Goal: Task Accomplishment & Management: Manage account settings

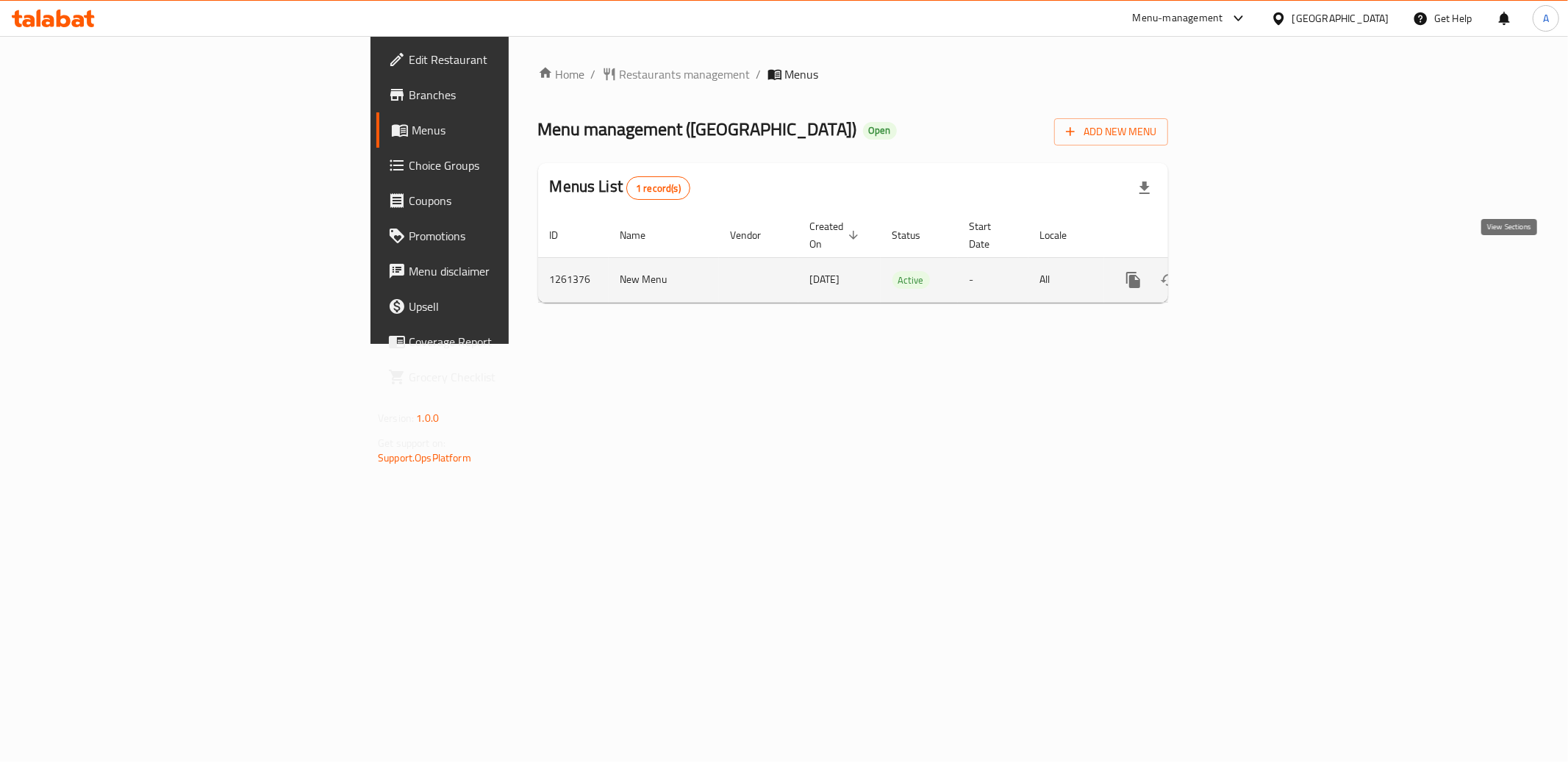
click at [1248, 271] on icon "enhanced table" at bounding box center [1239, 280] width 17 height 17
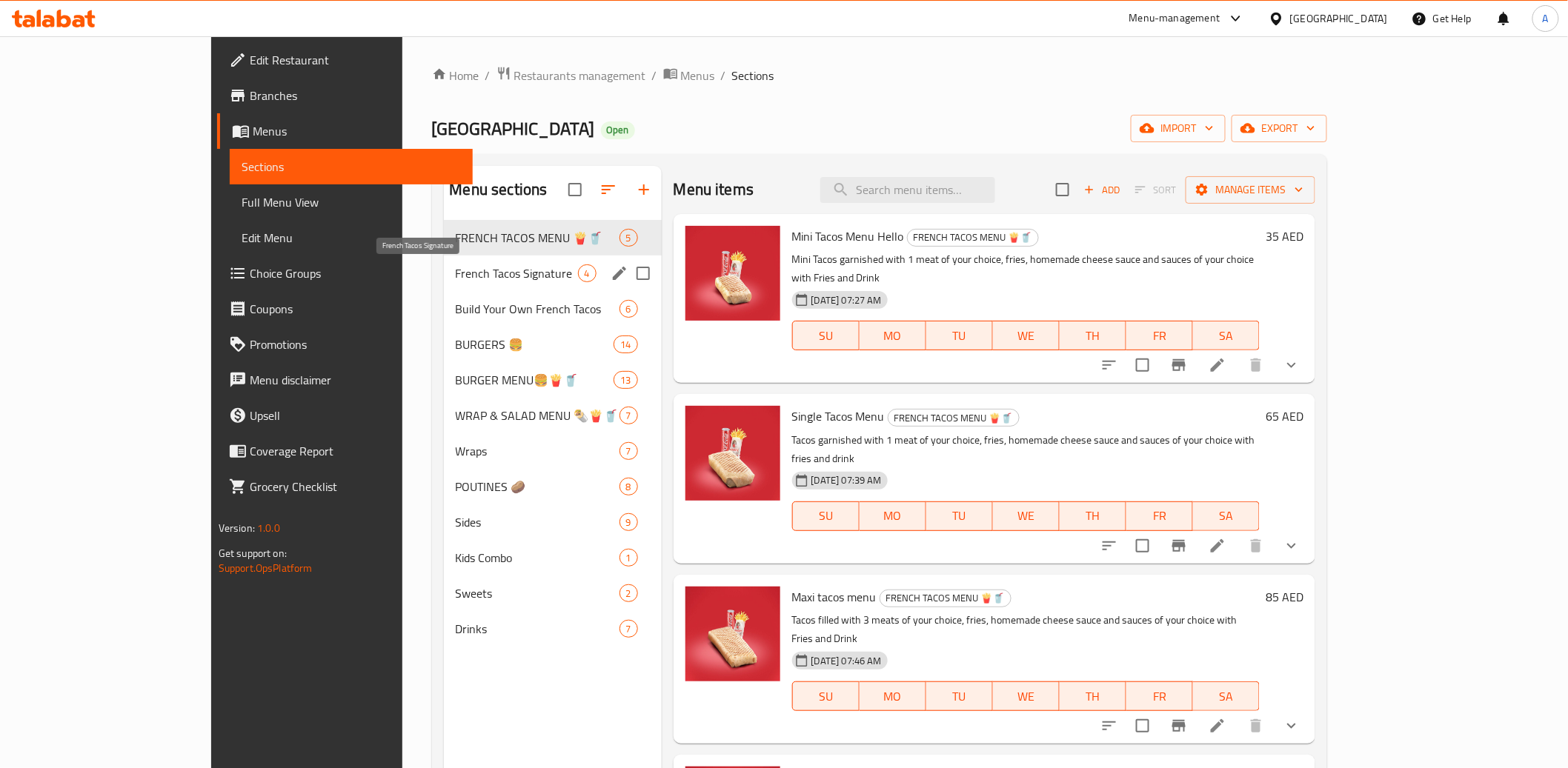
scroll to position [3, 0]
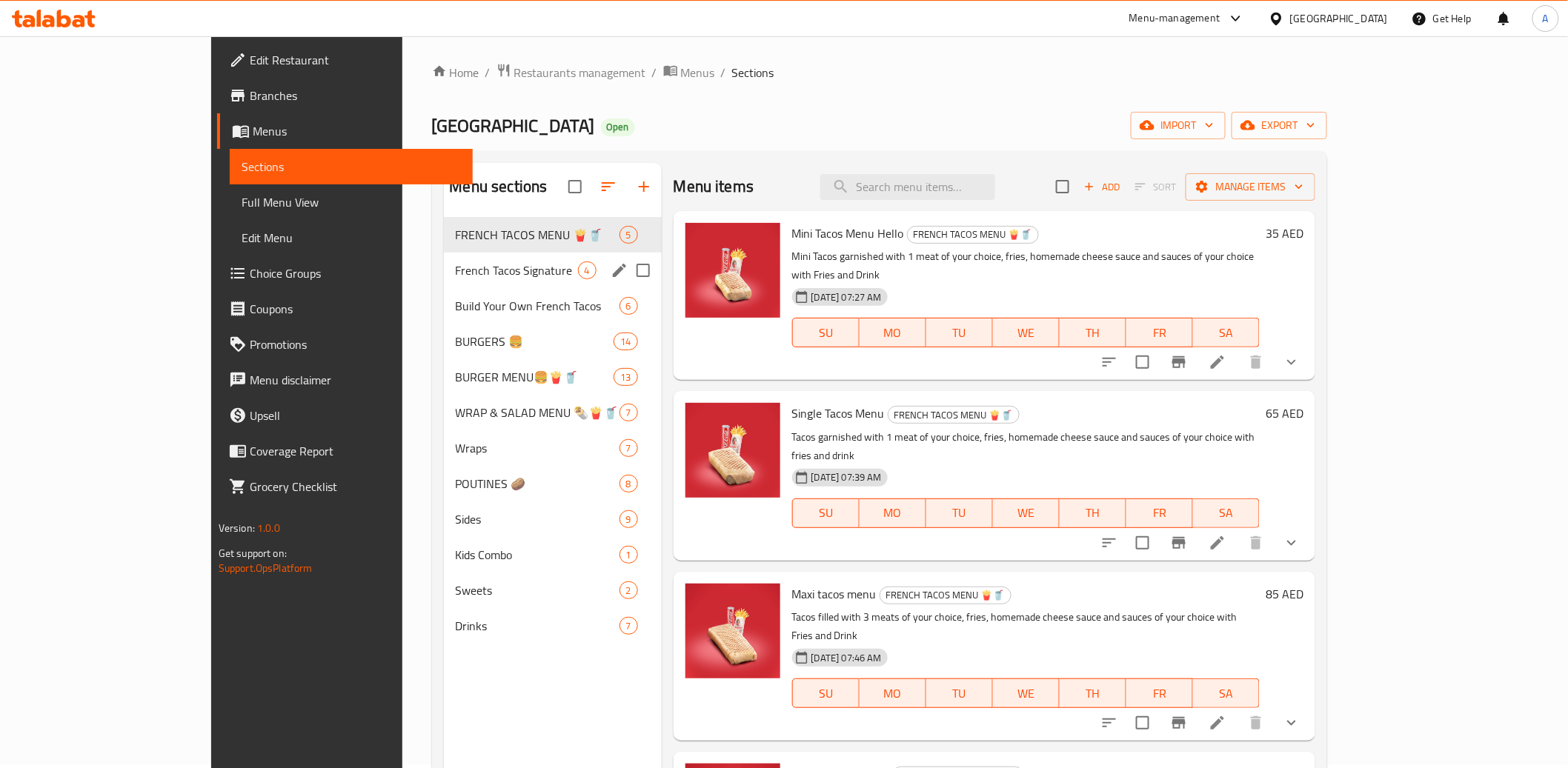
click at [456, 276] on span "French Tacos Signature" at bounding box center [516, 271] width 122 height 18
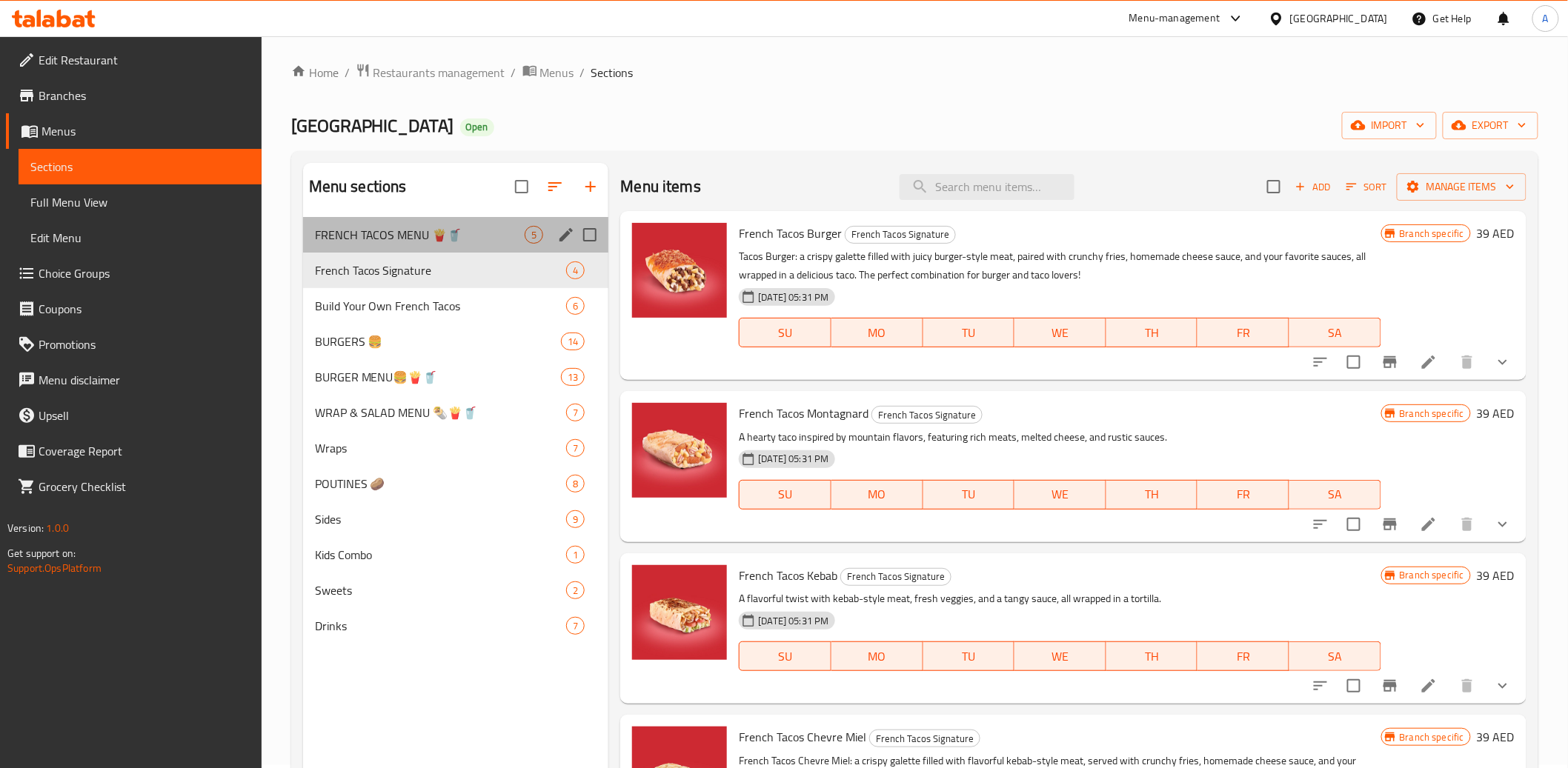
click at [363, 221] on div "FRENCH TACOS MENU 🍟🥤 5" at bounding box center [456, 235] width 306 height 35
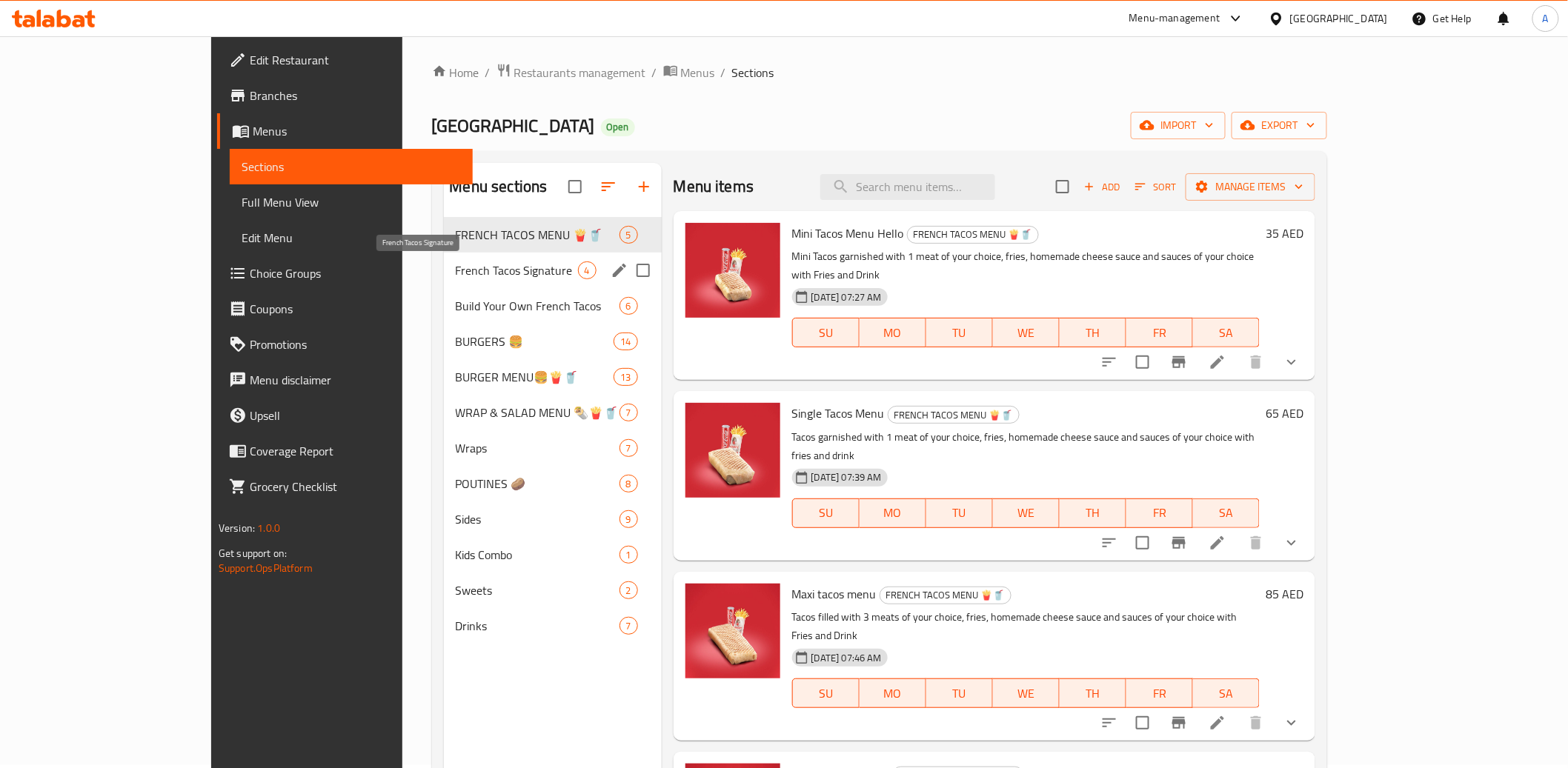
click at [456, 264] on span "French Tacos Signature" at bounding box center [516, 271] width 122 height 18
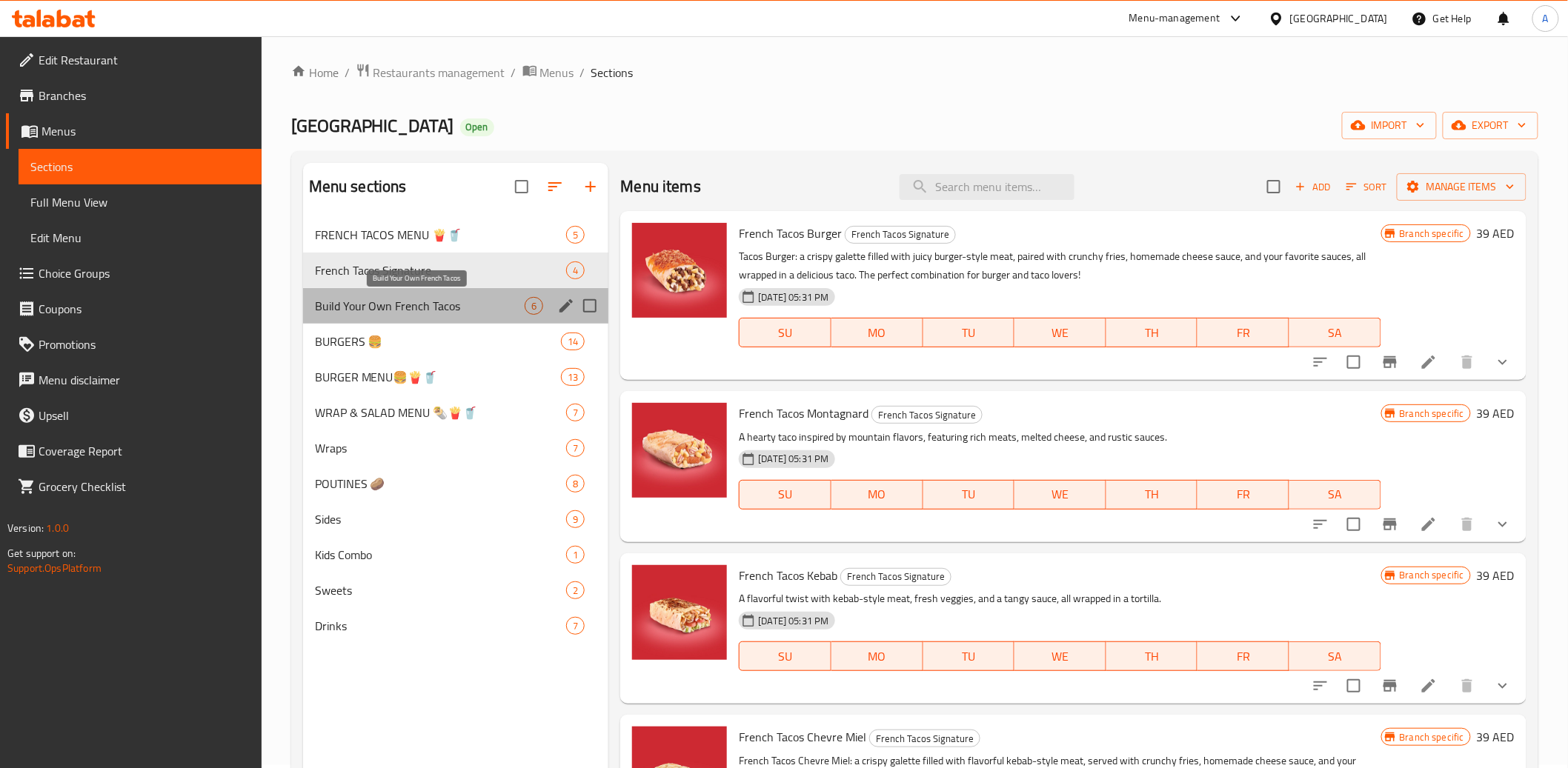
click at [378, 313] on span "Build Your Own French Tacos" at bounding box center [419, 306] width 210 height 18
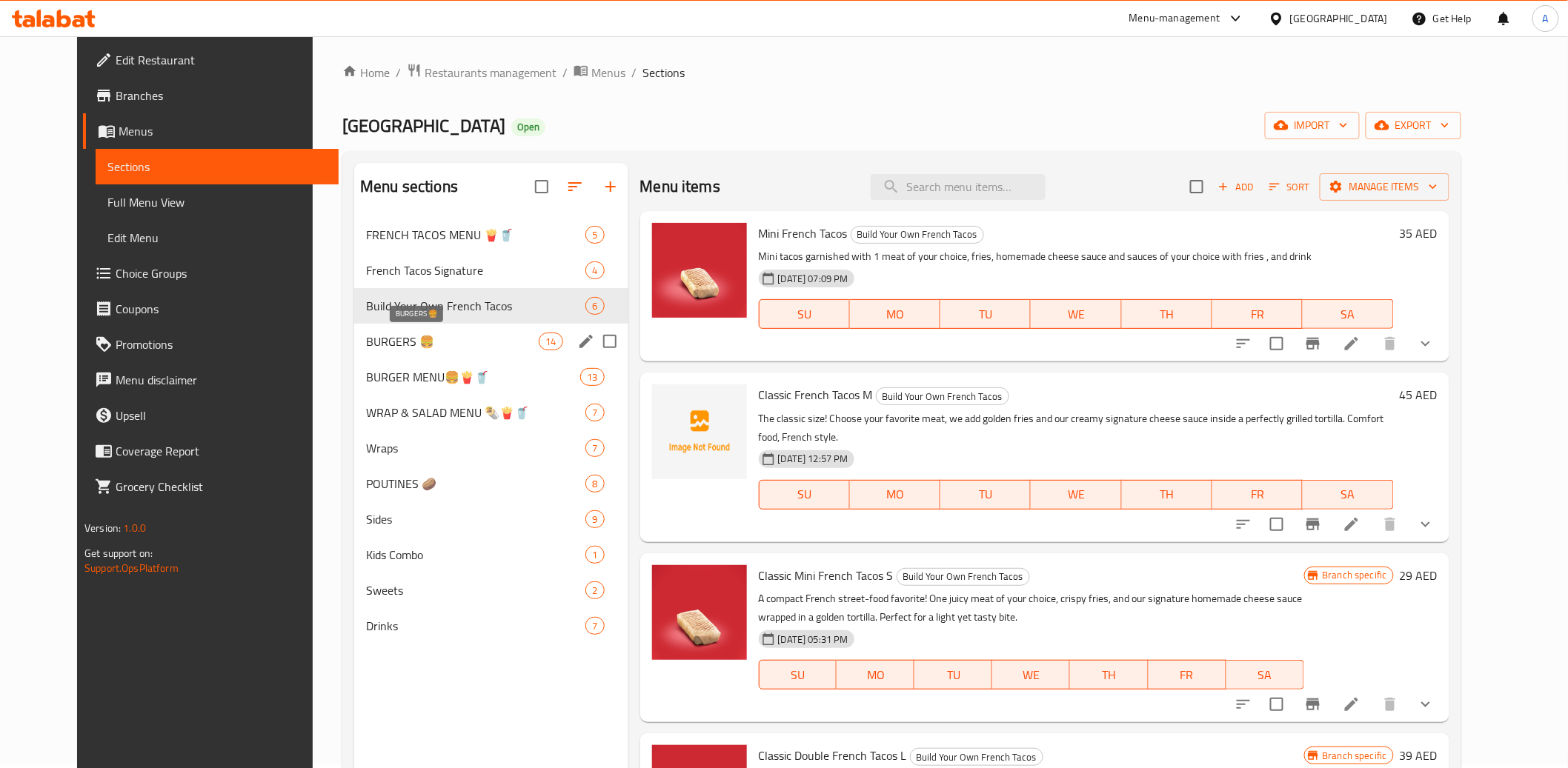
click at [377, 348] on span "BURGERS 🍔" at bounding box center [453, 341] width 173 height 18
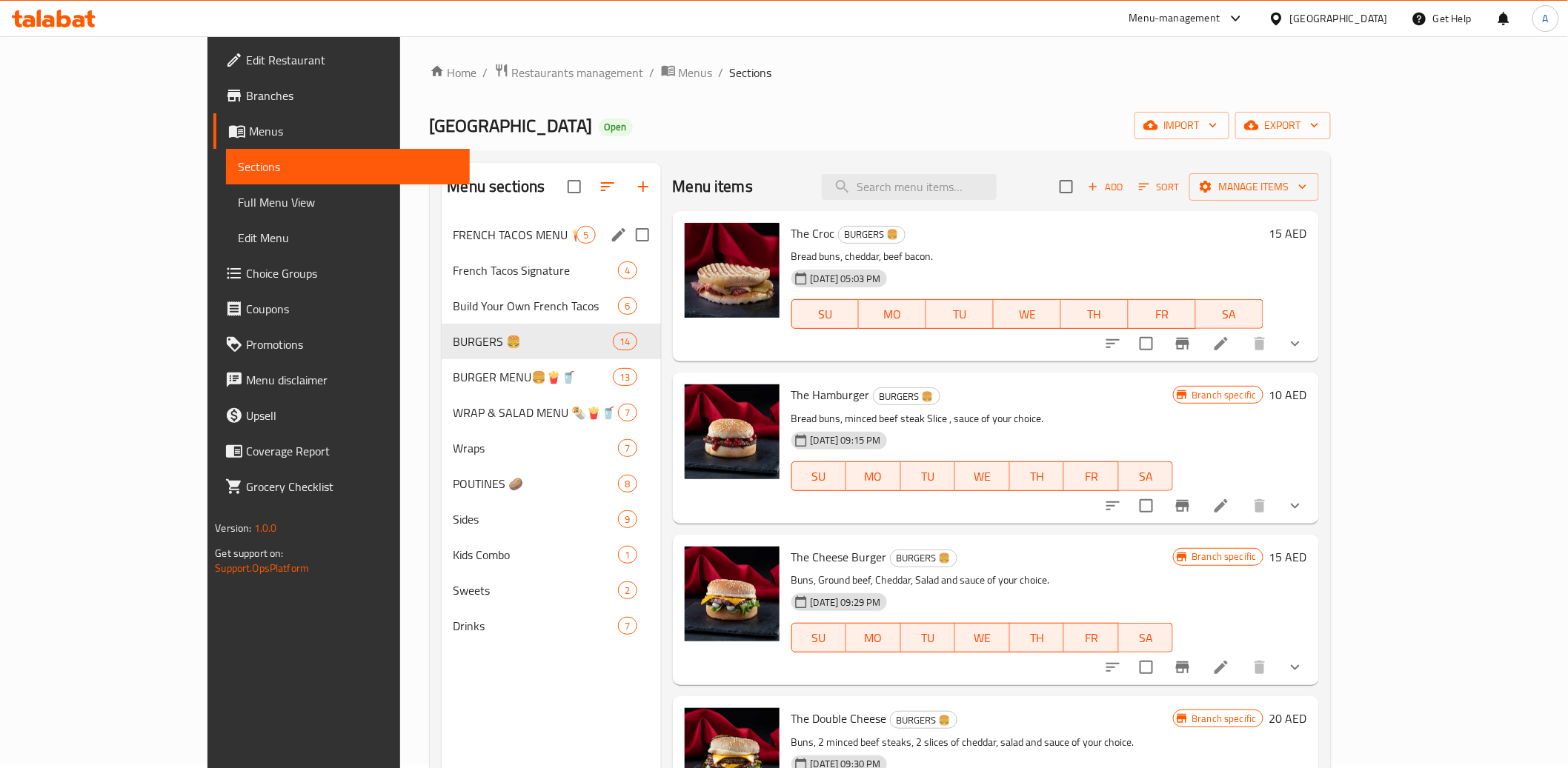
click at [454, 233] on span "FRENCH TACOS MENU 🍟🥤" at bounding box center [515, 235] width 124 height 18
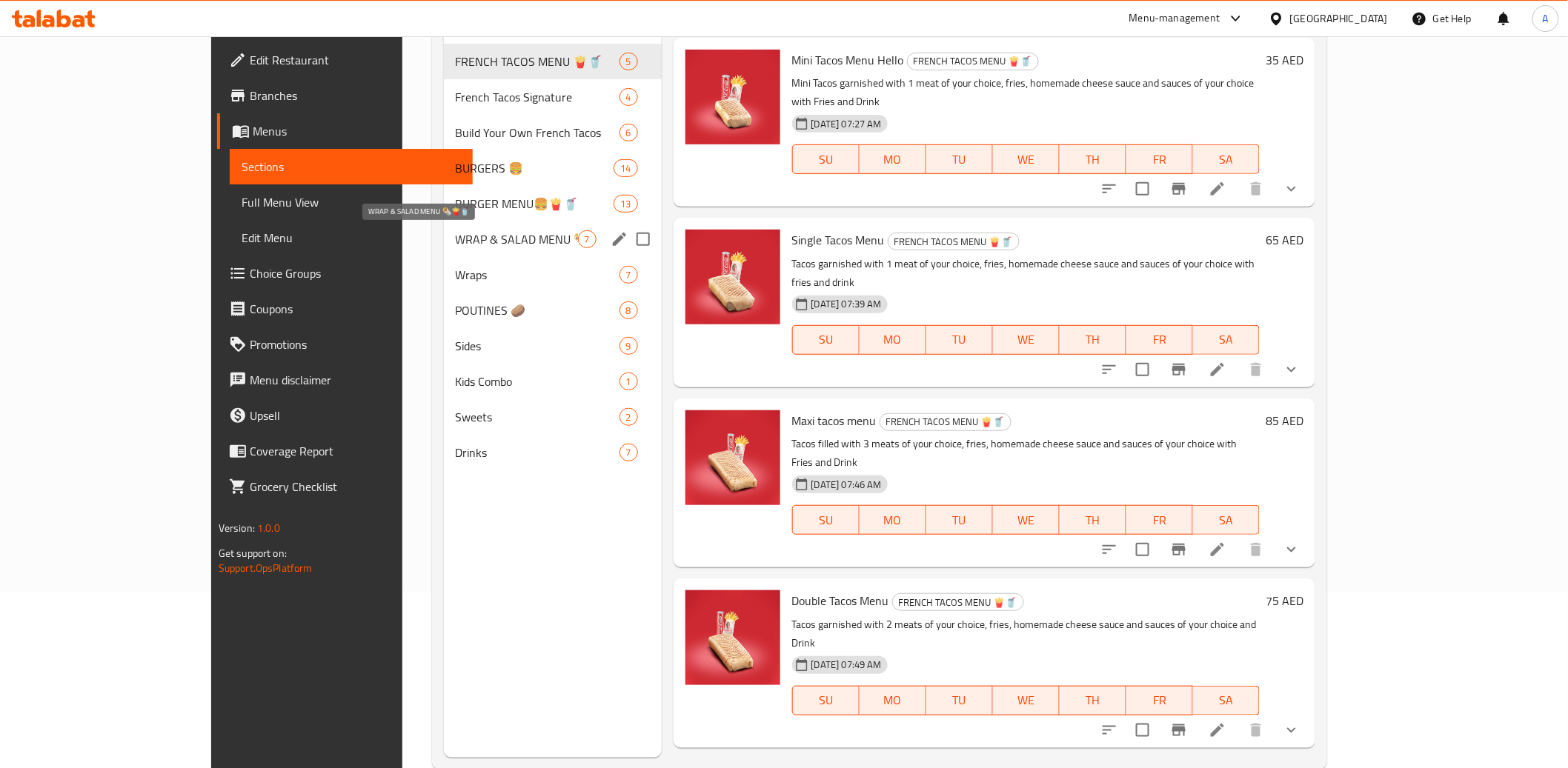
scroll to position [176, 0]
click at [444, 430] on div "Sweets 2" at bounding box center [552, 417] width 218 height 35
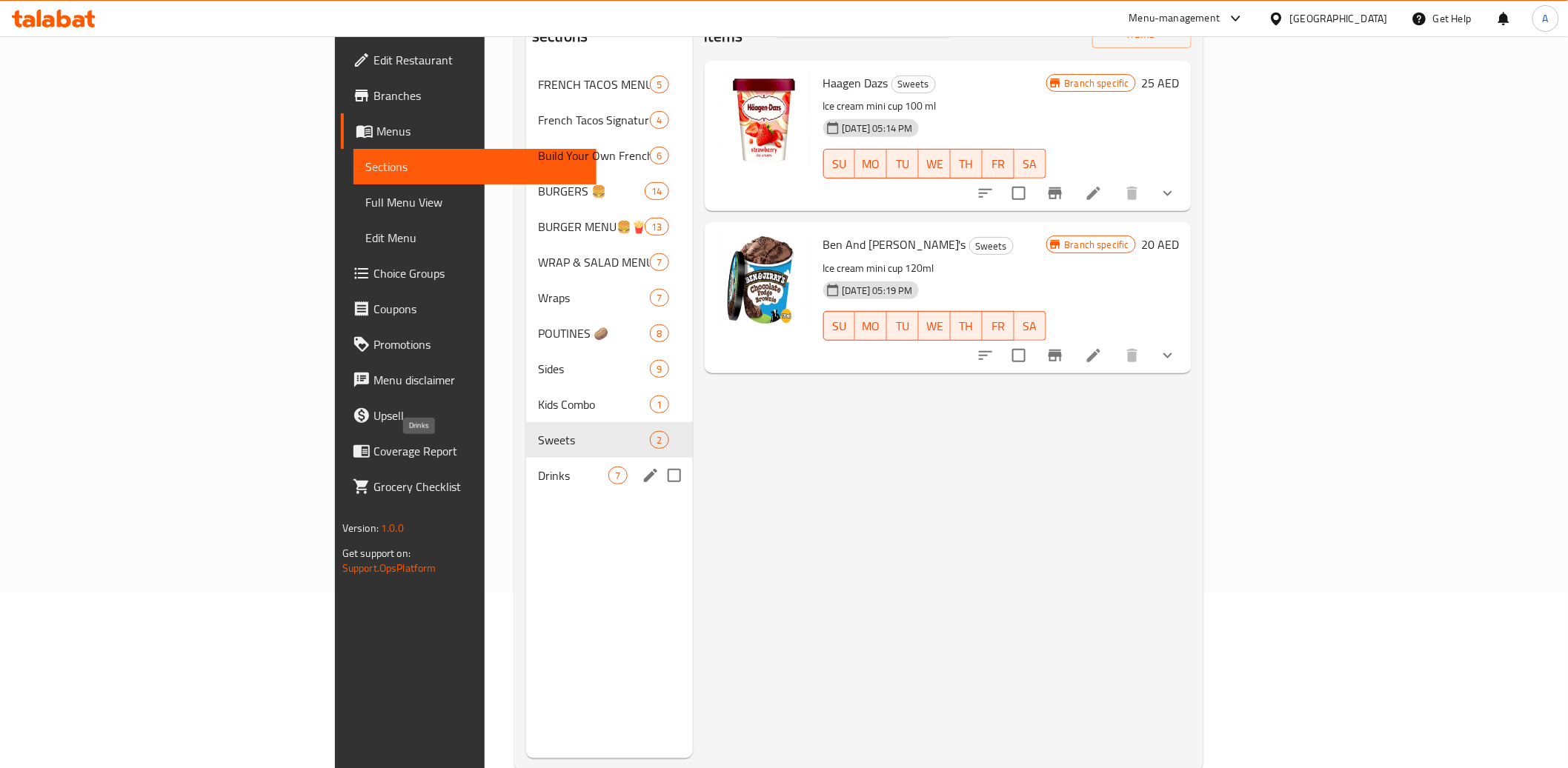
click at [538, 467] on span "Drinks" at bounding box center [573, 476] width 70 height 18
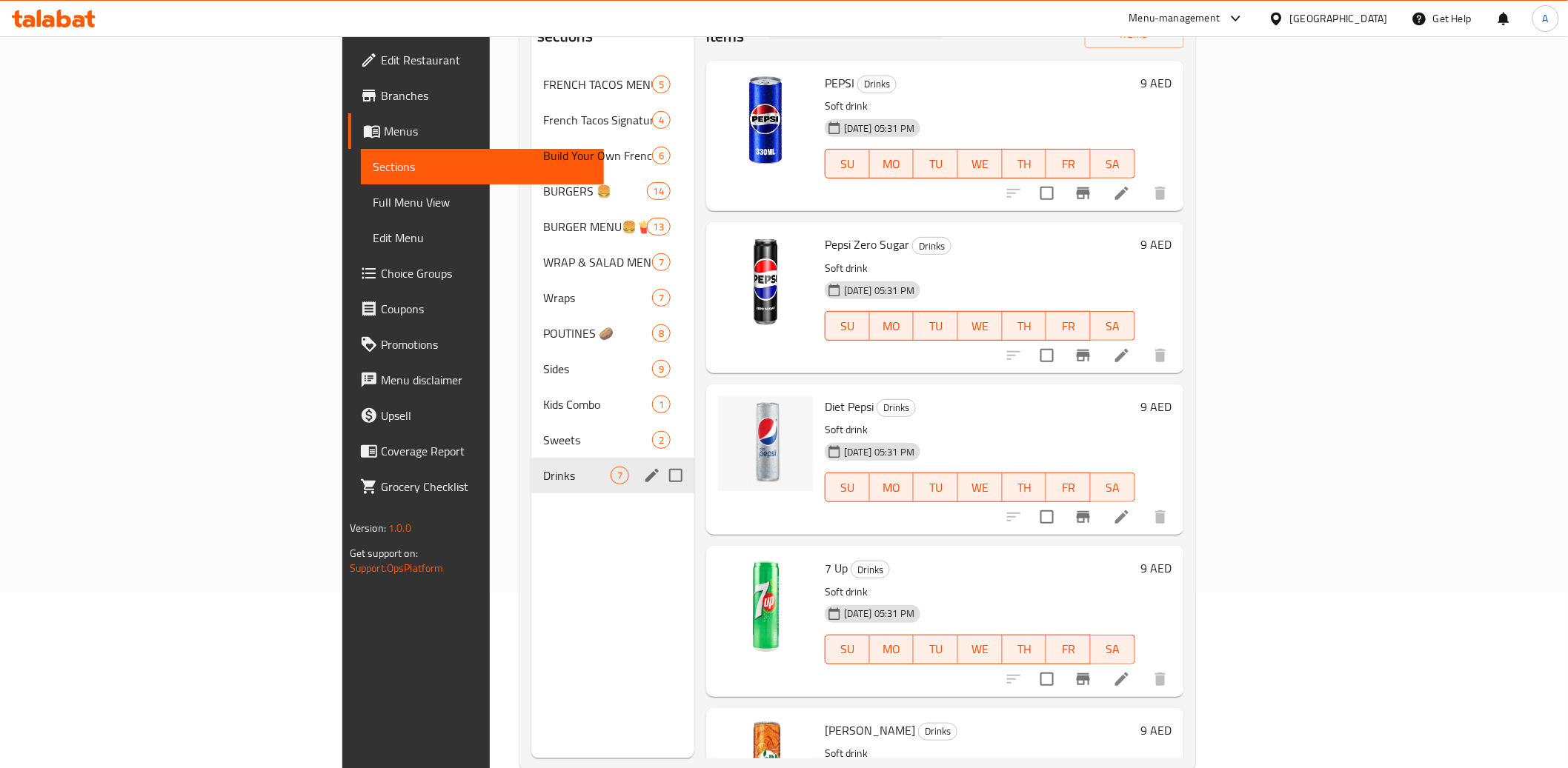
click at [532, 422] on div "Sweets 2" at bounding box center [613, 440] width 163 height 35
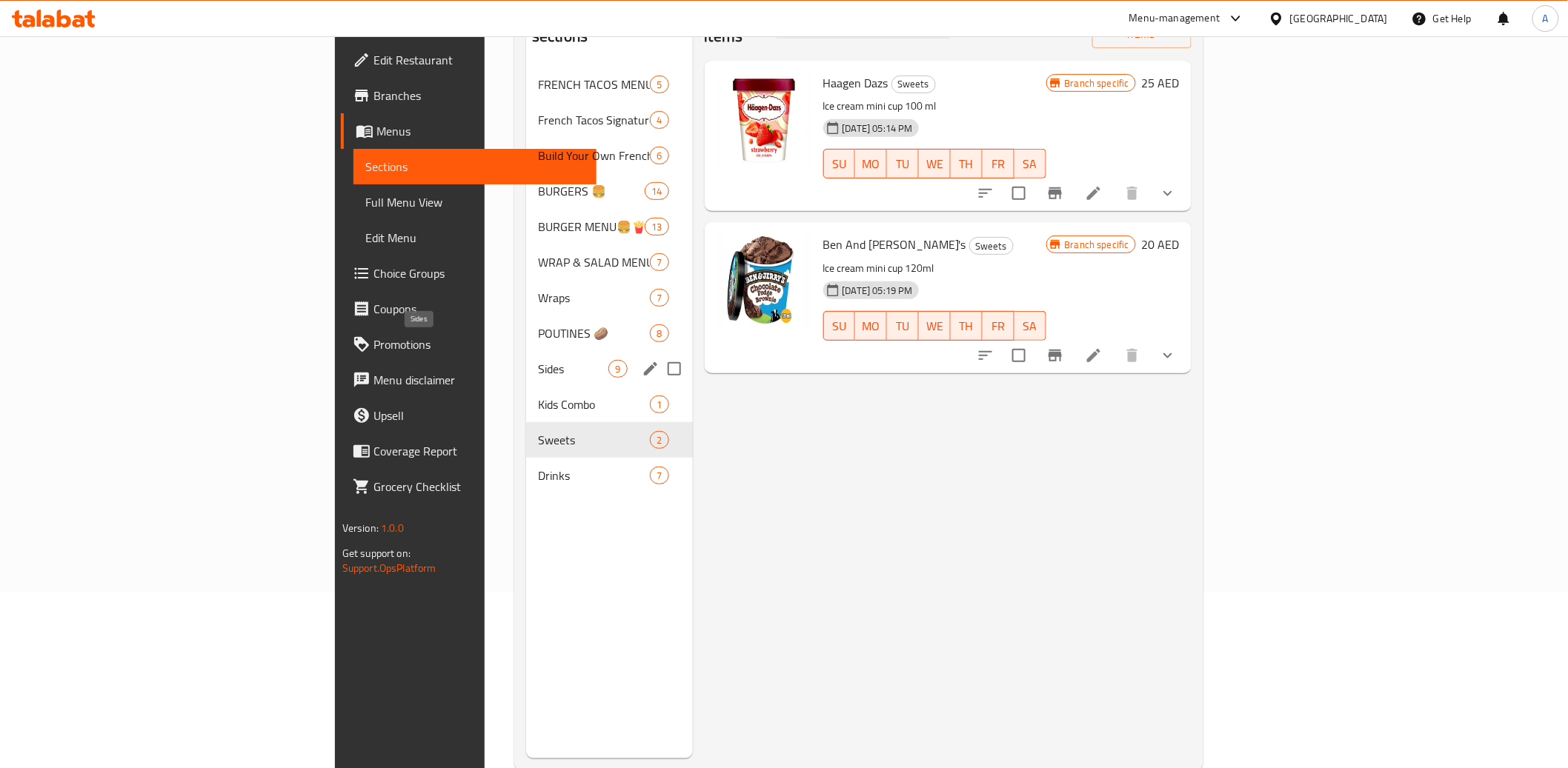
click at [538, 360] on span "Sides" at bounding box center [573, 368] width 70 height 18
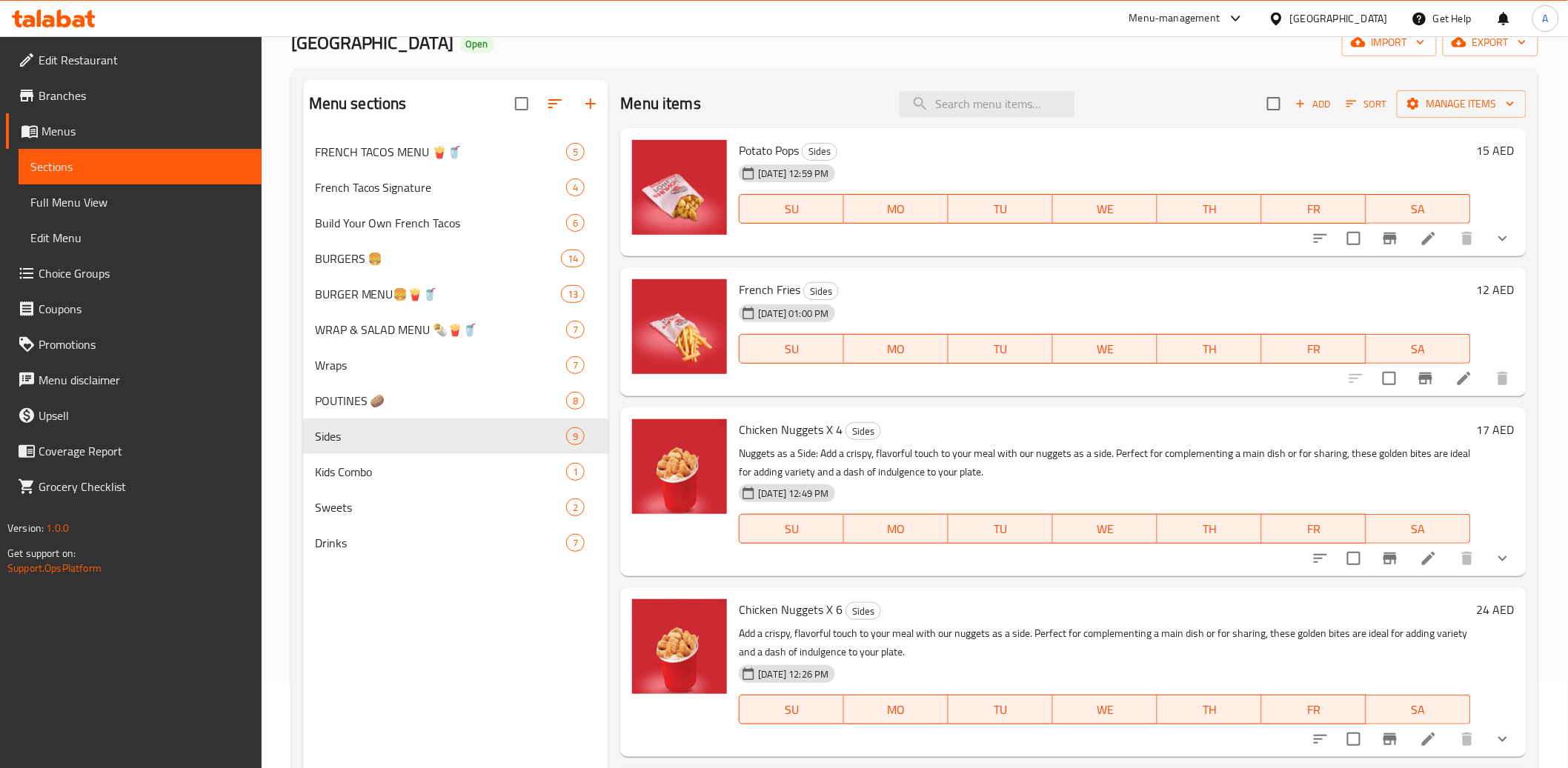
scroll to position [83, 0]
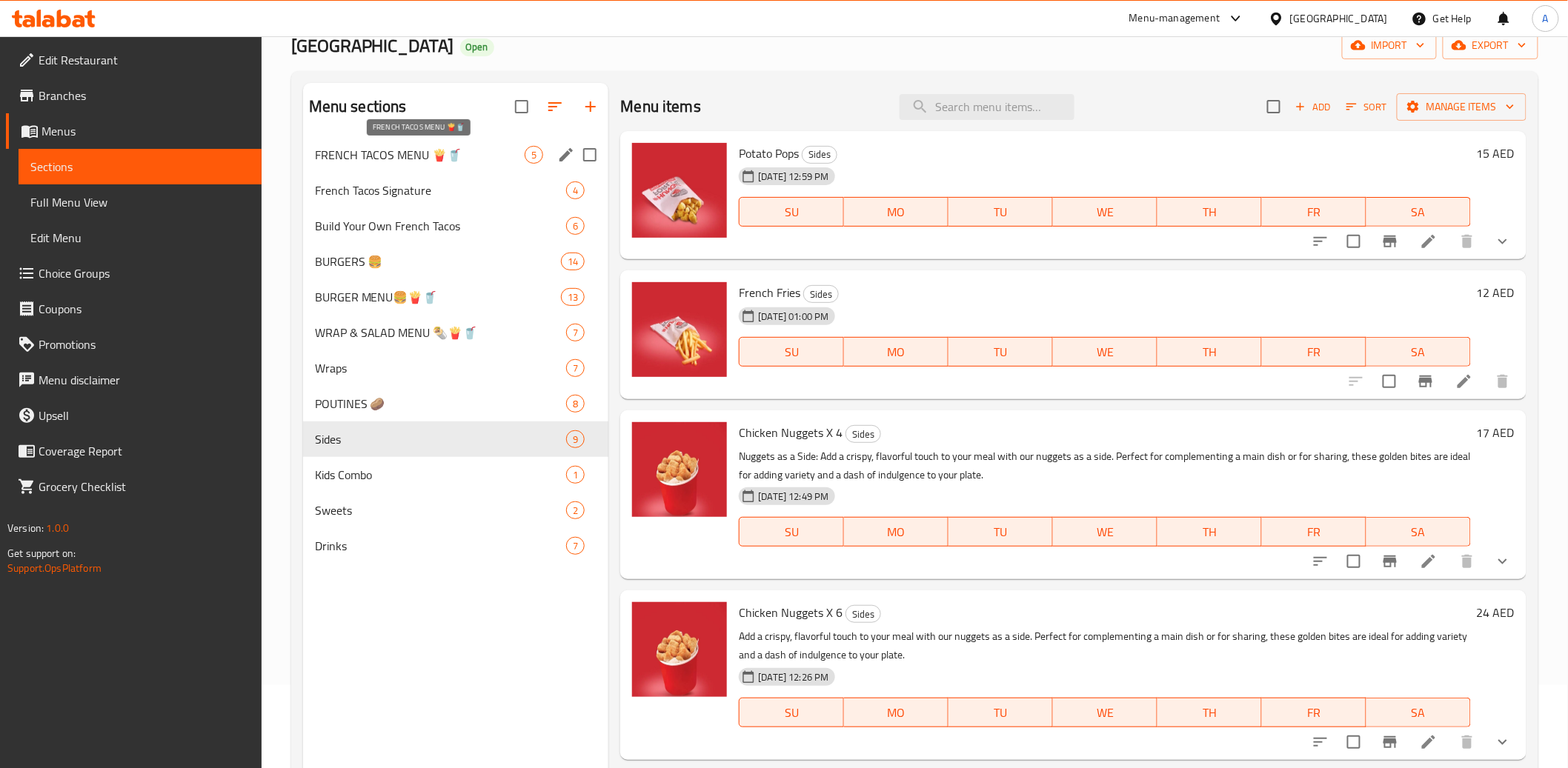
click at [389, 155] on span "FRENCH TACOS MENU 🍟🥤" at bounding box center [419, 154] width 210 height 18
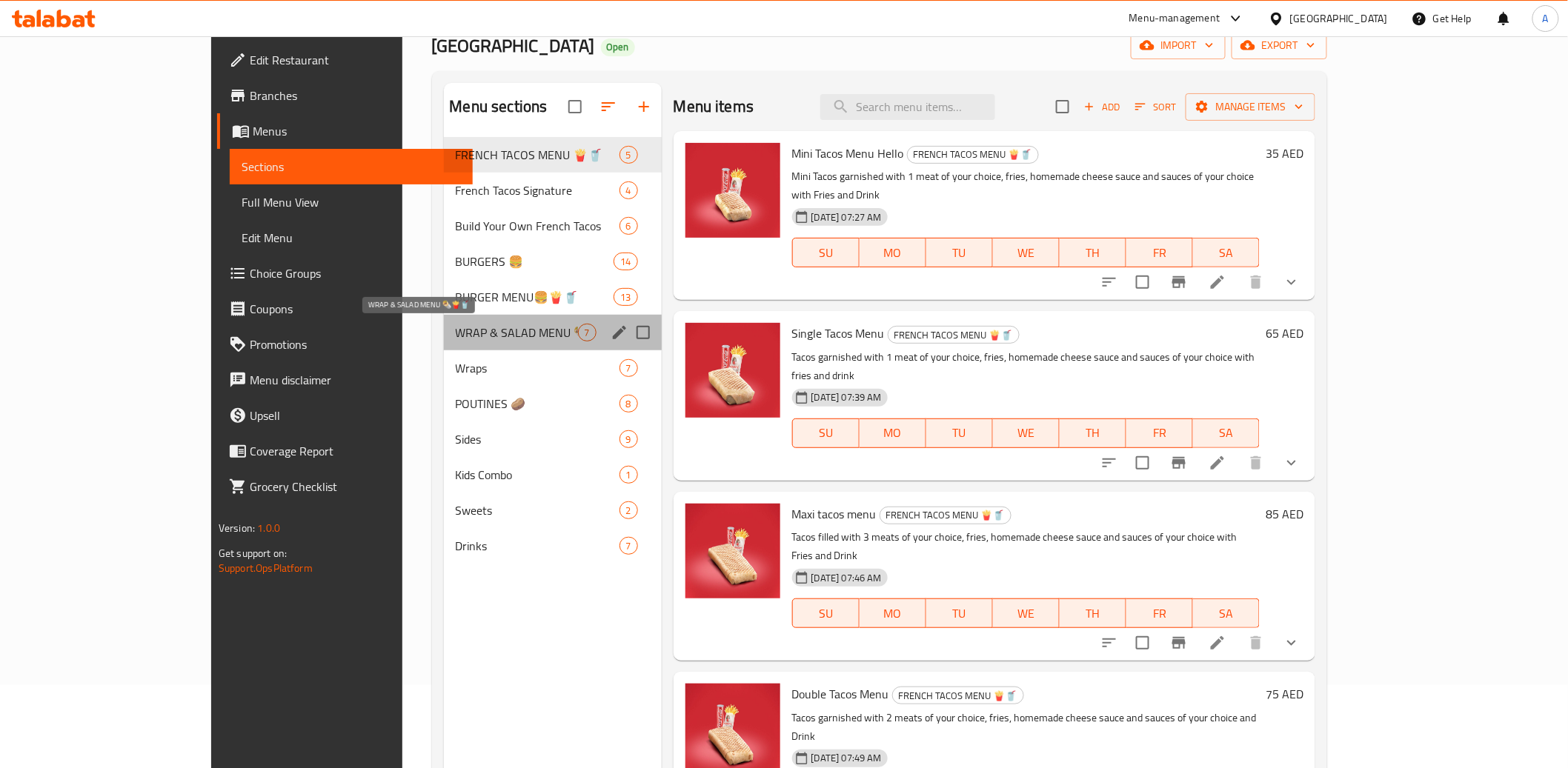
click at [456, 329] on span "WRAP & SALAD MENU 🌯🍟🥤" at bounding box center [516, 332] width 122 height 18
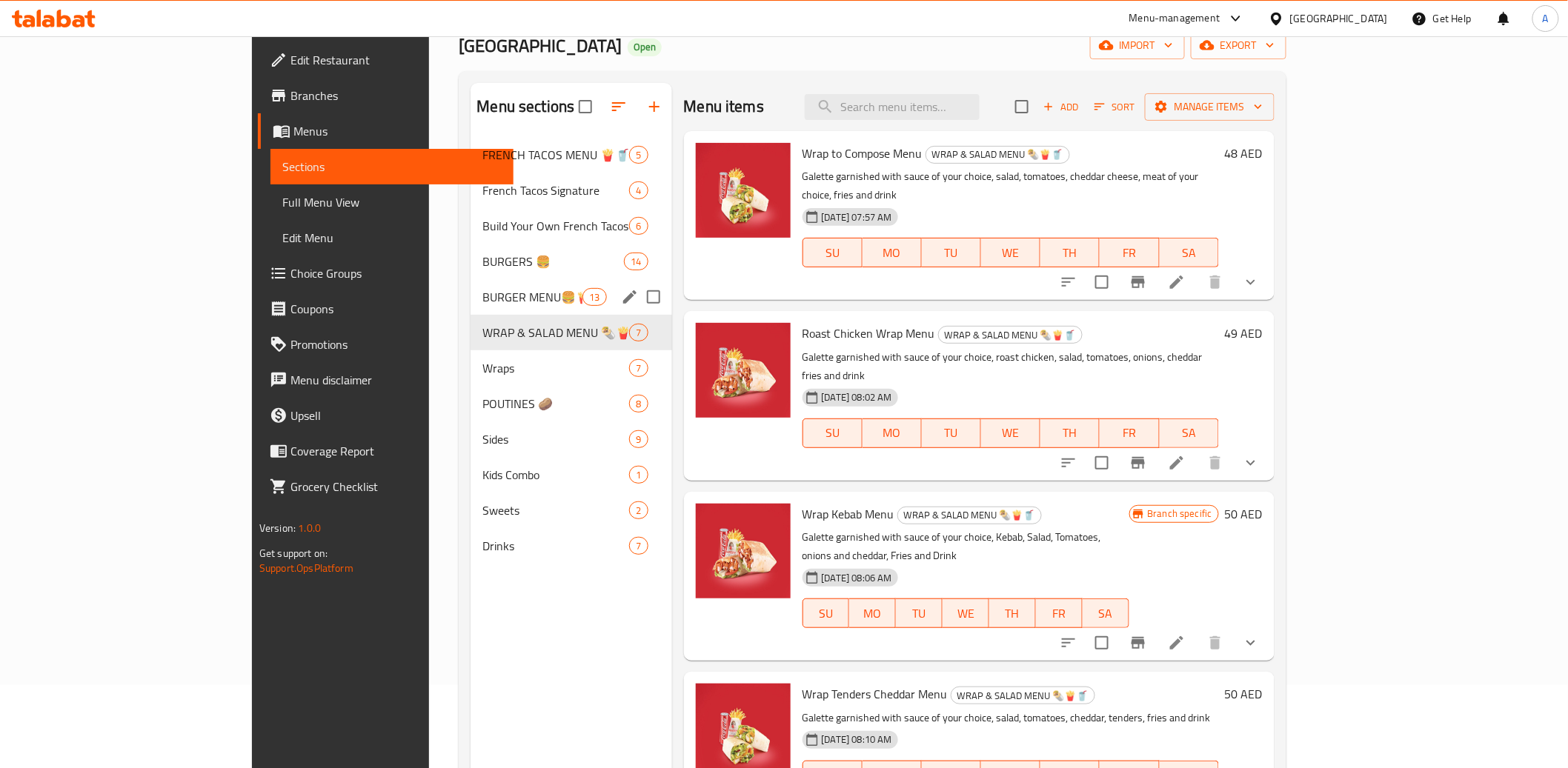
click at [483, 304] on span "BURGER MENU🍔🍟🥤" at bounding box center [533, 297] width 100 height 18
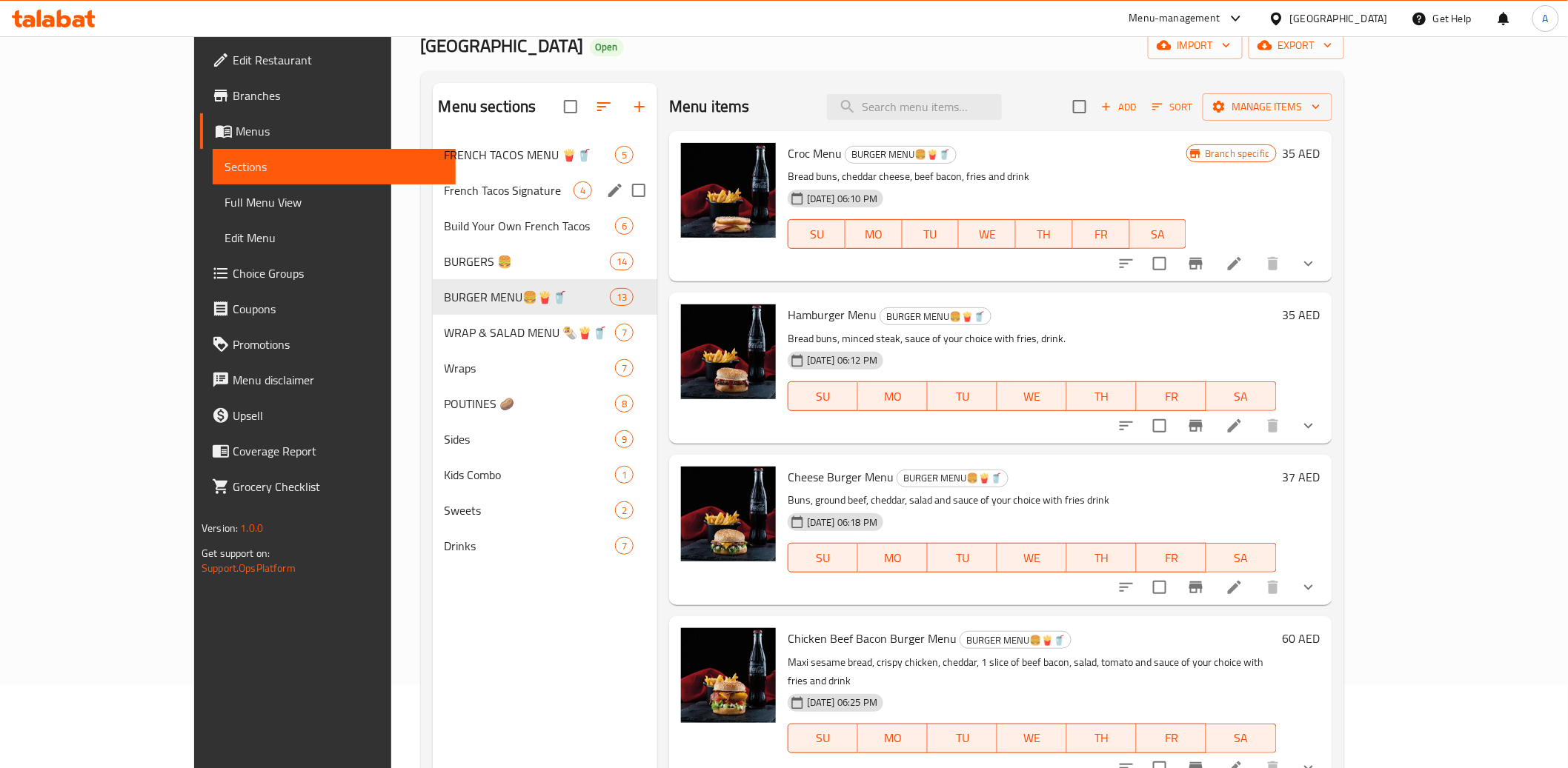
click at [433, 178] on div "French Tacos Signature 4" at bounding box center [545, 191] width 225 height 35
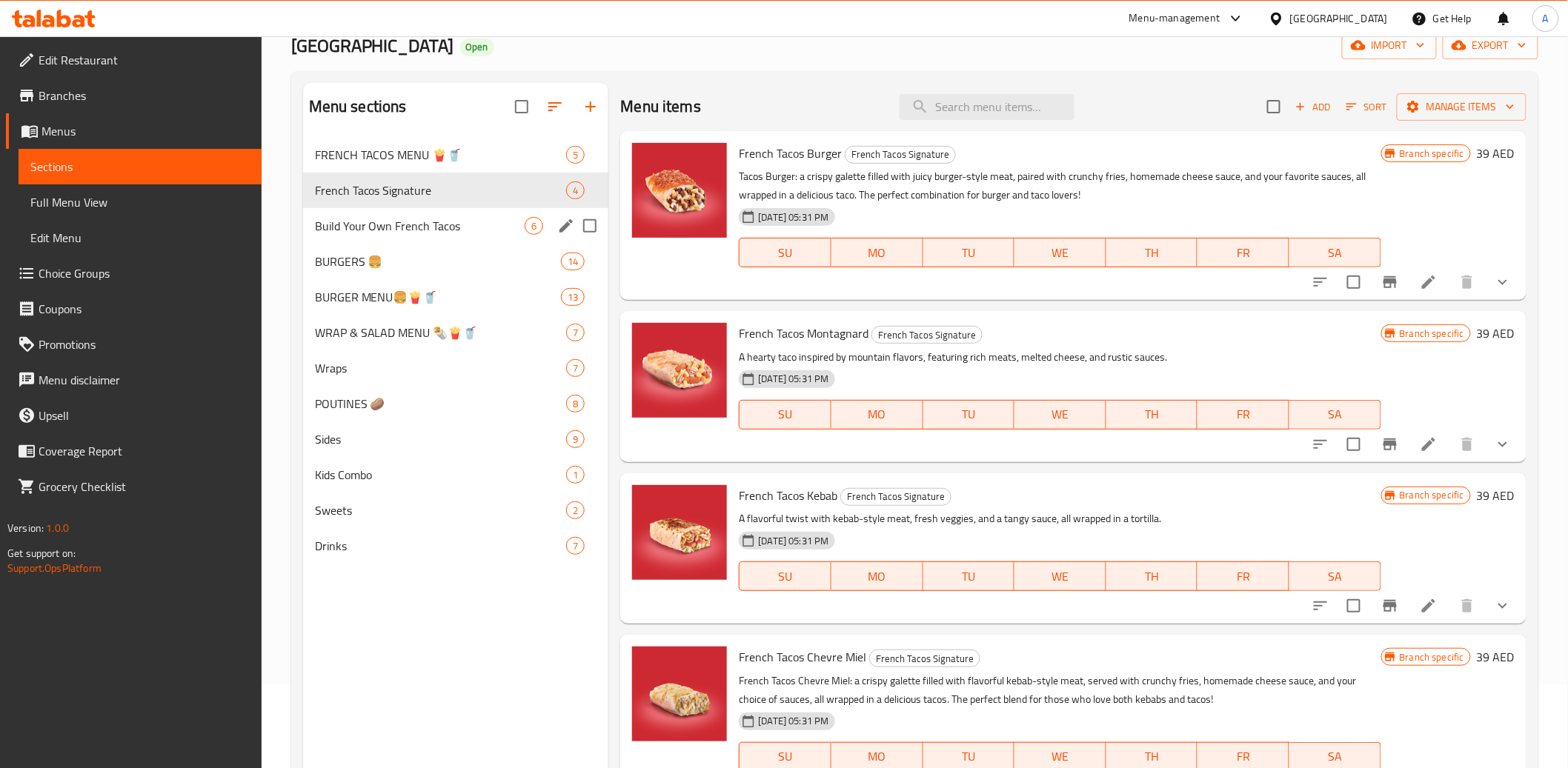
drag, startPoint x: 367, startPoint y: 216, endPoint x: 363, endPoint y: 237, distance: 21.4
click at [367, 217] on span "Build Your Own French Tacos" at bounding box center [419, 226] width 210 height 18
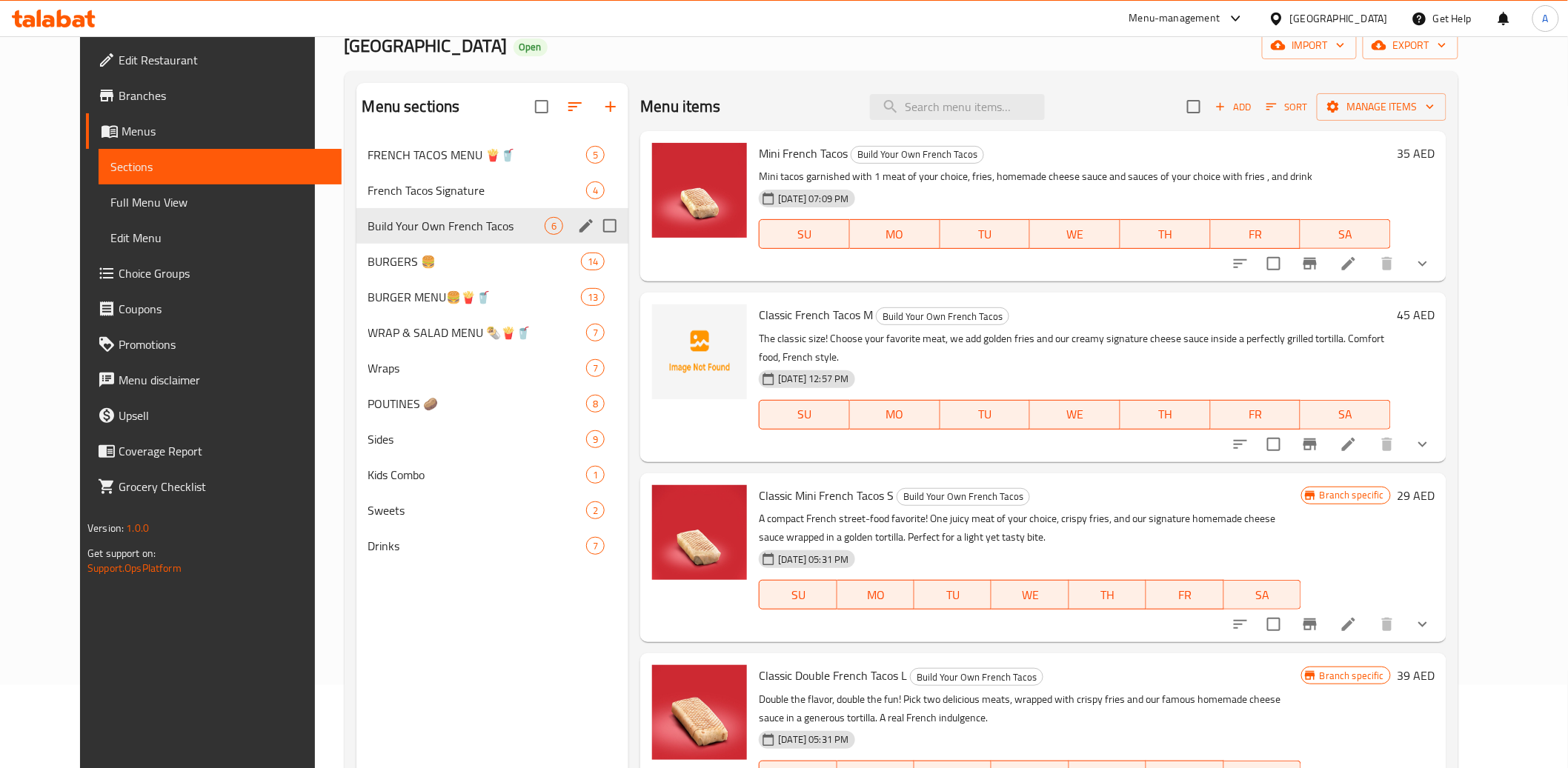
click at [359, 251] on div "BURGERS 🍔 14" at bounding box center [493, 261] width 273 height 35
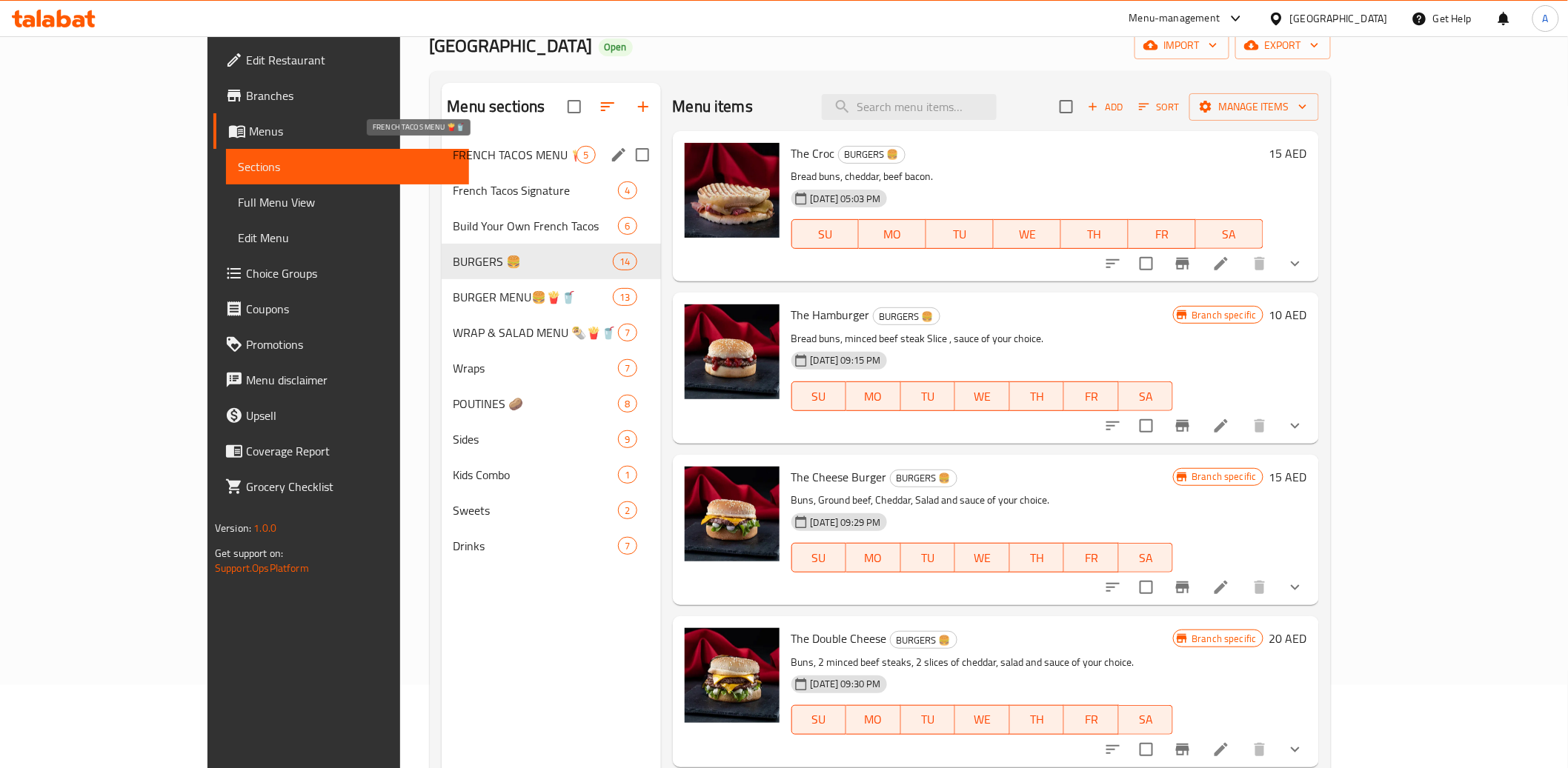
click at [454, 149] on span "FRENCH TACOS MENU 🍟🥤" at bounding box center [515, 154] width 124 height 18
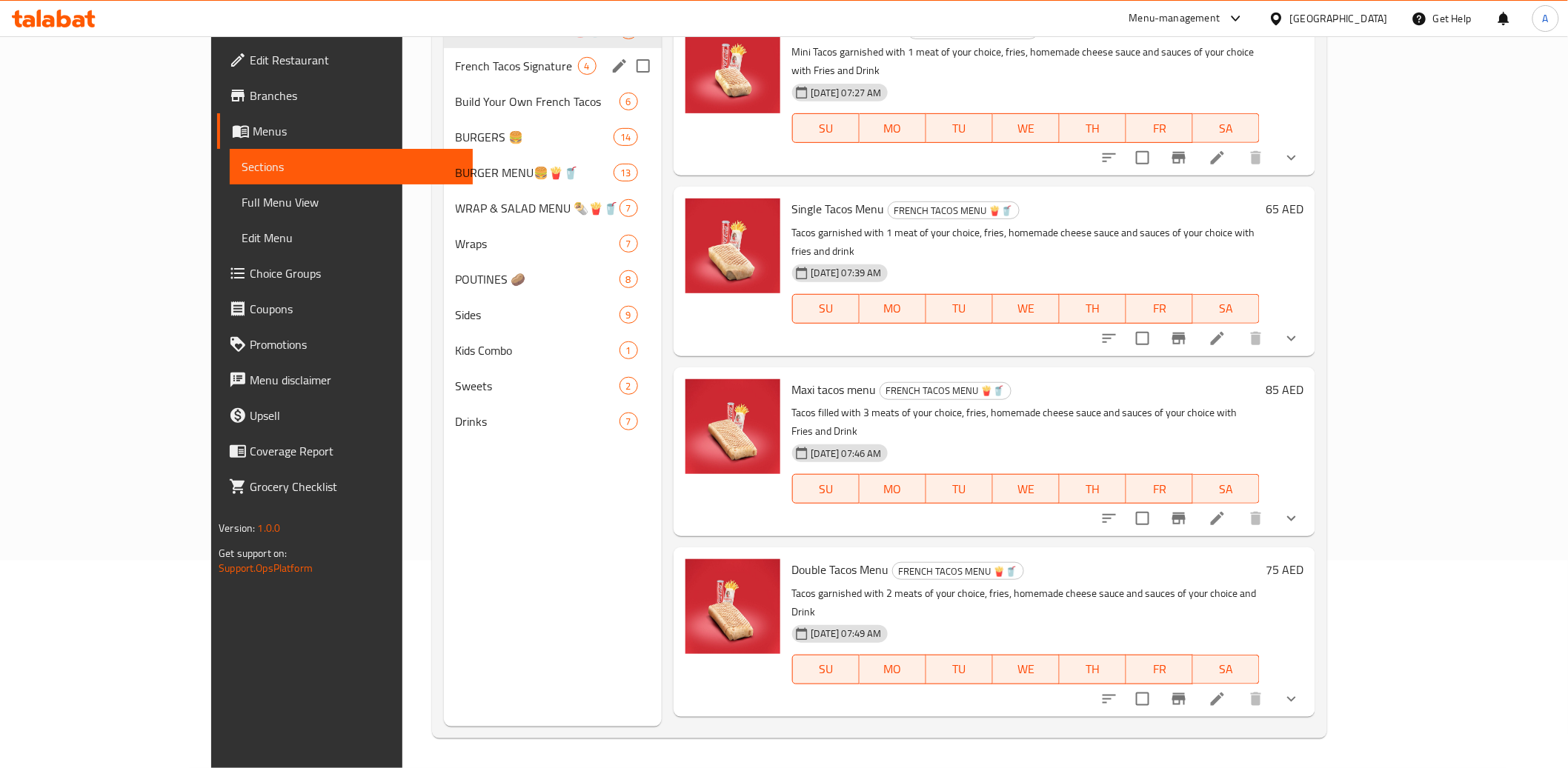
click at [444, 89] on div "Build Your Own French Tacos 6" at bounding box center [552, 102] width 218 height 35
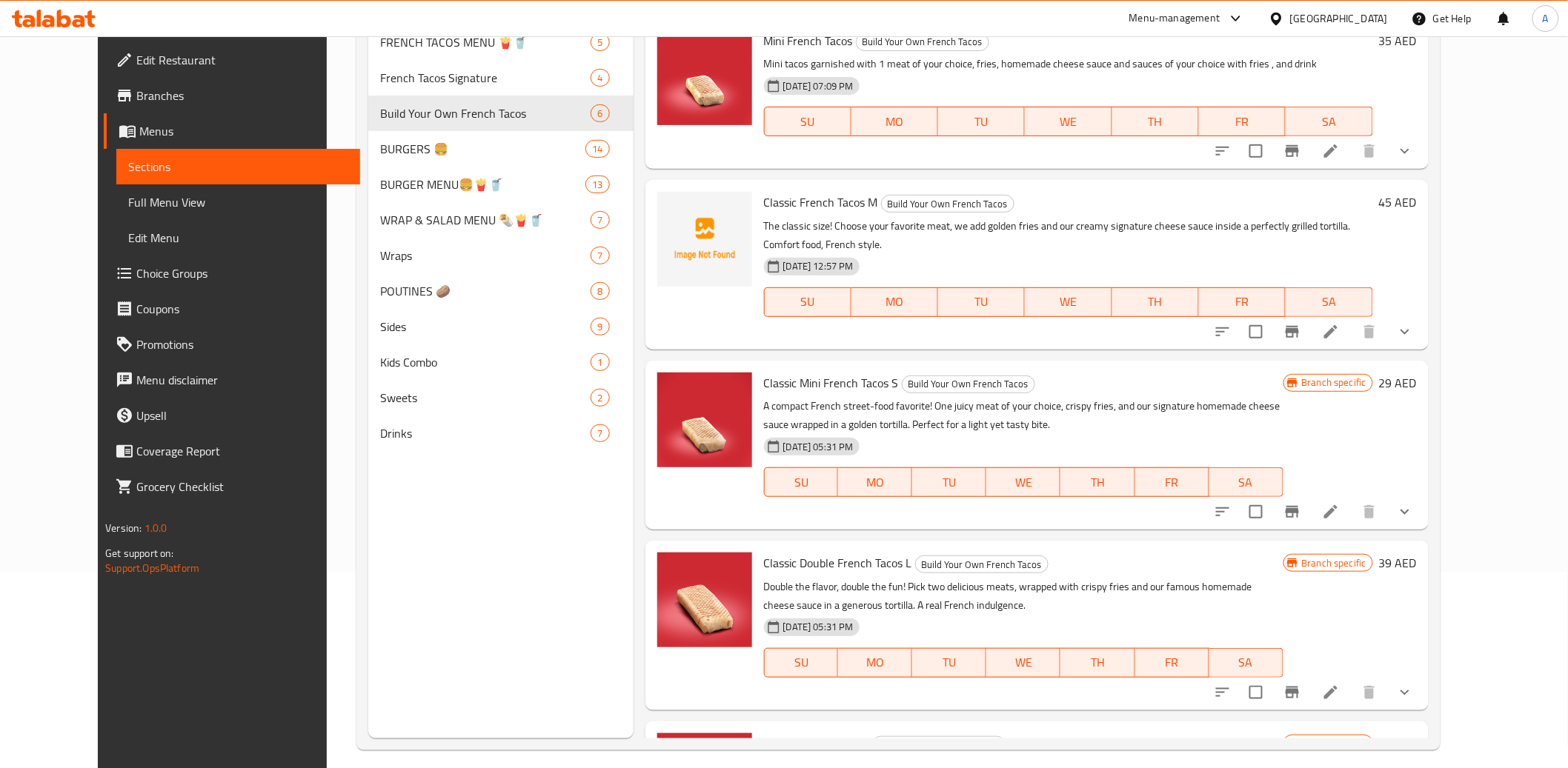
scroll to position [179, 0]
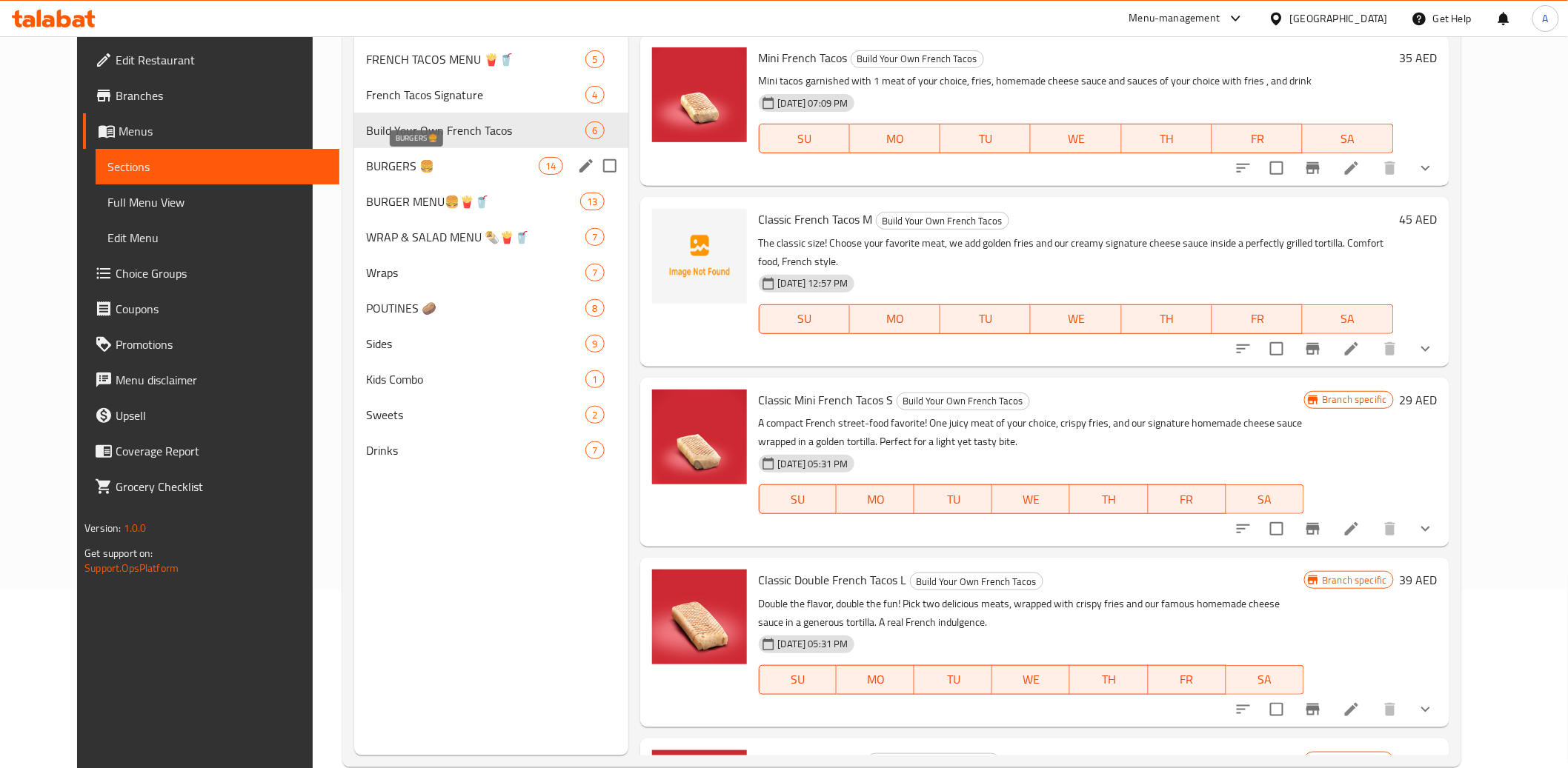
click at [375, 164] on span "BURGERS 🍔" at bounding box center [453, 166] width 173 height 18
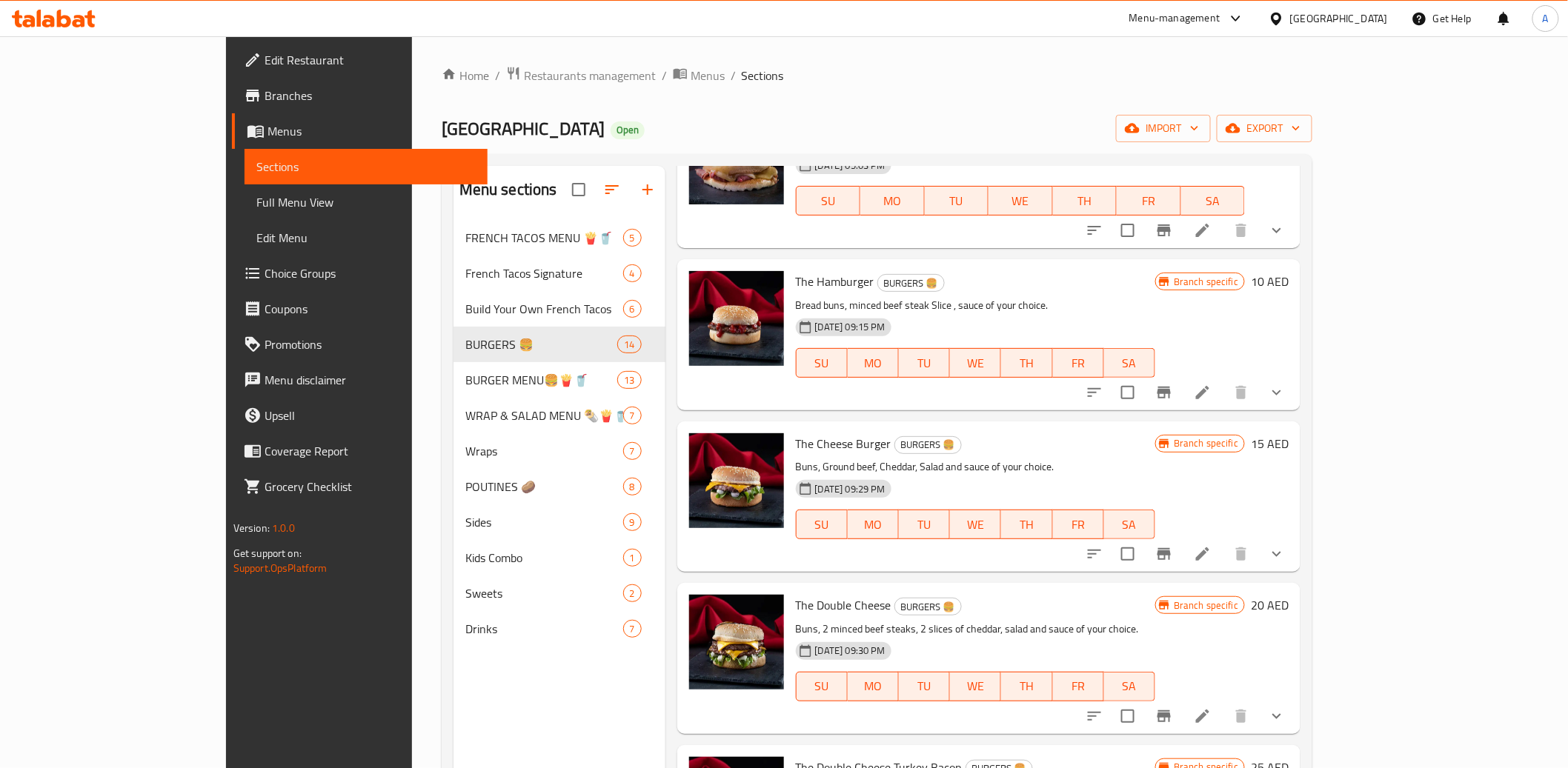
scroll to position [118, 0]
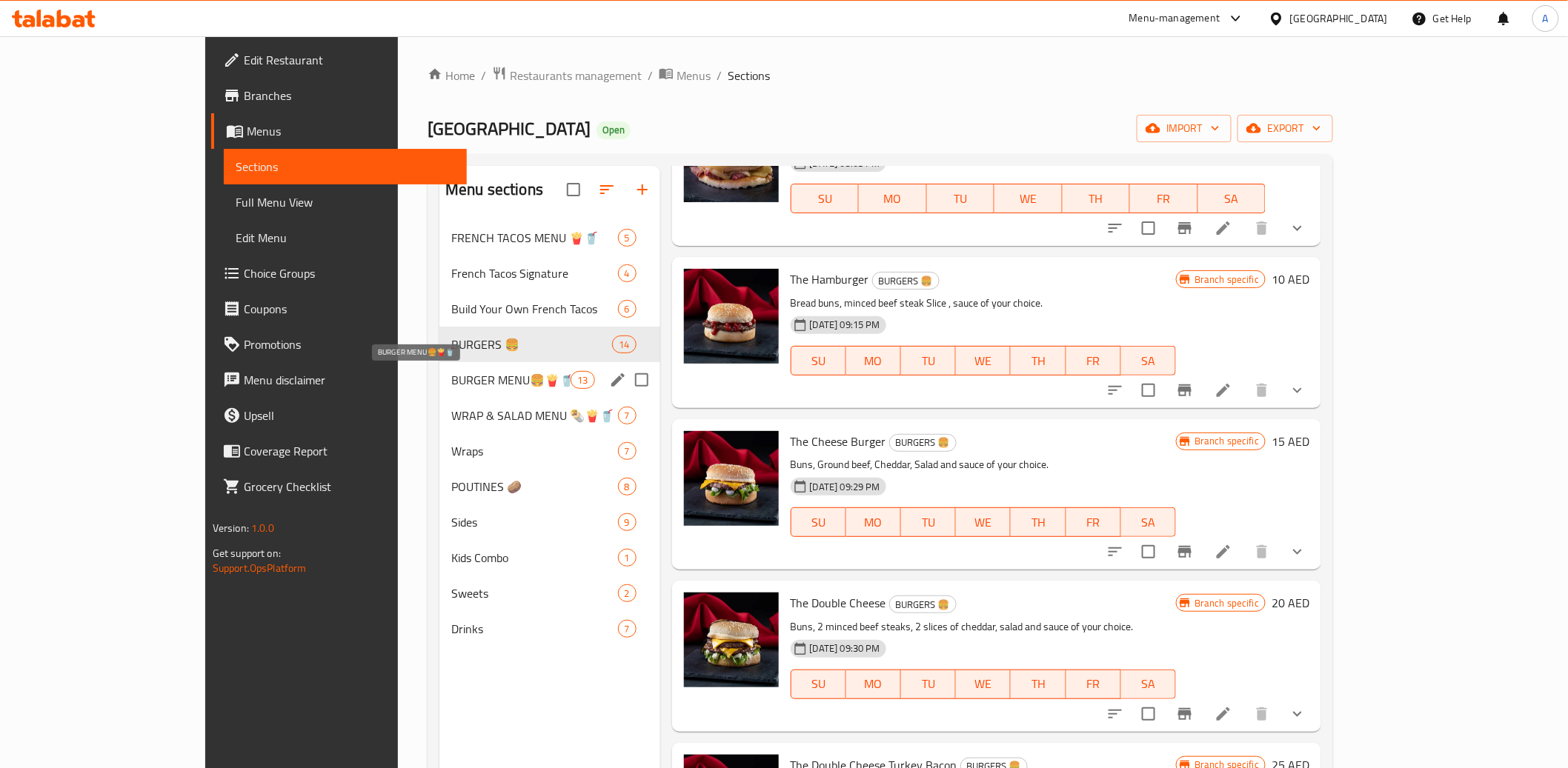
click at [452, 376] on span "BURGER MENU🍔🍟🥤" at bounding box center [511, 380] width 119 height 18
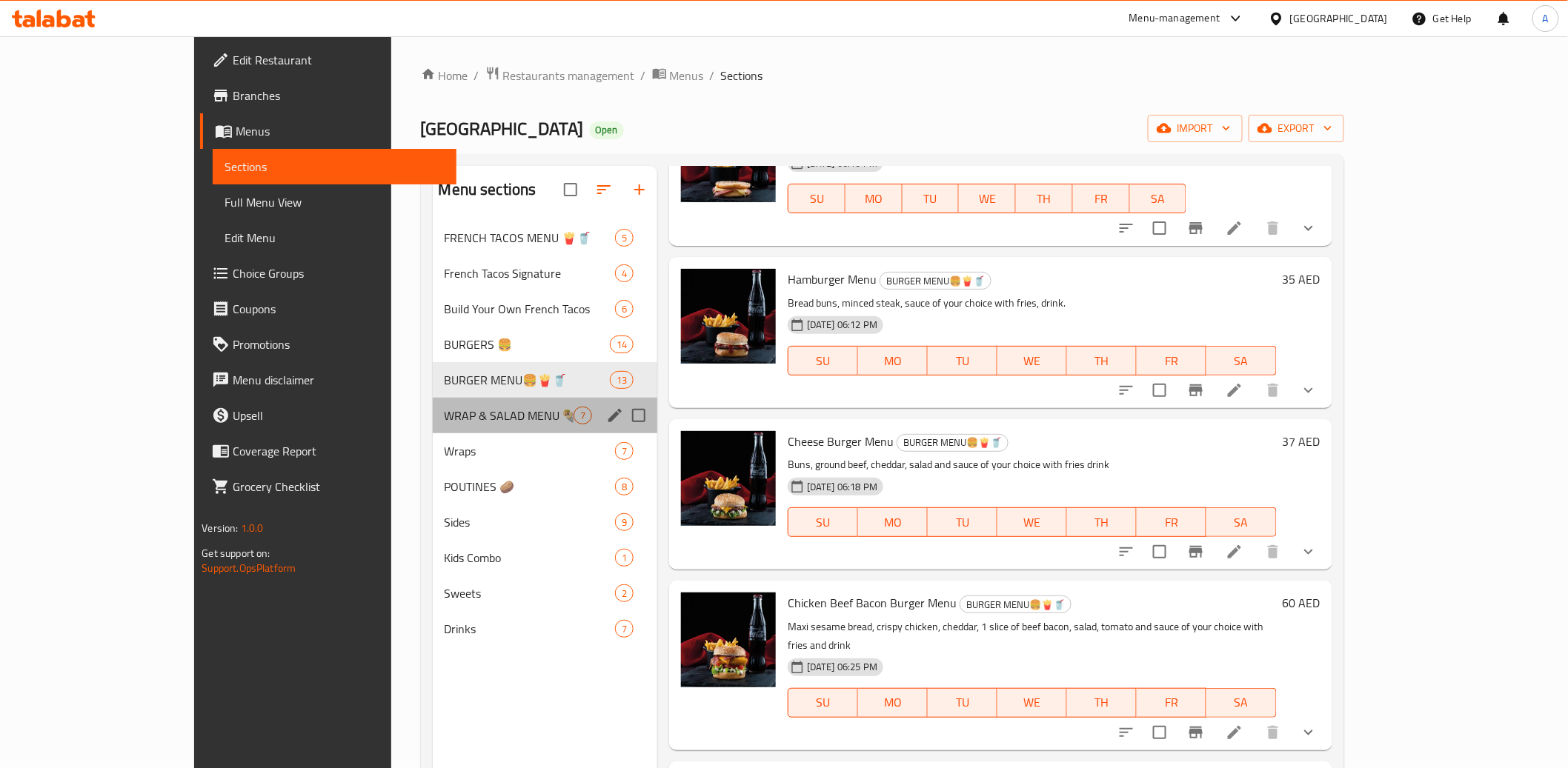
click at [433, 405] on div "WRAP & SALAD MENU 🌯🍟🥤 7" at bounding box center [545, 415] width 225 height 35
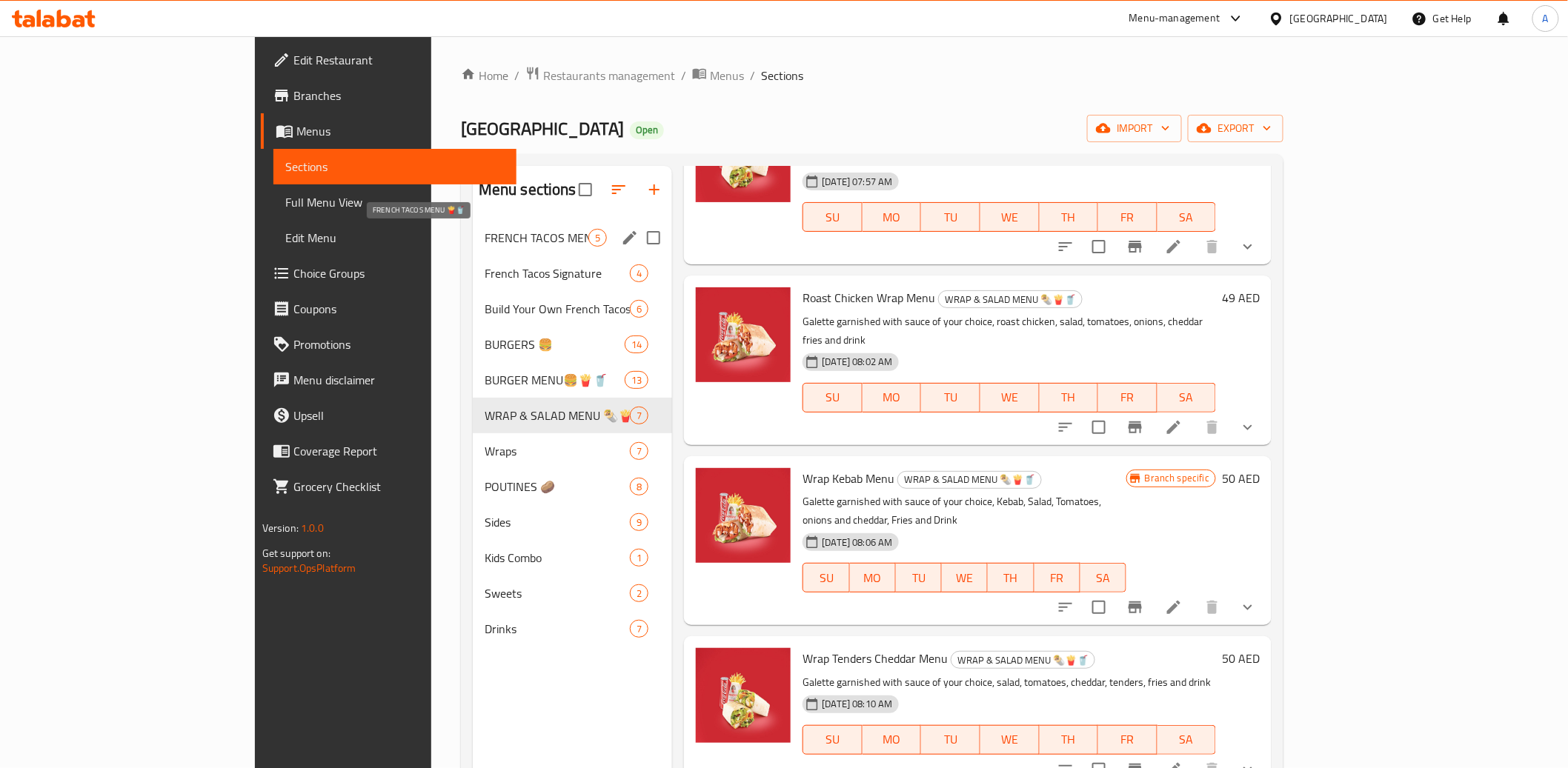
click at [485, 269] on span "French Tacos Signature" at bounding box center [557, 274] width 146 height 18
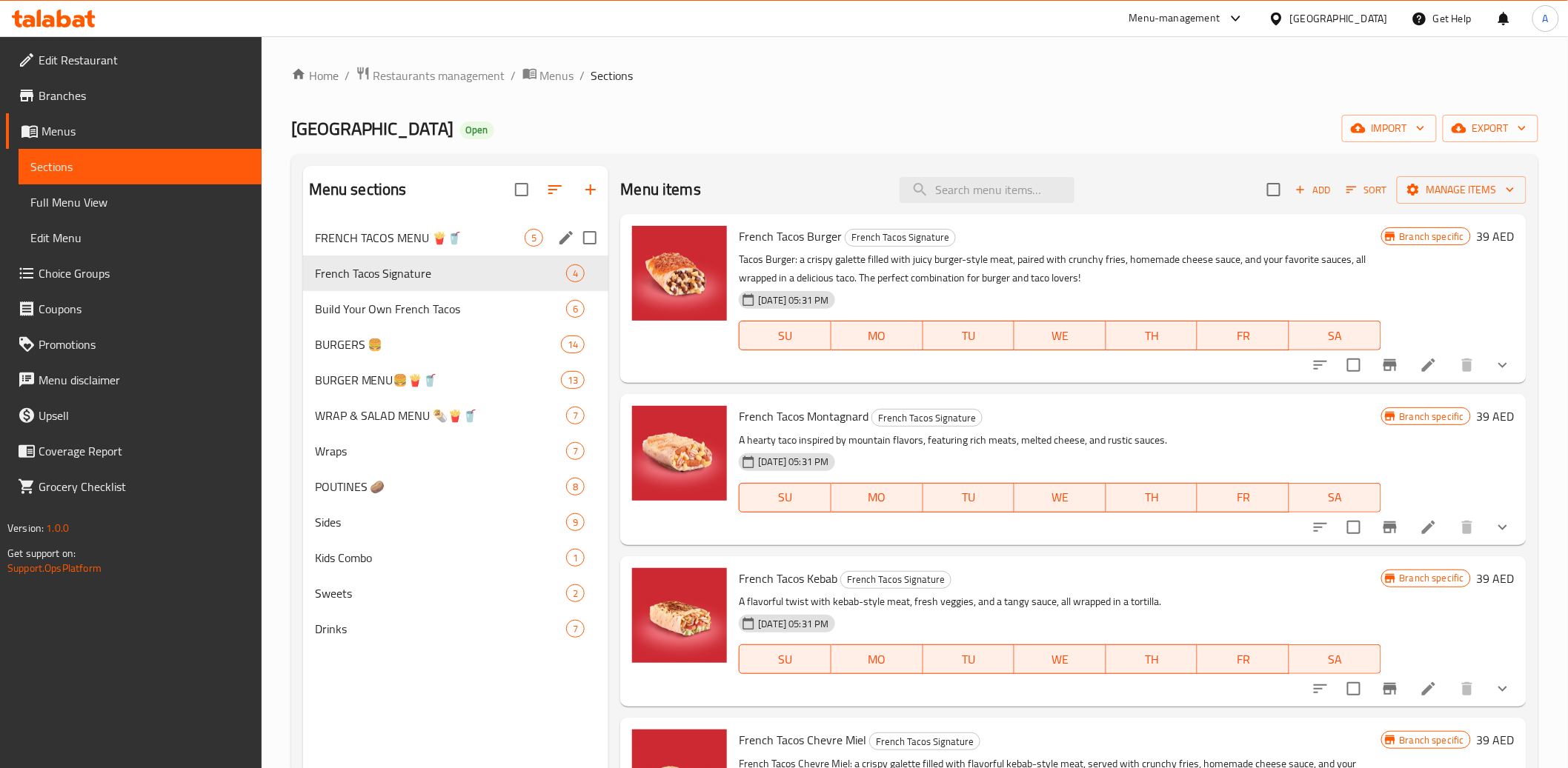
click at [372, 243] on span "FRENCH TACOS MENU 🍟🥤" at bounding box center [419, 237] width 210 height 18
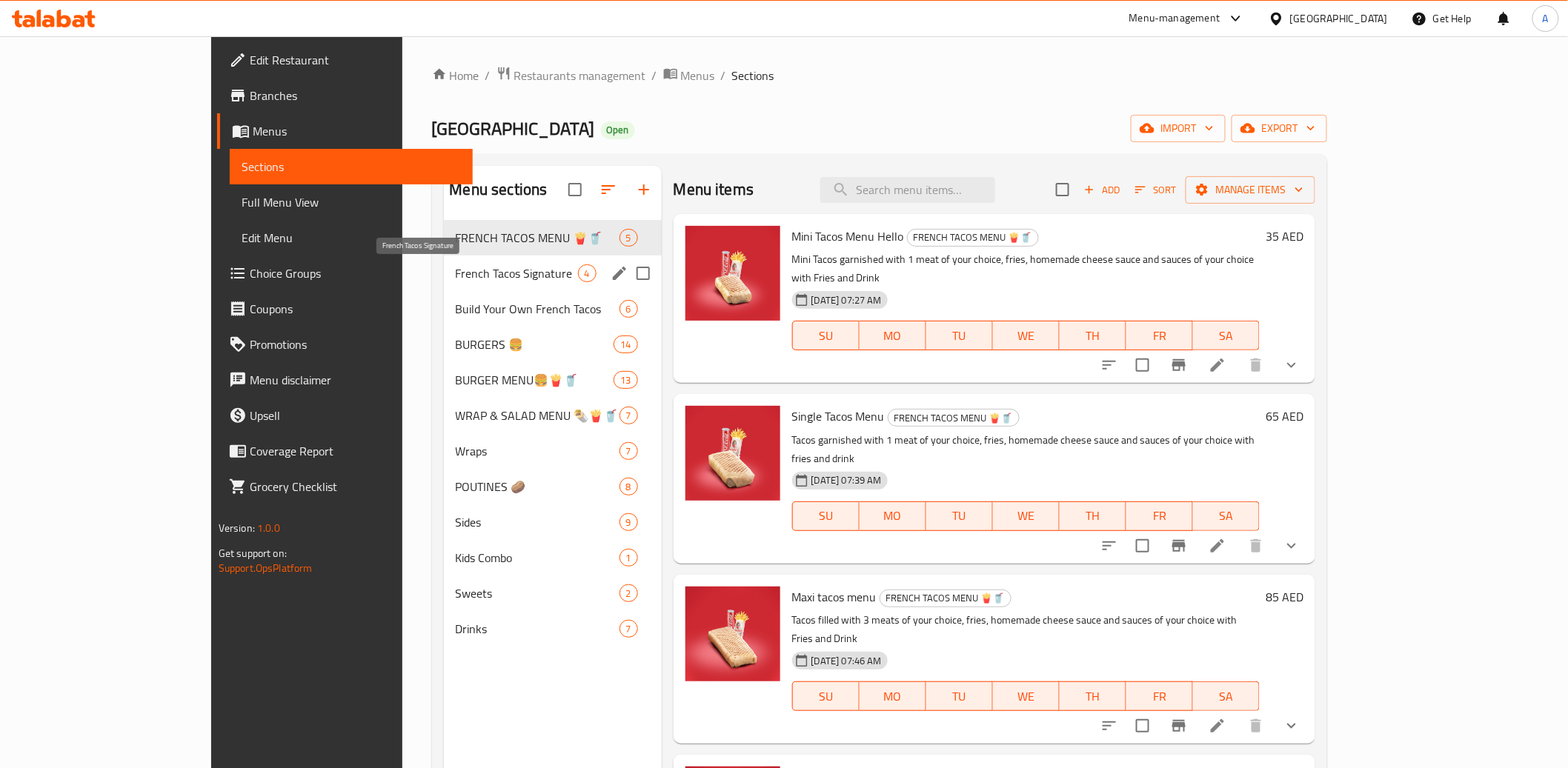
click at [456, 269] on span "French Tacos Signature" at bounding box center [516, 274] width 122 height 18
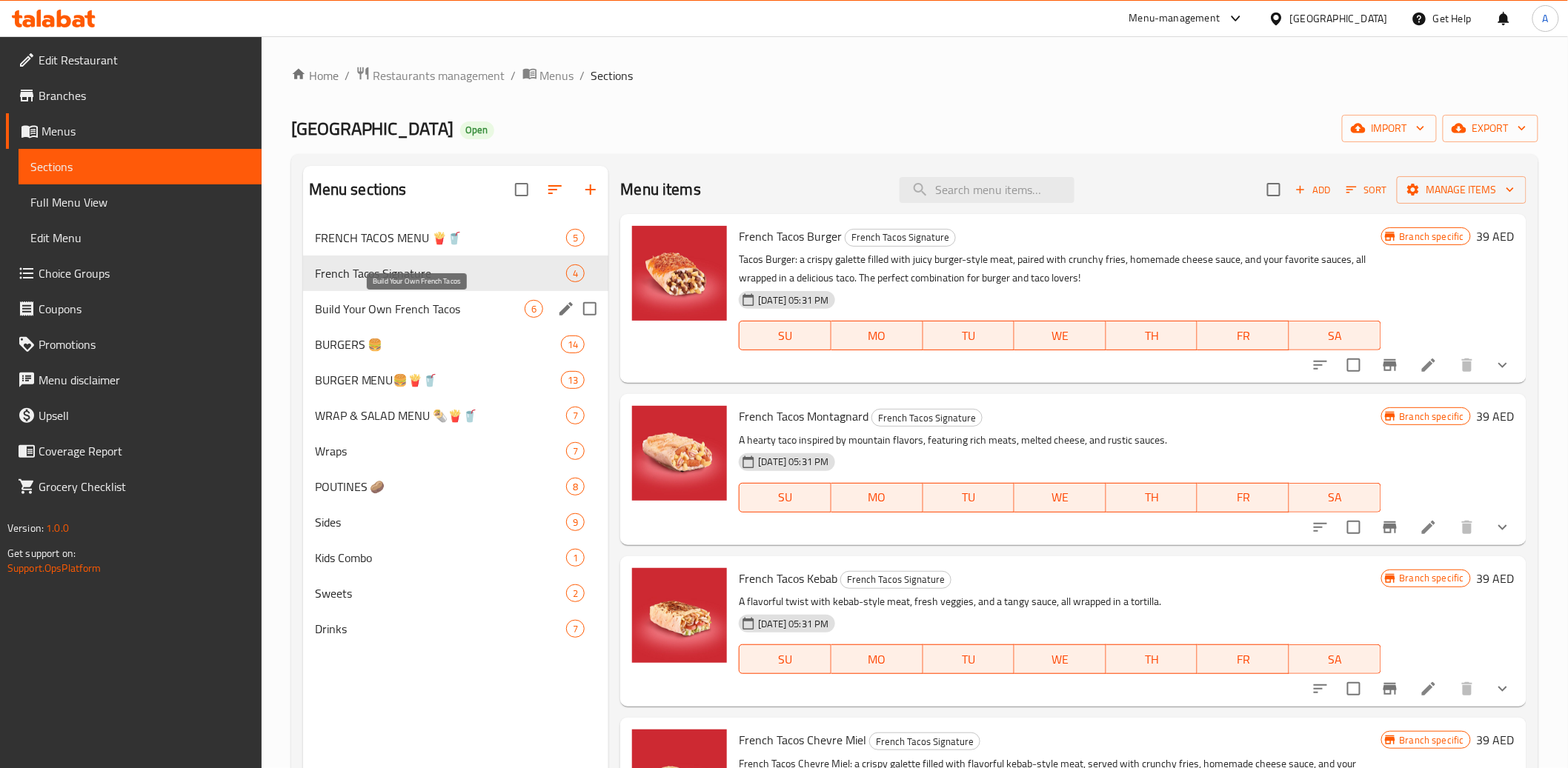
click at [417, 301] on span "Build Your Own French Tacos" at bounding box center [419, 309] width 210 height 18
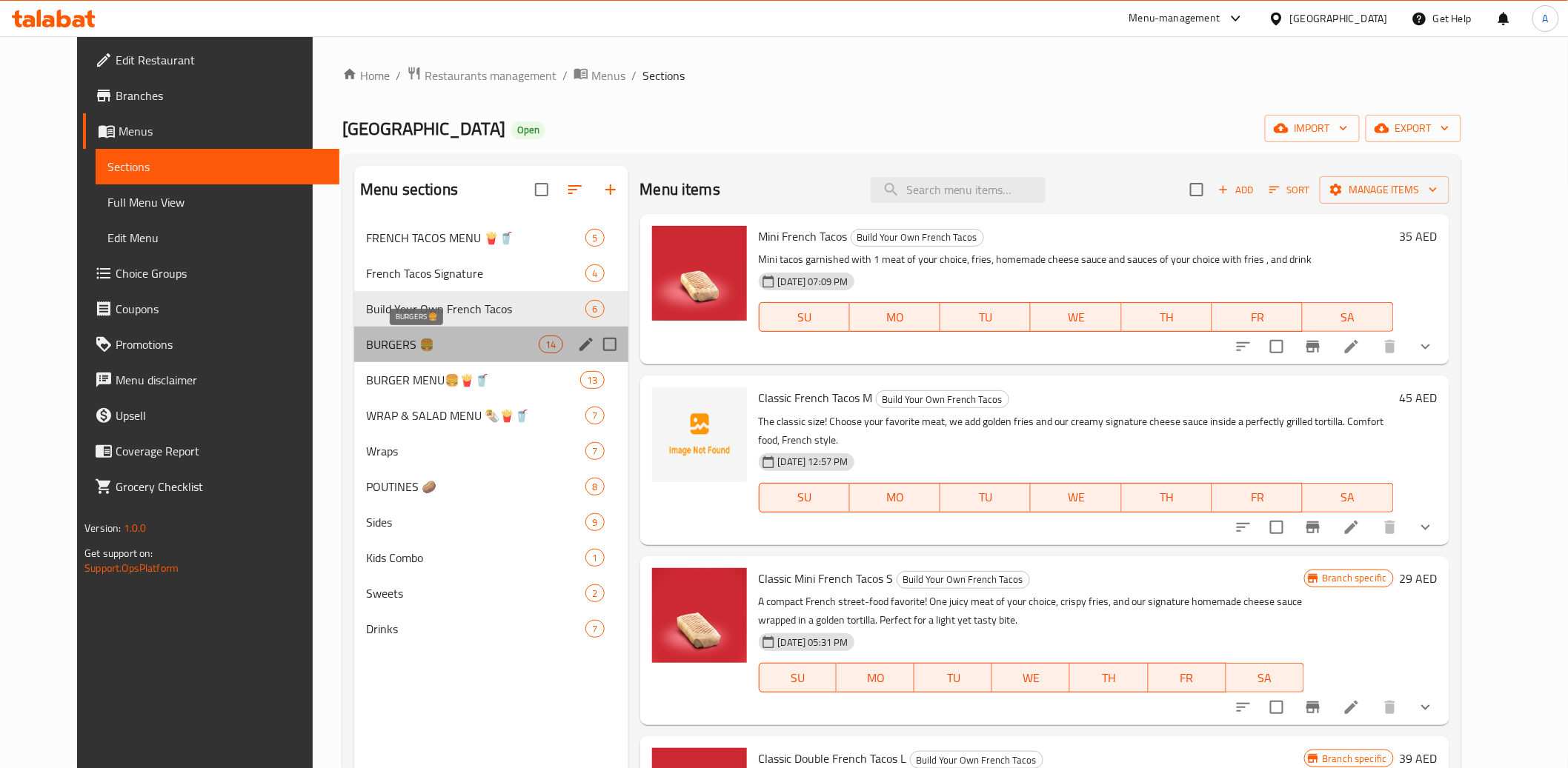
click at [367, 345] on span "BURGERS 🍔" at bounding box center [453, 344] width 173 height 18
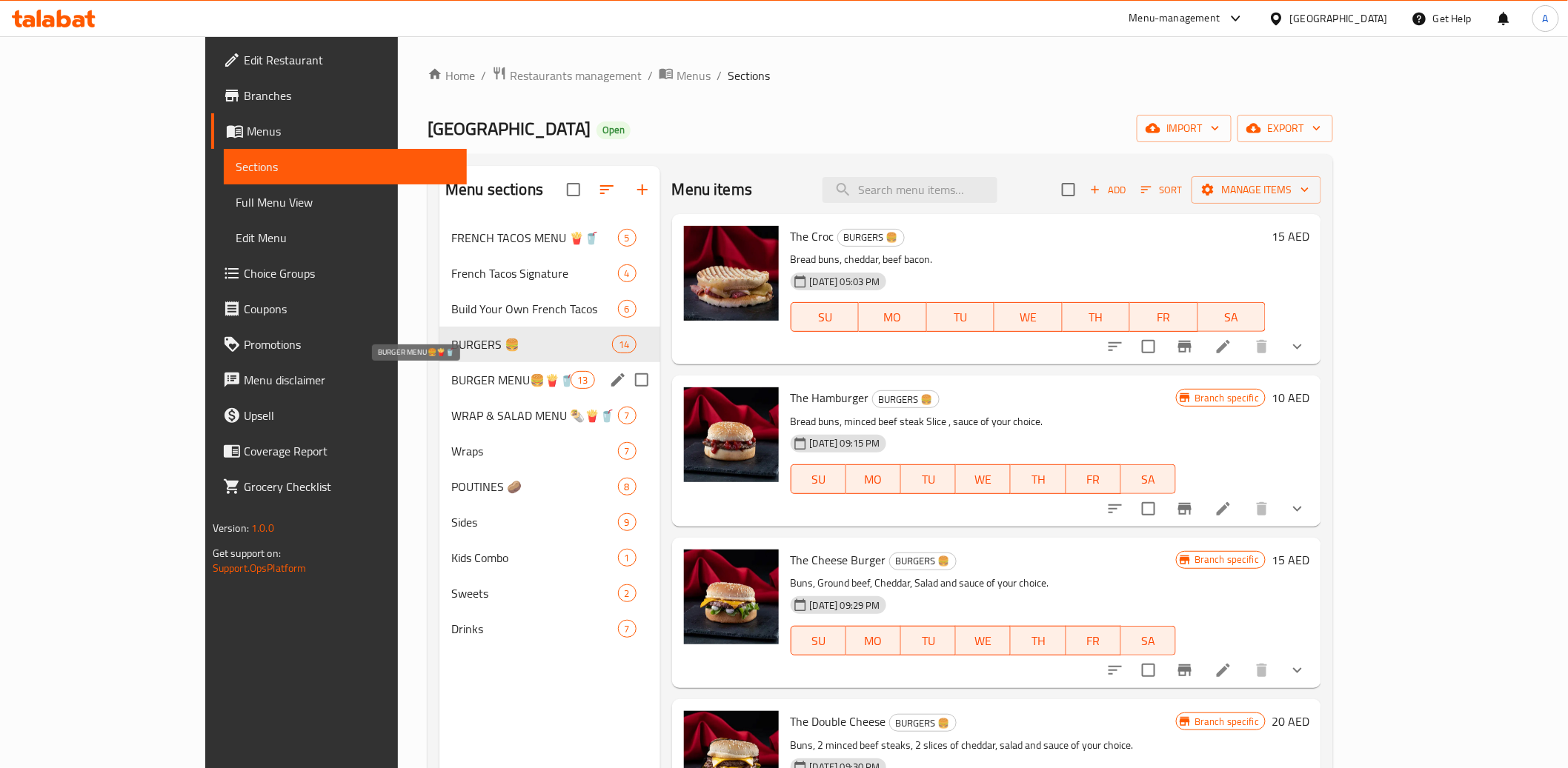
click at [452, 381] on span "BURGER MENU🍔🍟🥤" at bounding box center [511, 380] width 119 height 18
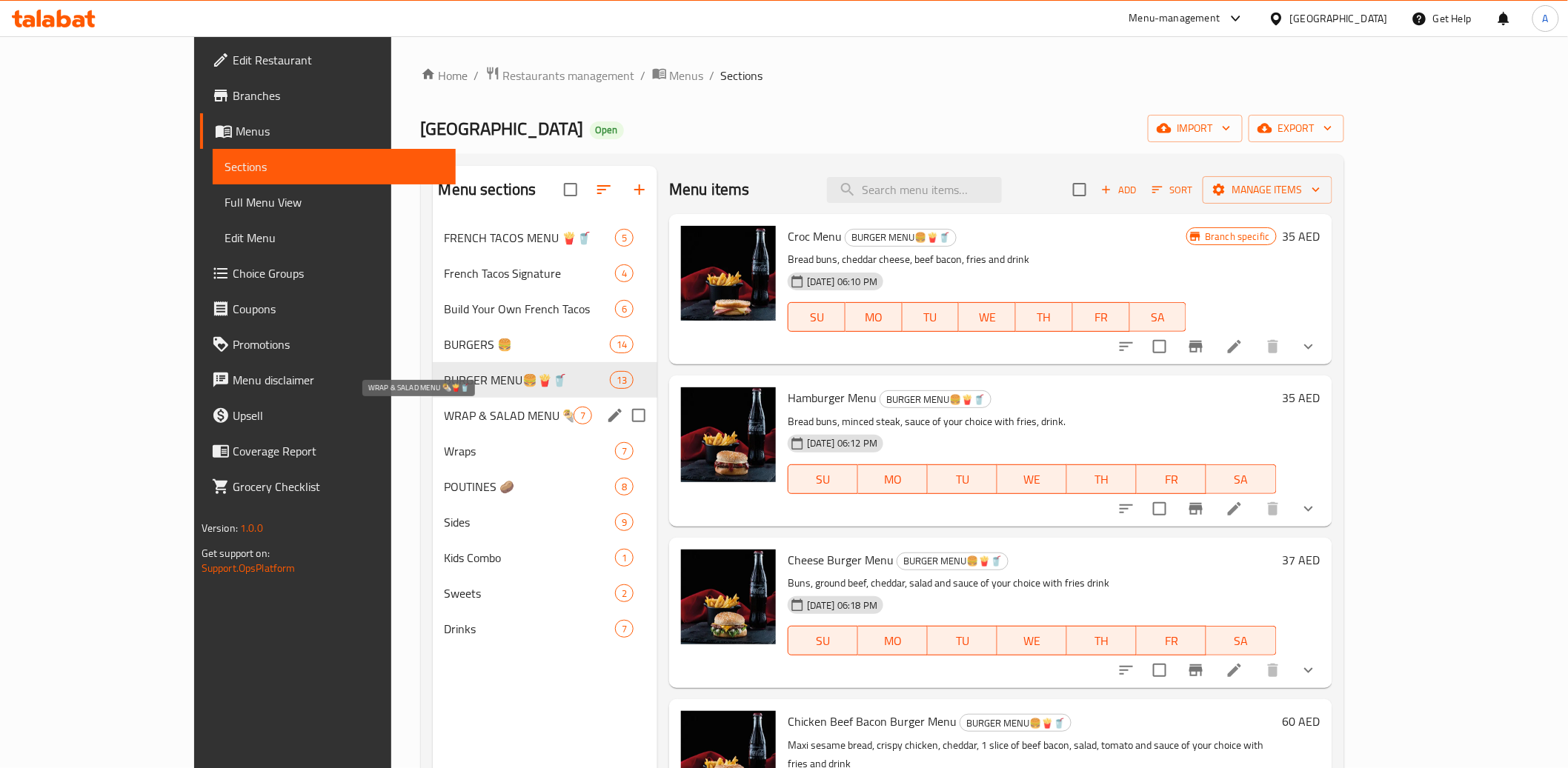
click at [445, 408] on span "WRAP & SALAD MENU 🌯🍟🥤" at bounding box center [509, 415] width 129 height 18
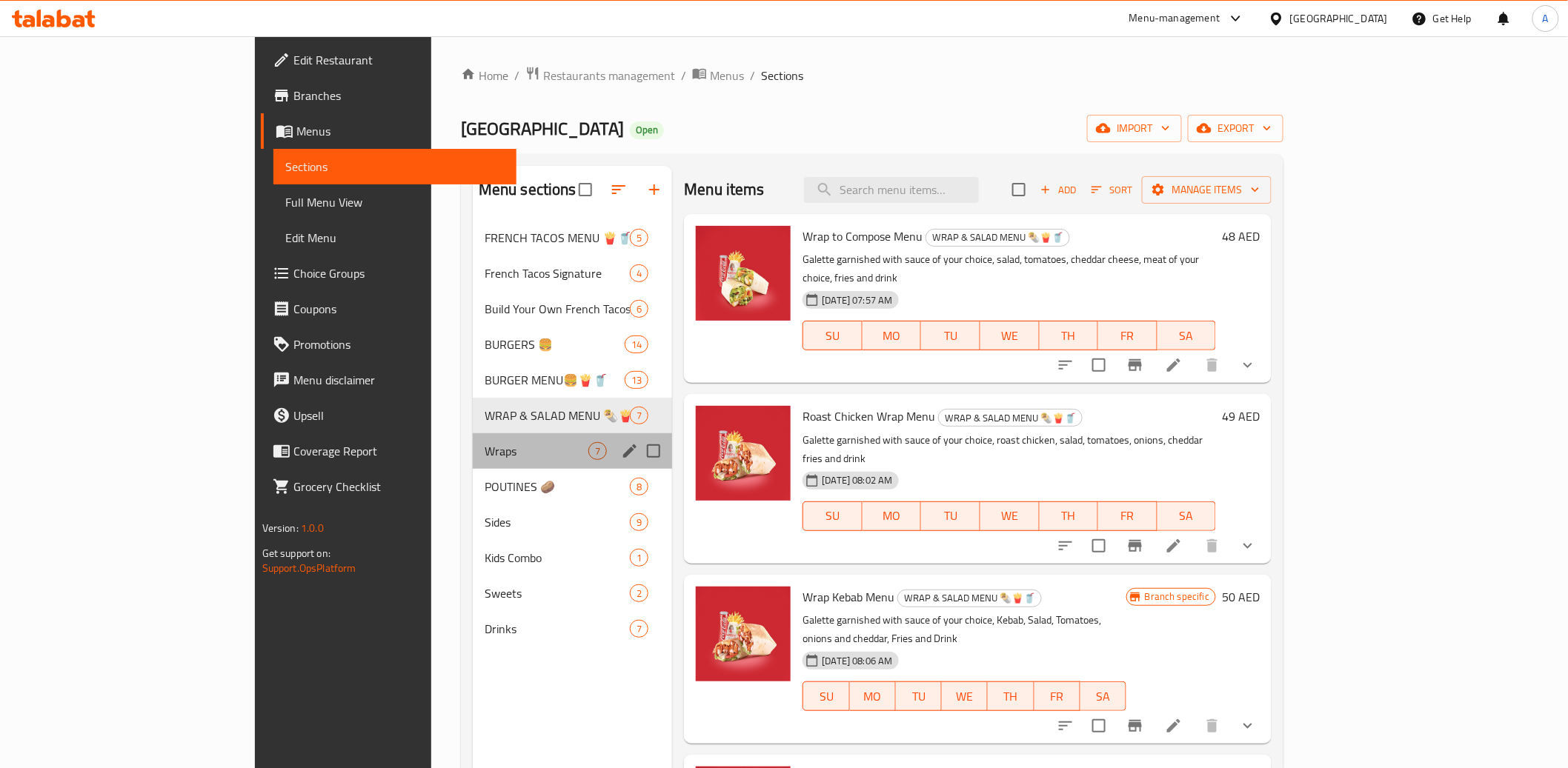
click at [473, 440] on div "Wraps 7" at bounding box center [573, 450] width 200 height 35
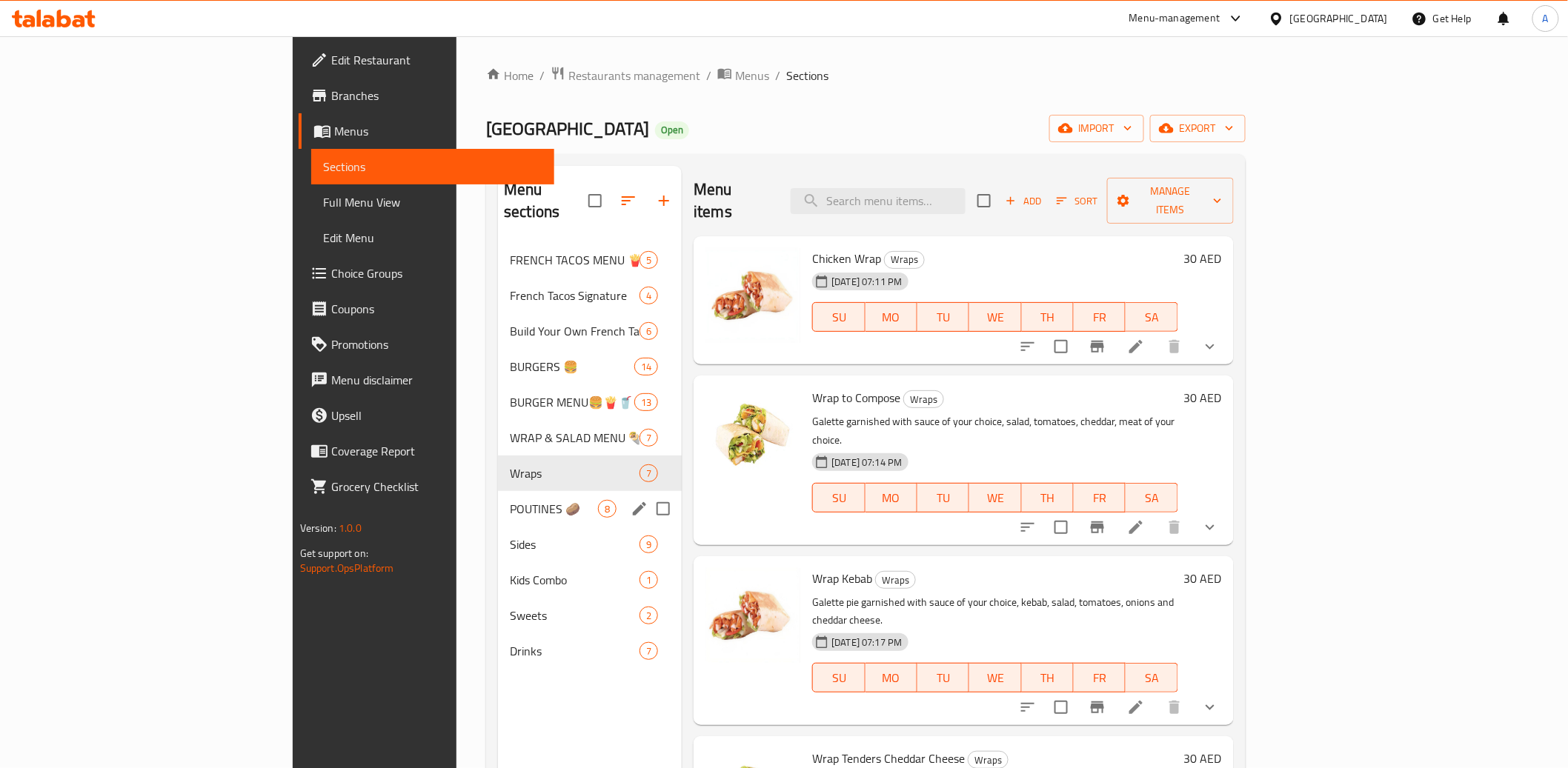
click at [510, 500] on span "POUTINES 🥔" at bounding box center [554, 509] width 88 height 18
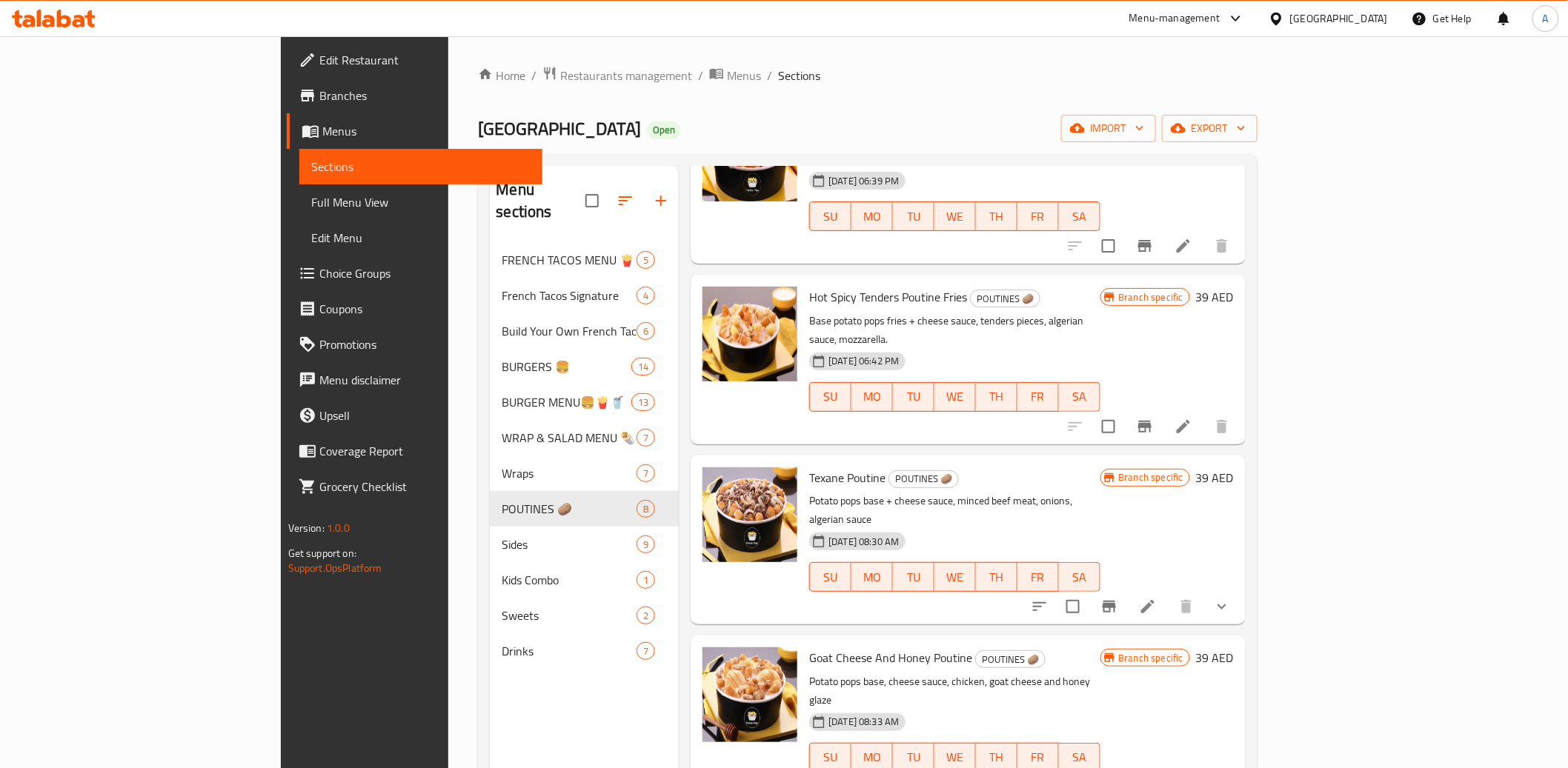
scroll to position [562, 0]
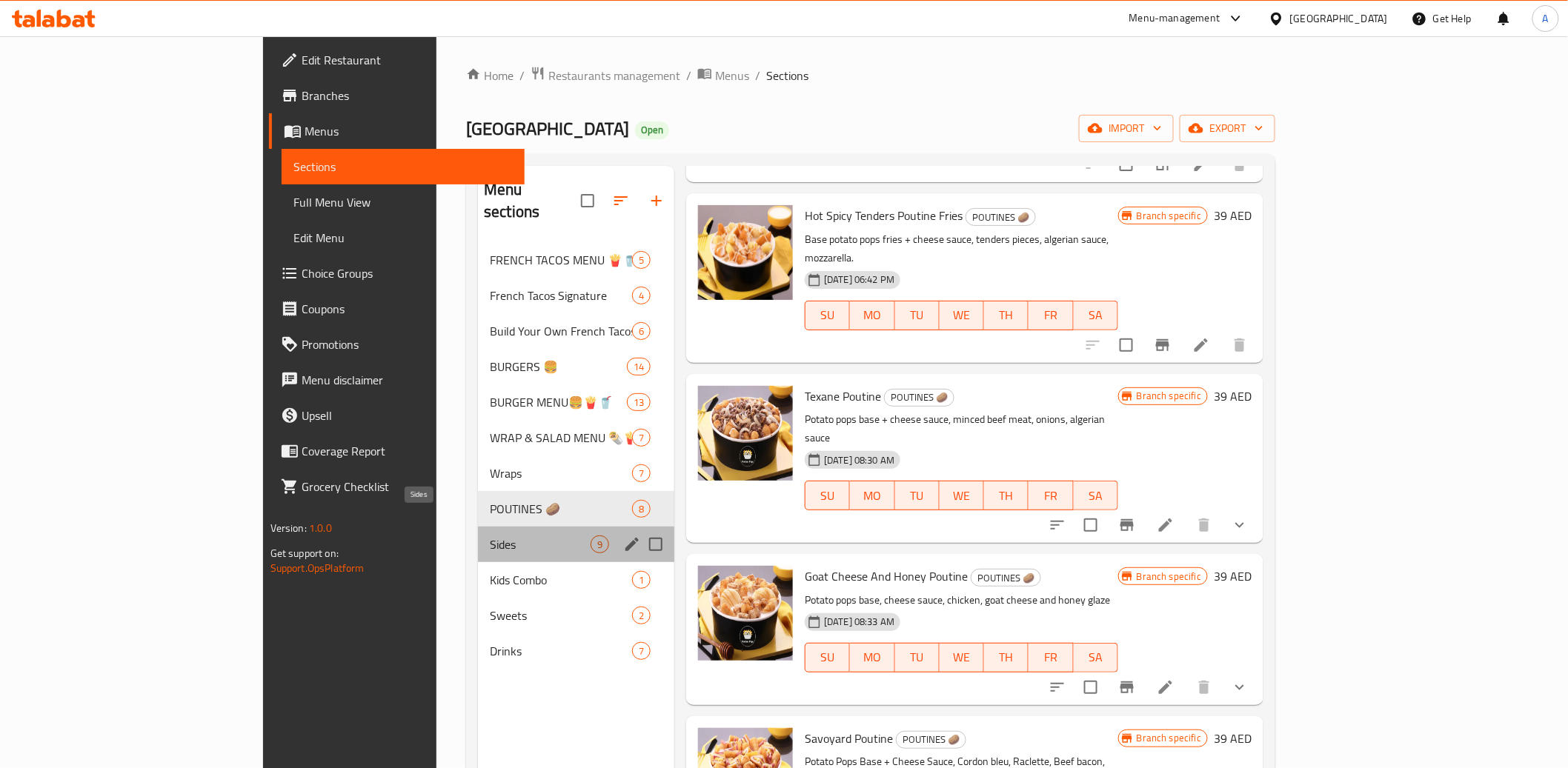
click at [490, 535] on span "Sides" at bounding box center [540, 544] width 101 height 18
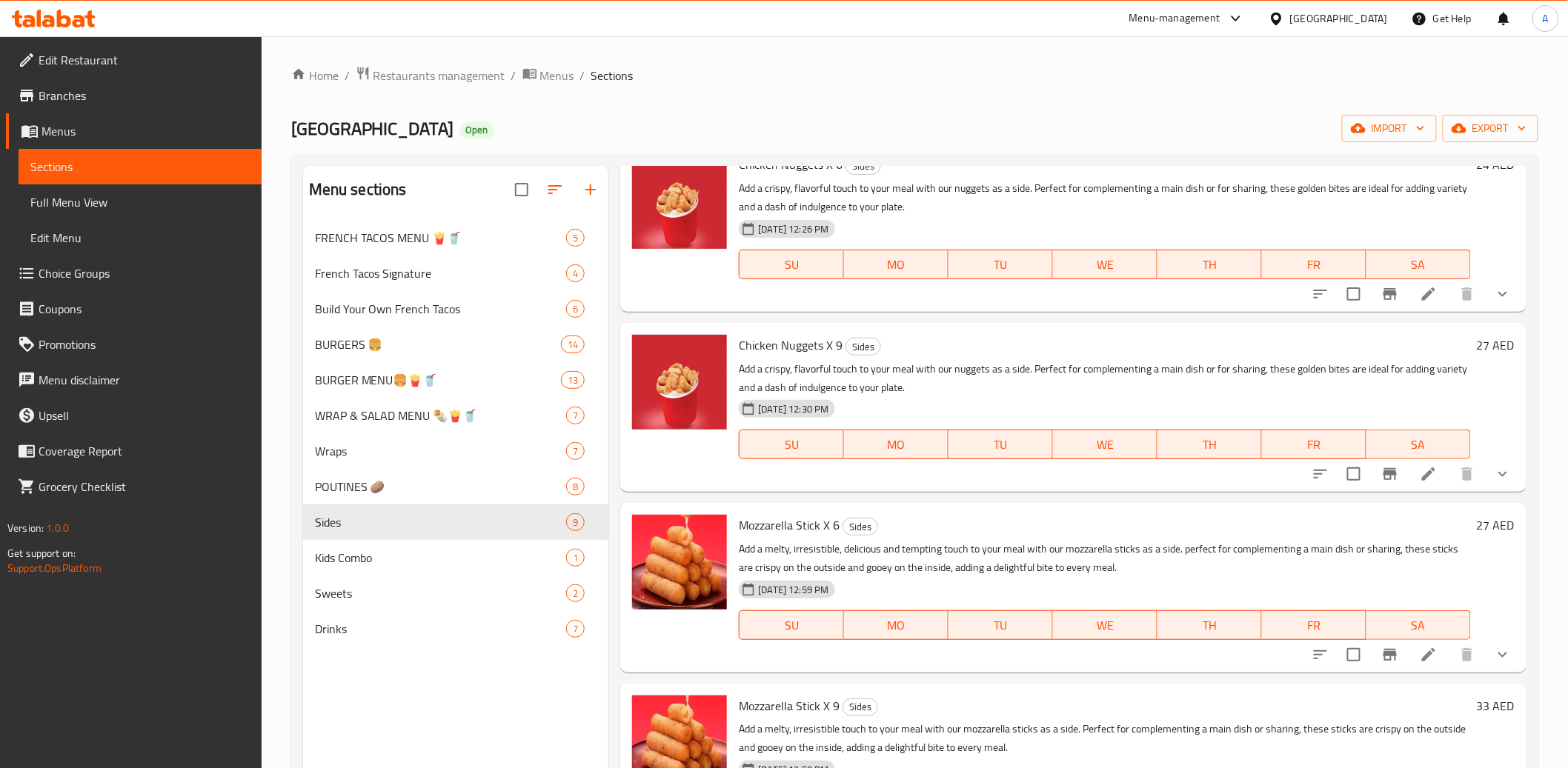
scroll to position [790, 0]
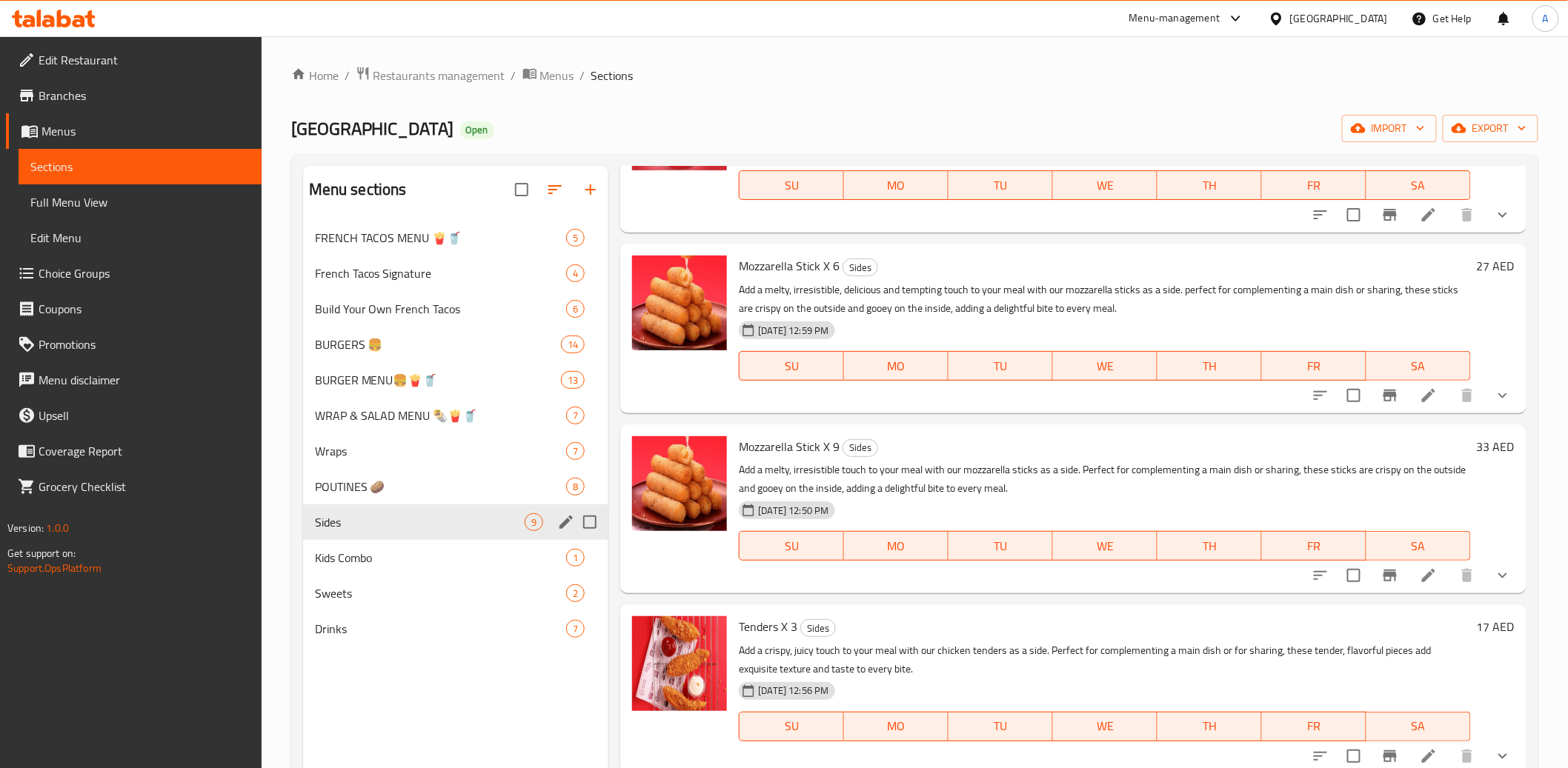
click at [378, 565] on span "Kids Combo" at bounding box center [441, 558] width 252 height 18
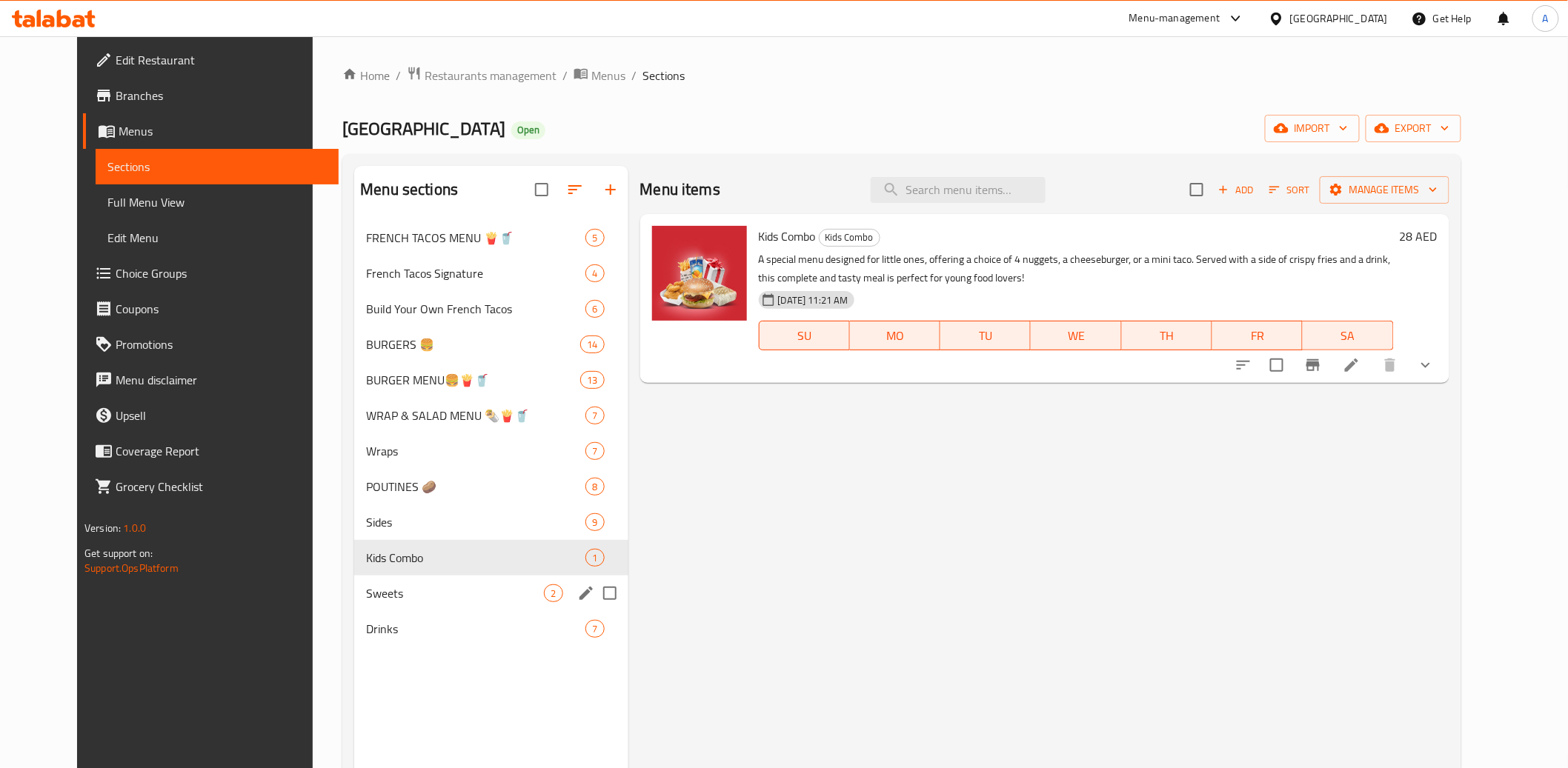
click at [378, 618] on div "Drinks 7" at bounding box center [491, 628] width 274 height 35
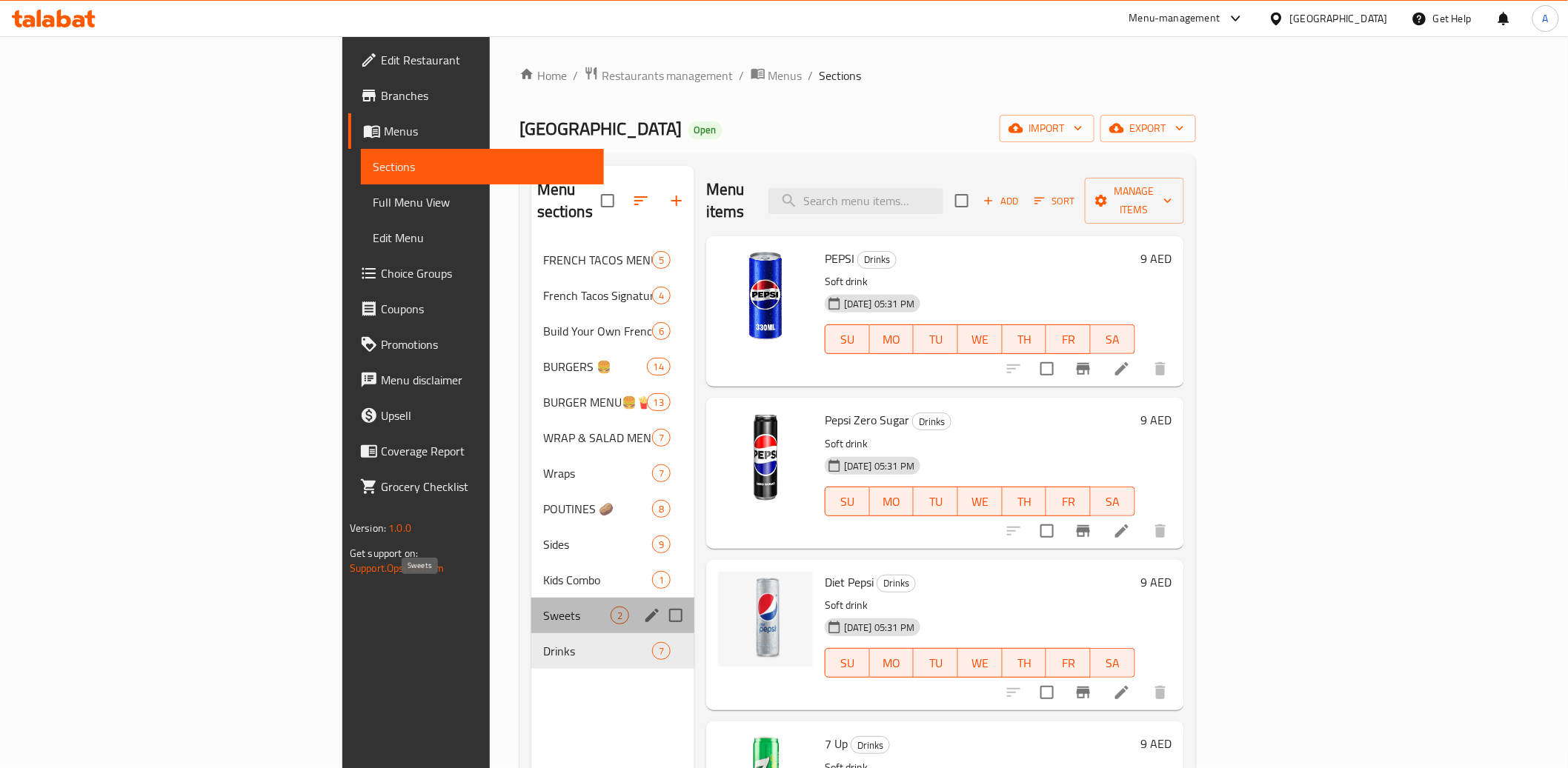
click at [544, 607] on span "Sweets" at bounding box center [577, 616] width 67 height 18
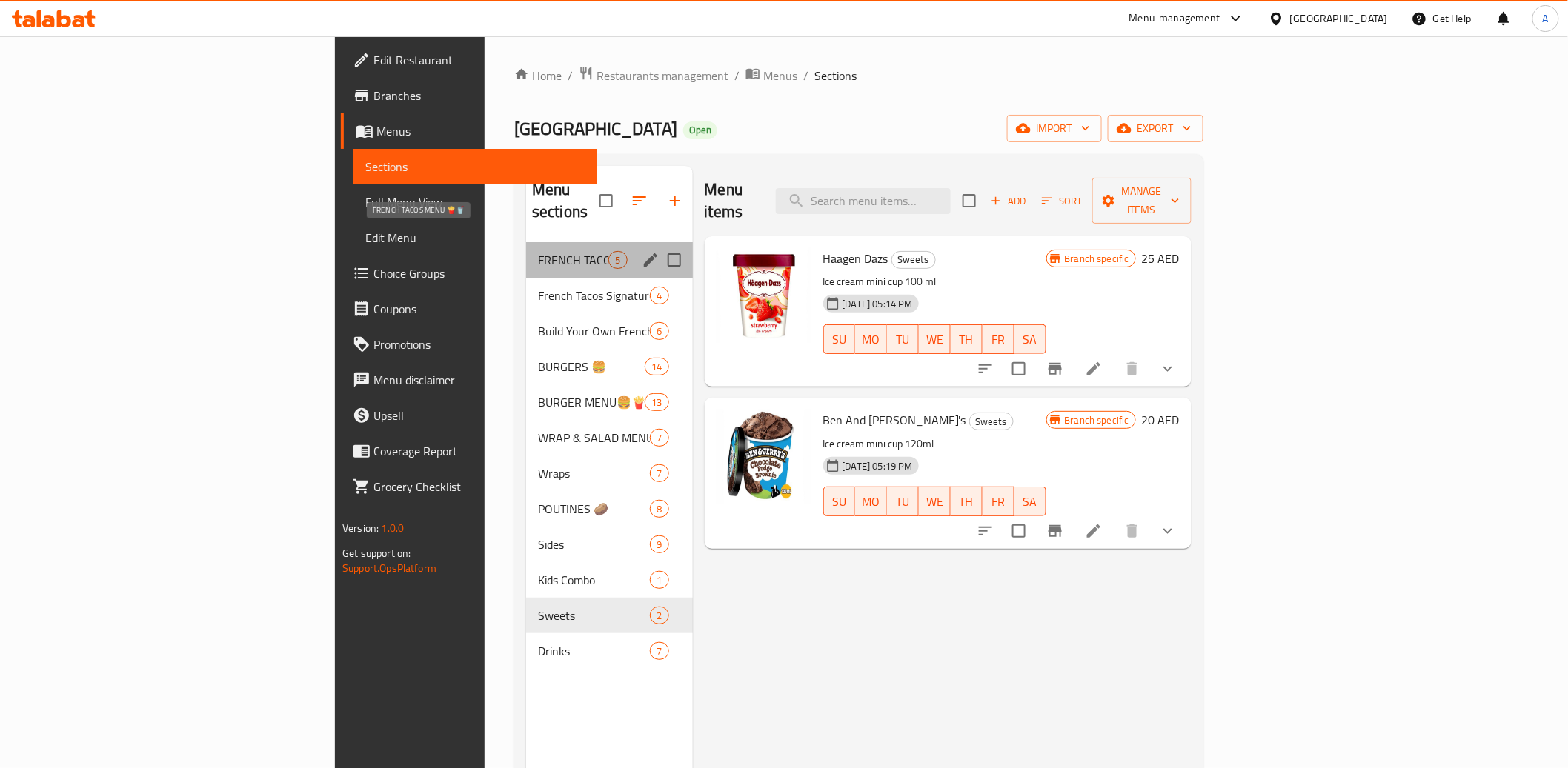
click at [538, 251] on span "FRENCH TACOS MENU 🍟🥤" at bounding box center [573, 260] width 70 height 18
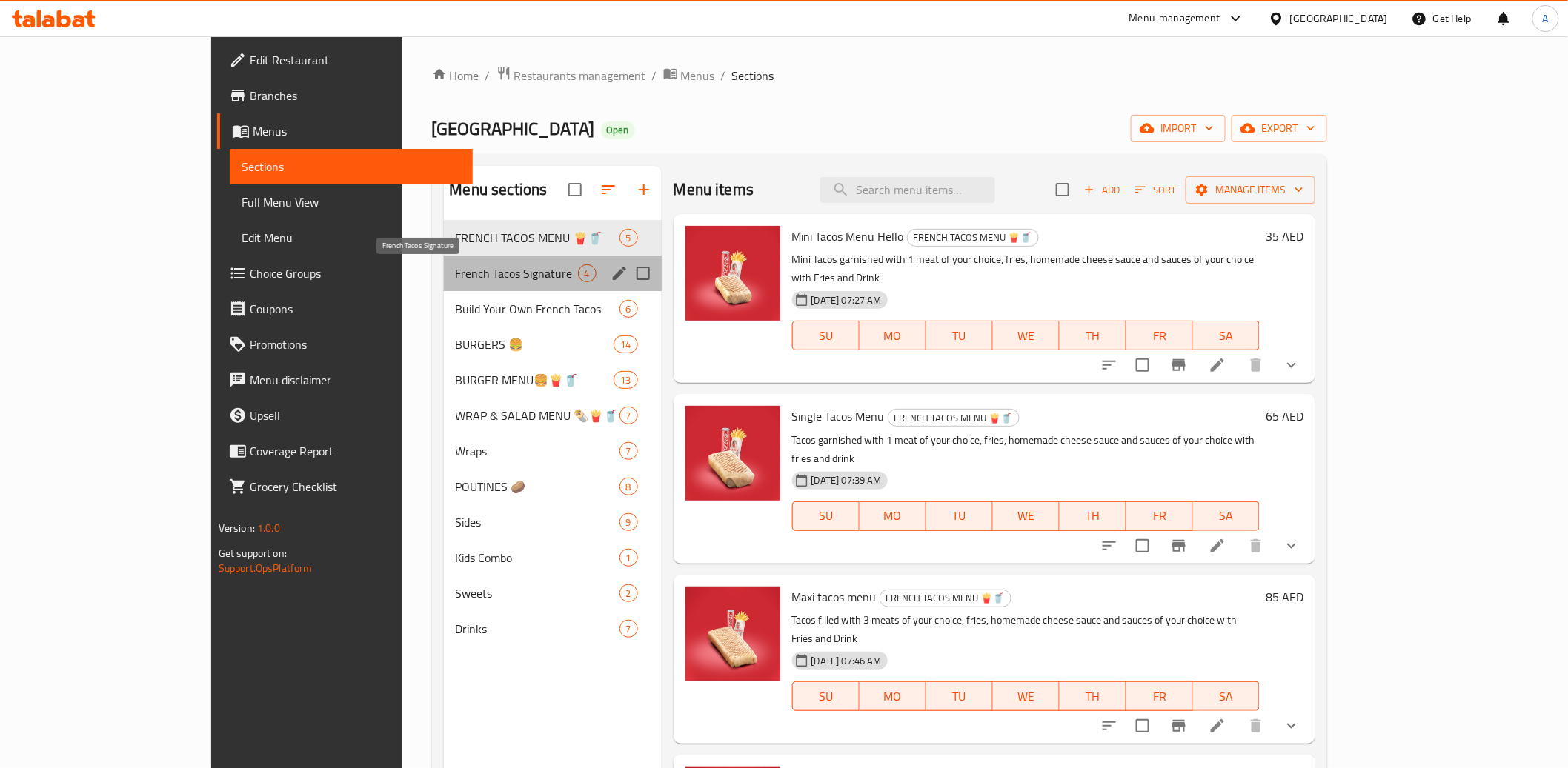
click at [456, 274] on span "French Tacos Signature" at bounding box center [516, 274] width 122 height 18
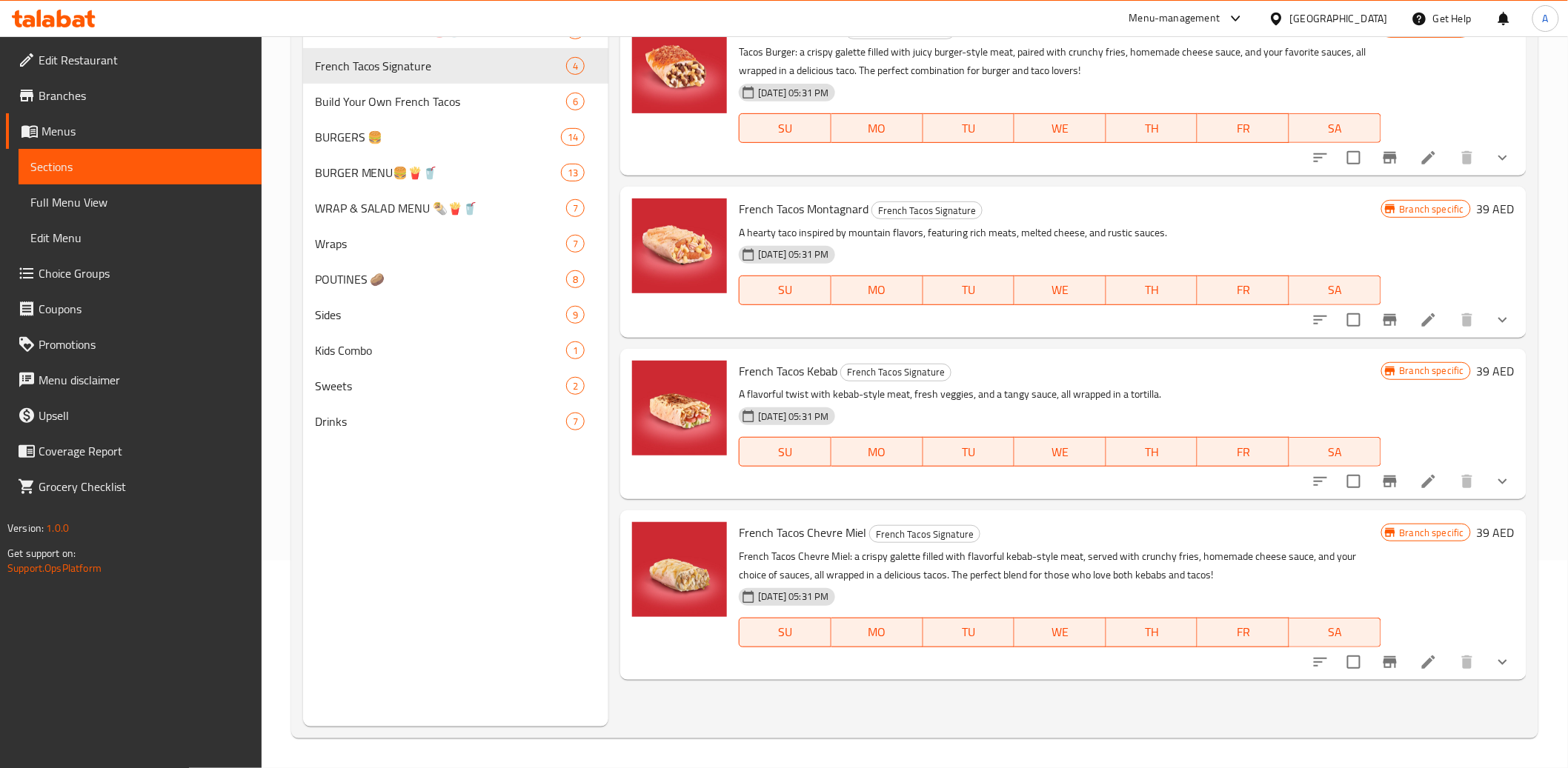
scroll to position [127, 0]
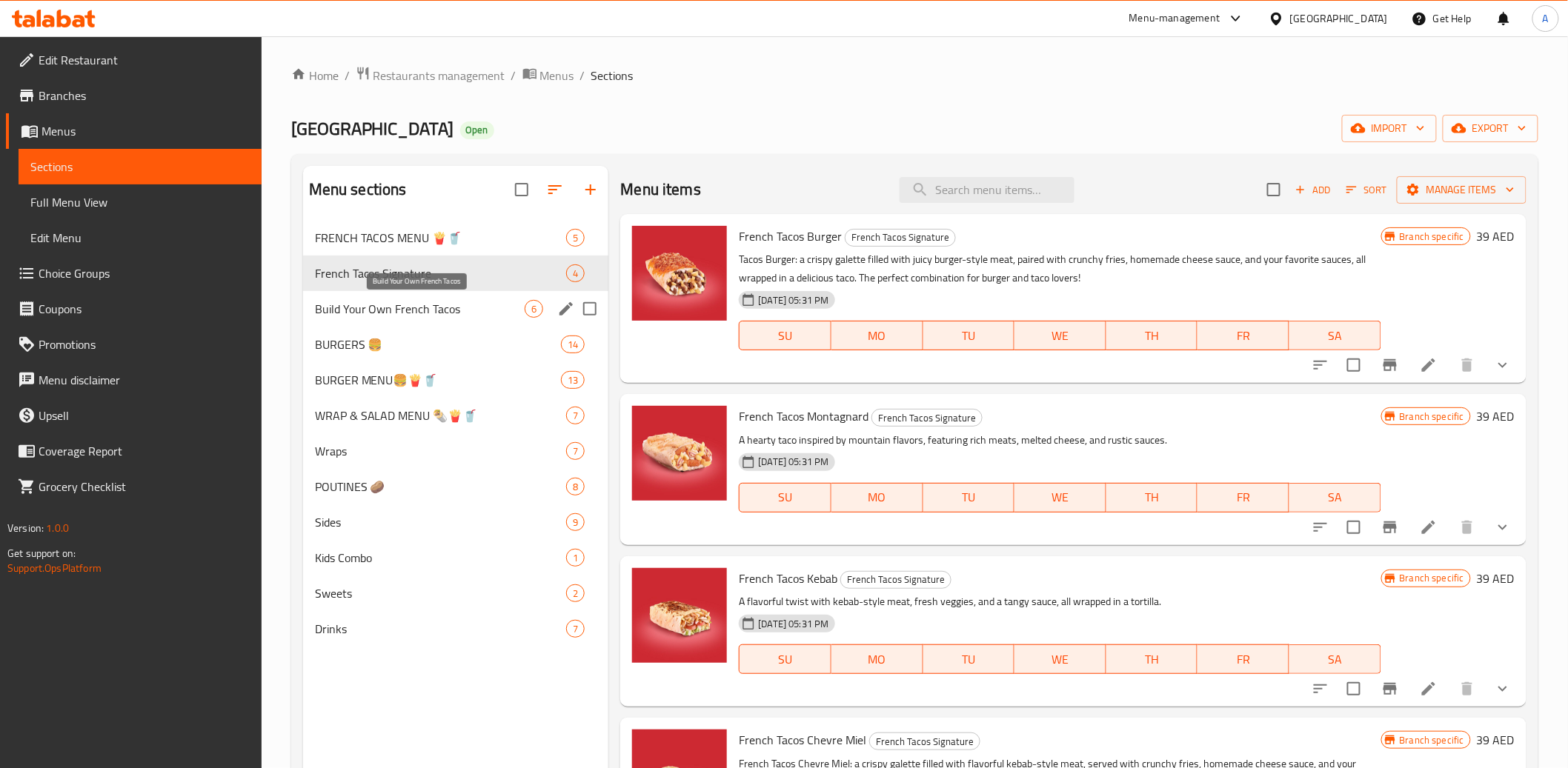
click at [436, 307] on span "Build Your Own French Tacos" at bounding box center [419, 309] width 210 height 18
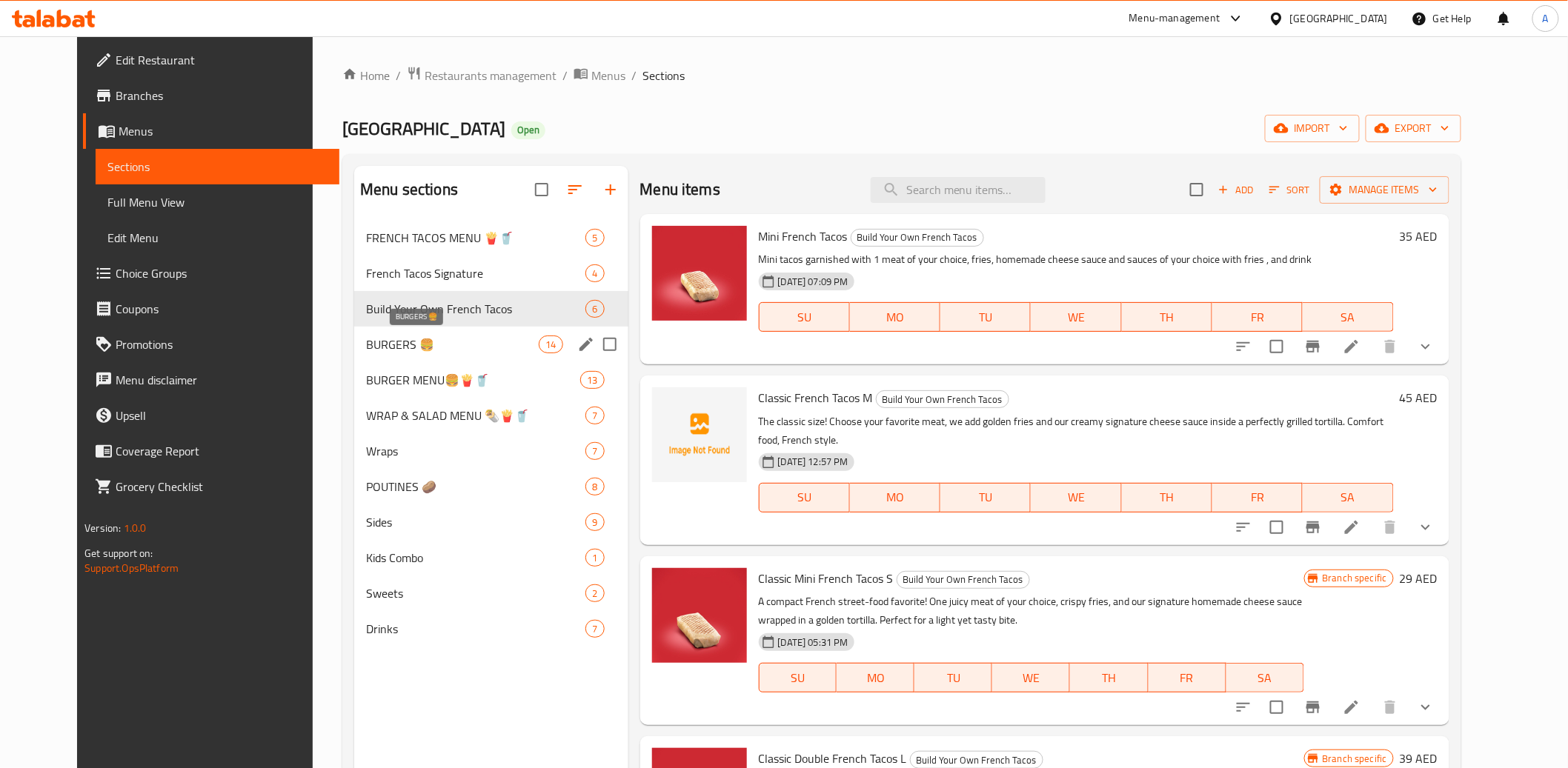
click at [423, 341] on span "BURGERS 🍔" at bounding box center [453, 344] width 173 height 18
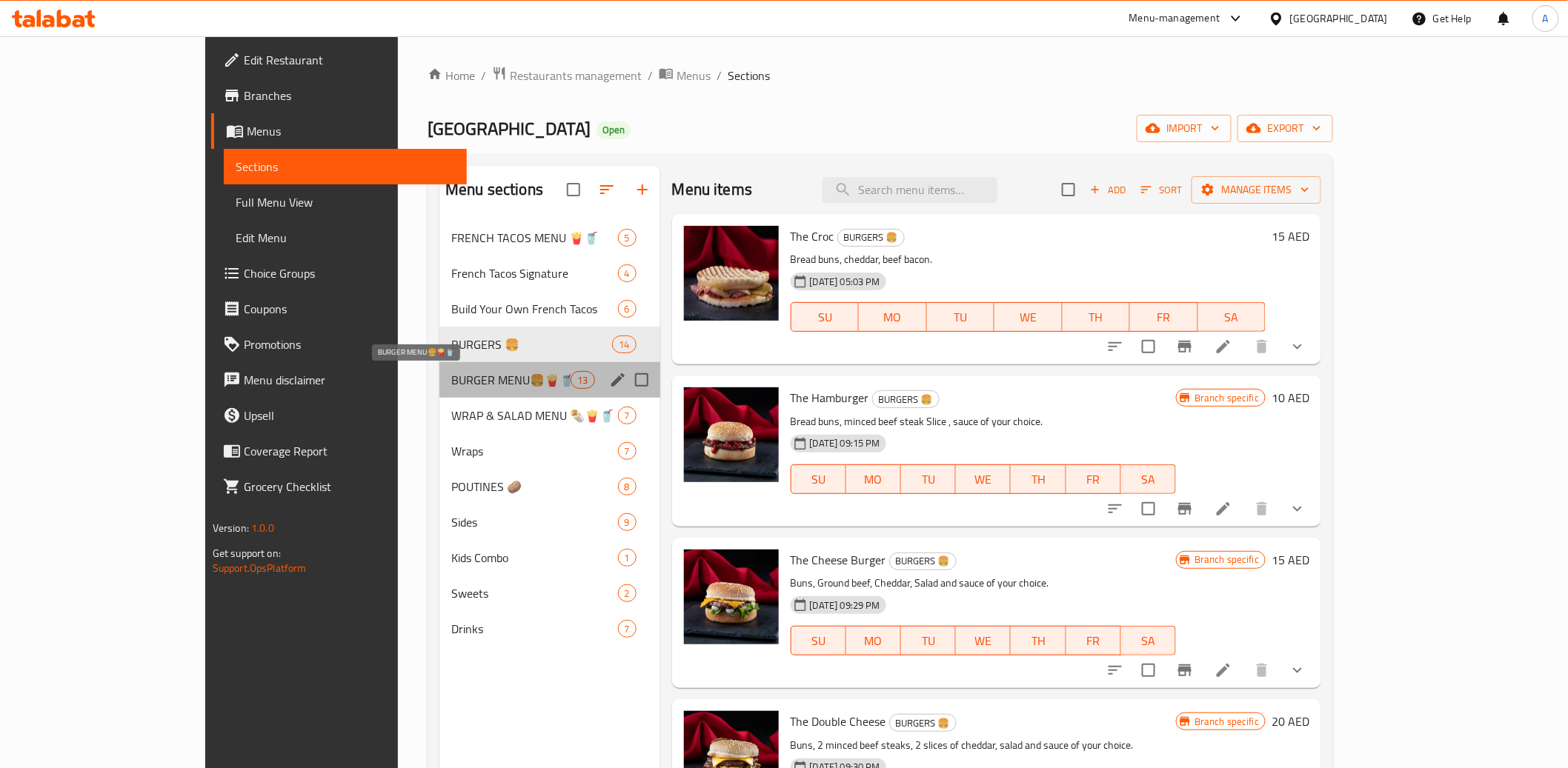
click at [452, 384] on span "BURGER MENU🍔🍟🥤" at bounding box center [511, 380] width 119 height 18
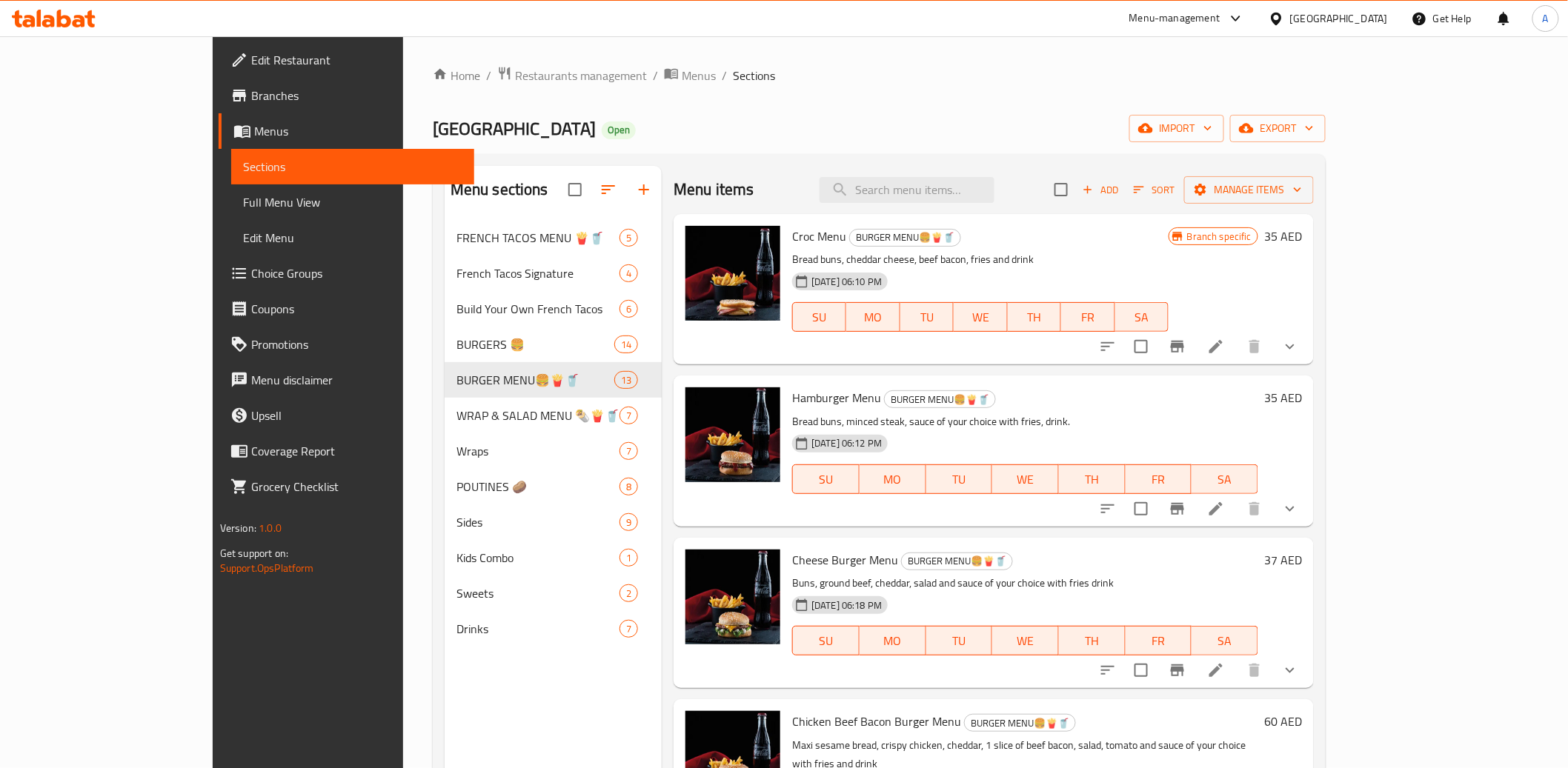
click at [839, 116] on div "Tacos Avenue Open import export" at bounding box center [880, 129] width 893 height 27
click at [733, 73] on span "Sections" at bounding box center [754, 75] width 42 height 18
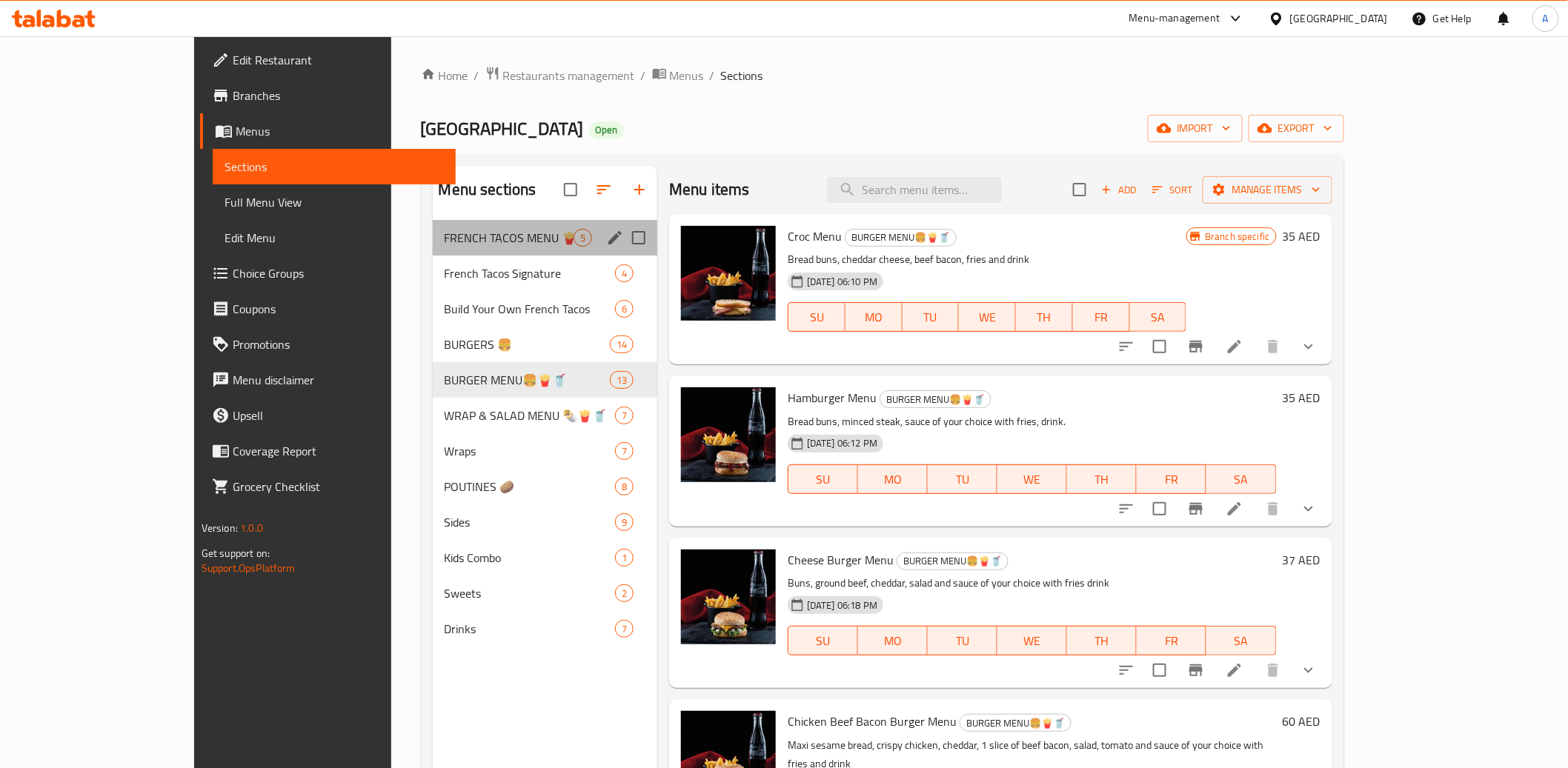
click at [445, 231] on span "FRENCH TACOS MENU 🍟🥤" at bounding box center [509, 237] width 129 height 18
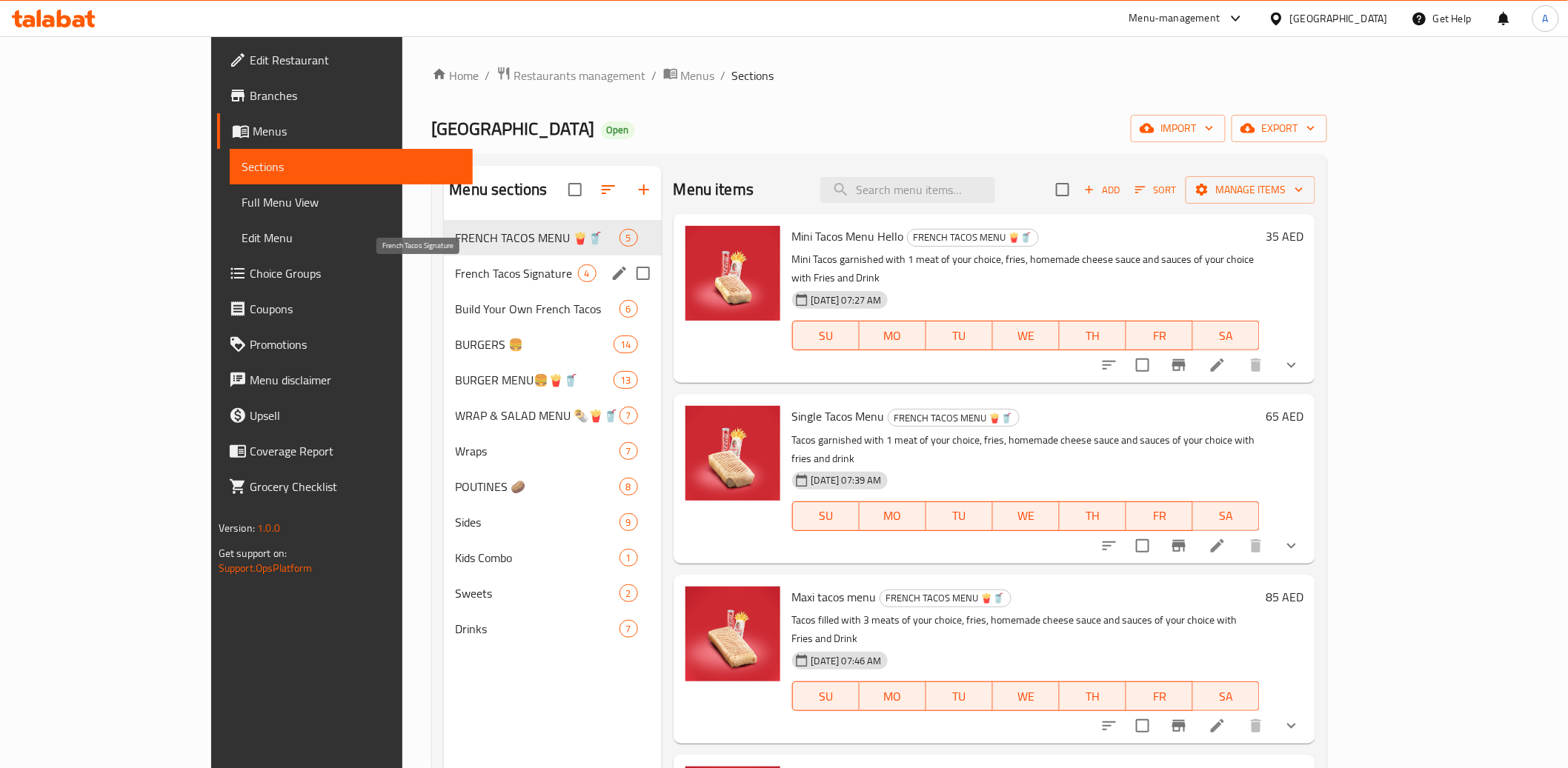
click at [456, 280] on span "French Tacos Signature" at bounding box center [516, 274] width 122 height 18
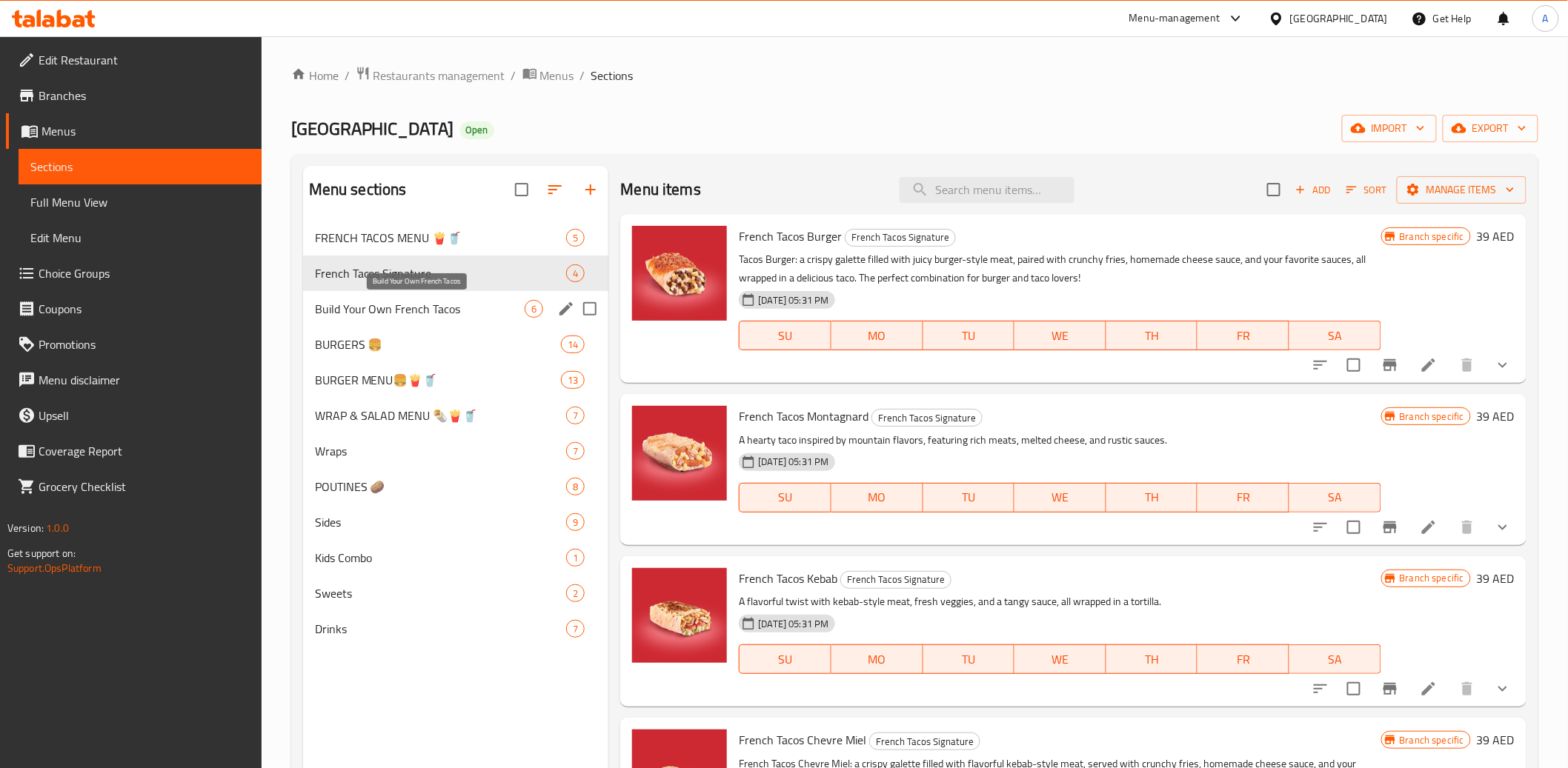
click at [409, 317] on span "Build Your Own French Tacos" at bounding box center [419, 309] width 210 height 18
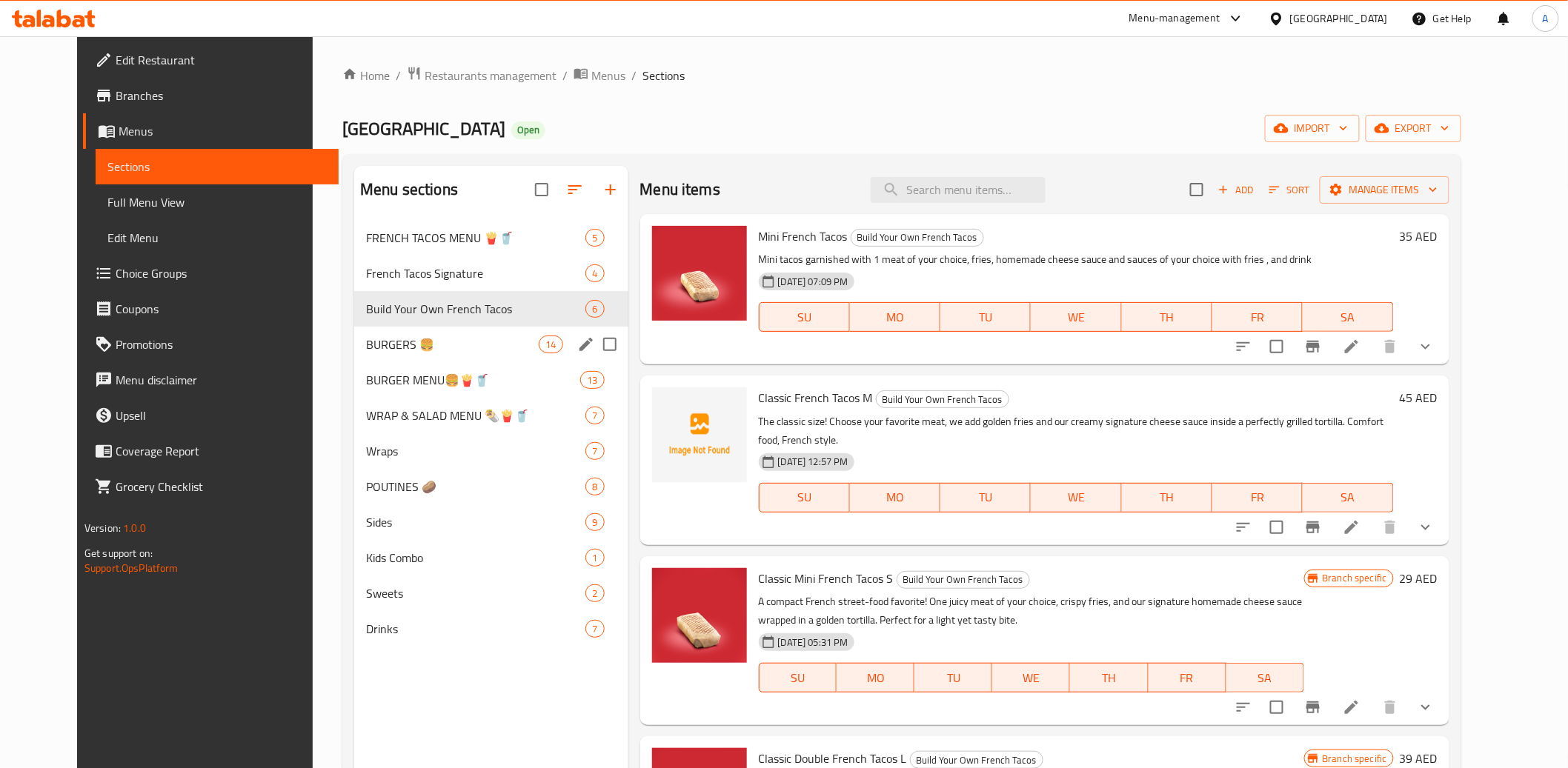
click at [391, 360] on div "BURGERS 🍔 14" at bounding box center [491, 344] width 274 height 35
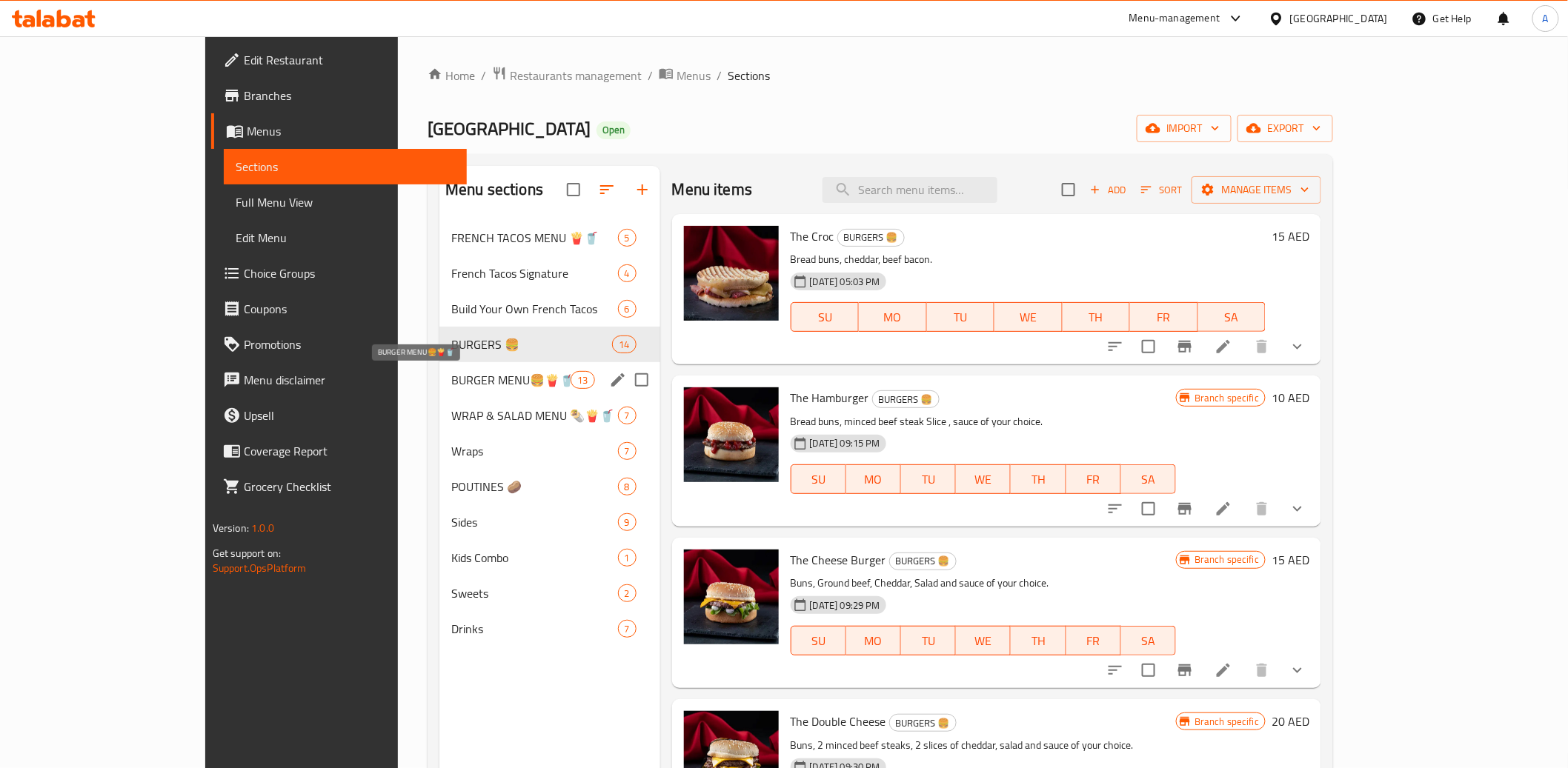
click at [452, 387] on span "BURGER MENU🍔🍟🥤" at bounding box center [511, 380] width 119 height 18
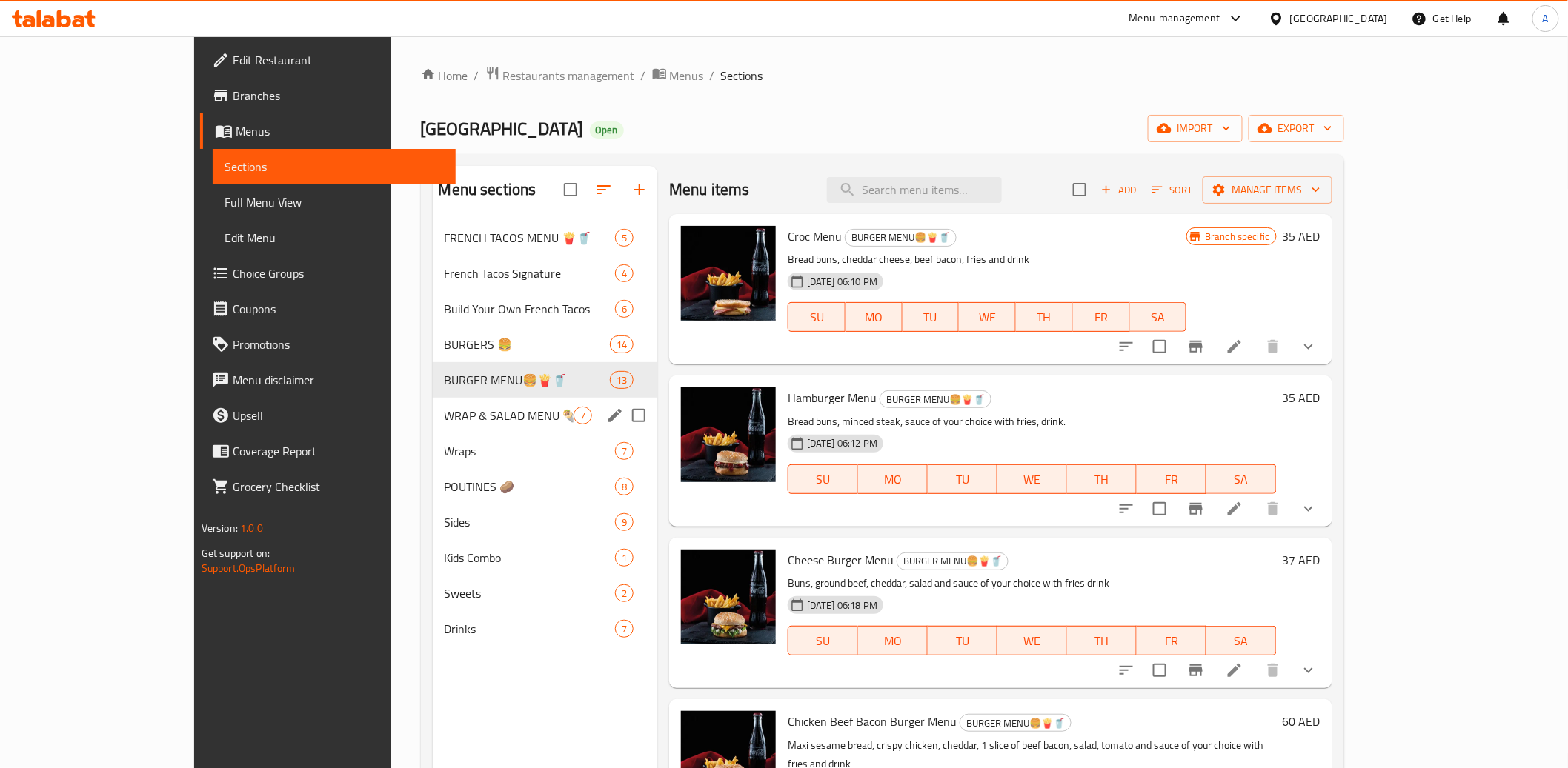
click at [433, 427] on div "WRAP & SALAD MENU 🌯🍟🥤 7" at bounding box center [545, 415] width 225 height 35
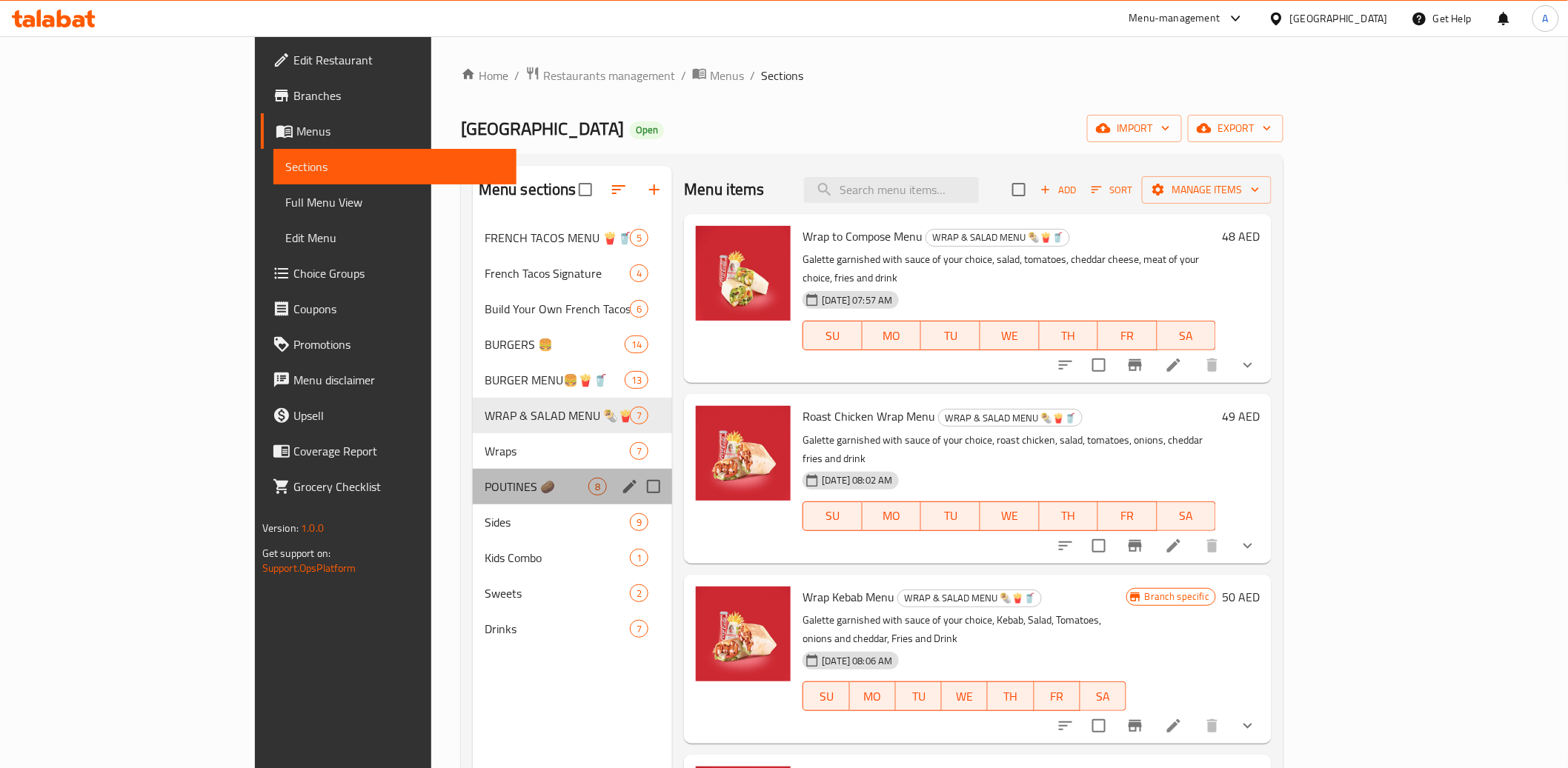
click at [473, 469] on div "POUTINES 🥔 8" at bounding box center [573, 487] width 200 height 35
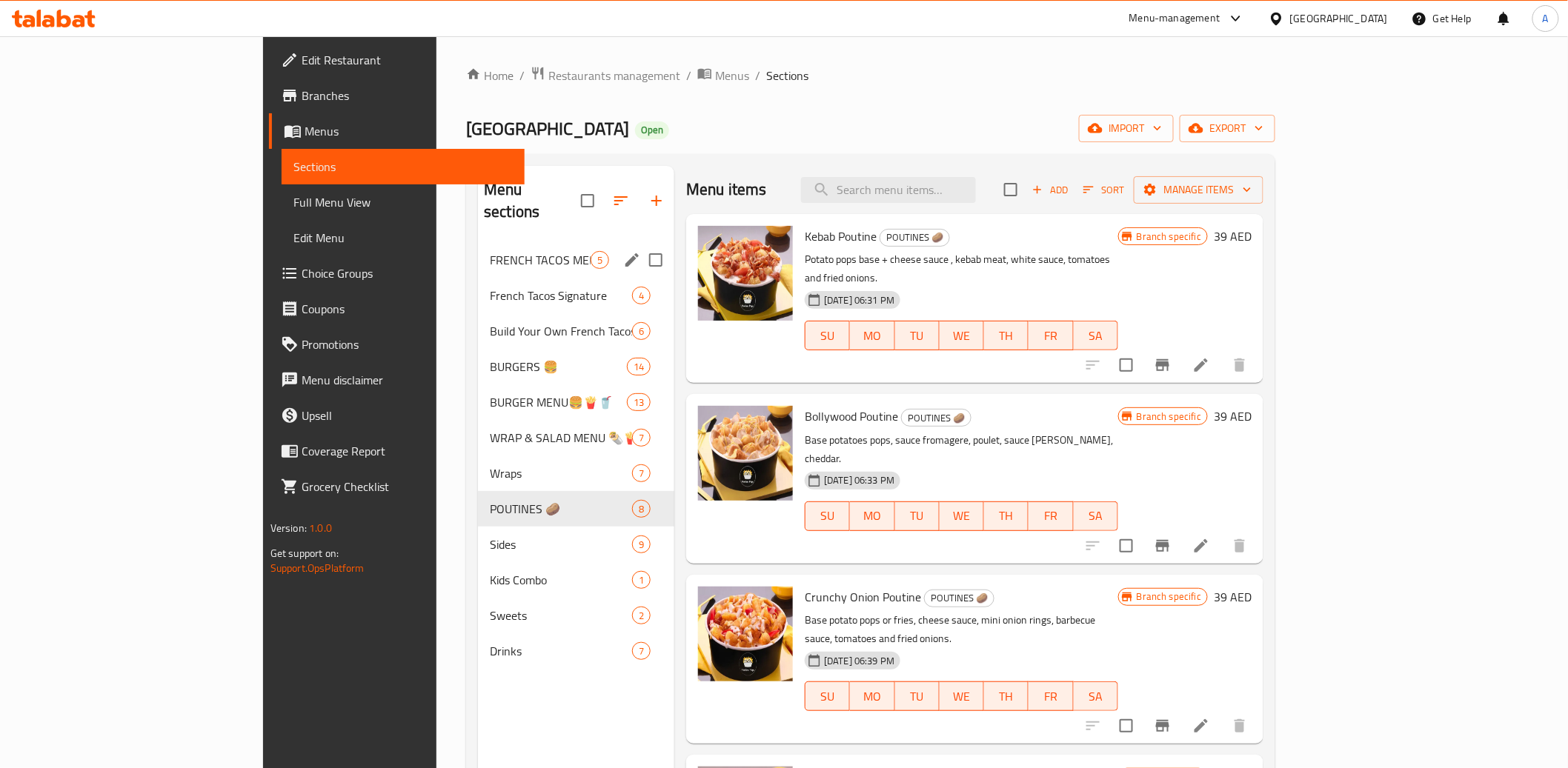
click at [478, 248] on div "FRENCH TACOS MENU 🍟🥤 5" at bounding box center [576, 260] width 196 height 35
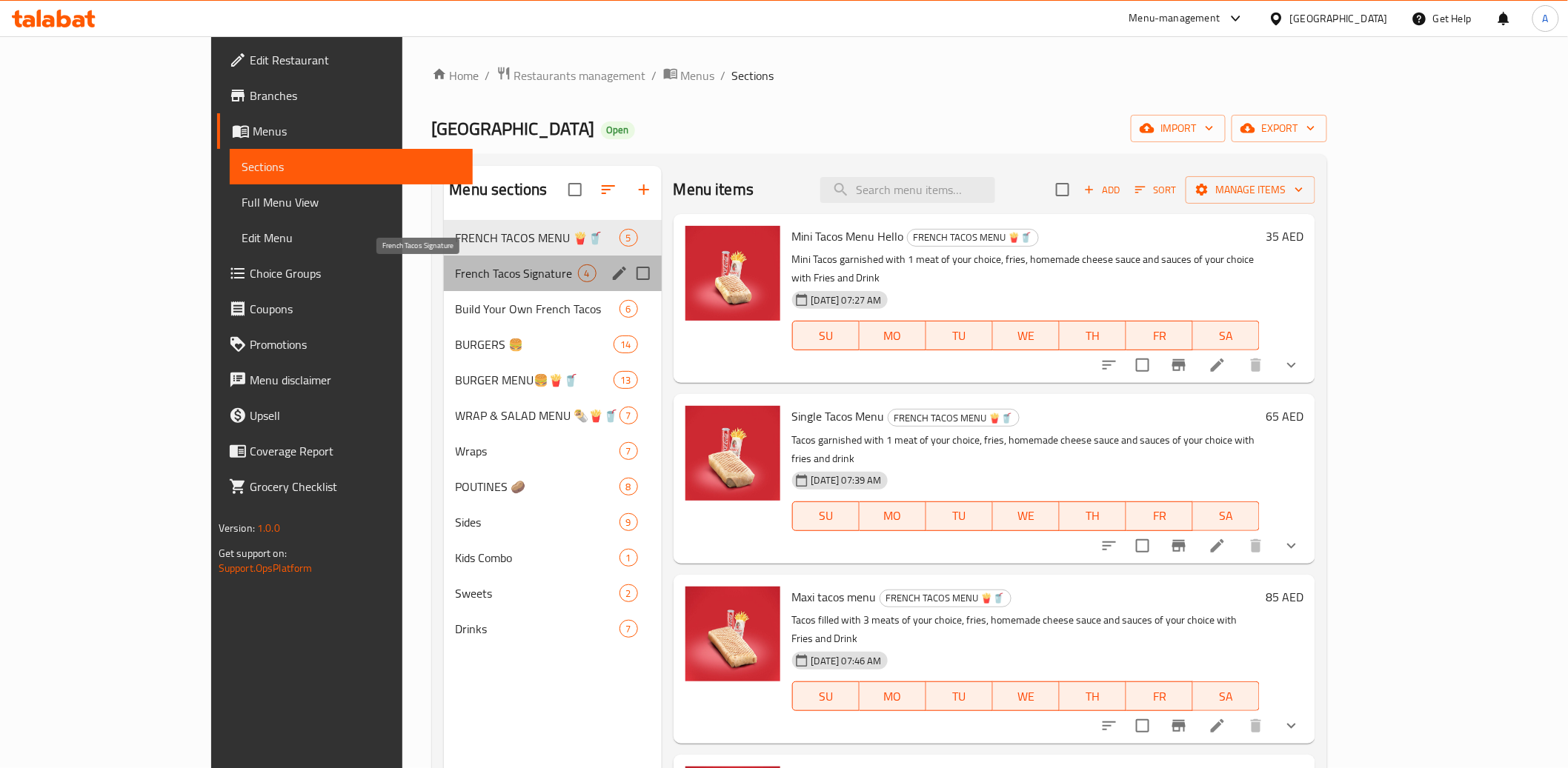
click at [456, 278] on span "French Tacos Signature" at bounding box center [516, 274] width 122 height 18
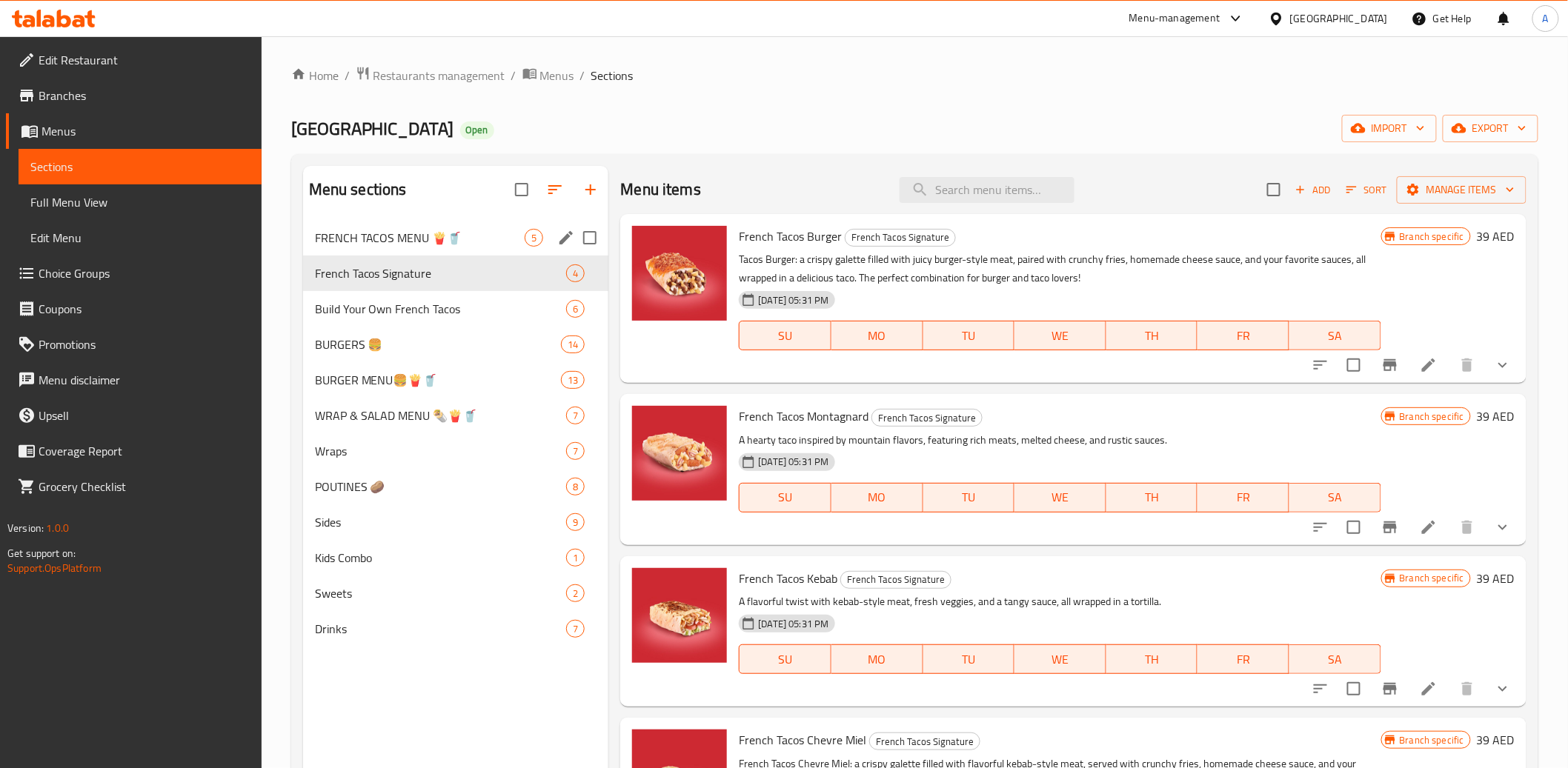
click at [400, 237] on span "FRENCH TACOS MENU 🍟🥤" at bounding box center [419, 237] width 210 height 18
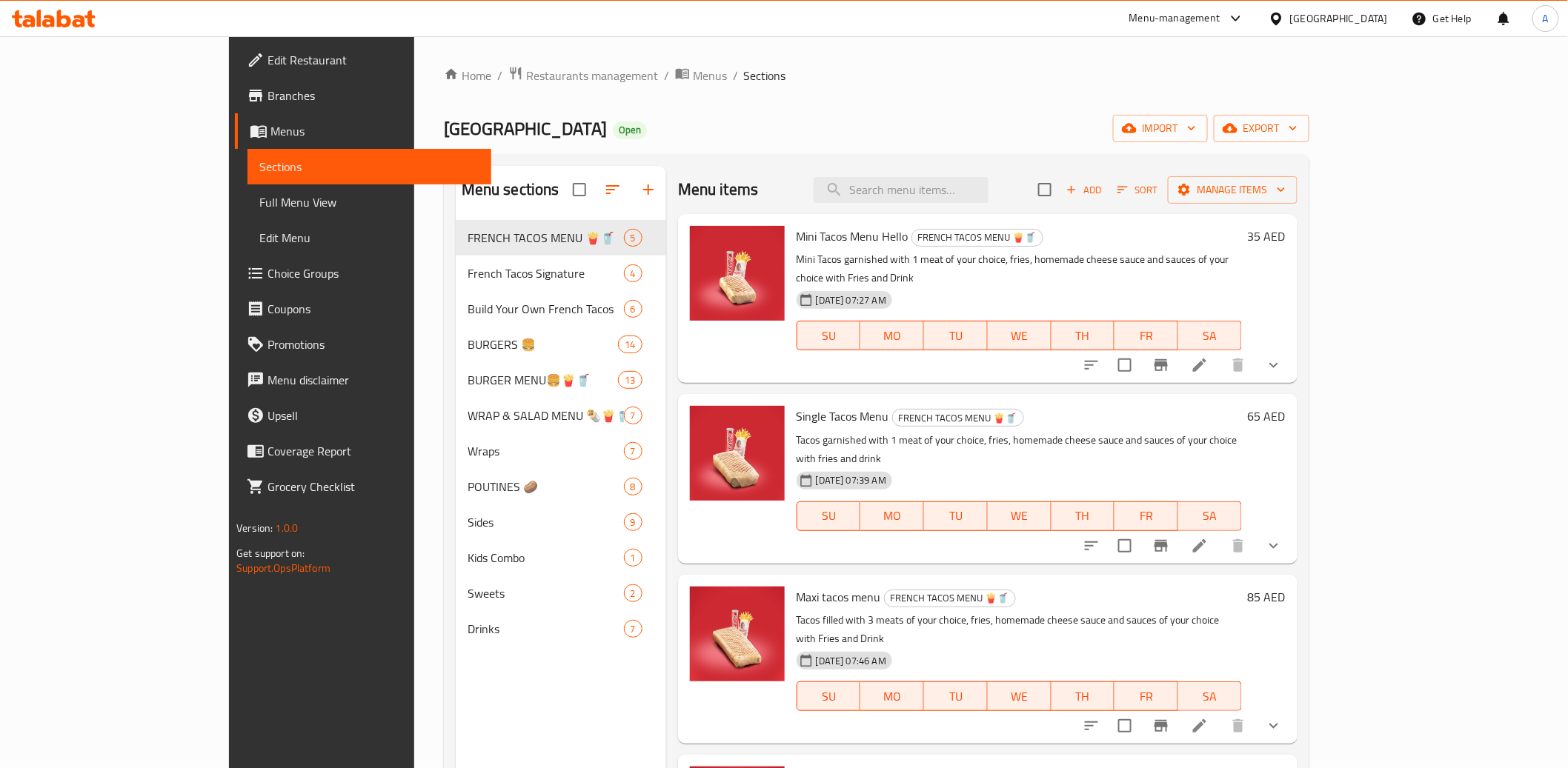
click at [1206, 359] on icon at bounding box center [1200, 365] width 14 height 14
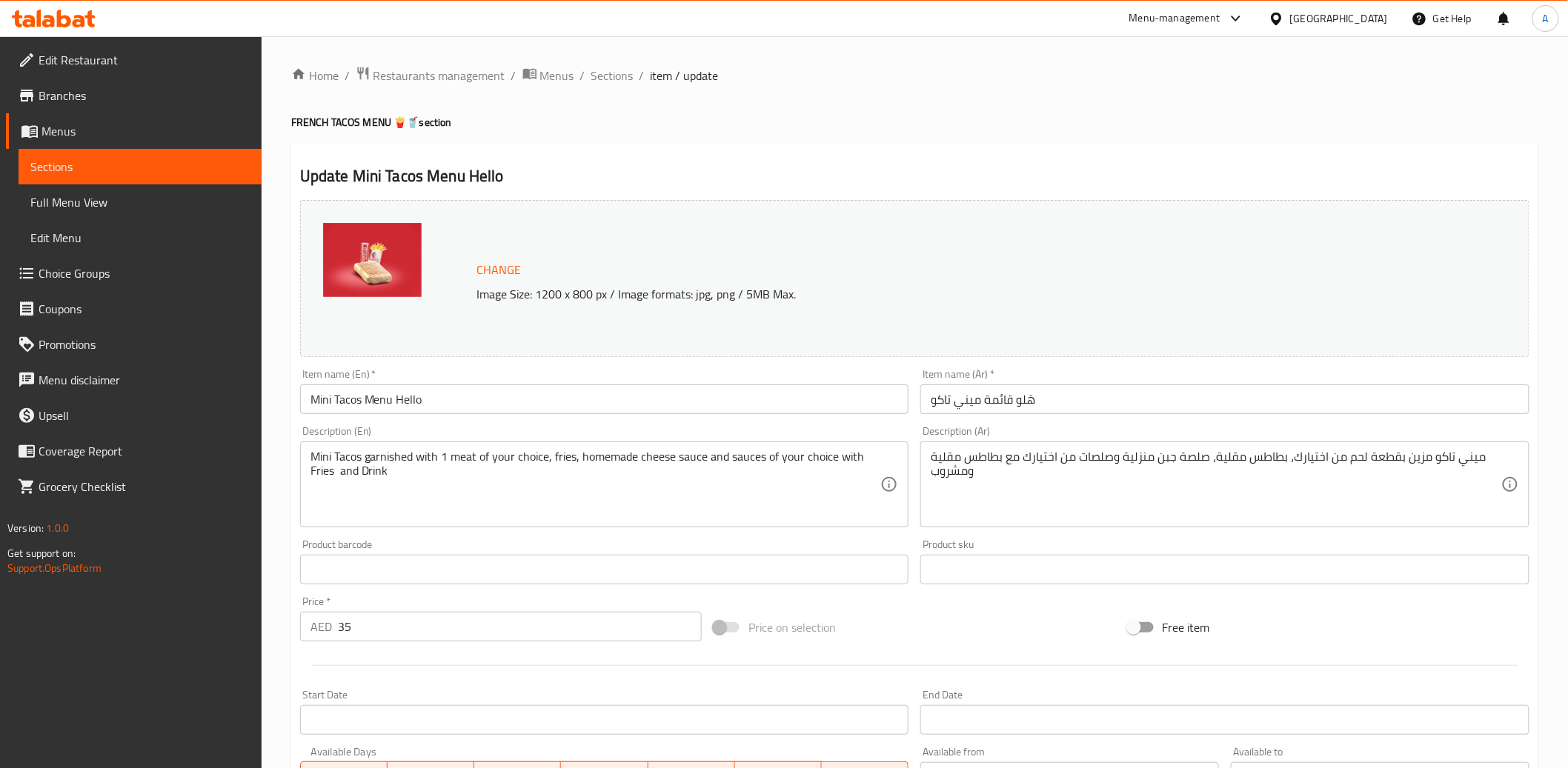
click at [450, 400] on input "Mini Tacos Menu Hello" at bounding box center [604, 399] width 609 height 29
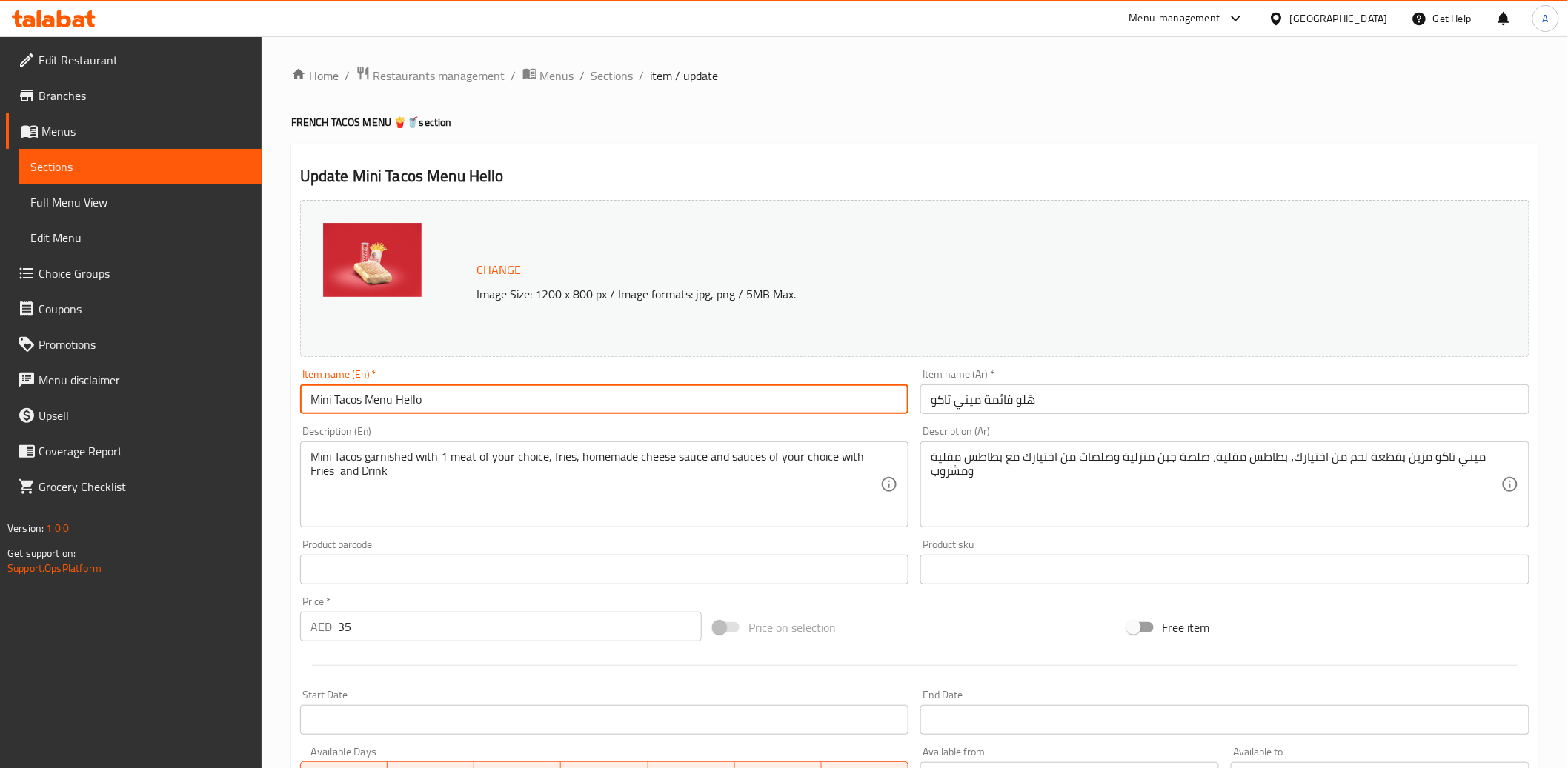
click at [450, 400] on input "Mini Tacos Menu Hello" at bounding box center [604, 399] width 609 height 29
paste input "🍟🥤 French Tacos S Menu (1 Meat + Fries + Drink)"
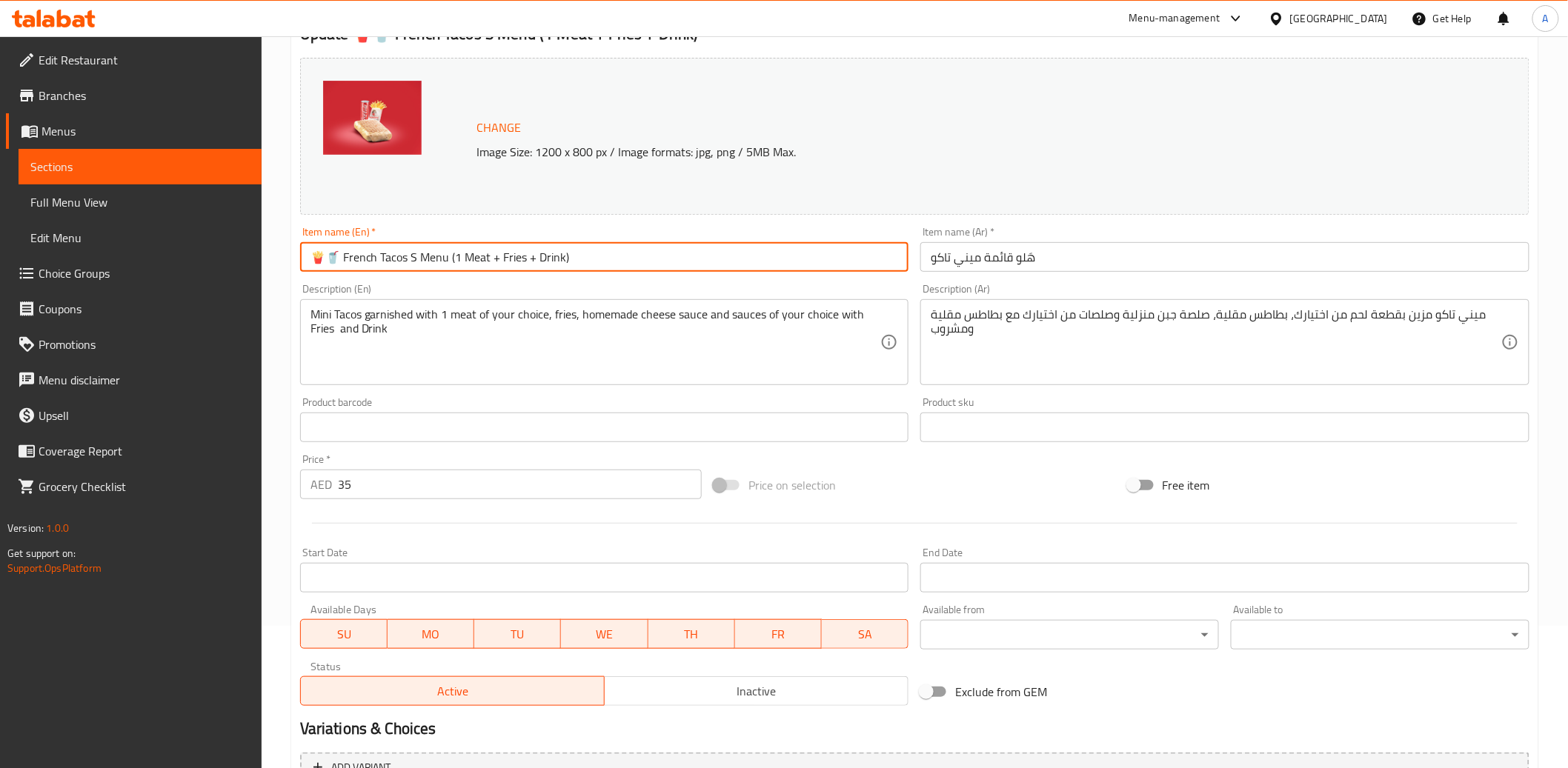
type input "🍟🥤 French Tacos S Menu (1 Meat + Fries + Drink)"
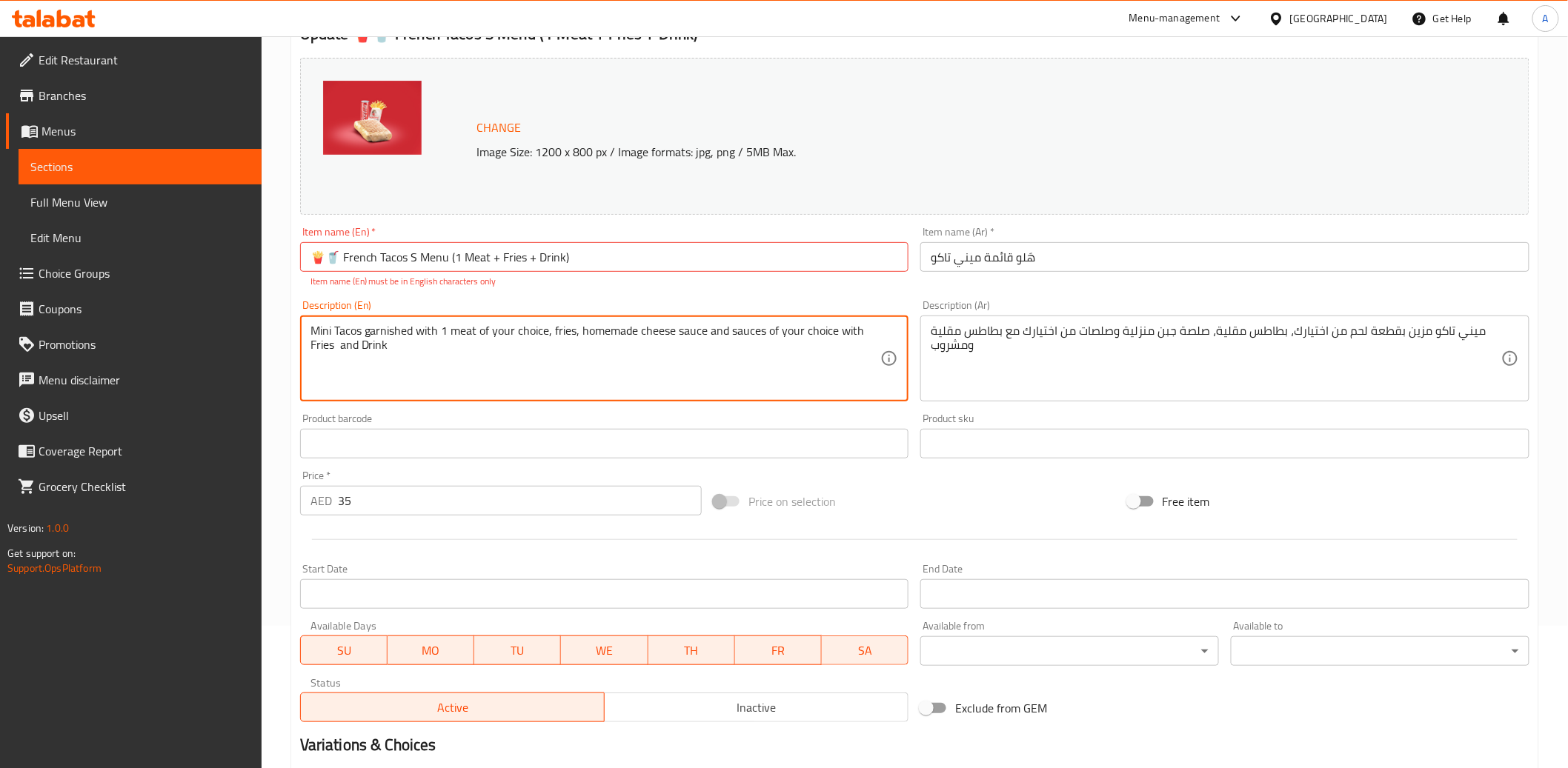
click at [614, 351] on textarea "Mini Tacos garnished with 1 meat of your choice, fries, homemade cheese sauce a…" at bounding box center [596, 359] width 571 height 70
paste textarea "A light French street-food combo! One meat of your choice, crispy fries inside …"
type textarea "A light French street-food combo! One meat of your choice, crispy fries inside …"
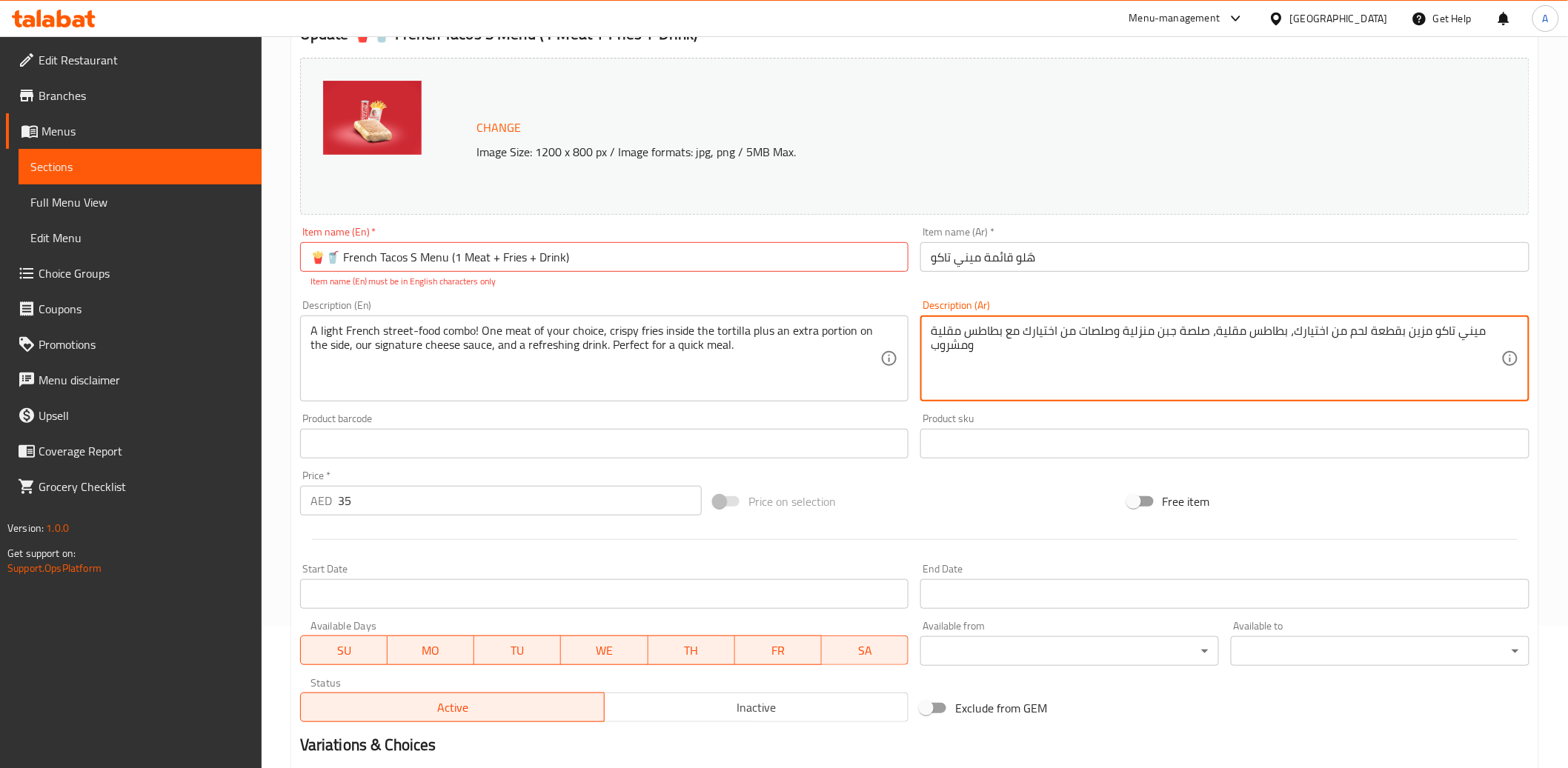
click at [1074, 328] on textarea "ميني تاكو مزين بقطعة لحم من اختيارك، بطاطس مقلية، صلصة جبن منزلية وصلصات من اخت…" at bounding box center [1216, 359] width 571 height 70
paste textarea "جبة خفيفة على الطريقة الفرنسية! لحم واحد تختاره، [GEOGRAPHIC_DATA] مقرمشة داخل …"
type textarea "وجبة خفيفة على الطريقة الفرنسية! لحم واحد تختاره، [GEOGRAPHIC_DATA] مقرمشة داخل…"
click at [901, 415] on div "Product barcode Product barcode" at bounding box center [604, 436] width 609 height 45
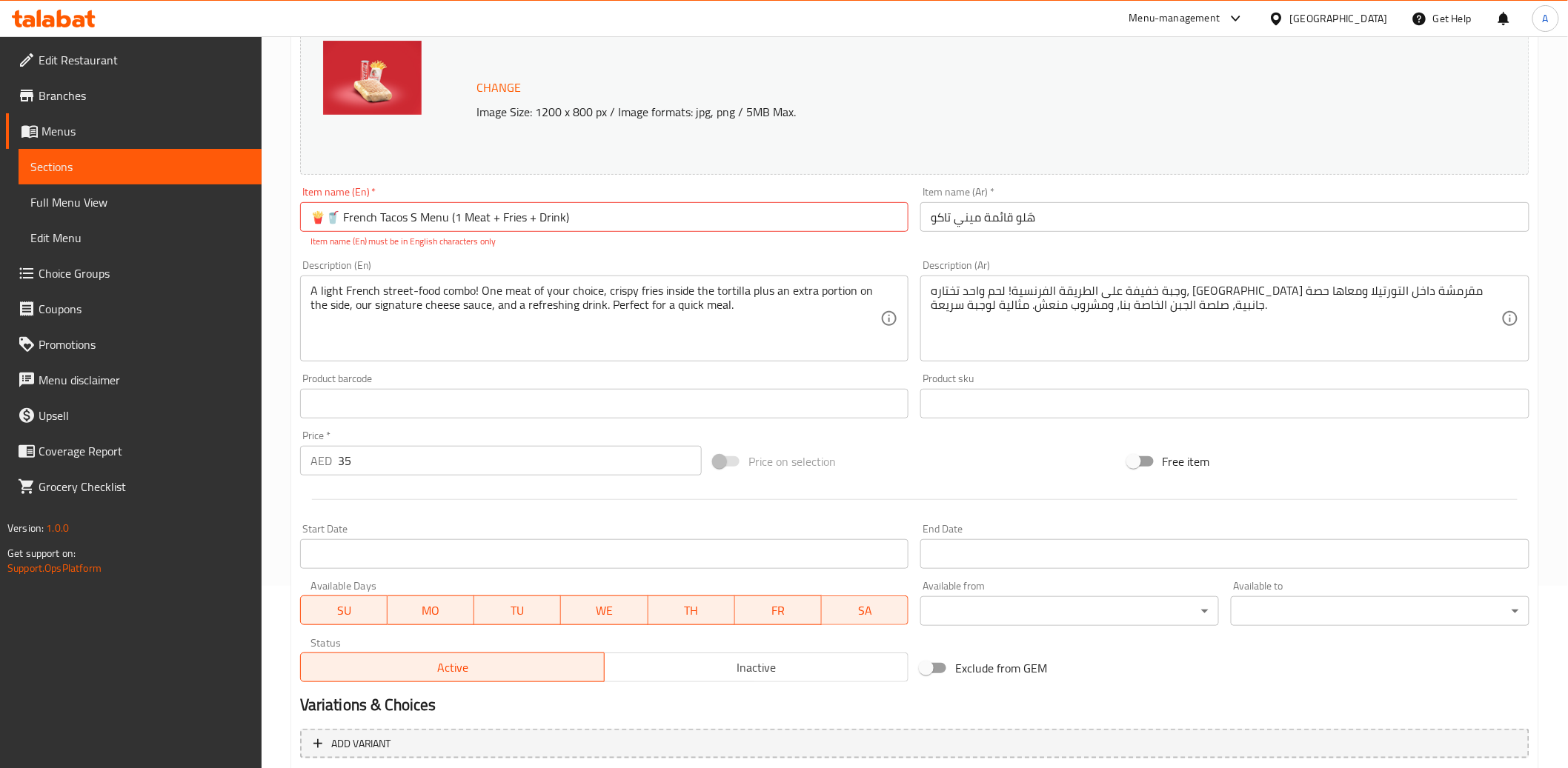
scroll to position [0, 0]
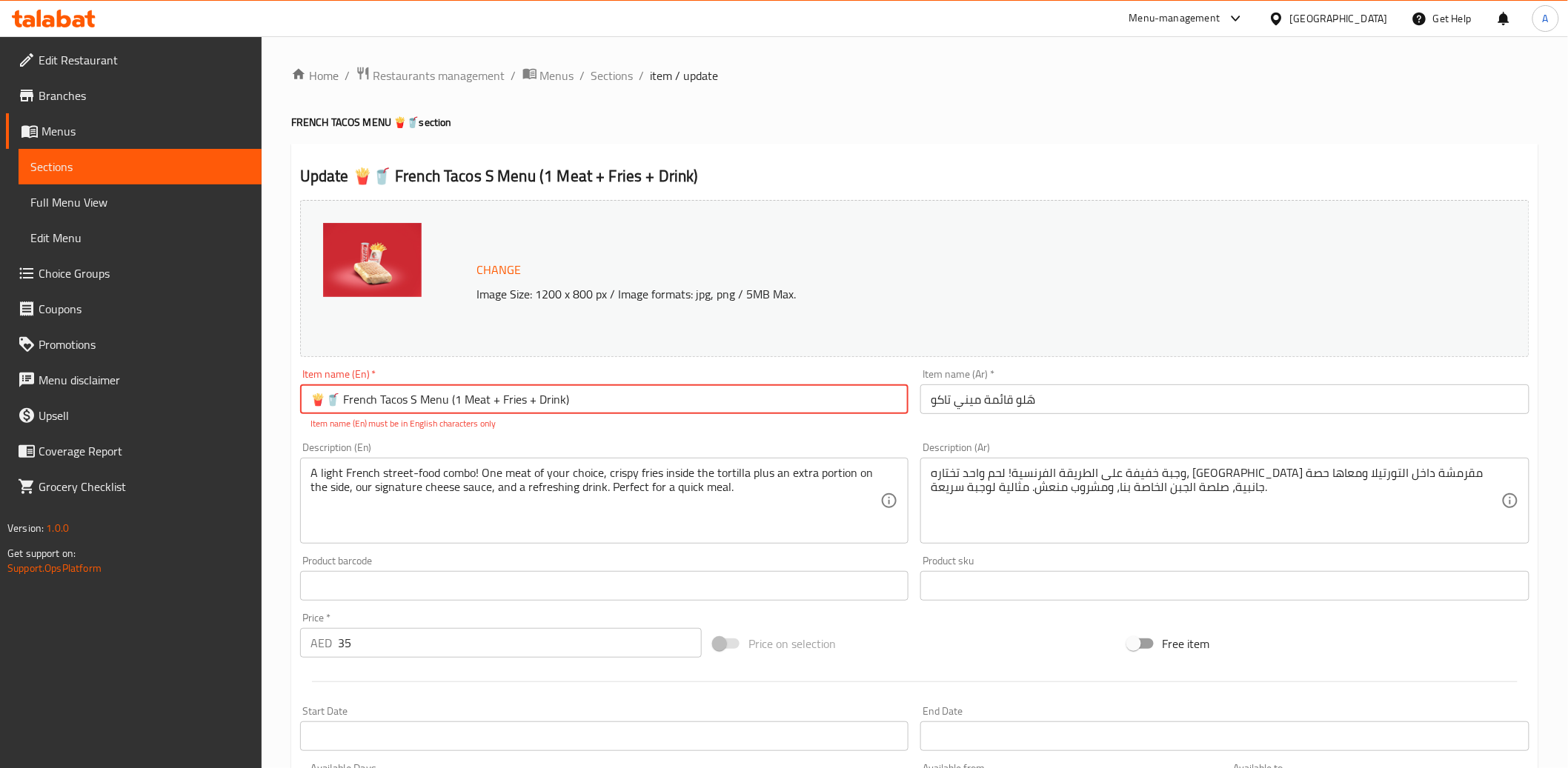
click at [588, 400] on input "🍟🥤 French Tacos S Menu (1 Meat + Fries + Drink)" at bounding box center [604, 399] width 609 height 29
drag, startPoint x: 342, startPoint y: 403, endPoint x: 278, endPoint y: 398, distance: 64.2
click at [278, 398] on div "Home / Restaurants management / Menus / Sections / item / update FRENCH TACOS M…" at bounding box center [915, 724] width 1307 height 1377
type input "French Tacos S Menu (1 Meat + Fries + Drink)"
click at [490, 443] on div "Description (En) A light French street-food combo! One meat of your choice, cri…" at bounding box center [604, 493] width 609 height 102
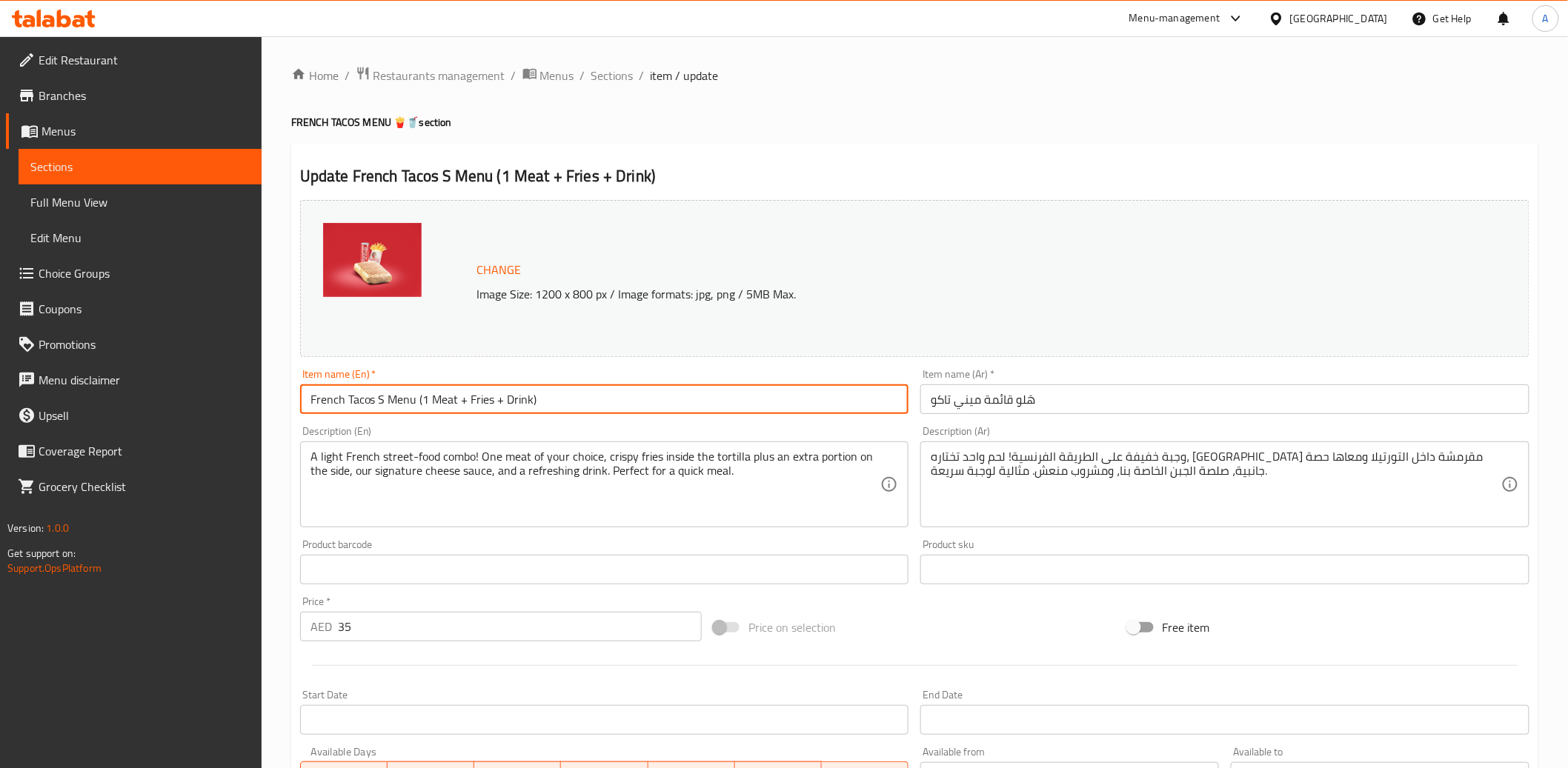
click at [314, 399] on input "French Tacos S Menu (1 Meat + Fries + Drink)" at bounding box center [604, 399] width 609 height 29
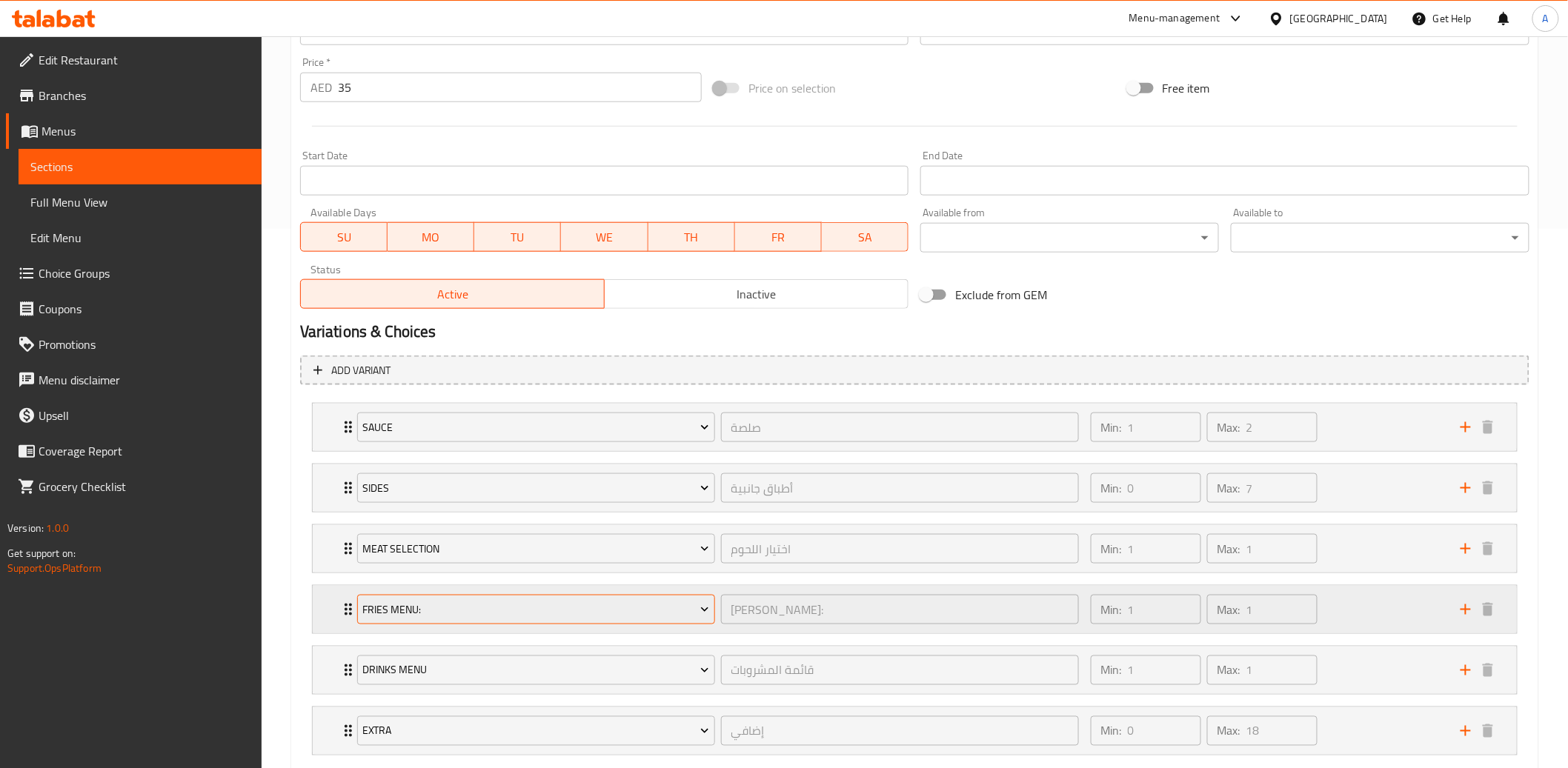
scroll to position [626, 0]
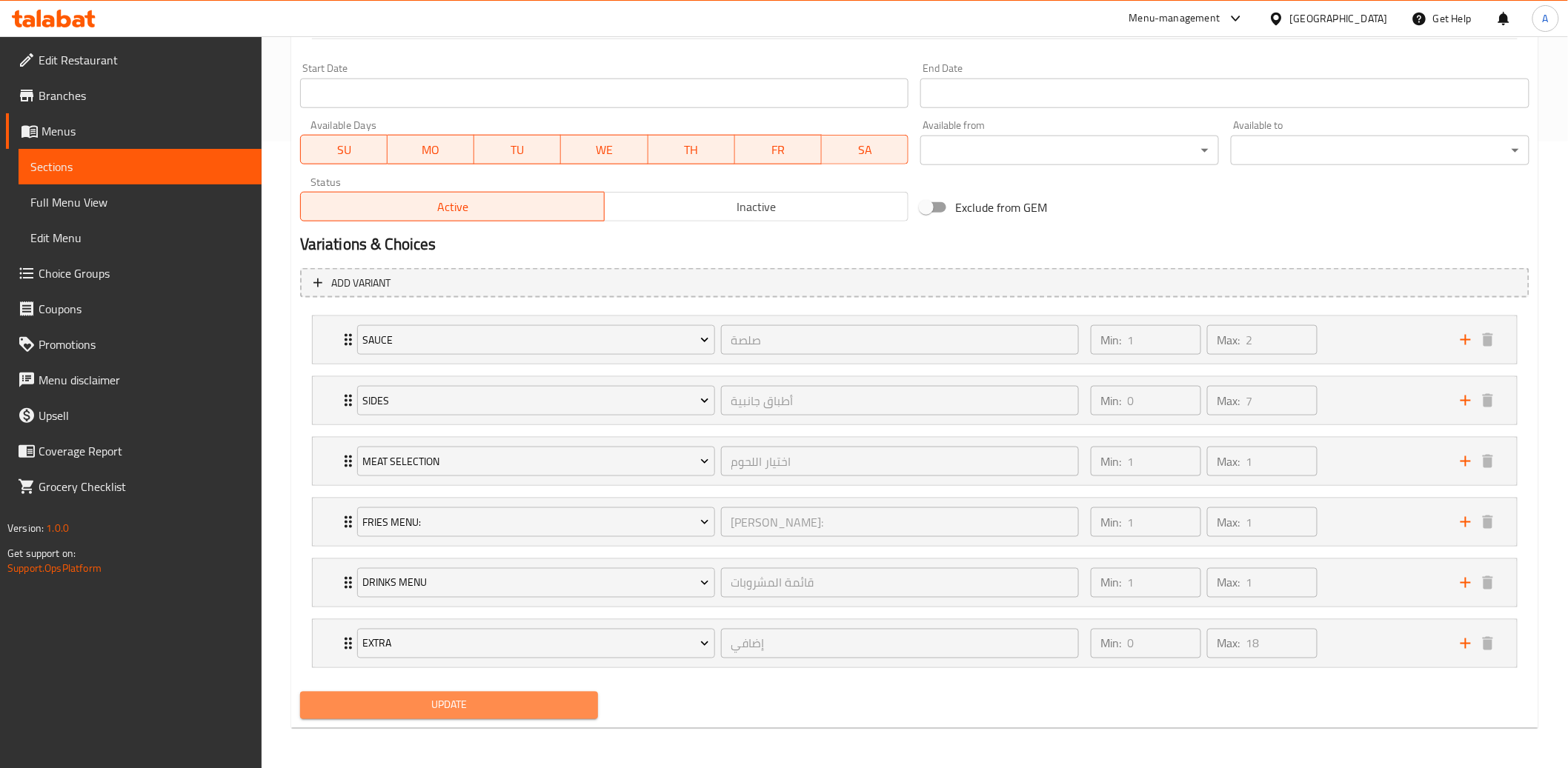
click at [451, 702] on span "Update" at bounding box center [449, 705] width 275 height 19
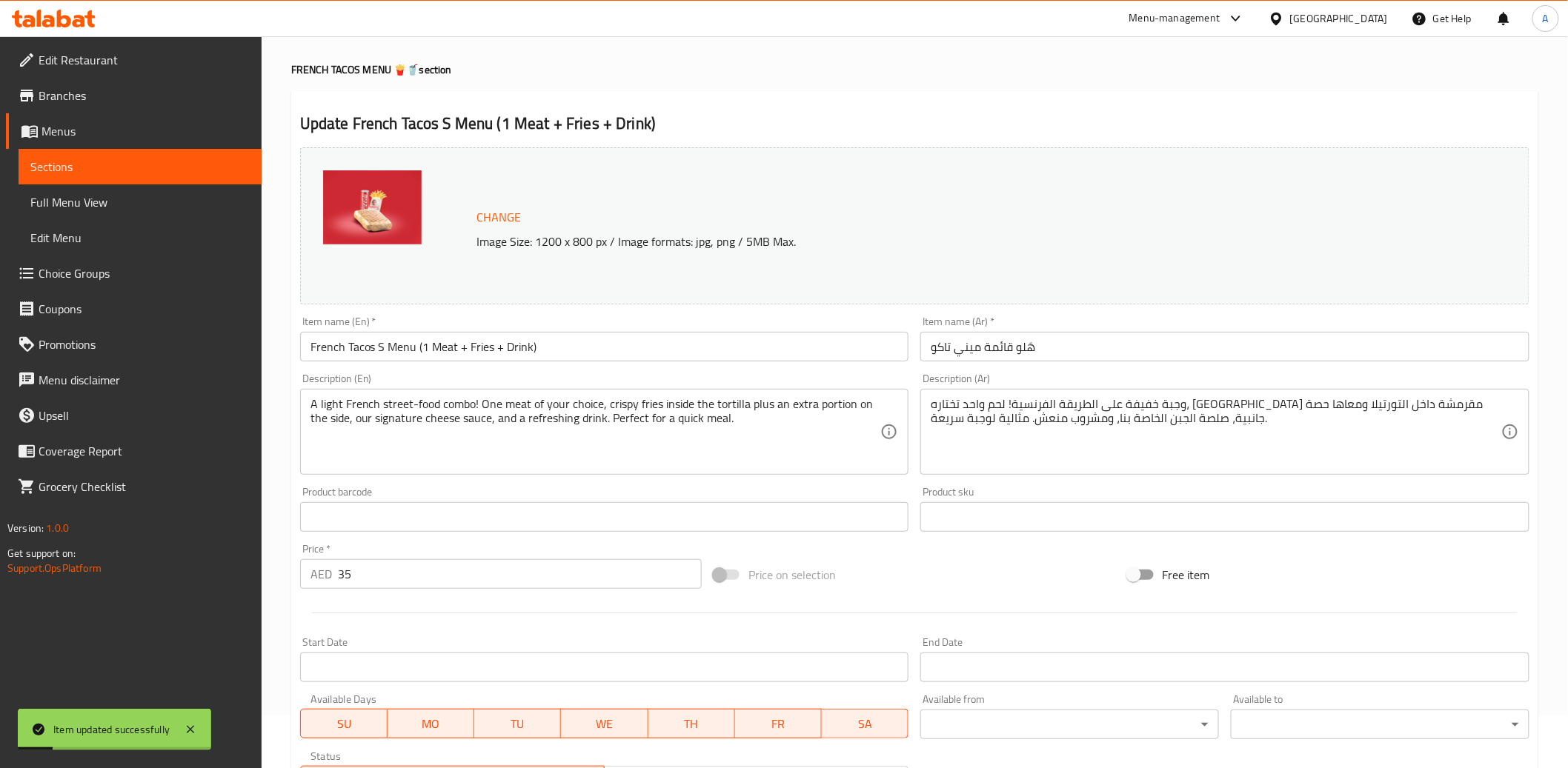
scroll to position [0, 0]
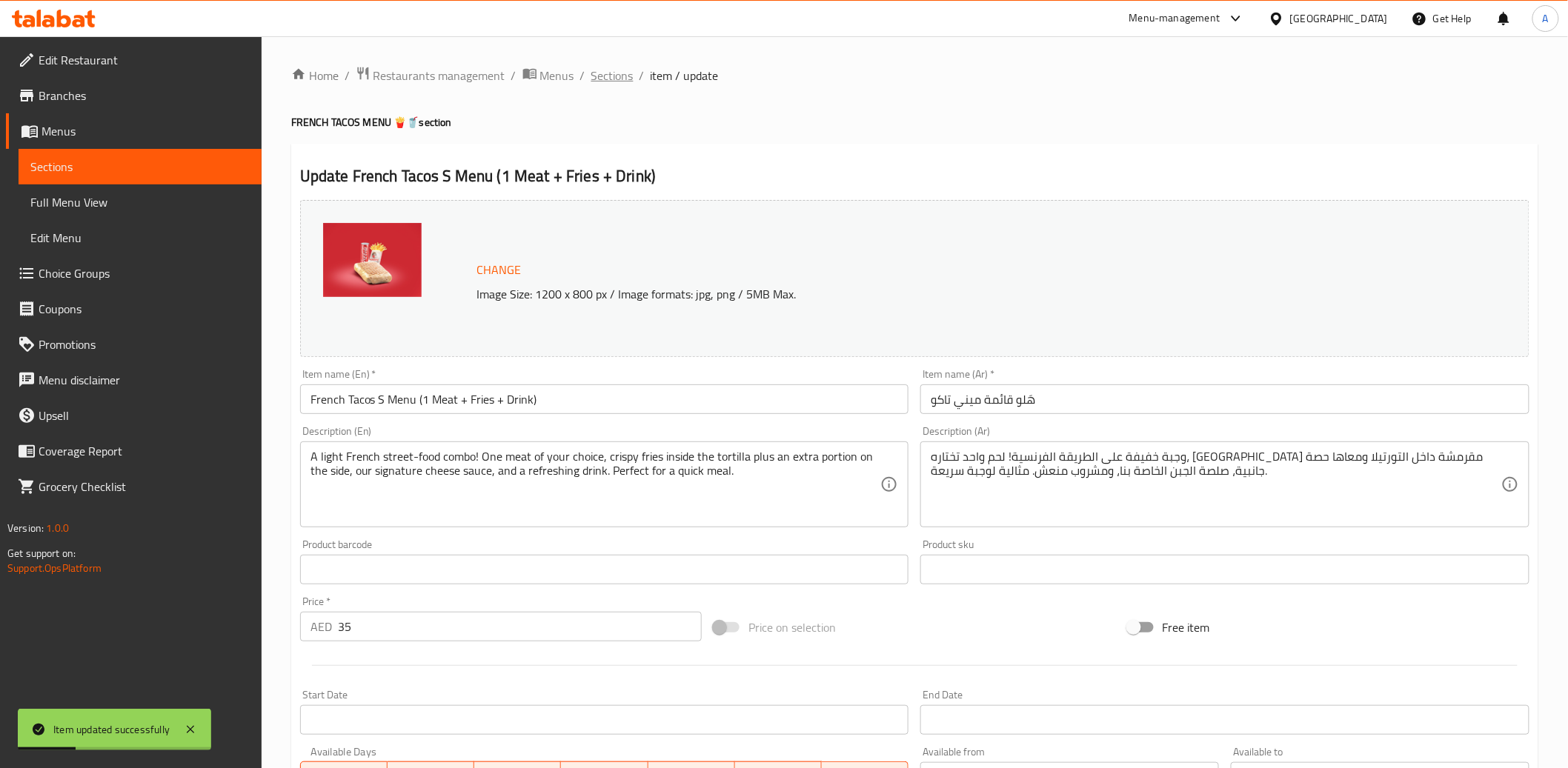
click at [621, 77] on span "Sections" at bounding box center [612, 75] width 42 height 18
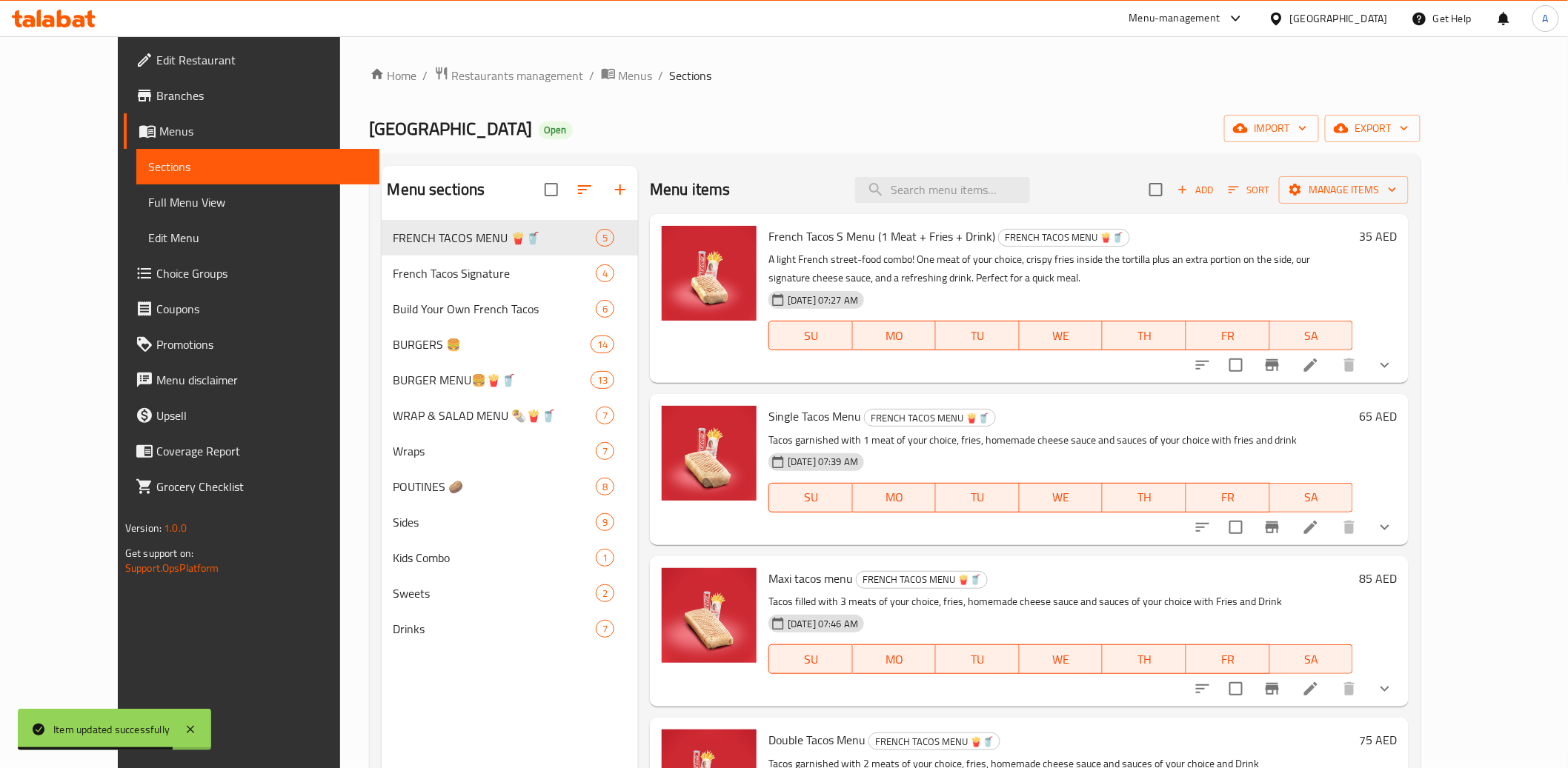
scroll to position [26, 0]
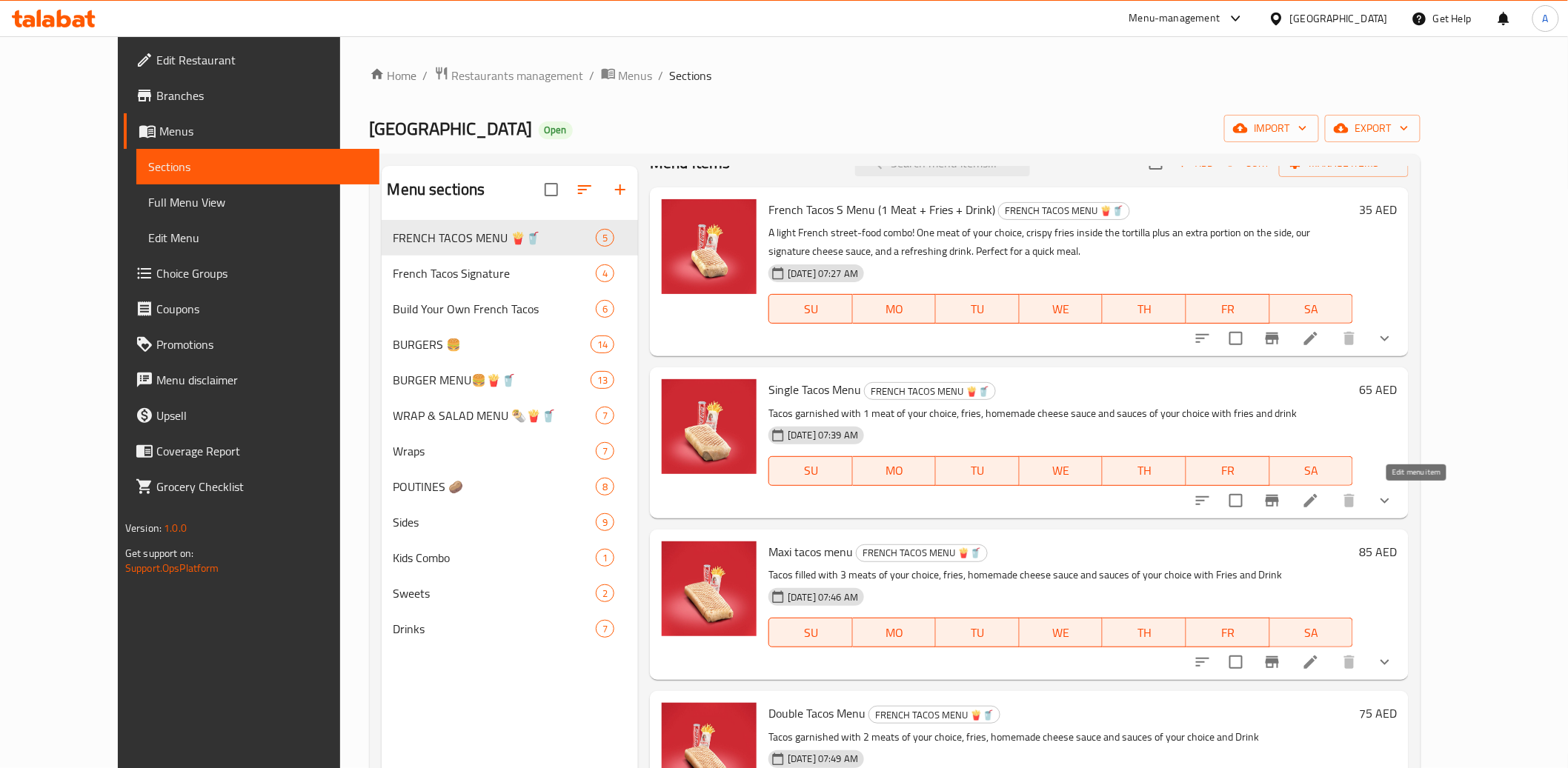
click at [1320, 495] on icon at bounding box center [1311, 500] width 18 height 18
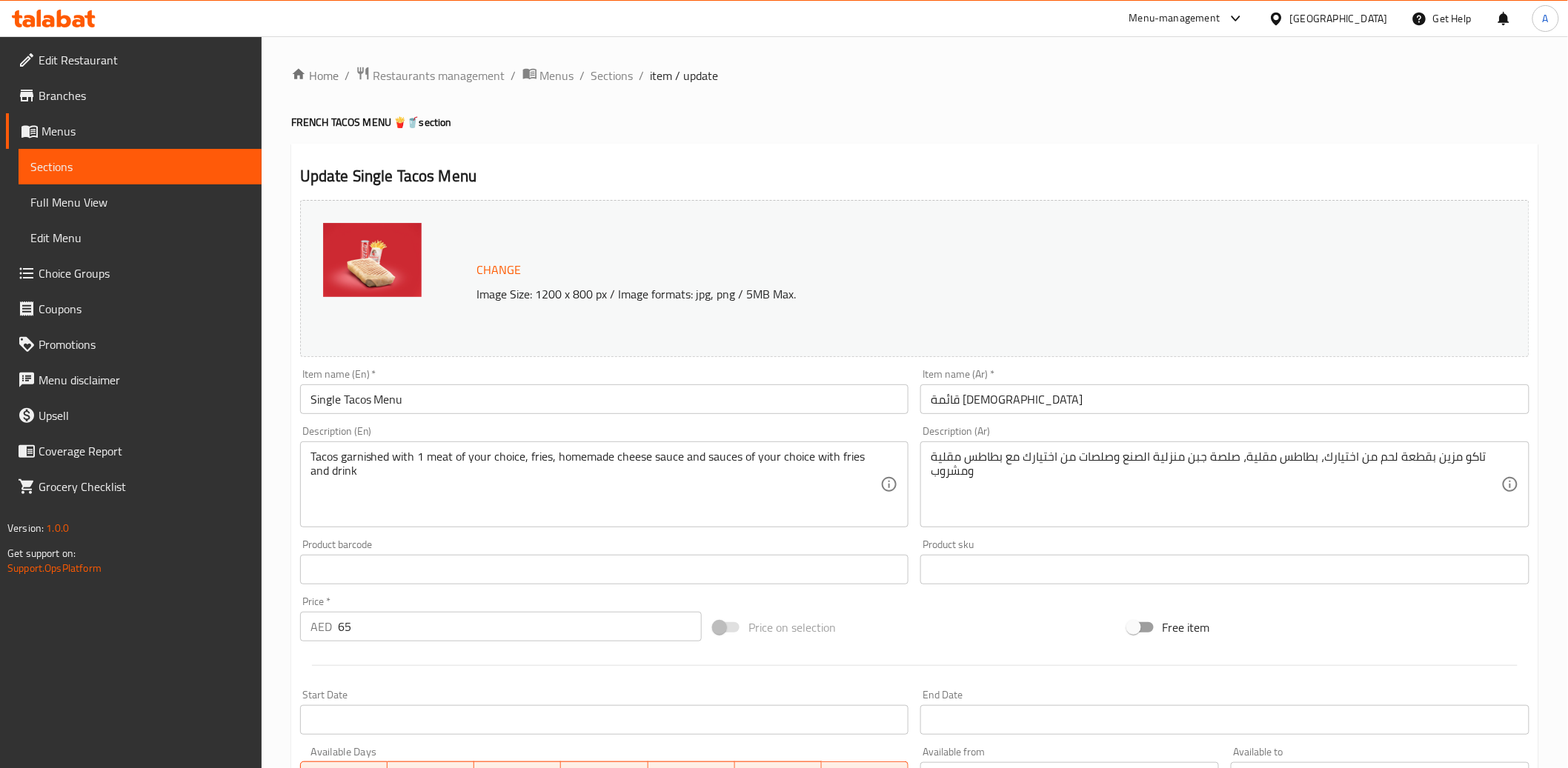
click at [400, 391] on input "Single Tacos Menu" at bounding box center [604, 399] width 609 height 29
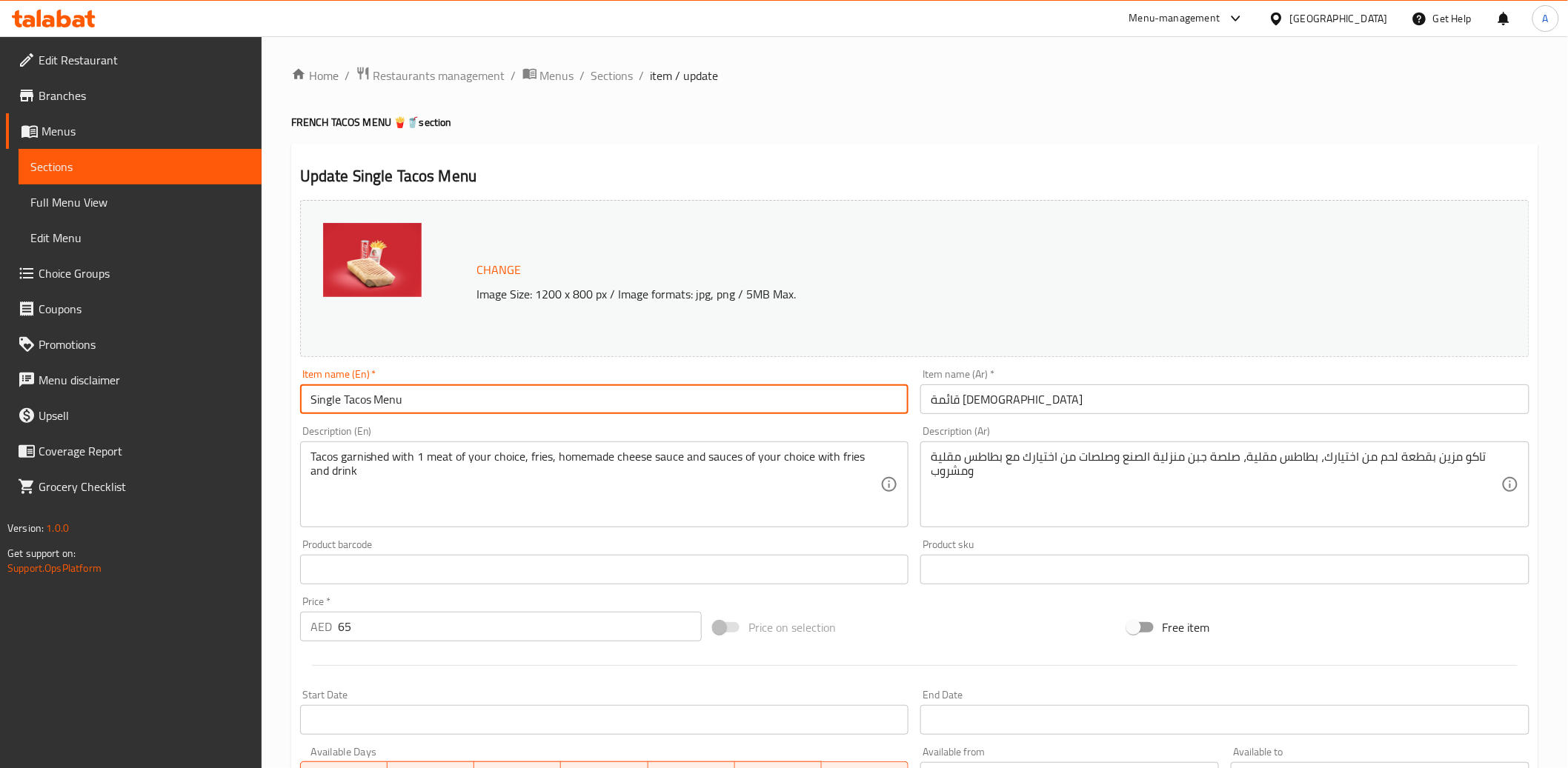
click at [400, 392] on input "Single Tacos Menu" at bounding box center [604, 399] width 609 height 29
paste input "🍟🥤 French Tacos M Menu (1 Meat + Fries + Drink)"
drag, startPoint x: 342, startPoint y: 402, endPoint x: 266, endPoint y: 399, distance: 76.1
click at [266, 399] on div "Home / Restaurants management / Menus / Sections / item / update FRENCH TACOS M…" at bounding box center [915, 686] width 1307 height 1300
type input "French Tacos M Menu (1 Meat + Fries + Drink)"
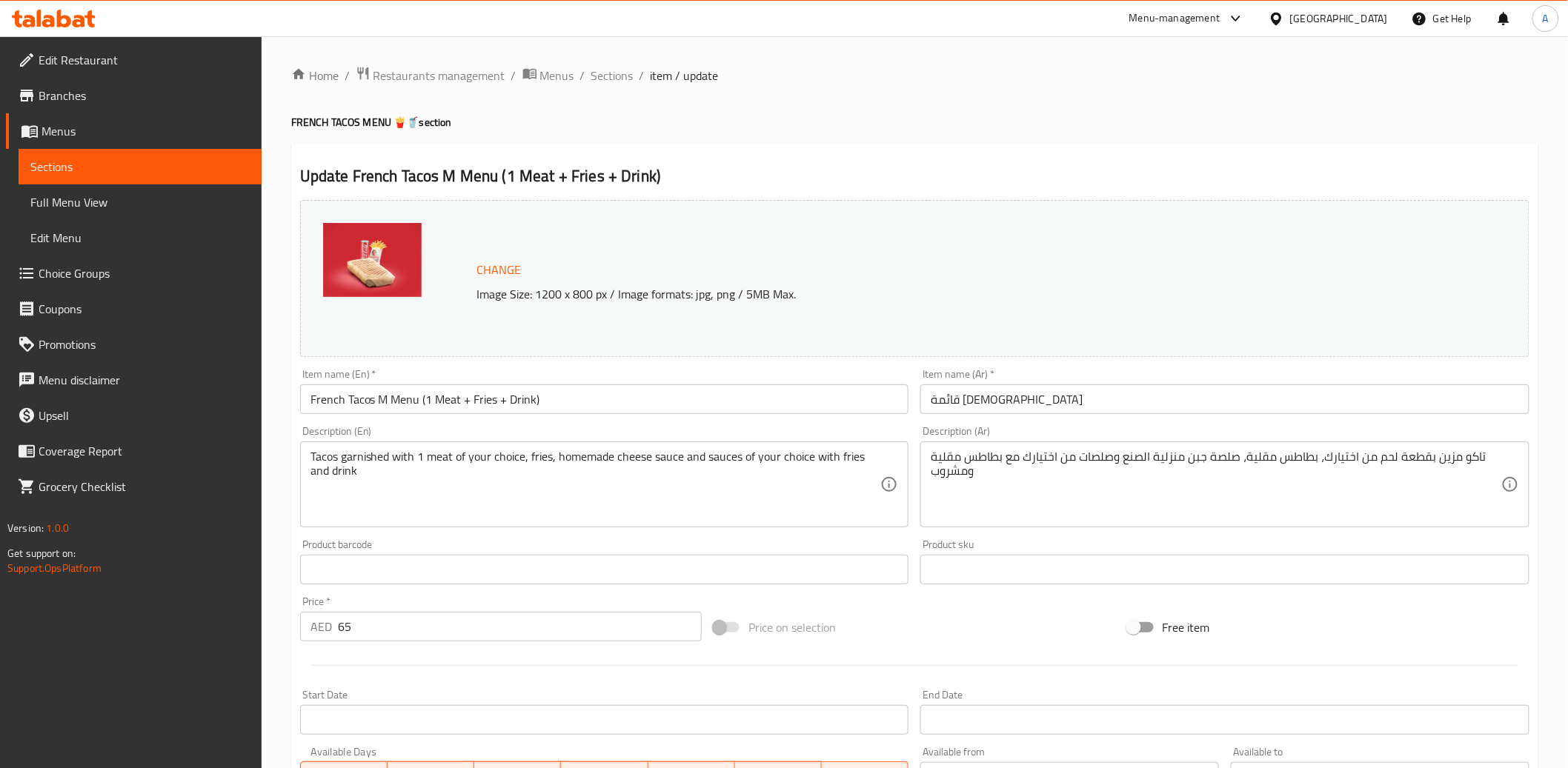
click at [411, 502] on textarea "Tacos garnished with 1 meat of your choice, fries, homemade cheese sauce and sa…" at bounding box center [596, 485] width 571 height 70
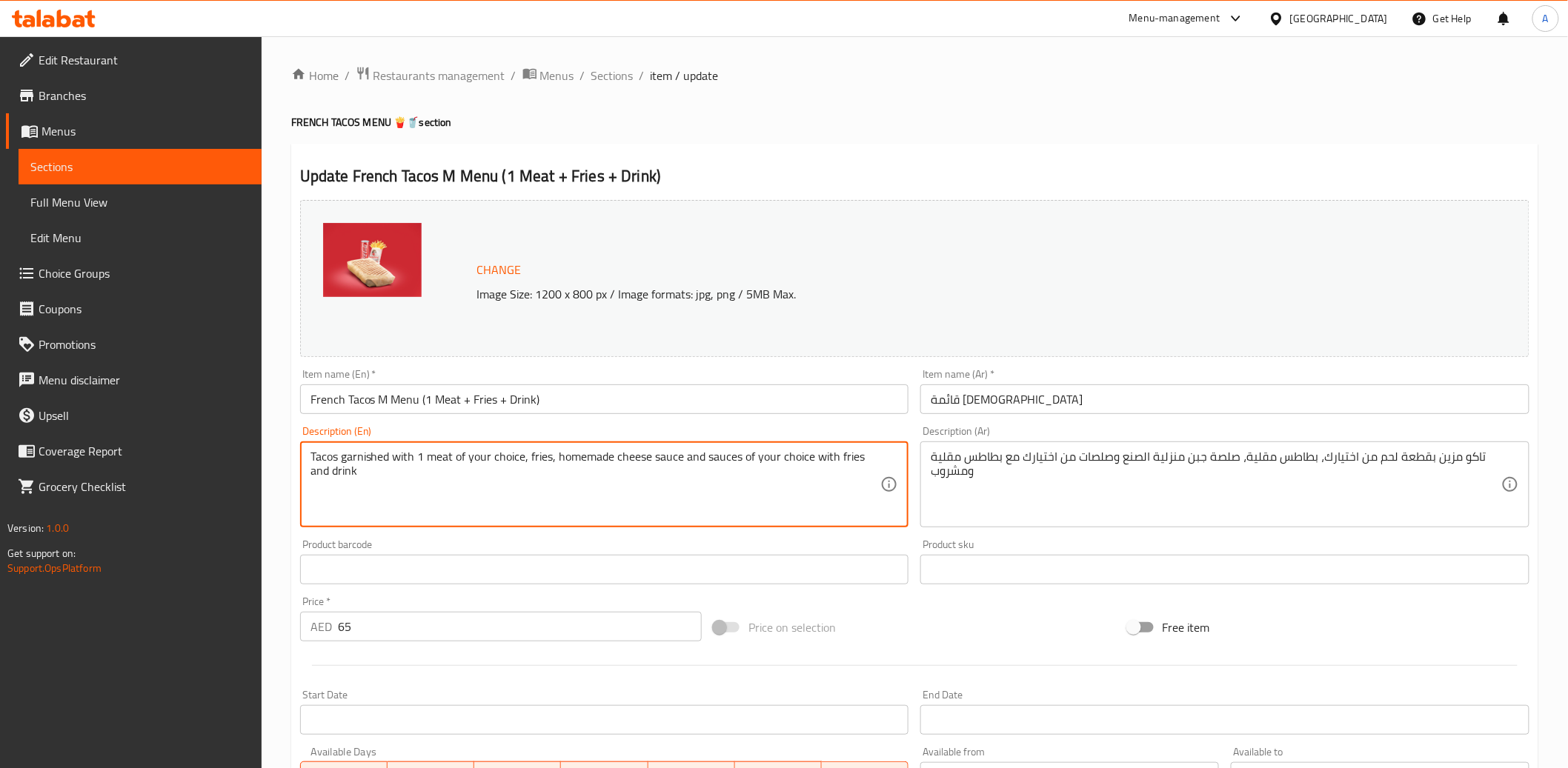
click at [411, 502] on textarea "Tacos garnished with 1 meat of your choice, fries, homemade cheese sauce and sa…" at bounding box center [596, 485] width 571 height 70
paste textarea "he classic French Tacos meal! Your favorite meat, golden fries inside and on th…"
type textarea "The classic French Tacos meal! Your favorite meat, golden fries inside and on t…"
click at [1097, 477] on textarea "تاكو مزين بقطعة لحم من اختيارك، بطاطس مقلية، صلصة جبن منزلية الصنع وصلصات من اخ…" at bounding box center [1216, 485] width 571 height 70
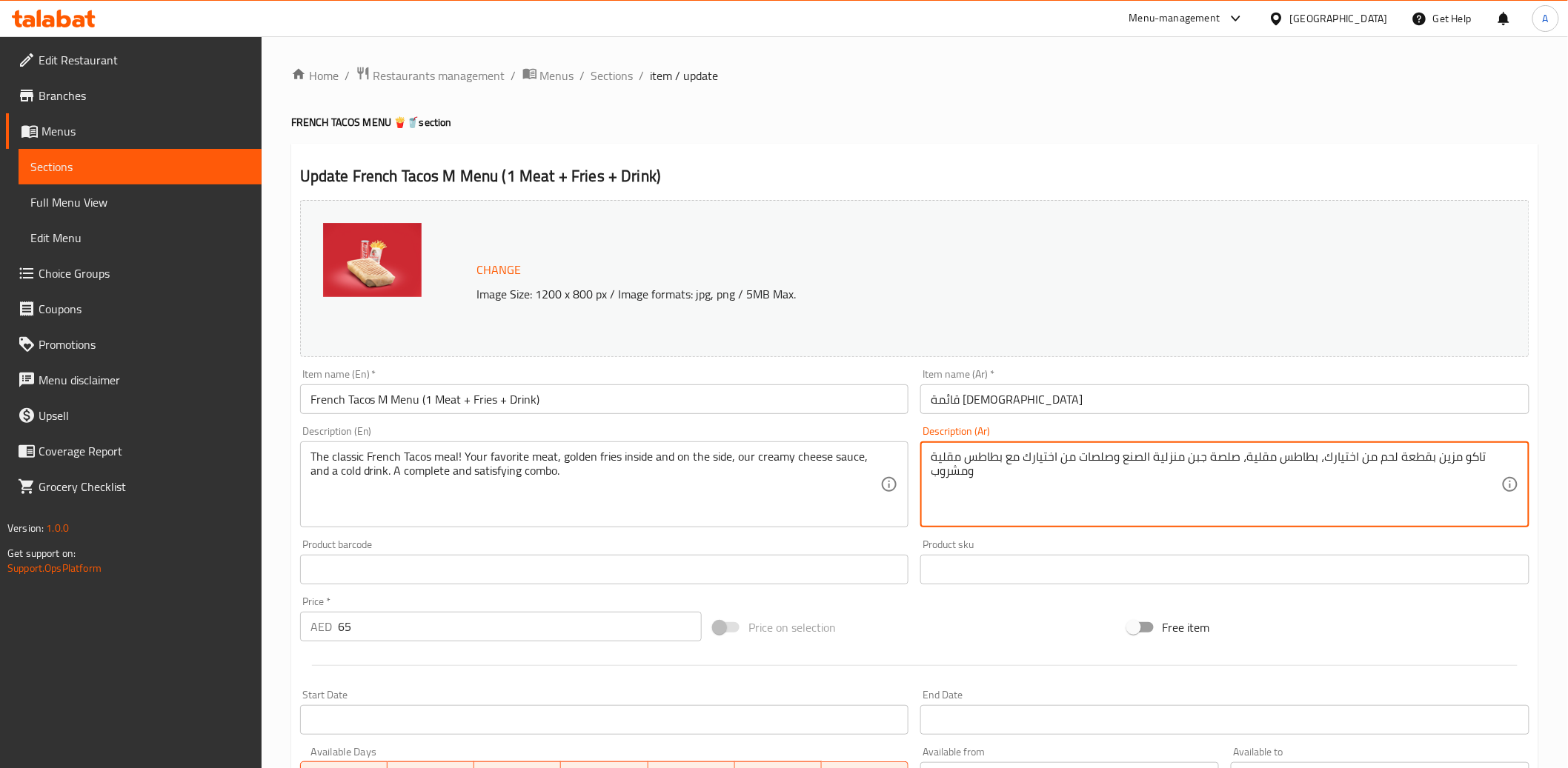
paste textarea "لحجم الكلاسيكي! لحمك المفضل مع بطاطس ذهبية داخل التورتيلا وعلى الجانب، صلصة الج…"
type textarea "الحجم الكلاسيكي! لحمك المفضل مع بطاطس ذهبية داخل التورتيلا وعلى الجانب، صلصة ال…"
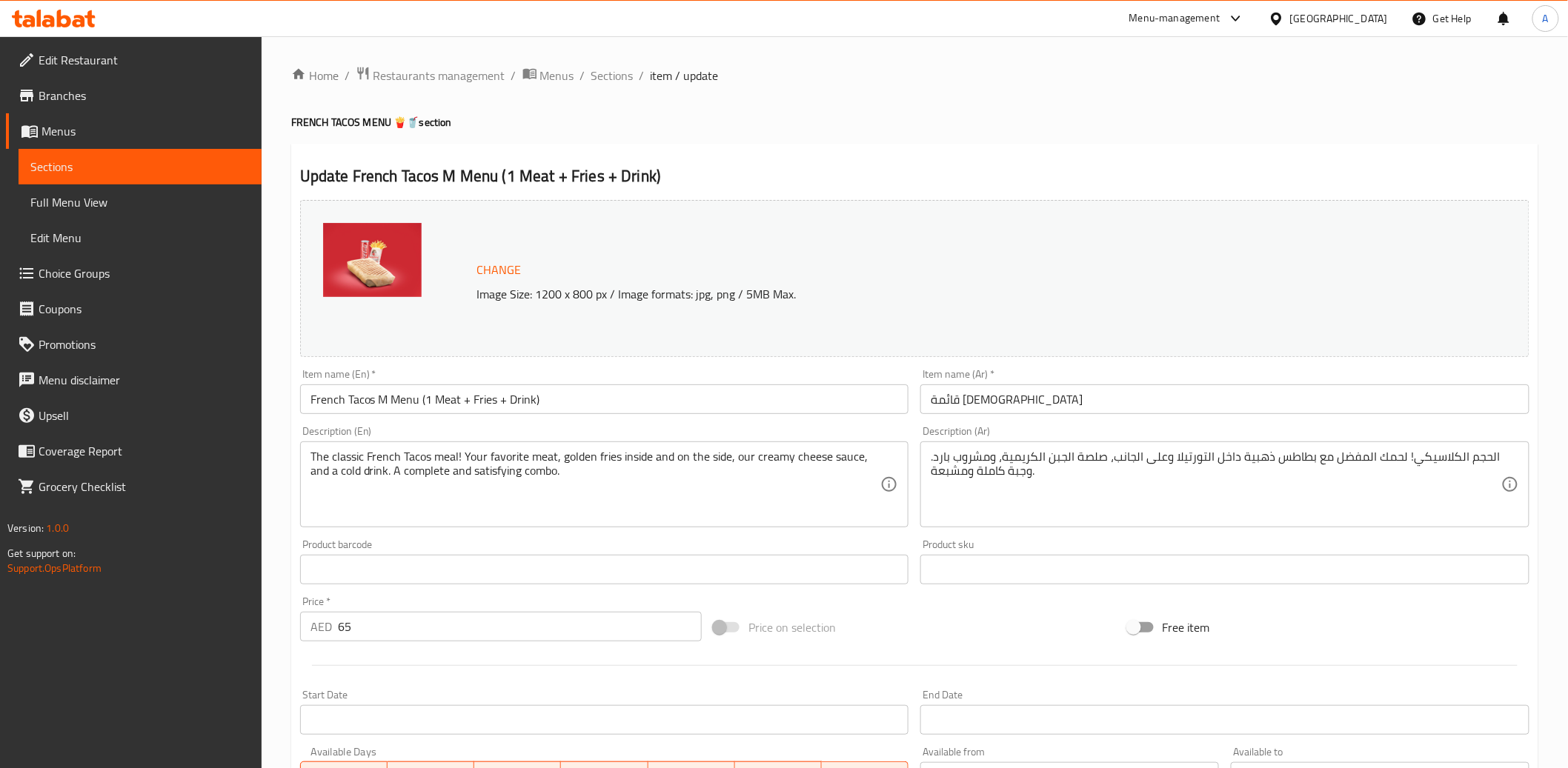
click at [896, 437] on div "Description (En) The classic French Tacos meal! Your favorite meat, golden frie…" at bounding box center [604, 477] width 609 height 102
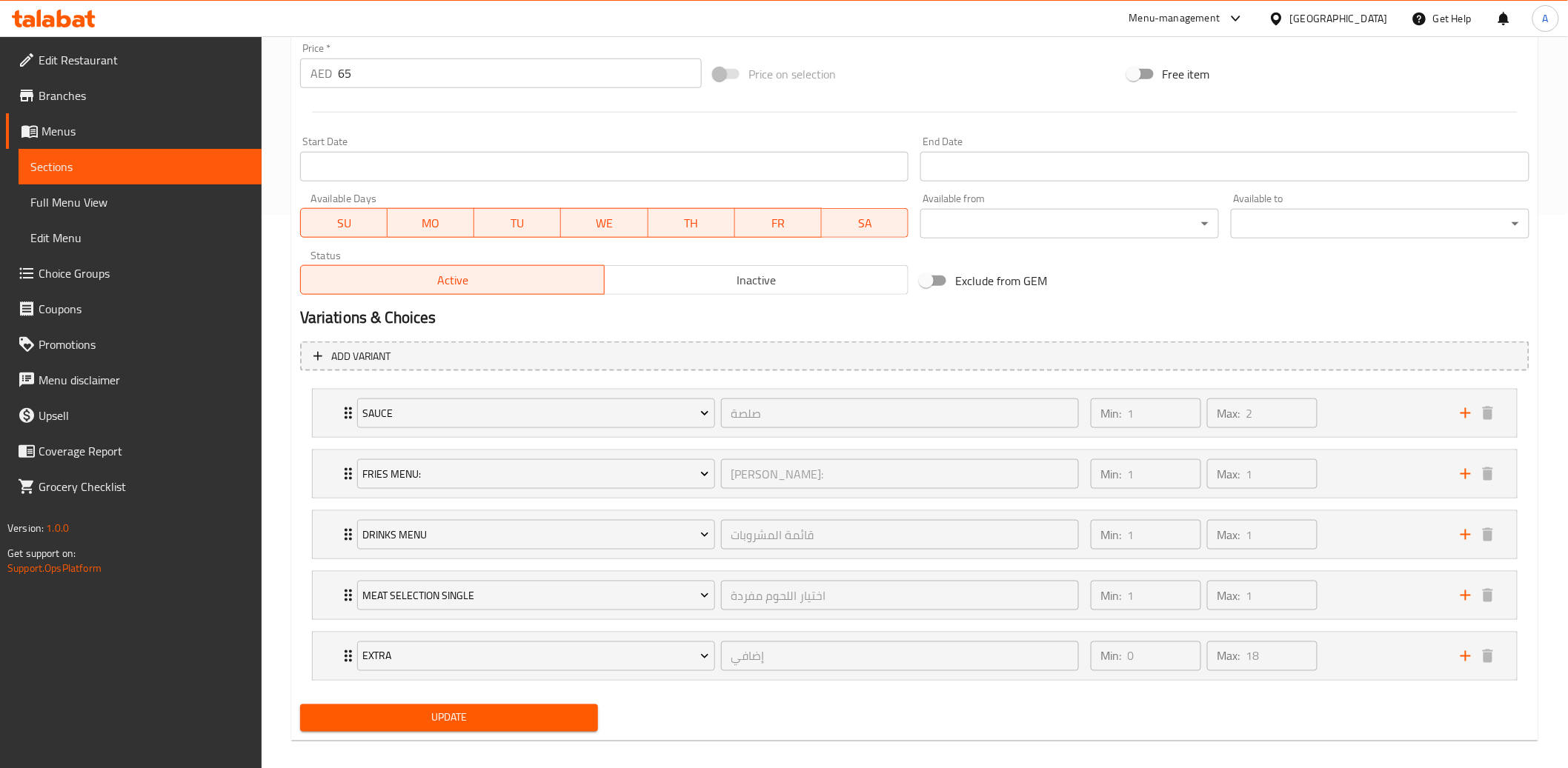
scroll to position [566, 0]
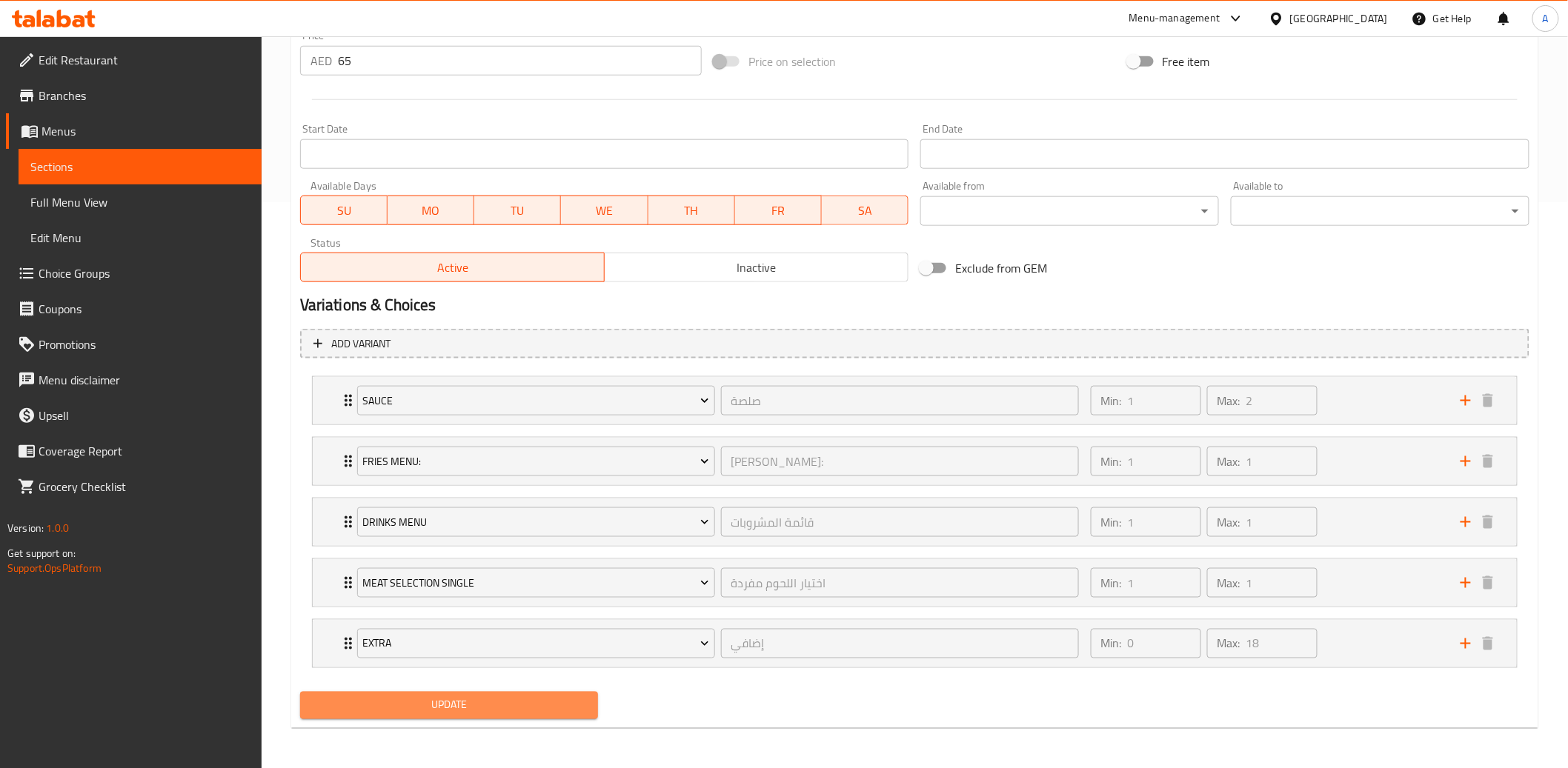
click at [497, 708] on span "Update" at bounding box center [449, 705] width 275 height 19
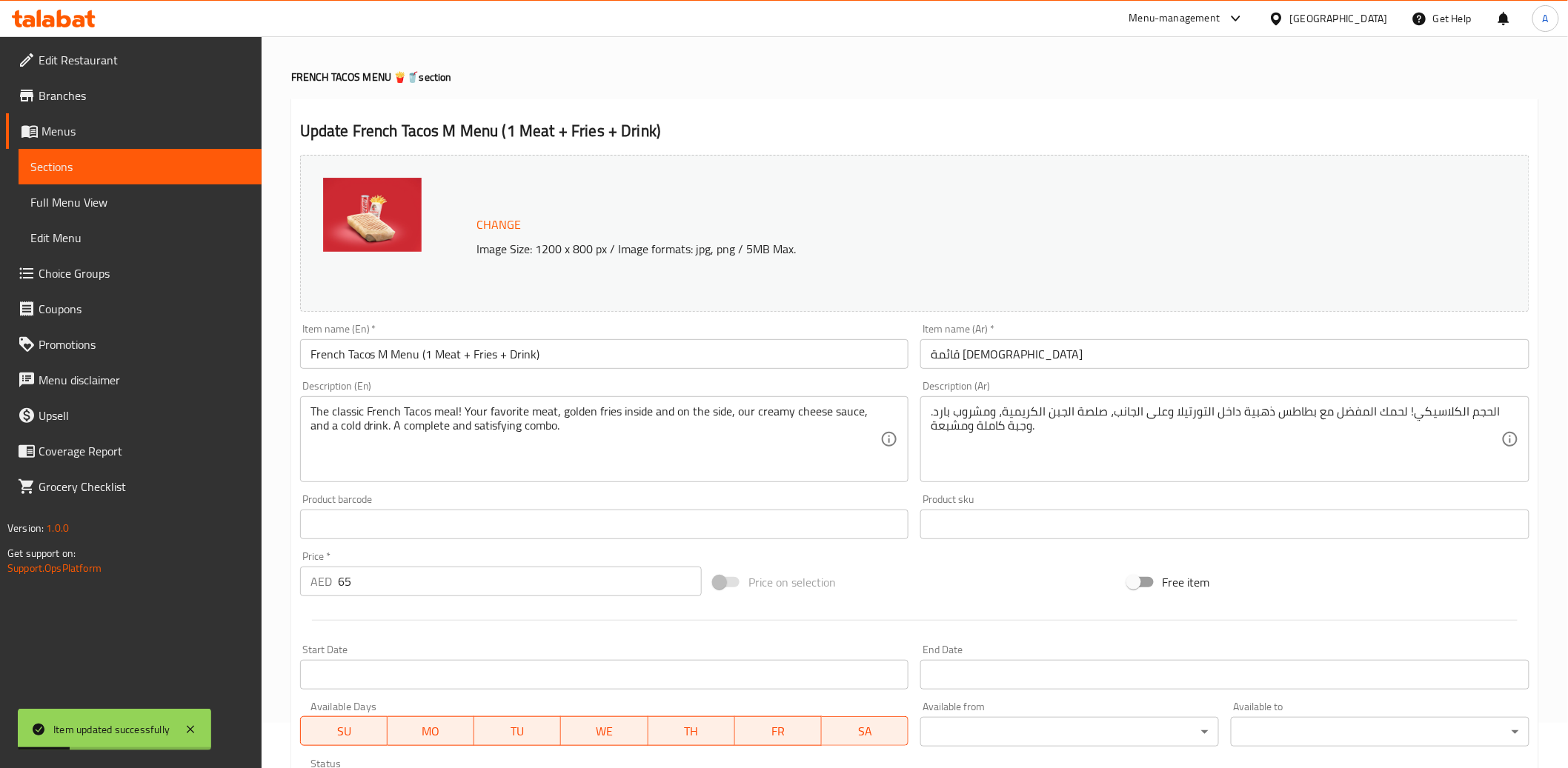
scroll to position [0, 0]
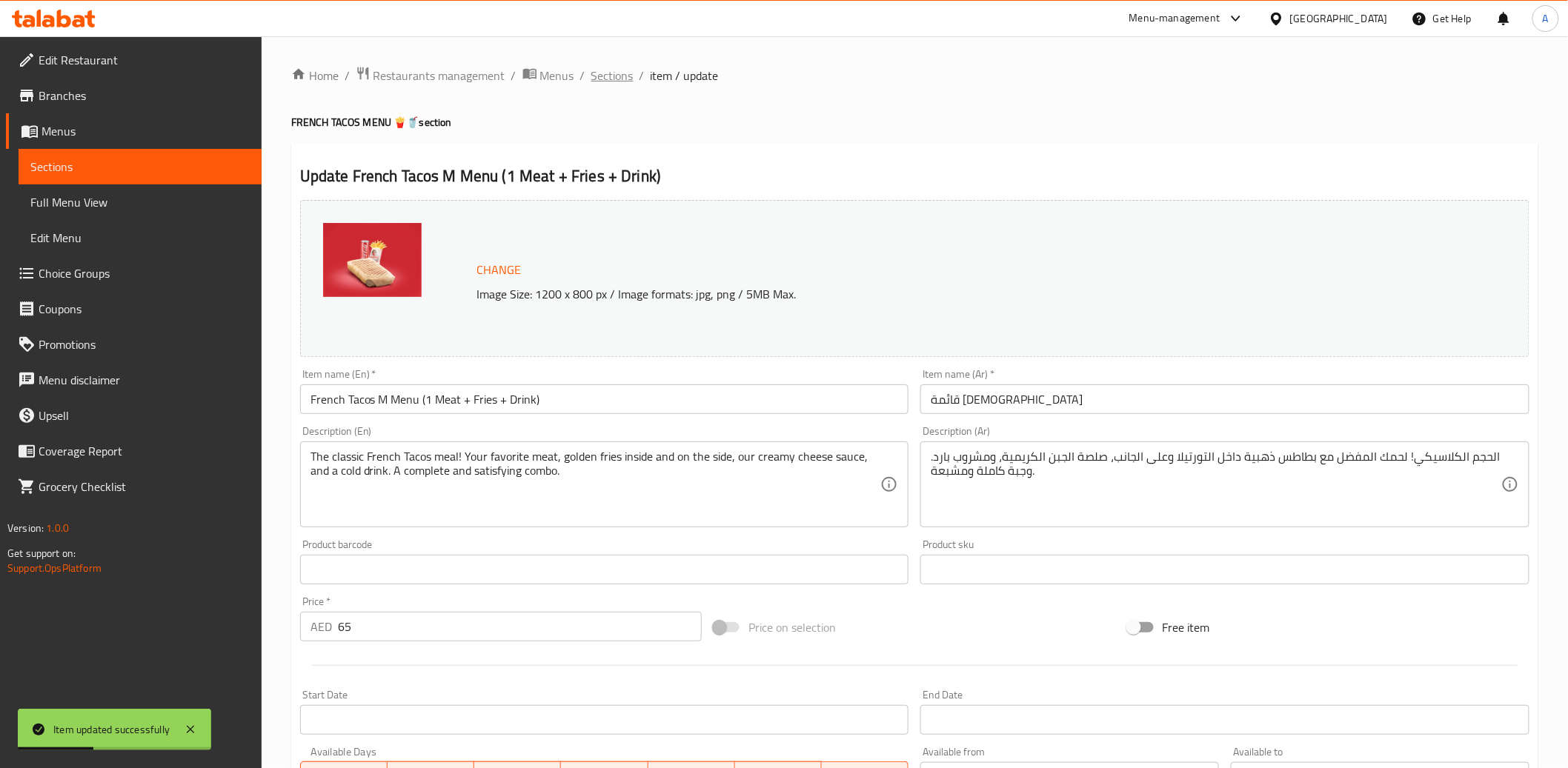
click at [615, 76] on span "Sections" at bounding box center [612, 75] width 42 height 18
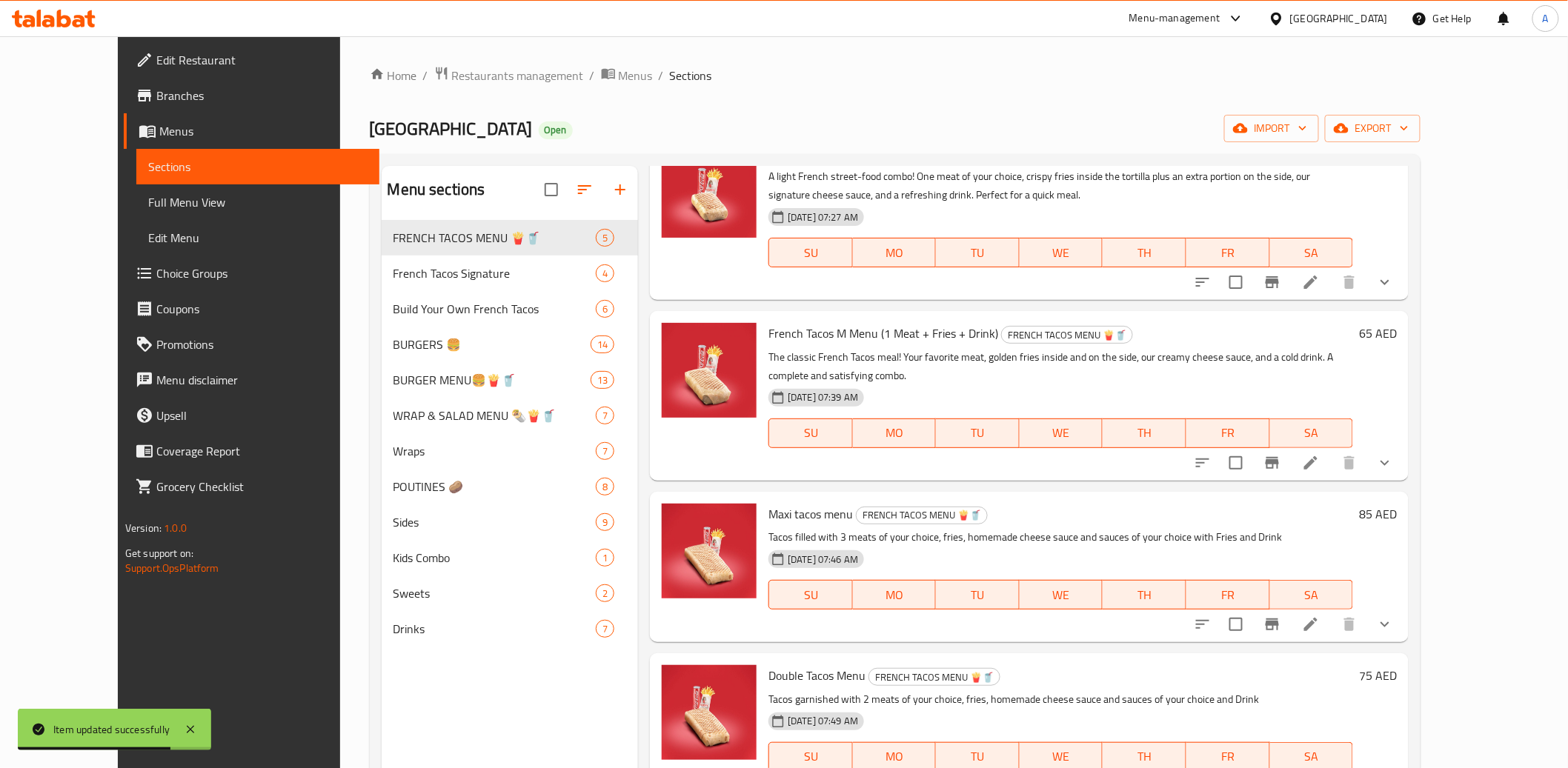
scroll to position [95, 0]
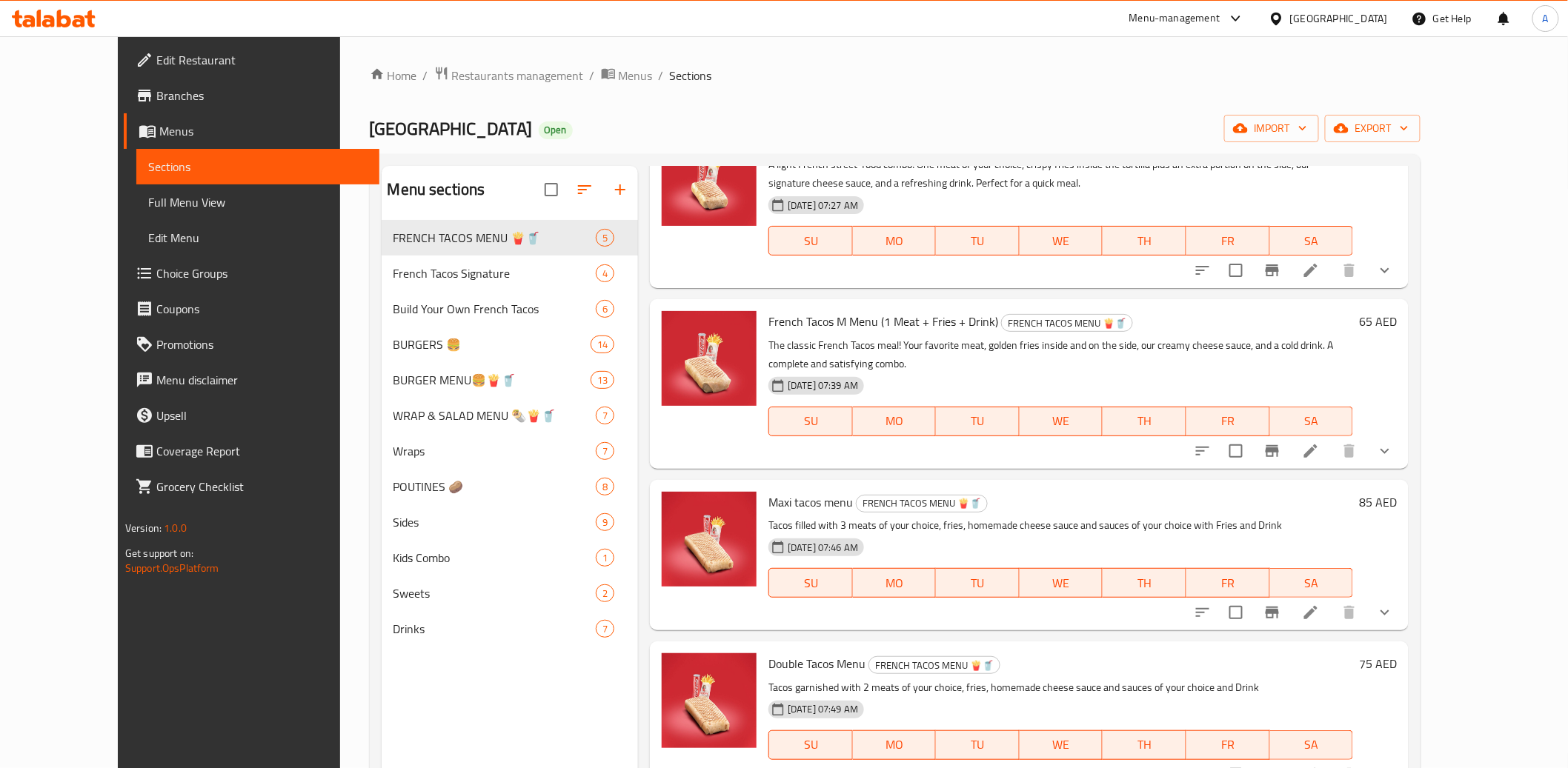
click at [1320, 766] on icon at bounding box center [1311, 775] width 18 height 18
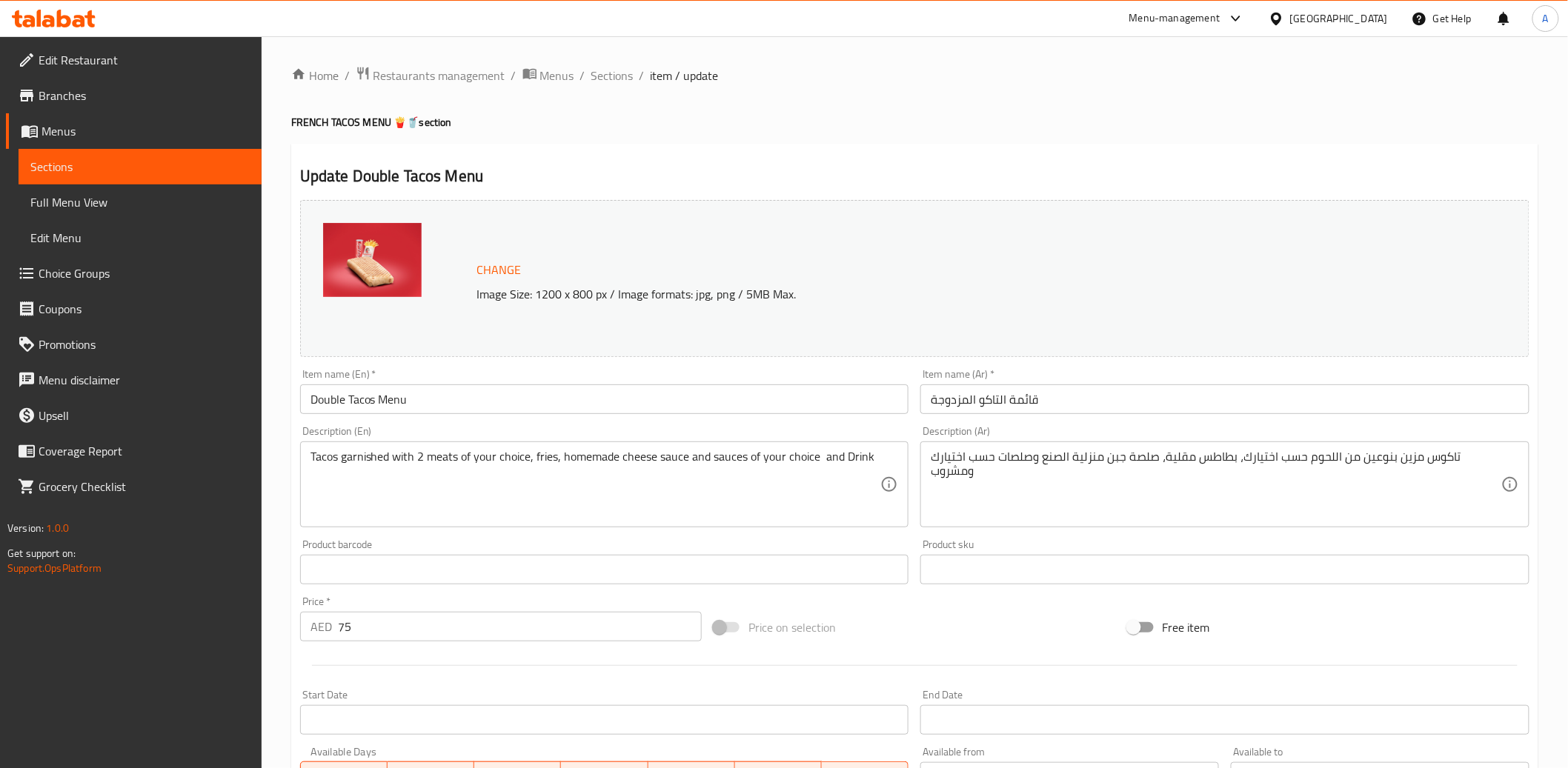
click at [439, 398] on input "Double Tacos Menu" at bounding box center [604, 399] width 609 height 29
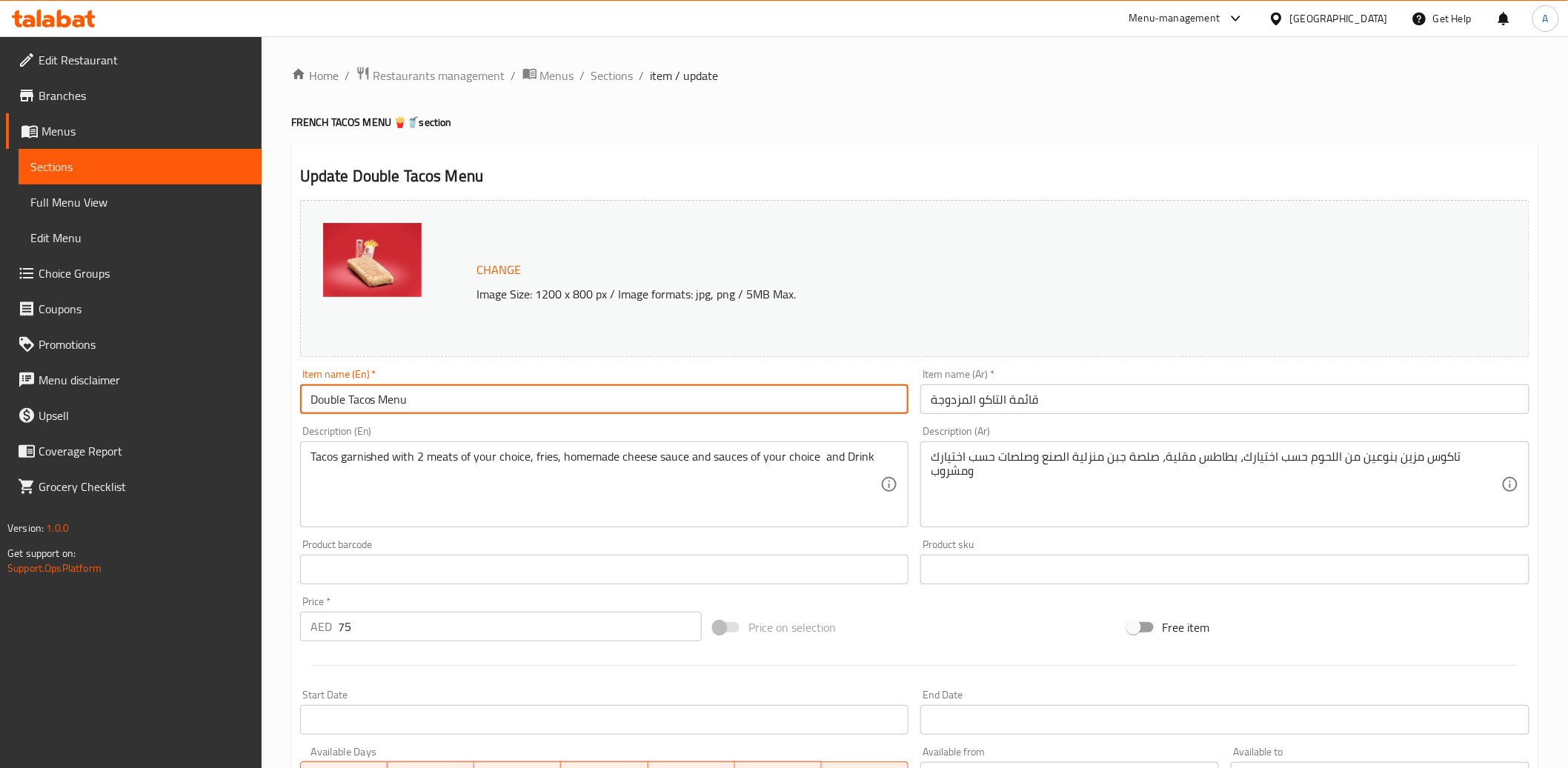
click at [439, 398] on input "Double Tacos Menu" at bounding box center [604, 399] width 609 height 29
paste input "🍟🥤 French Tacos L Menu (2 Meats + Fries + Drink)"
drag, startPoint x: 341, startPoint y: 403, endPoint x: 253, endPoint y: 403, distance: 88.0
click at [253, 403] on div "Edit Restaurant Branches Menus Sections Full Menu View Edit Menu Choice Groups …" at bounding box center [784, 716] width 1568 height 1360
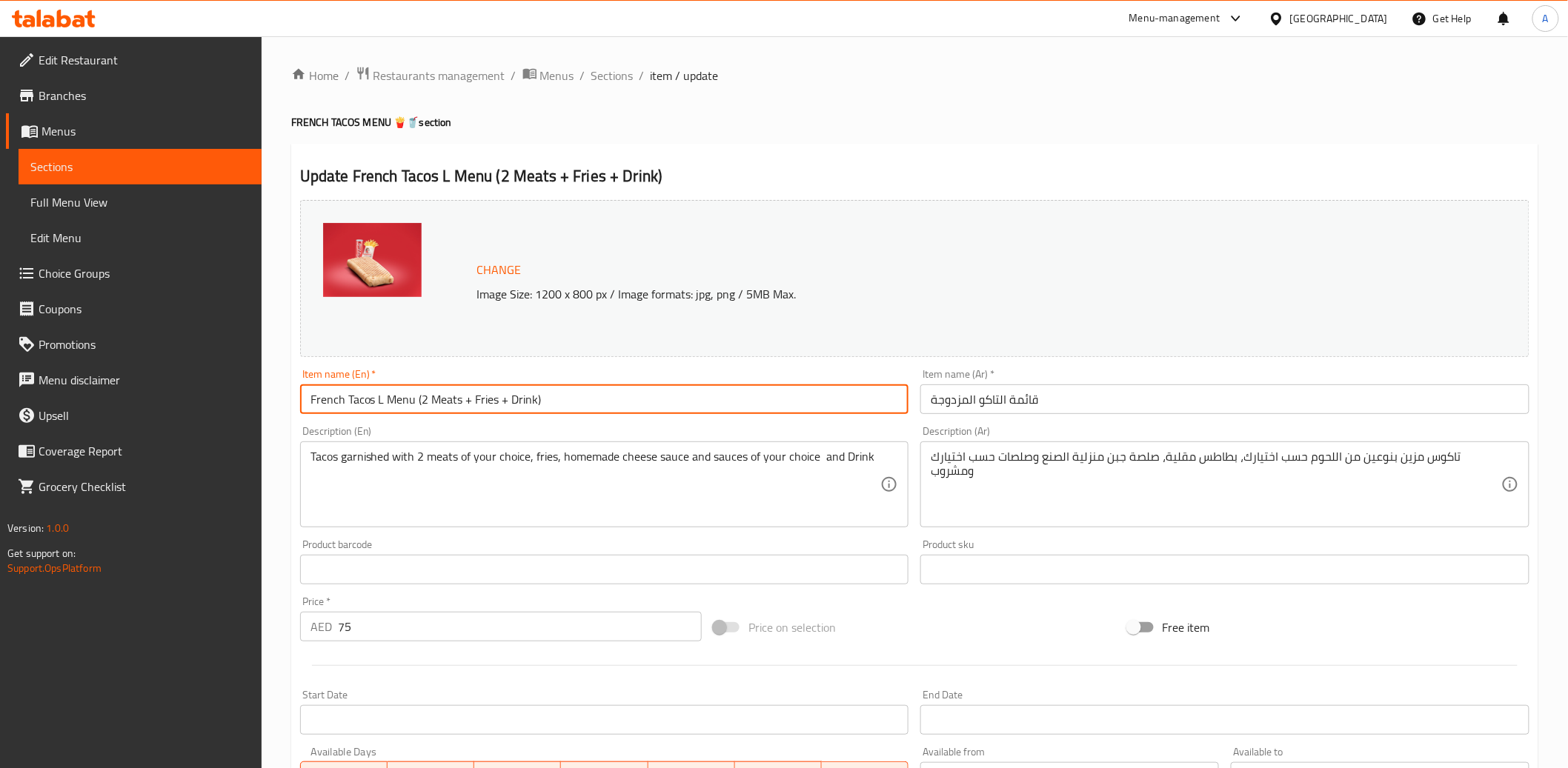
type input "French Tacos L Menu (2 Meats + Fries + Drink)"
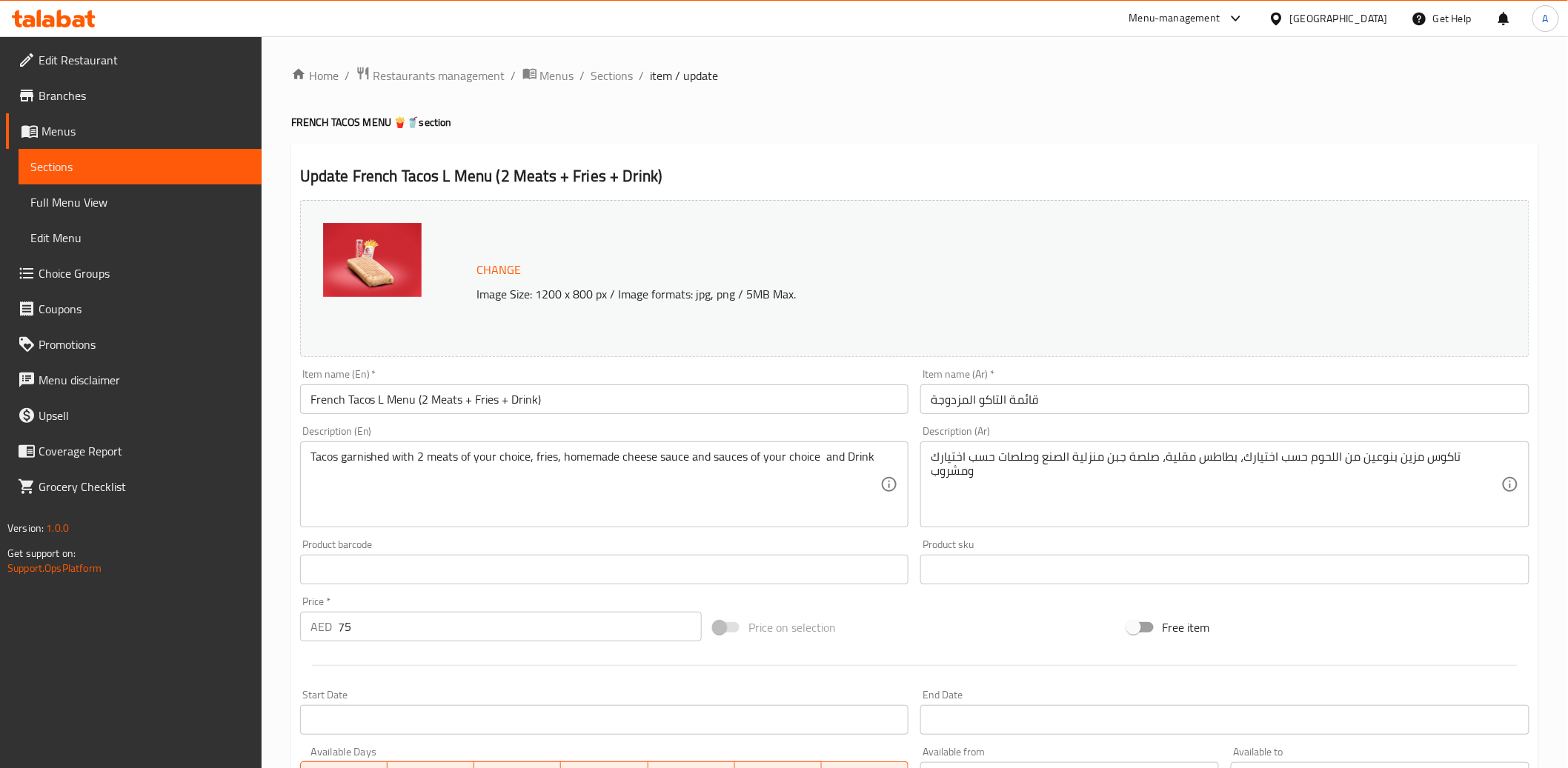
click at [1012, 390] on input "قائمة التاكو المزدوجة" at bounding box center [1225, 399] width 609 height 29
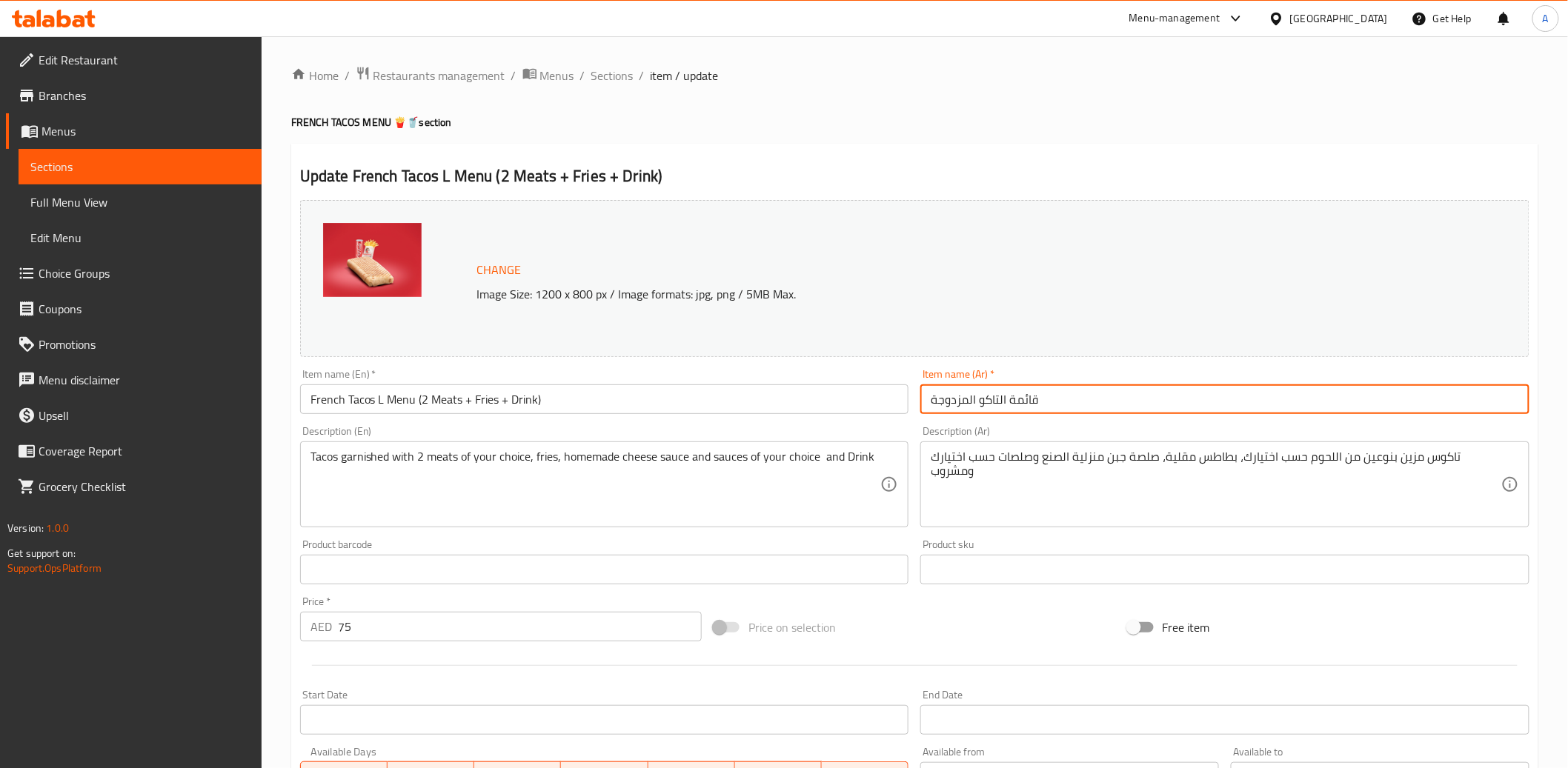
click at [1011, 390] on input "قائمة التاكو المزدوجة" at bounding box center [1225, 399] width 609 height 29
paste input "نيو التاكو الفرنسي L (لحمين + بطاطس + مشروب🍟🥤"
drag, startPoint x: 1179, startPoint y: 397, endPoint x: 1249, endPoint y: 398, distance: 70.0
click at [1249, 398] on input "[PERSON_NAME] الفرنسي L (لحمين + بطاطس + مشروب🍟🥤" at bounding box center [1225, 399] width 609 height 29
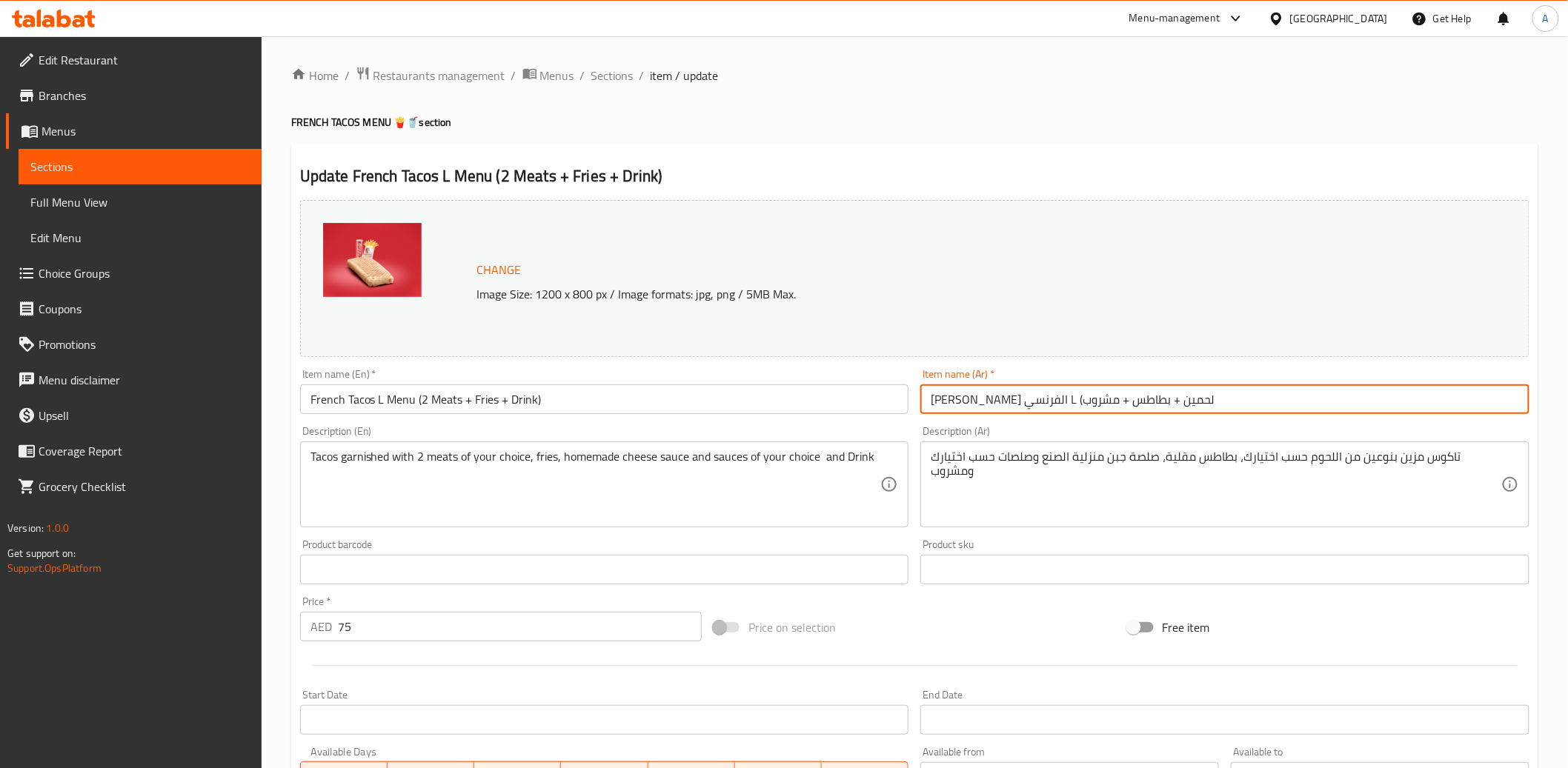
type input "[PERSON_NAME] الفرنسي L (لحمين + بطاطس + مشروب"
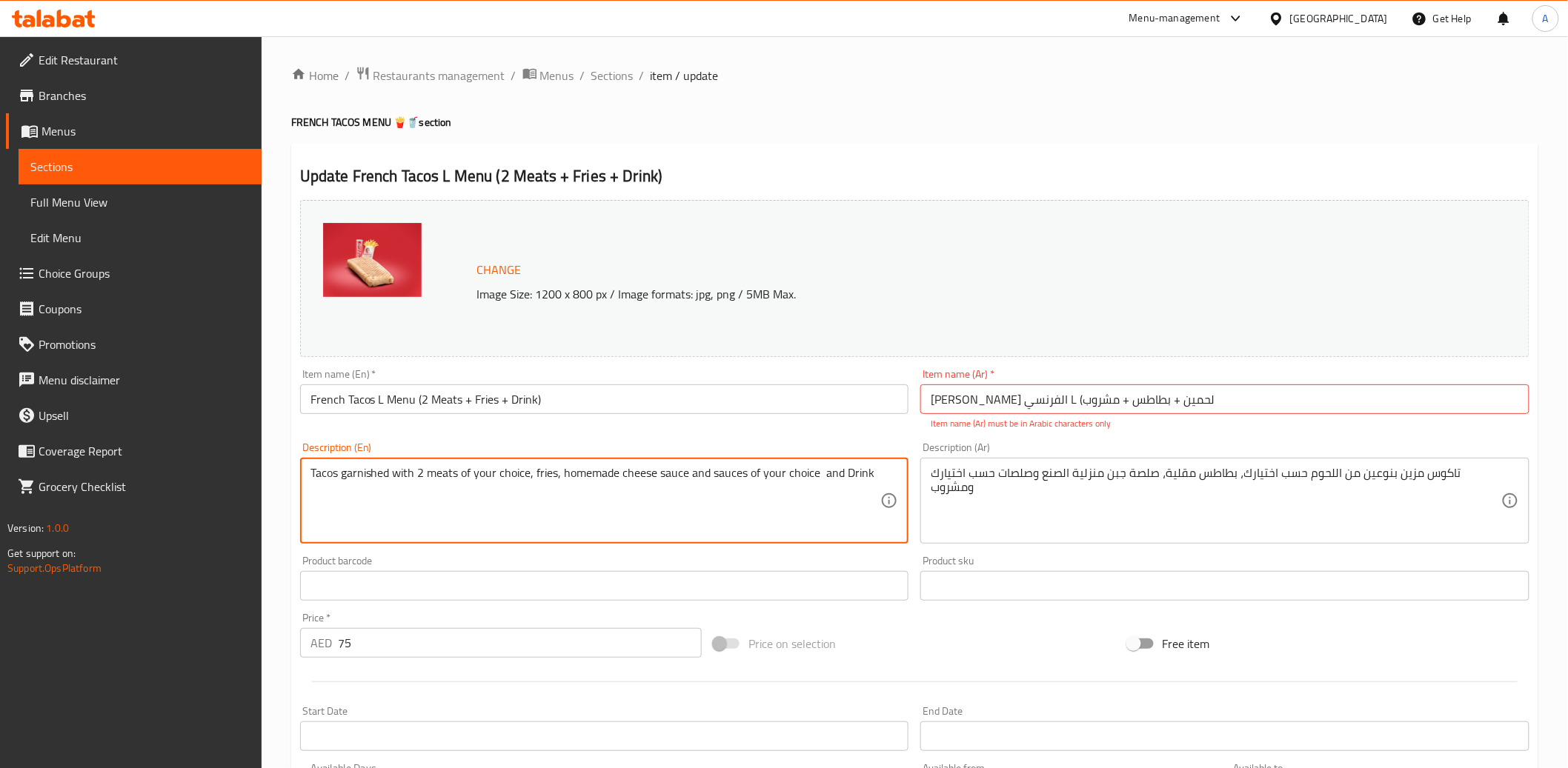
click at [581, 467] on textarea "Tacos garnished with 2 meats of your choice, fries, homemade cheese sauce and s…" at bounding box center [596, 501] width 571 height 70
paste textarea "Double the flavor, double the treat! Two meats of your choice, crispy fries ins…"
click at [636, 486] on textarea "Tacos garnished with 2 meats of your choice, fries, Double the flavor, double t…" at bounding box center [596, 501] width 571 height 70
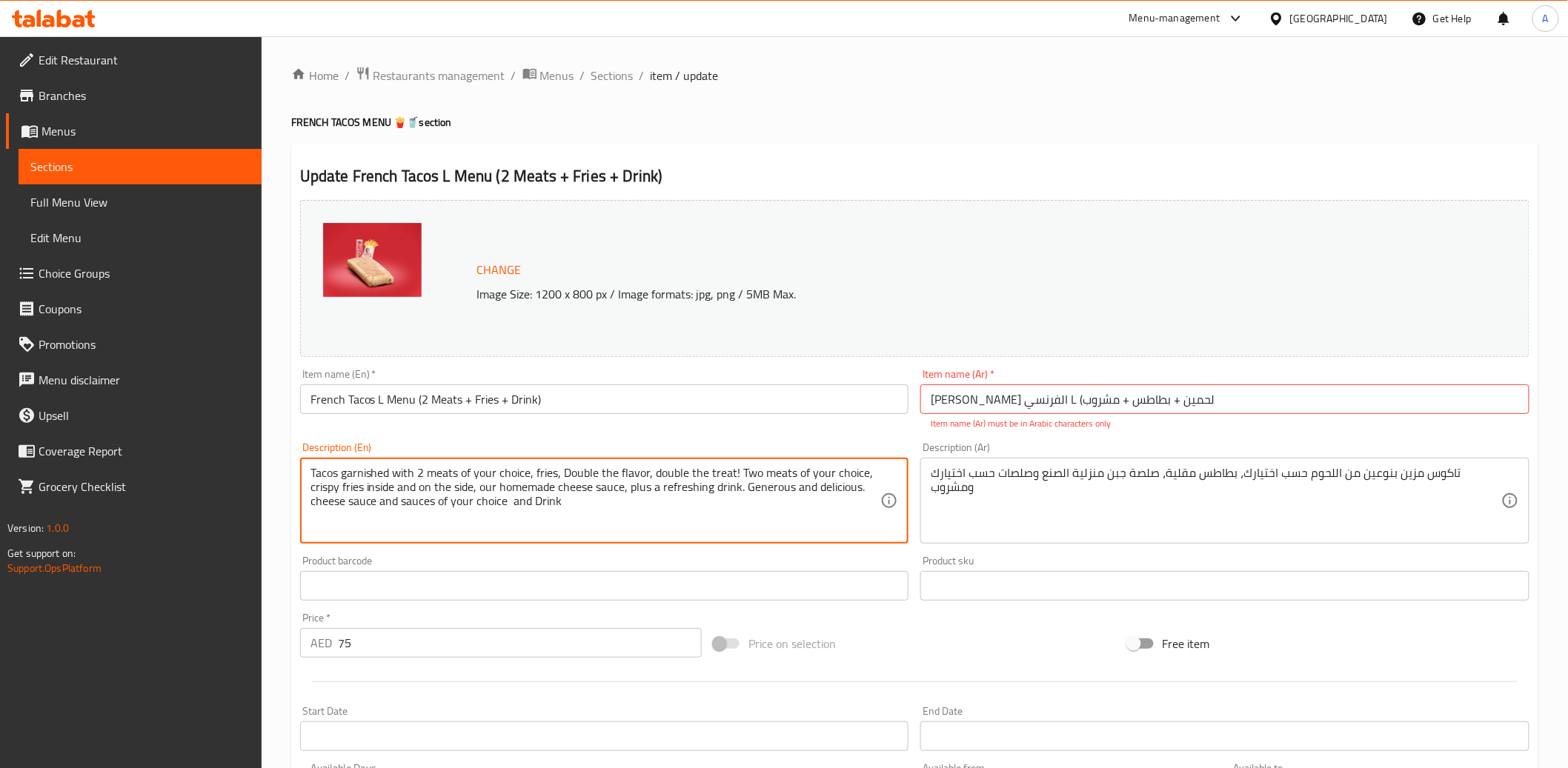
paste textarea "Double the flavor, double the treat! Two meats of your choice, crispy fries ins…"
type textarea "Double the flavor, double the treat! Two meats of your choice, crispy fries ins…"
click at [1067, 460] on div "تاكوس مزين بنوعين من اللحوم حسب اختيارك، بطاطس مقلية، صلصة جبن منزلية الصنع وصل…" at bounding box center [1225, 501] width 609 height 86
click at [1067, 461] on div "تاكوس مزين بنوعين من اللحوم حسب اختيارك، بطاطس مقلية، صلصة جبن منزلية الصنع وصل…" at bounding box center [1225, 501] width 609 height 86
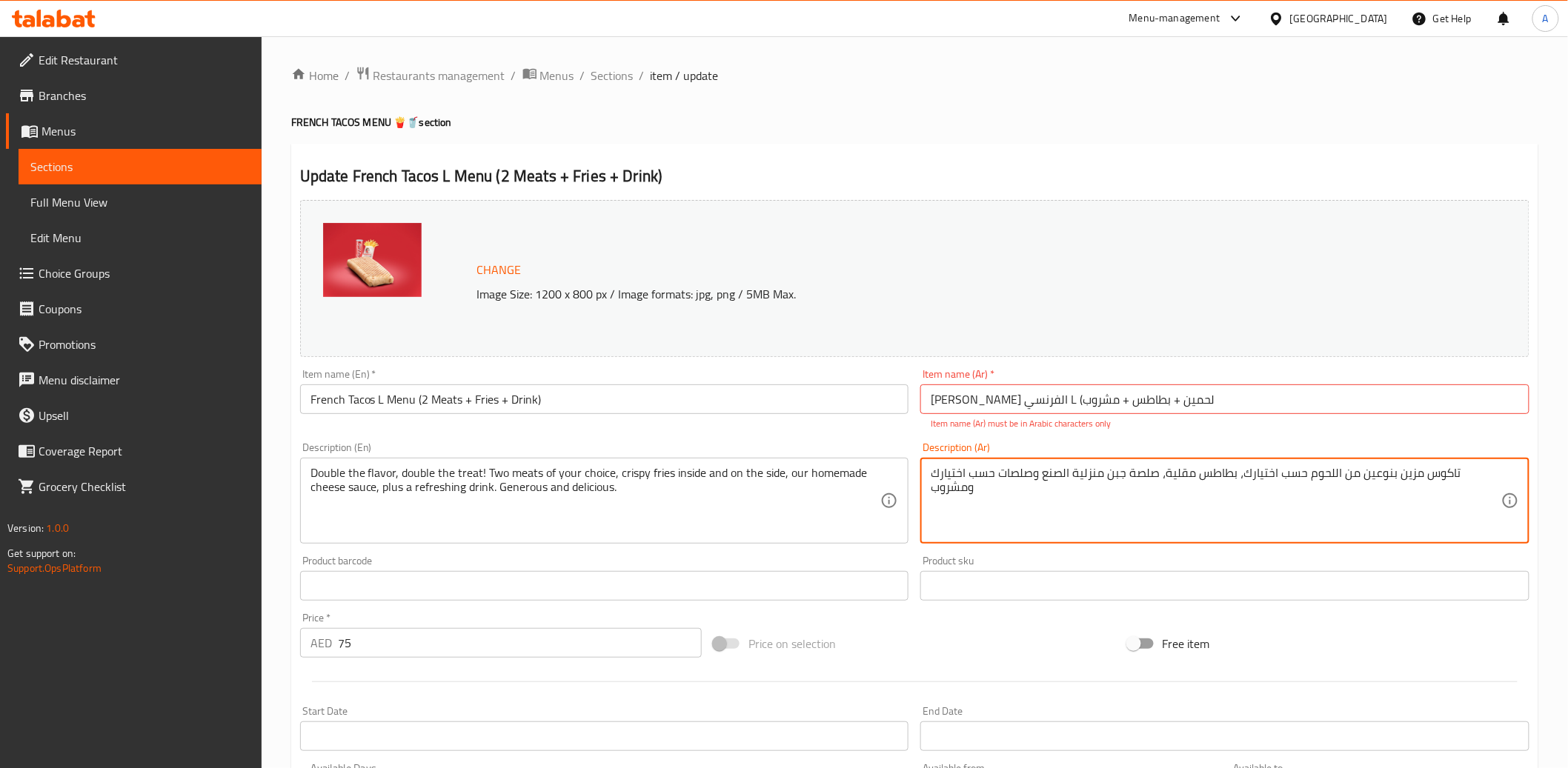
click at [1067, 469] on textarea "تاكوس مزين بنوعين من اللحوم حسب اختيارك، بطاطس مقلية، صلصة جبن منزلية الصنع وصل…" at bounding box center [1216, 501] width 571 height 70
paste textarea "عف النكهة والمتعة! نوعين من اللحوم التي تختارها، [GEOGRAPHIC_DATA] مقرمشة داخل …"
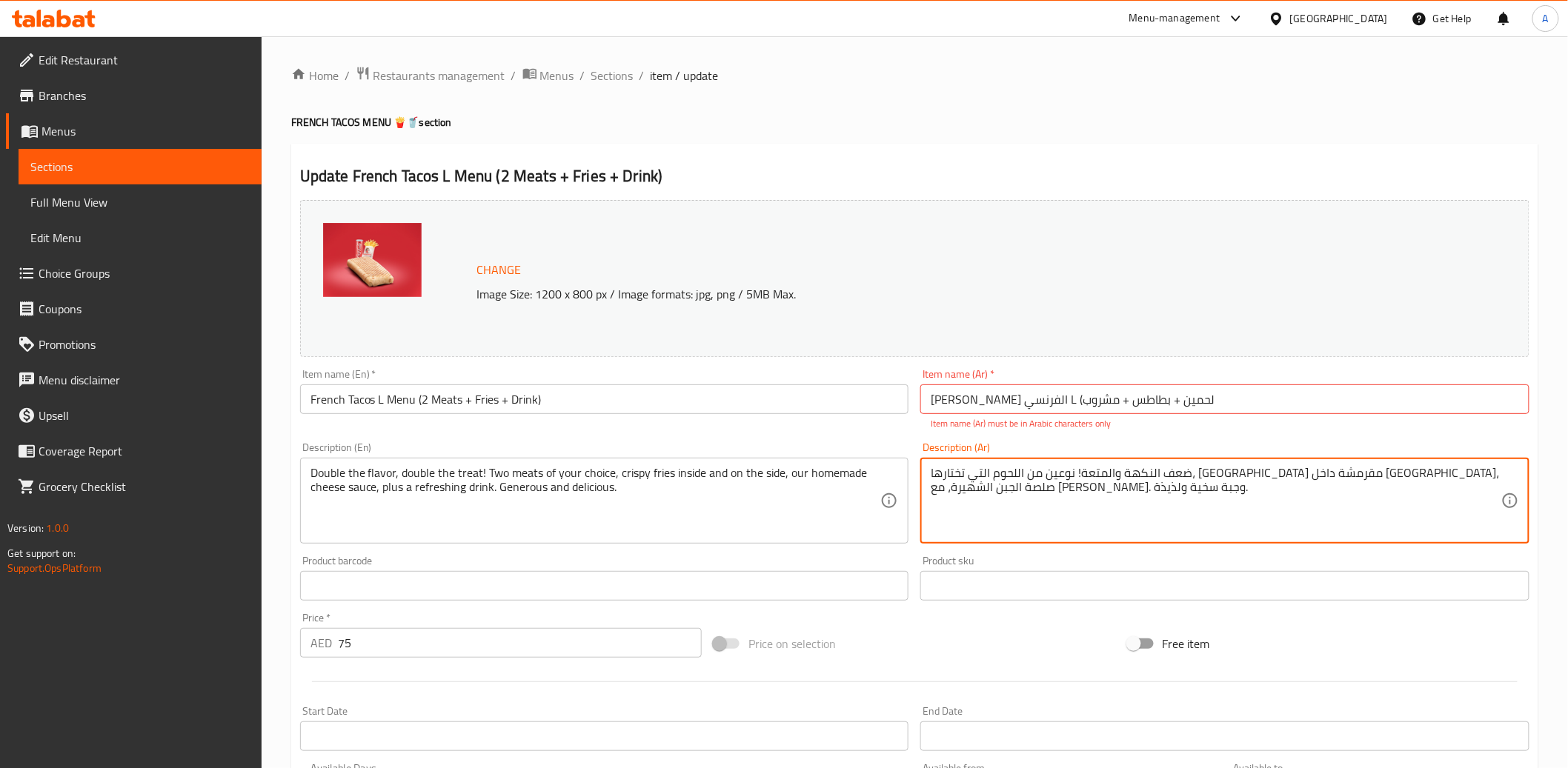
type textarea "ضعف النكهة والمتعة! نوعين من اللحوم التي تختارها، [GEOGRAPHIC_DATA] مقرمشة داخل…"
click at [1116, 433] on div "Item name (Ar)   * [PERSON_NAME] الفرنسي L (لحمين + بطاطس + مشروب Item name (Ar…" at bounding box center [1225, 399] width 621 height 73
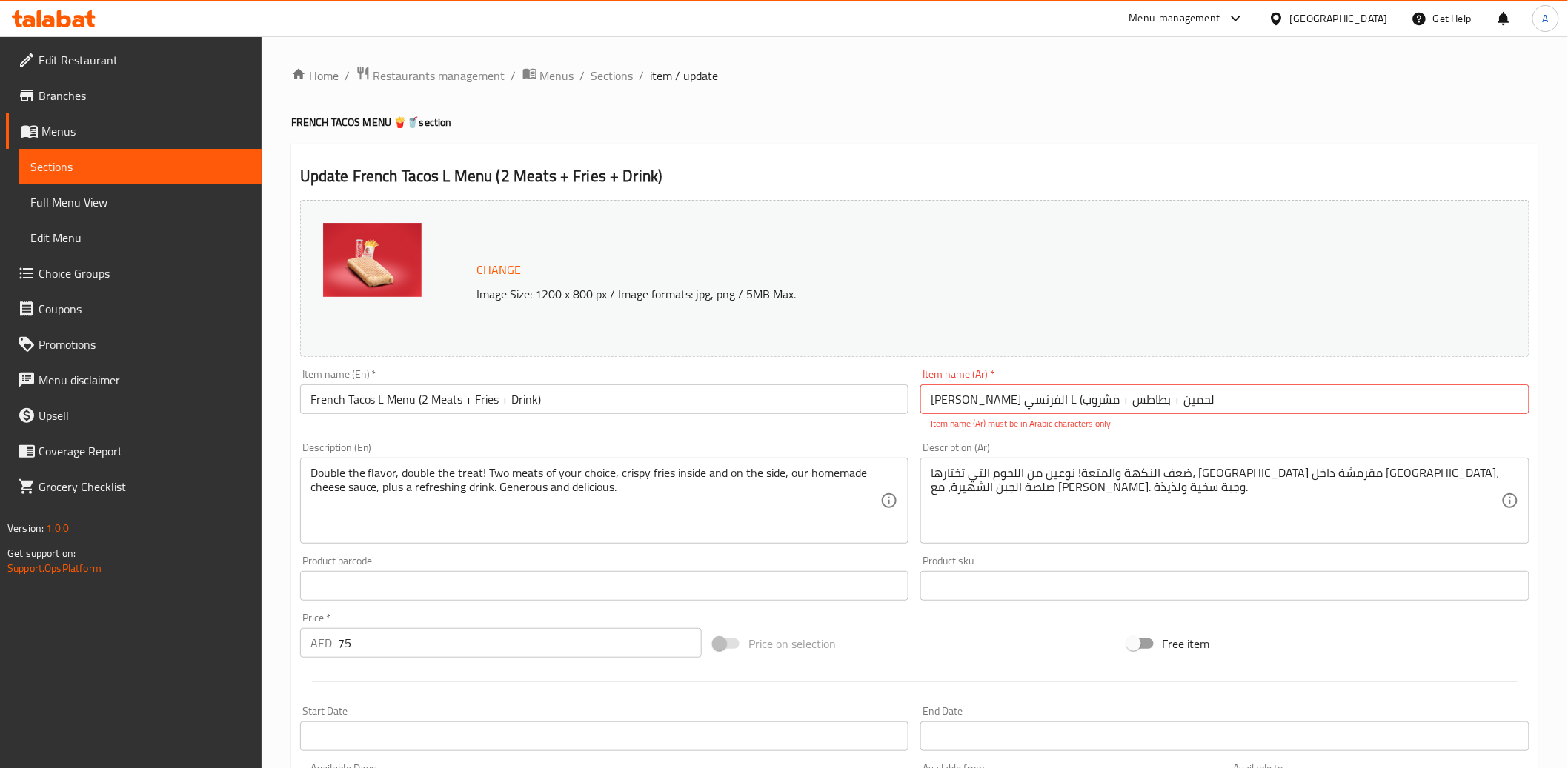
click at [1091, 401] on input "[PERSON_NAME] الفرنسي L (لحمين + بطاطس + مشروب" at bounding box center [1225, 399] width 609 height 29
click at [1035, 392] on input "[PERSON_NAME] الفرنسي L (لحمين + بطاط+ مشروب" at bounding box center [1225, 399] width 609 height 29
paste input "س + مشروب🍟🥤"
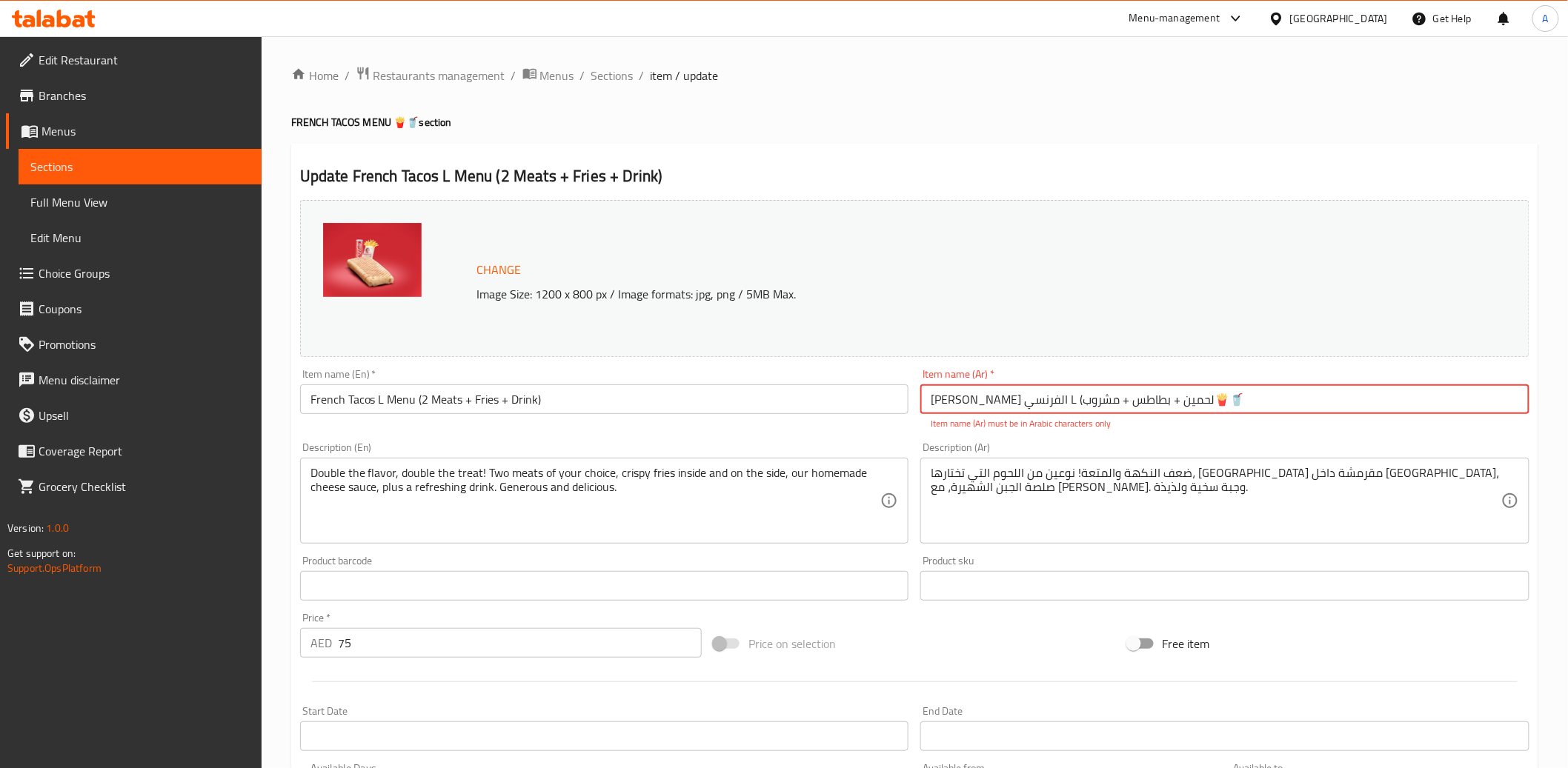
drag, startPoint x: 1228, startPoint y: 398, endPoint x: 1181, endPoint y: 400, distance: 47.0
click at [1181, 400] on input "[PERSON_NAME] الفرنسي L (لحمين + بطاطس + مشروب🍟🥤" at bounding box center [1225, 399] width 609 height 29
click at [1137, 397] on input "[PERSON_NAME] الفرنسي L (لحمين + بطاطس + مشروب" at bounding box center [1225, 399] width 609 height 29
click at [1086, 403] on input "[PERSON_NAME] الفرنسي L (لحمين بطاطس + مشروب" at bounding box center [1225, 399] width 609 height 29
click at [1002, 556] on div "Product sku Product sku" at bounding box center [1225, 578] width 609 height 45
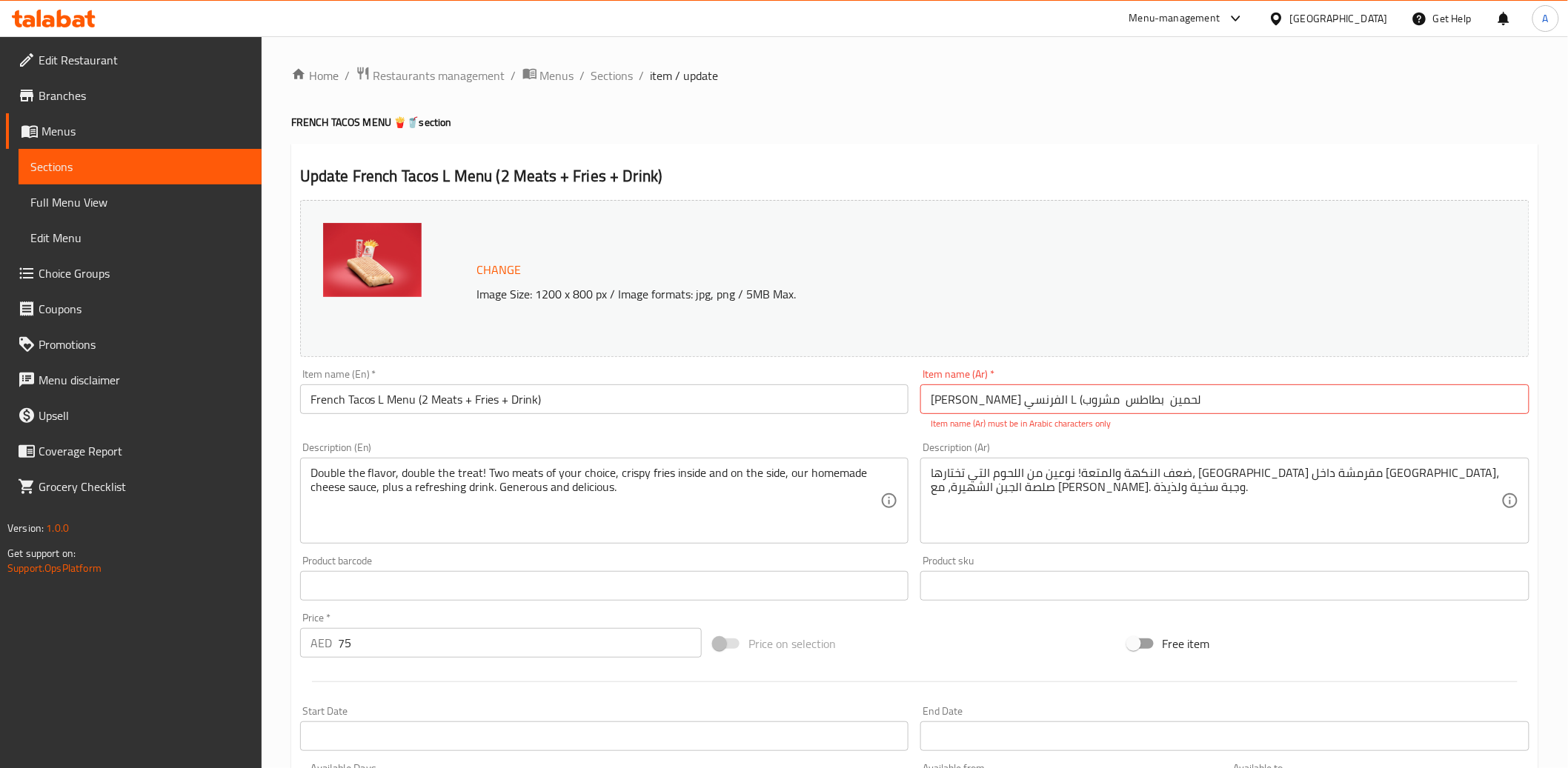
click at [1045, 399] on input "[PERSON_NAME] الفرنسي L (لحمين بطاطس مشروب" at bounding box center [1225, 399] width 609 height 29
click at [908, 433] on div "Item name (En)   * French Tacos L Menu (2 Meats + Fries + Drink) Item name (En)…" at bounding box center [604, 399] width 621 height 73
click at [1218, 400] on input "[PERSON_NAME] الفرنسي L لحمين بطاطس مشروب" at bounding box center [1225, 399] width 609 height 29
click at [1204, 441] on div "Description (Ar) ضعف النكهة والمتعة! نوعين من اللحوم التي تختارها، [GEOGRAPHIC_…" at bounding box center [1225, 493] width 621 height 113
click at [1053, 391] on input "[PERSON_NAME] الفرنسي L لحمين بطاطس مشروب" at bounding box center [1225, 399] width 609 height 29
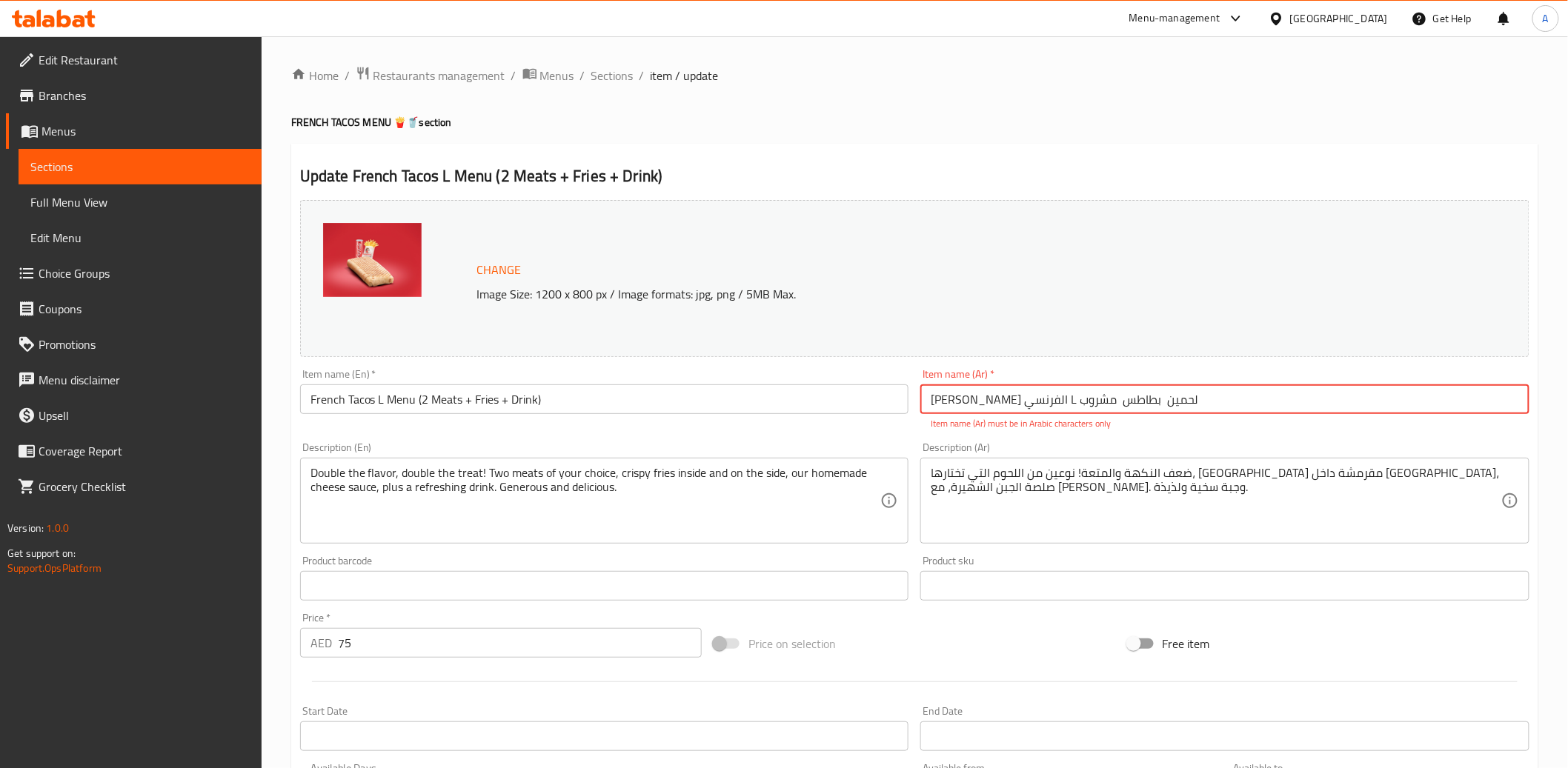
click at [1053, 391] on input "[PERSON_NAME] الفرنسي L لحمين بطاطس مشروب" at bounding box center [1225, 399] width 609 height 29
click at [1233, 387] on input "[PERSON_NAME] الفرنسي L لحمين بطاطس مشروب" at bounding box center [1225, 399] width 609 height 29
click at [1143, 398] on input "[PERSON_NAME] الفرنسي L لحمين بطاطس مشروب" at bounding box center [1225, 399] width 609 height 29
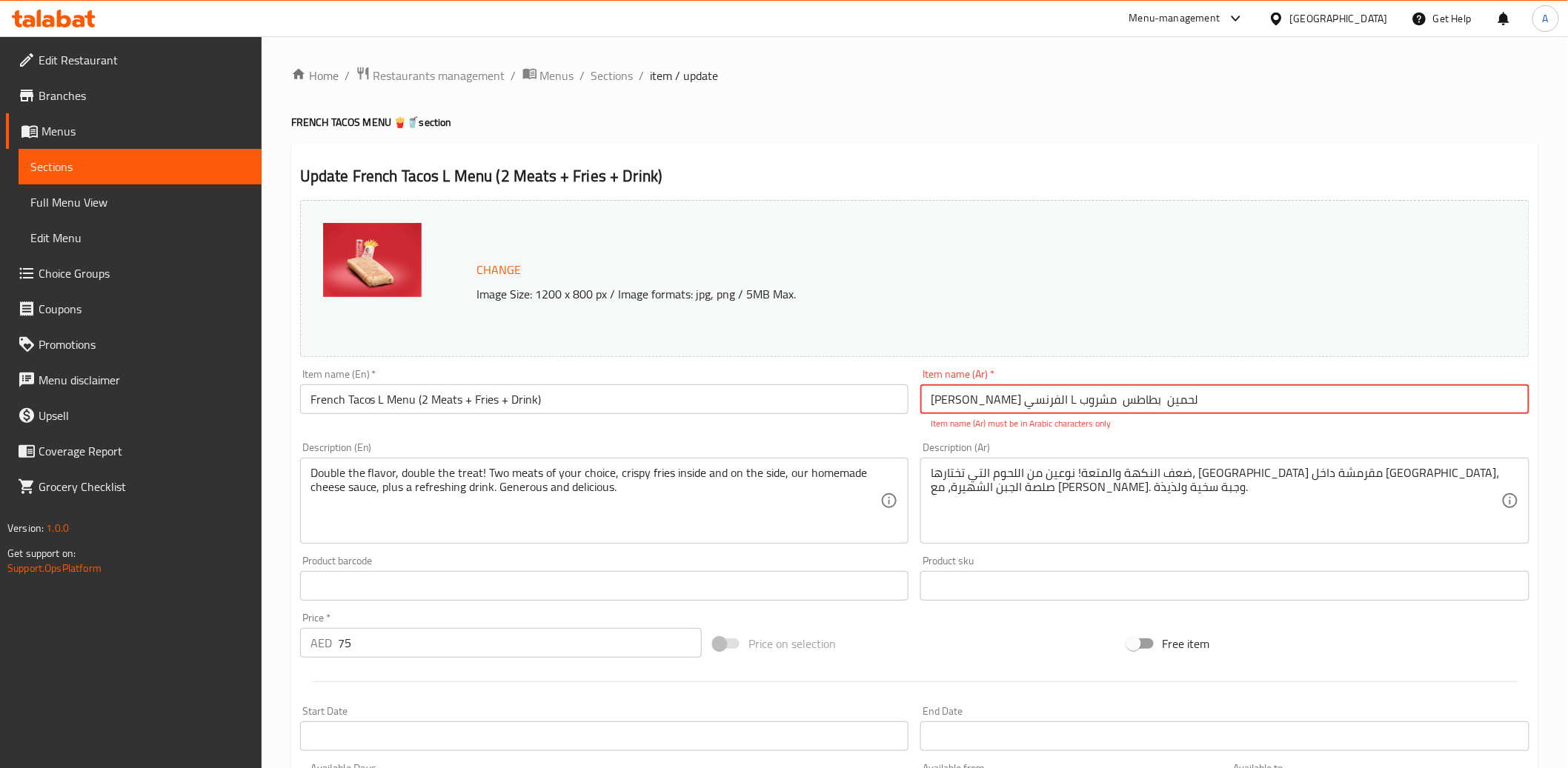
click at [642, 401] on input "French Tacos L Menu (2 Meats + Fries + Drink)" at bounding box center [604, 399] width 609 height 29
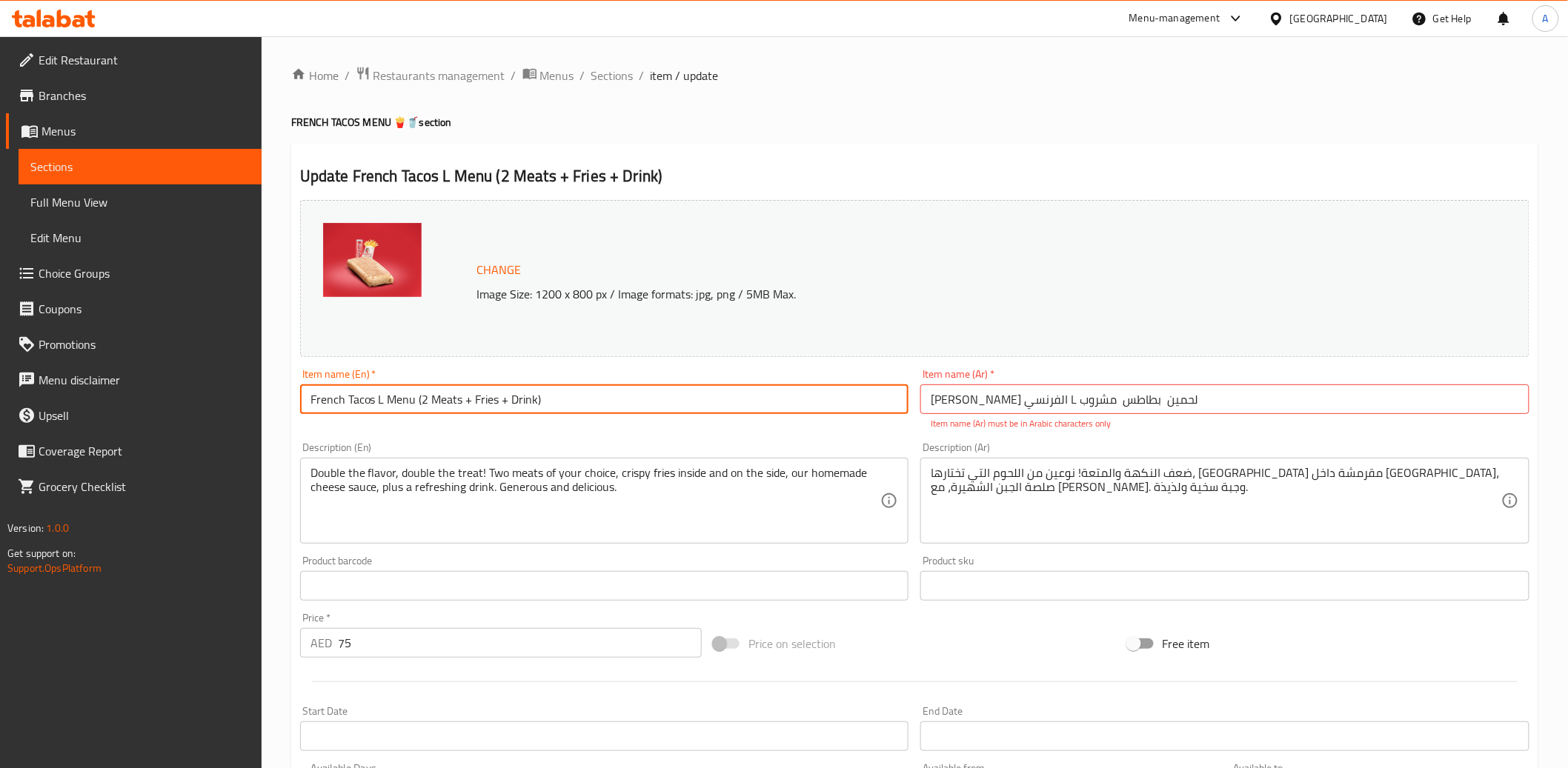
click at [642, 401] on input "French Tacos L Menu (2 Meats + Fries + Drink)" at bounding box center [604, 399] width 609 height 29
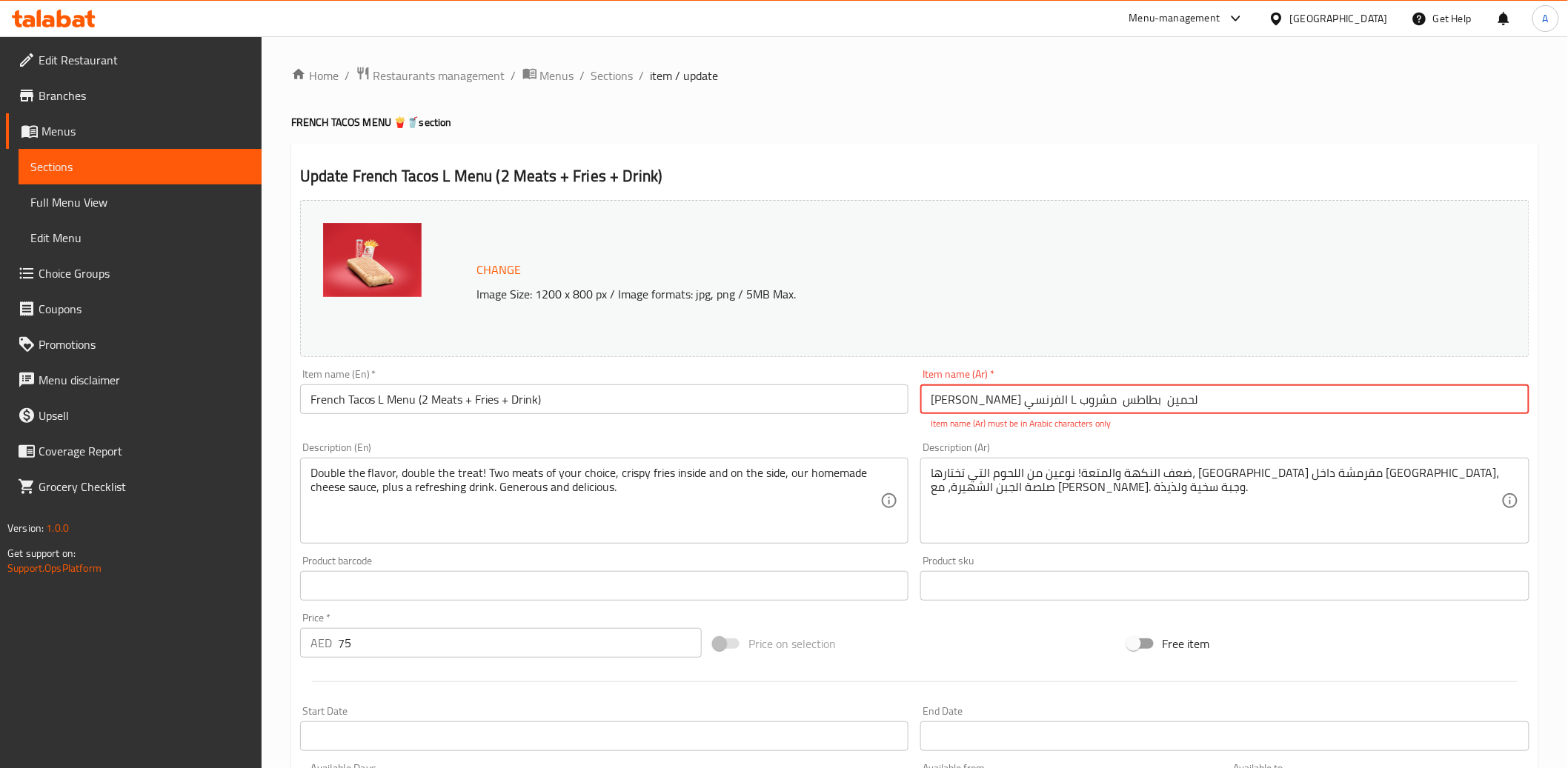
click at [1046, 397] on input "[PERSON_NAME] الفرنسي L لحمين بطاطس مشروب" at bounding box center [1225, 399] width 609 height 29
paste input "رينش تاكوس إل قائمة (2 لحوم + بطاطس مقلية + مشروب)"
type input "فرينش تاكوس إل قائمة (2 لحوم + بطاطس مقلية + مشروب)"
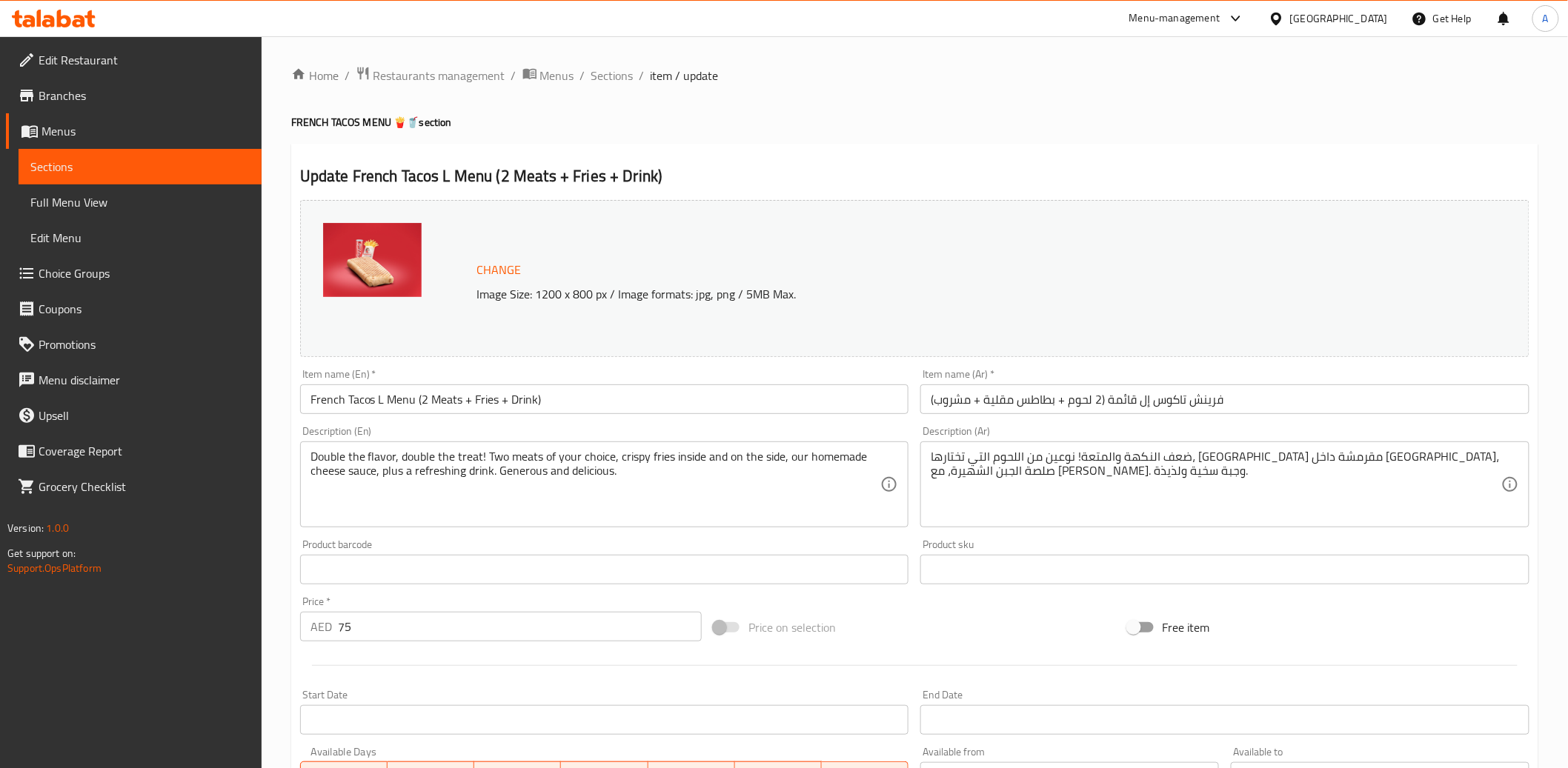
click at [1058, 372] on div "Item name (Ar)   * فرينش تاكوس إل قائمة (2 لحوم + بطاطس مقلية + مشروب) Item nam…" at bounding box center [1225, 392] width 609 height 45
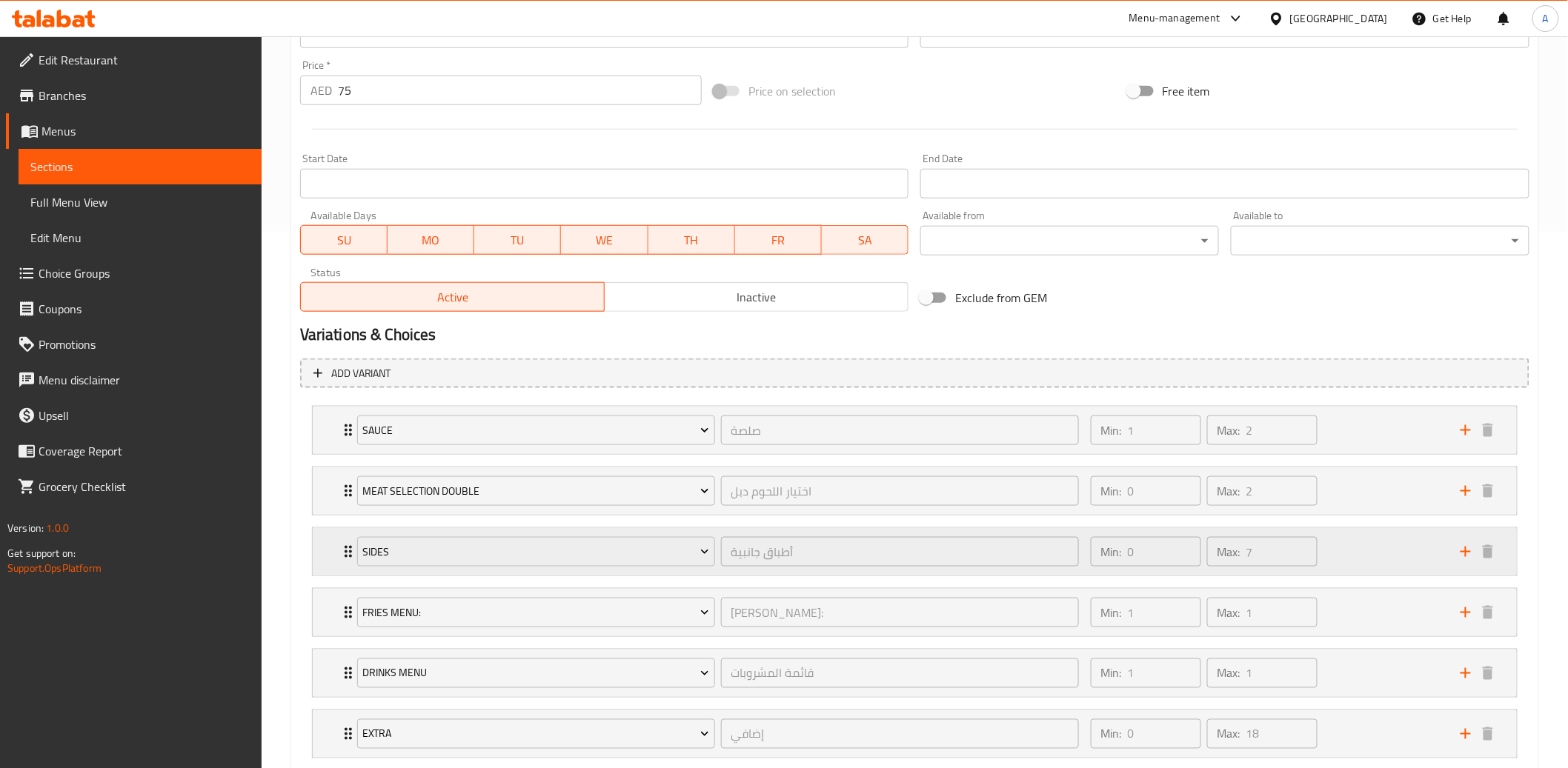
scroll to position [626, 0]
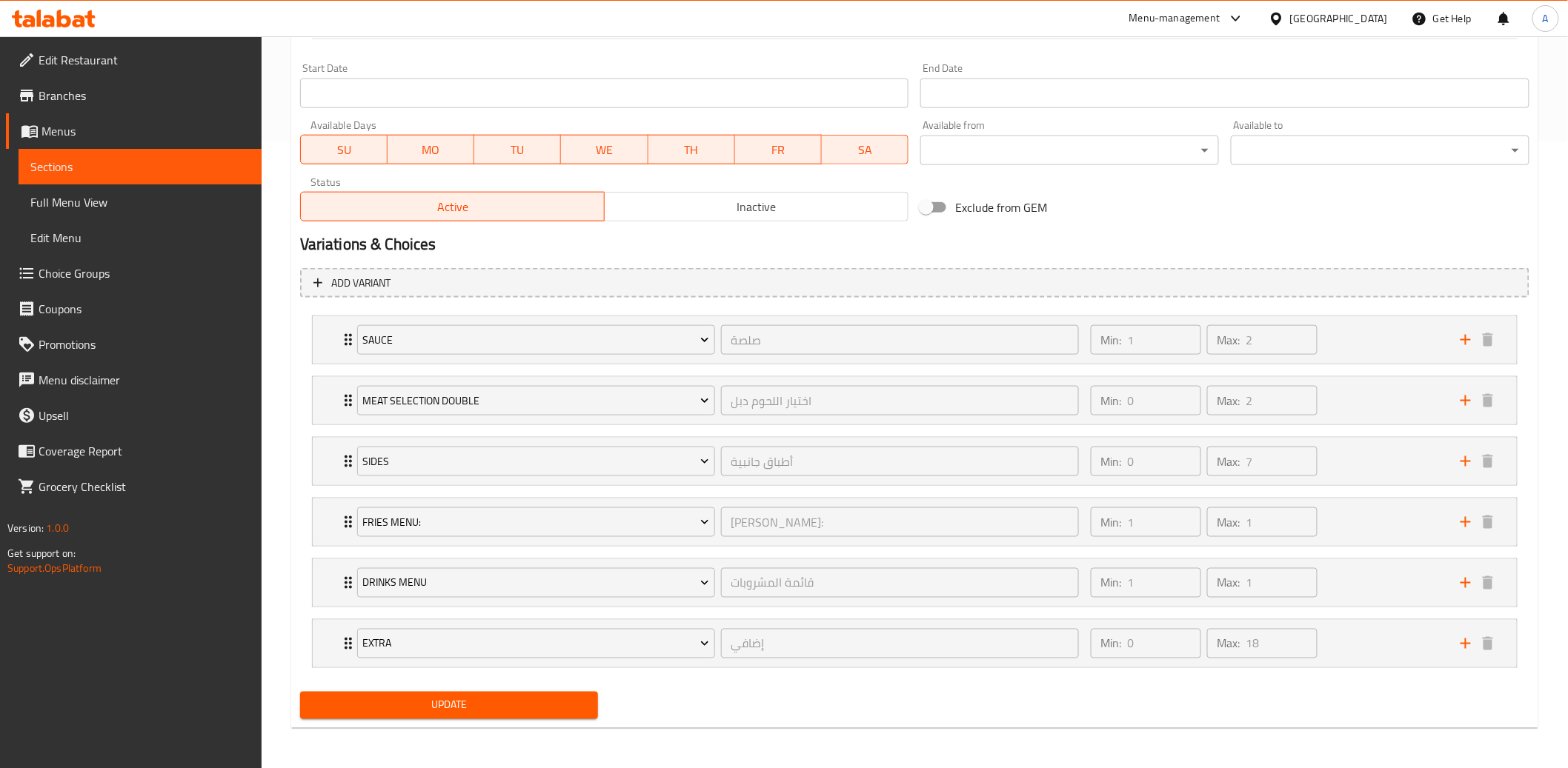
click at [490, 704] on span "Update" at bounding box center [449, 705] width 275 height 19
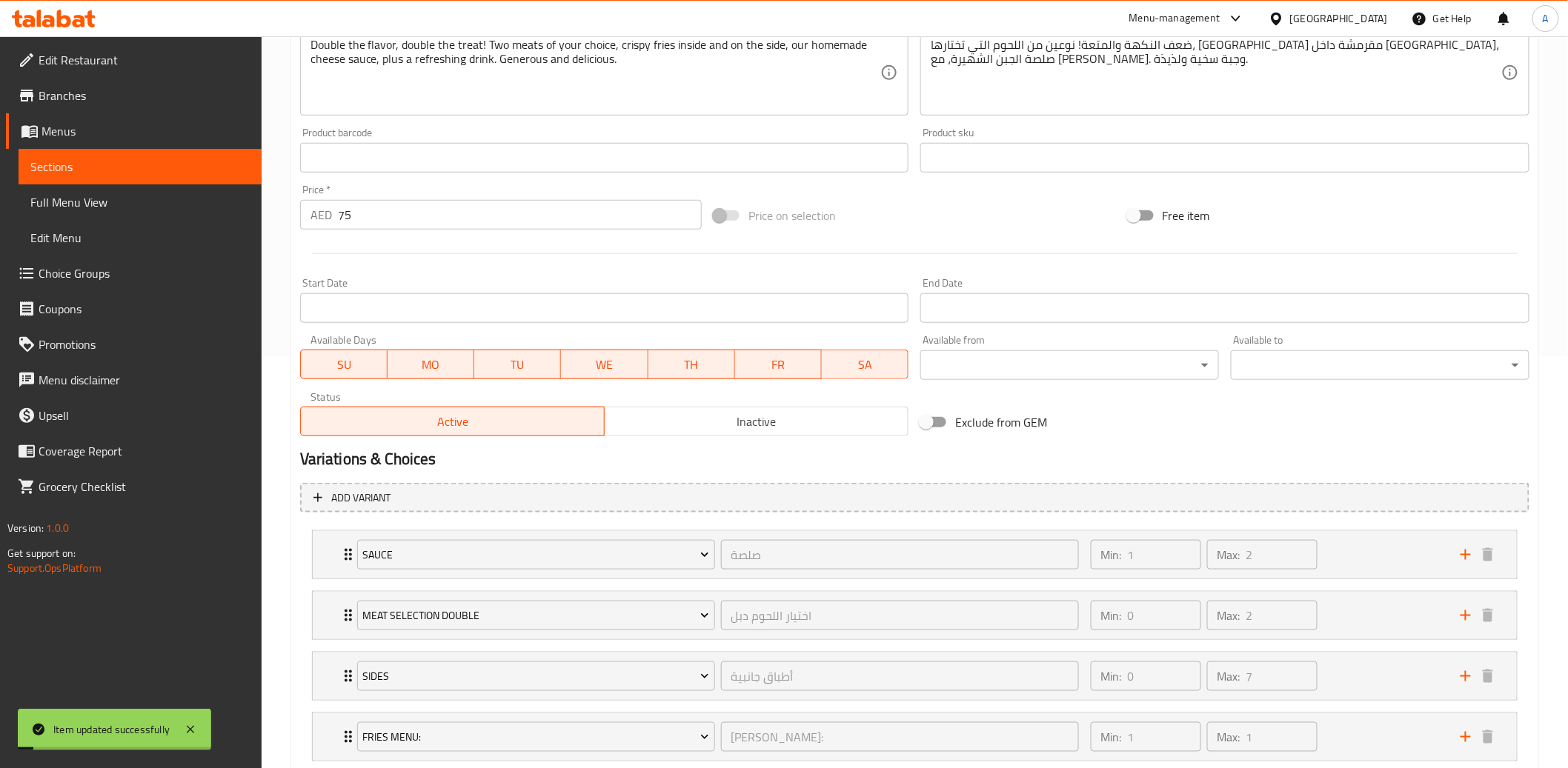
scroll to position [0, 0]
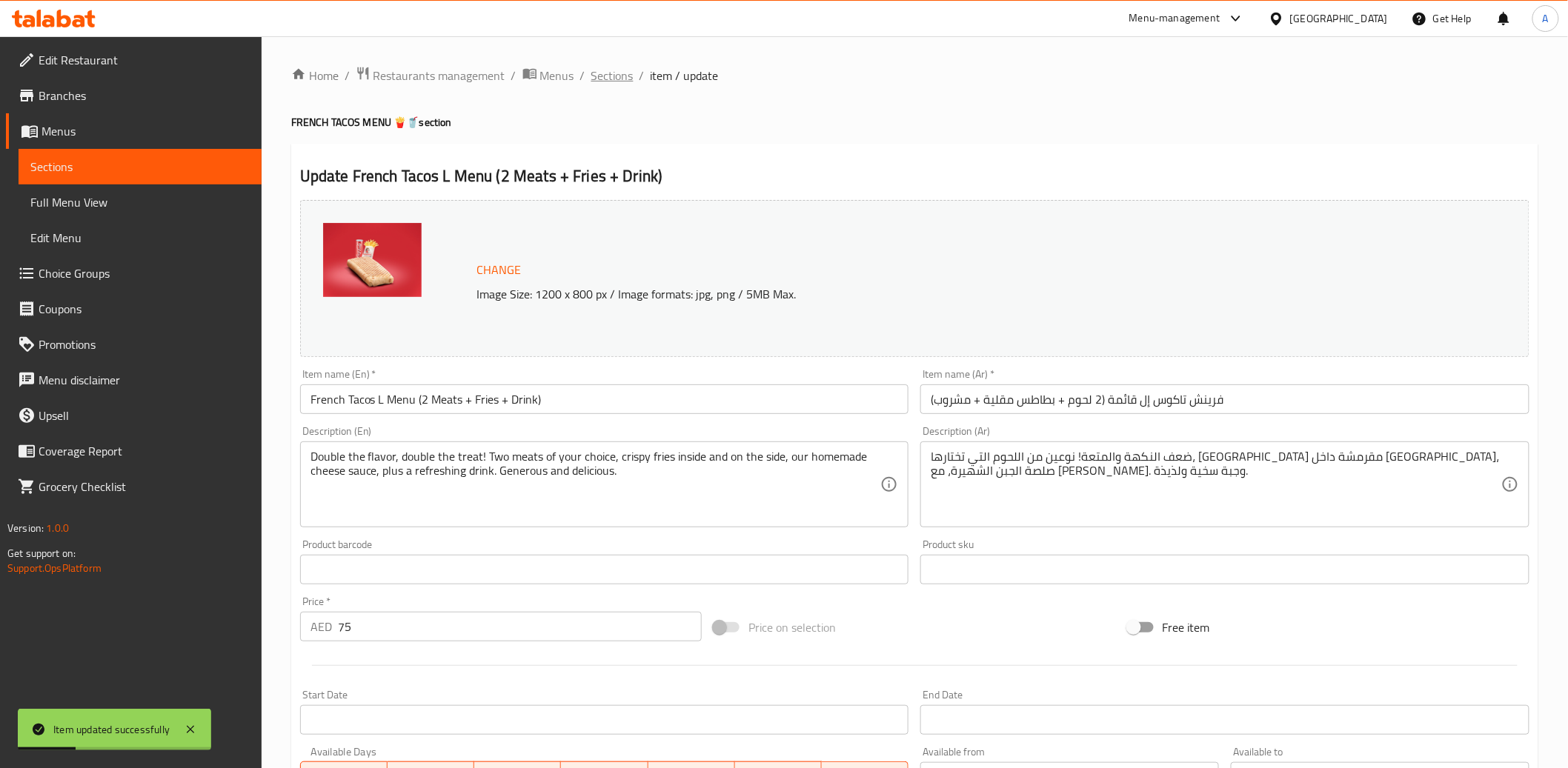
click at [624, 73] on span "Sections" at bounding box center [612, 75] width 42 height 18
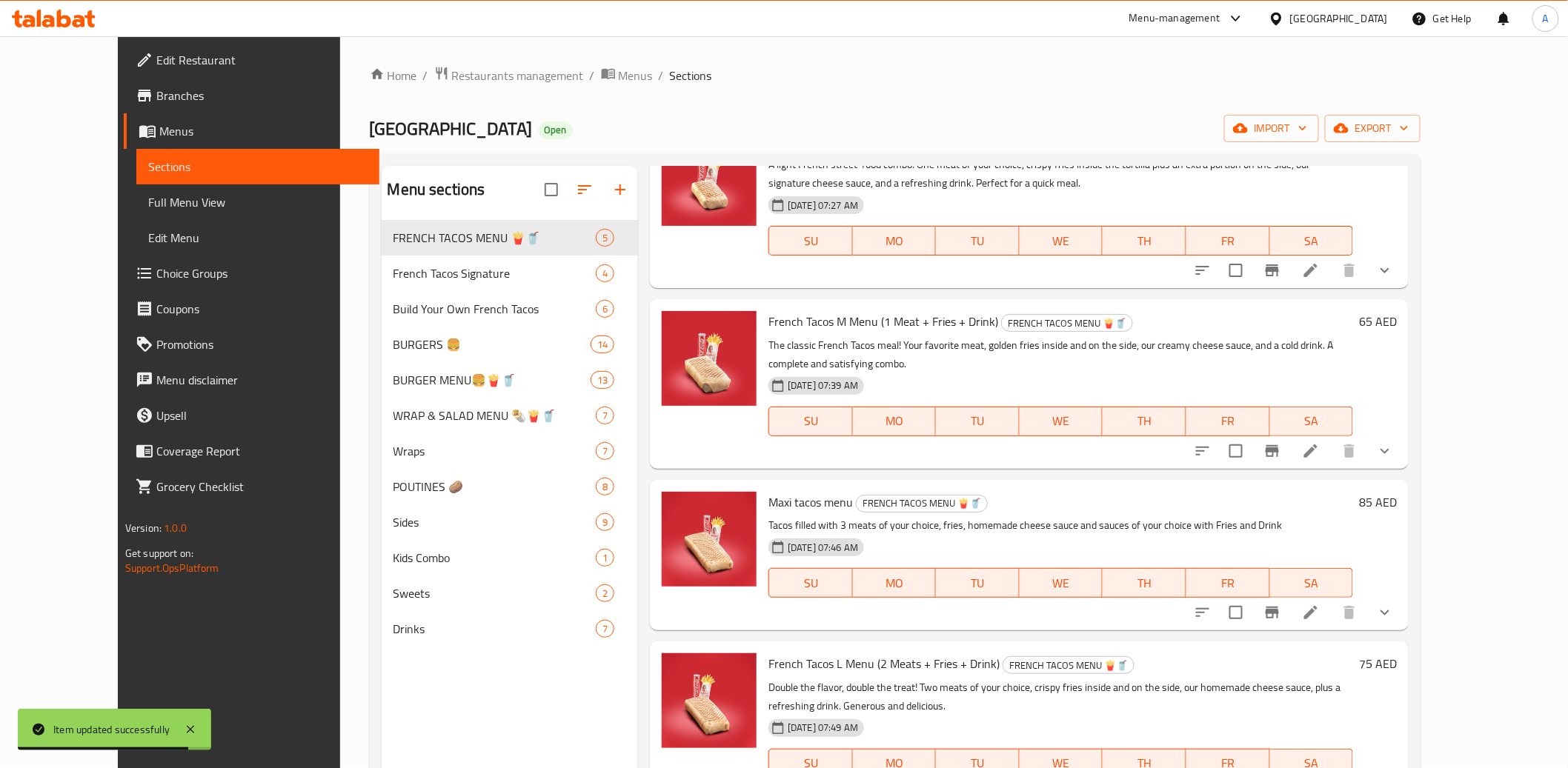
scroll to position [113, 0]
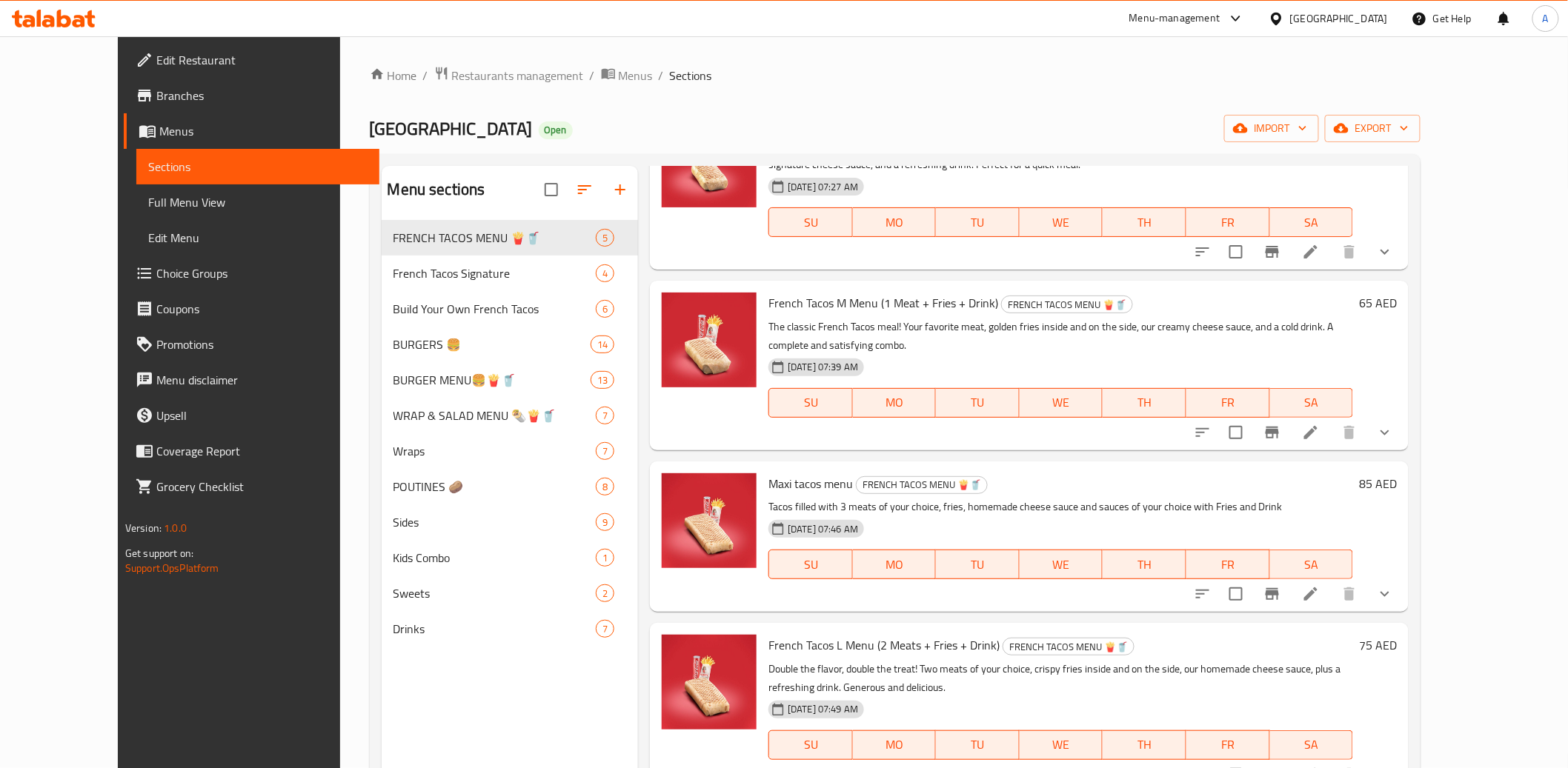
click at [1318, 587] on icon at bounding box center [1311, 594] width 14 height 14
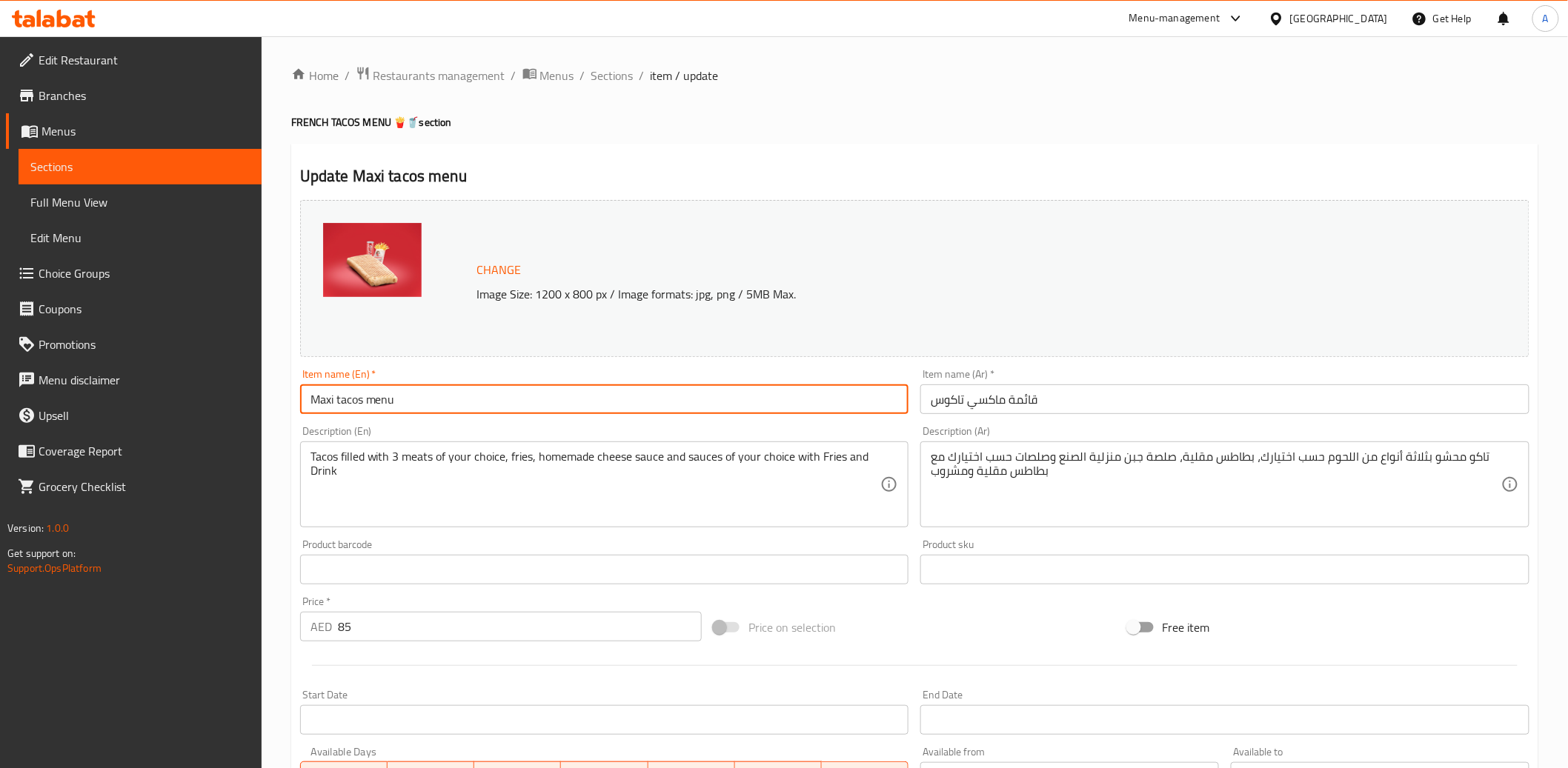
drag, startPoint x: 408, startPoint y: 407, endPoint x: 256, endPoint y: 400, distance: 152.2
click at [257, 400] on div "Edit Restaurant Branches Menus Sections Full Menu View Edit Menu Choice Groups …" at bounding box center [784, 716] width 1568 height 1360
paste input "🍟🥤 French Tacos XL Menu (3 Meats + Fries + Drink)"
drag, startPoint x: 339, startPoint y: 397, endPoint x: 289, endPoint y: 397, distance: 50.0
click at [289, 397] on div "Home / Restaurants management / Menus / Sections / item / update FRENCH TACOS M…" at bounding box center [915, 716] width 1307 height 1360
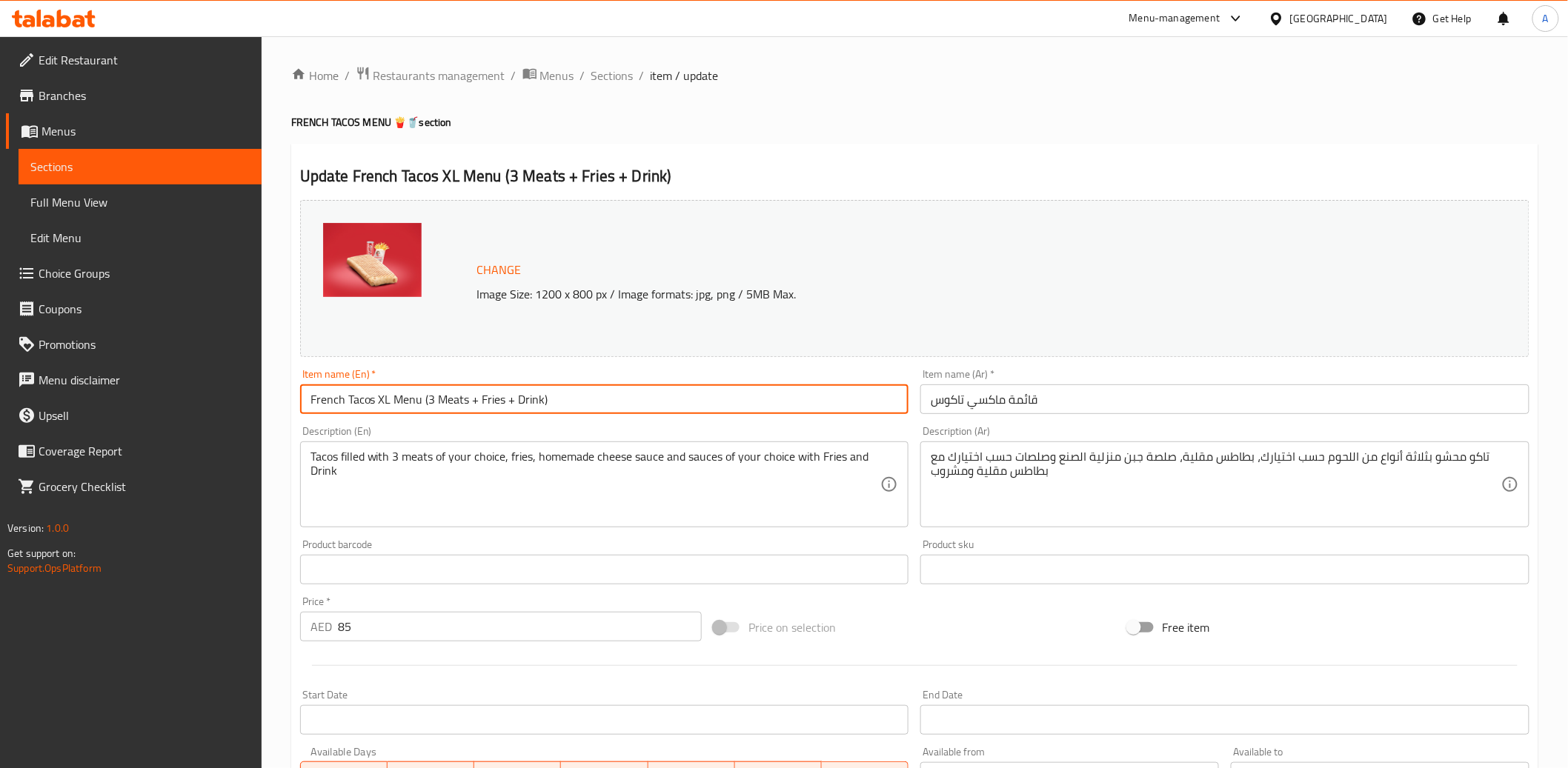
type input "French Tacos XL Menu (3 Meats + Fries + Drink)"
click at [1067, 403] on input "قائمة ماكسي تاكوس" at bounding box center [1225, 399] width 609 height 29
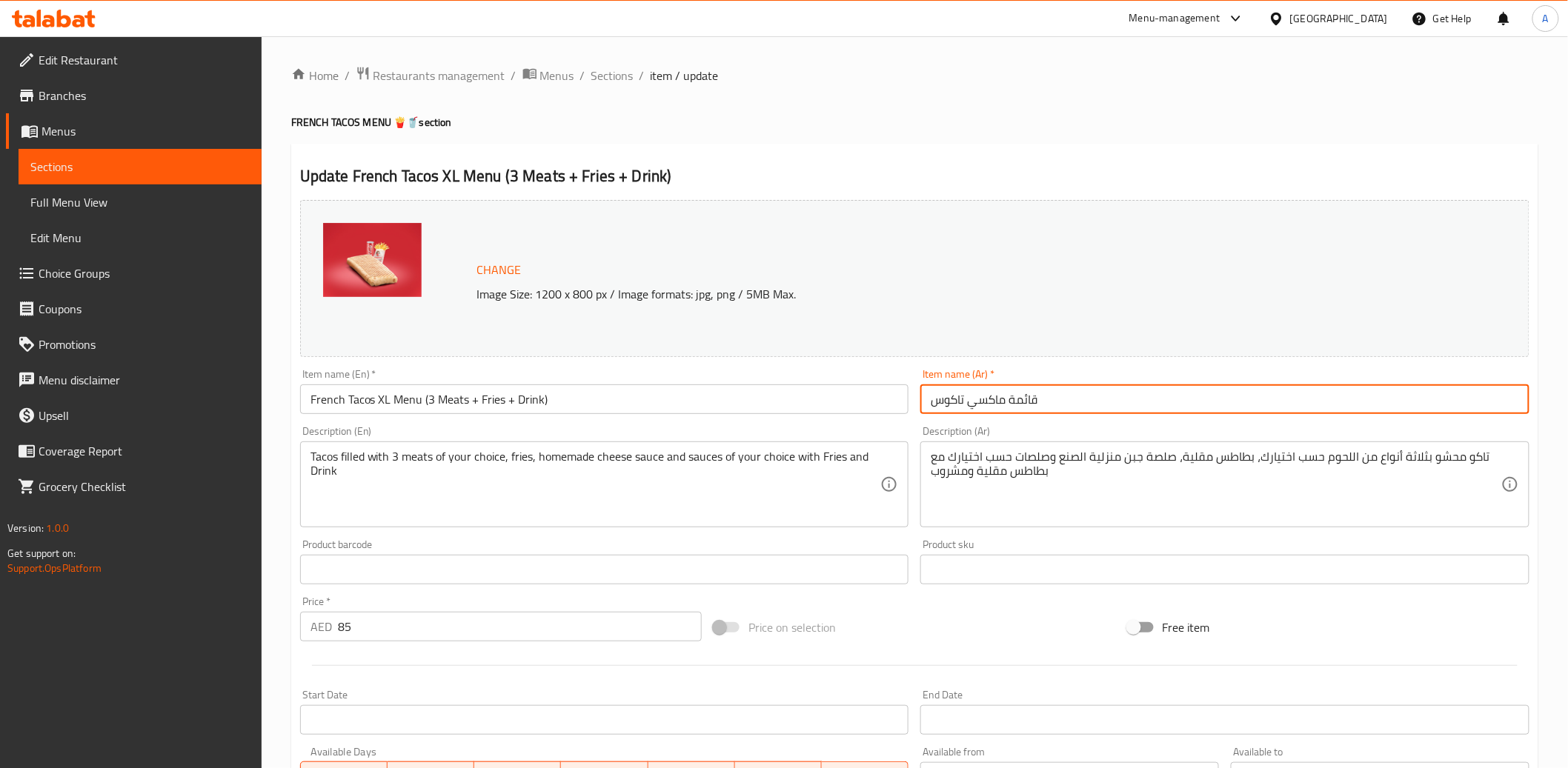
click at [1067, 403] on input "قائمة ماكسي تاكوس" at bounding box center [1225, 399] width 609 height 29
paste input "نيو التاكو الفرنسي XL (3 لحوم + بطاطس + مشروب)🍟🥤"
drag, startPoint x: 1214, startPoint y: 398, endPoint x: 1192, endPoint y: 397, distance: 22.0
click at [1192, 397] on input "منيو التاكو الفرنسي XL (3 لحوم + بطاطس + مشروب)🍟🥤" at bounding box center [1225, 399] width 609 height 29
type input "منيو التاكو الفرنسي XL (3 لحوم + بطاطس + مشروب)"
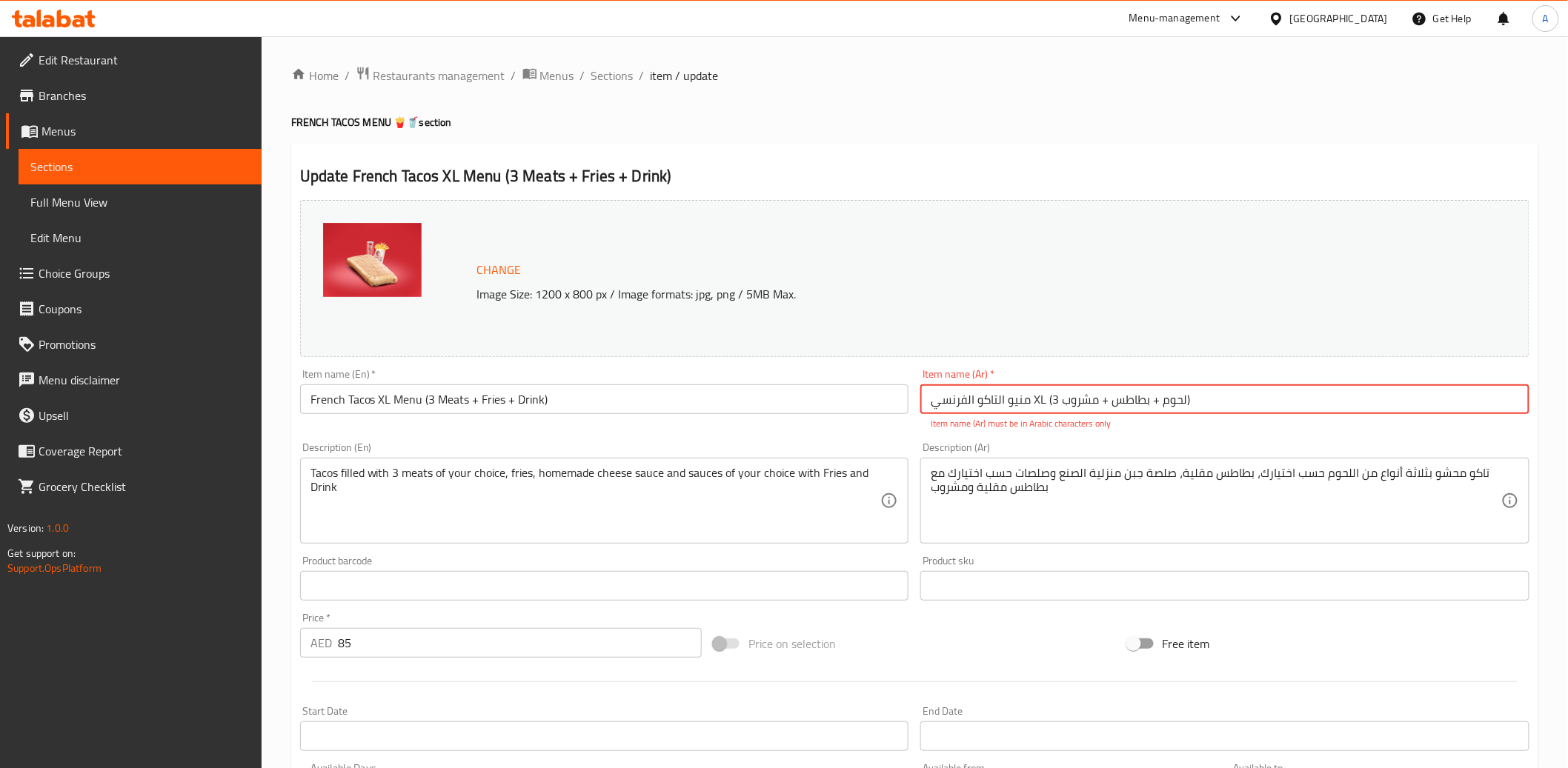
click at [482, 502] on textarea "Tacos filled with 3 meats of your choice, fries, homemade cheese sauce and sauc…" at bounding box center [596, 501] width 571 height 70
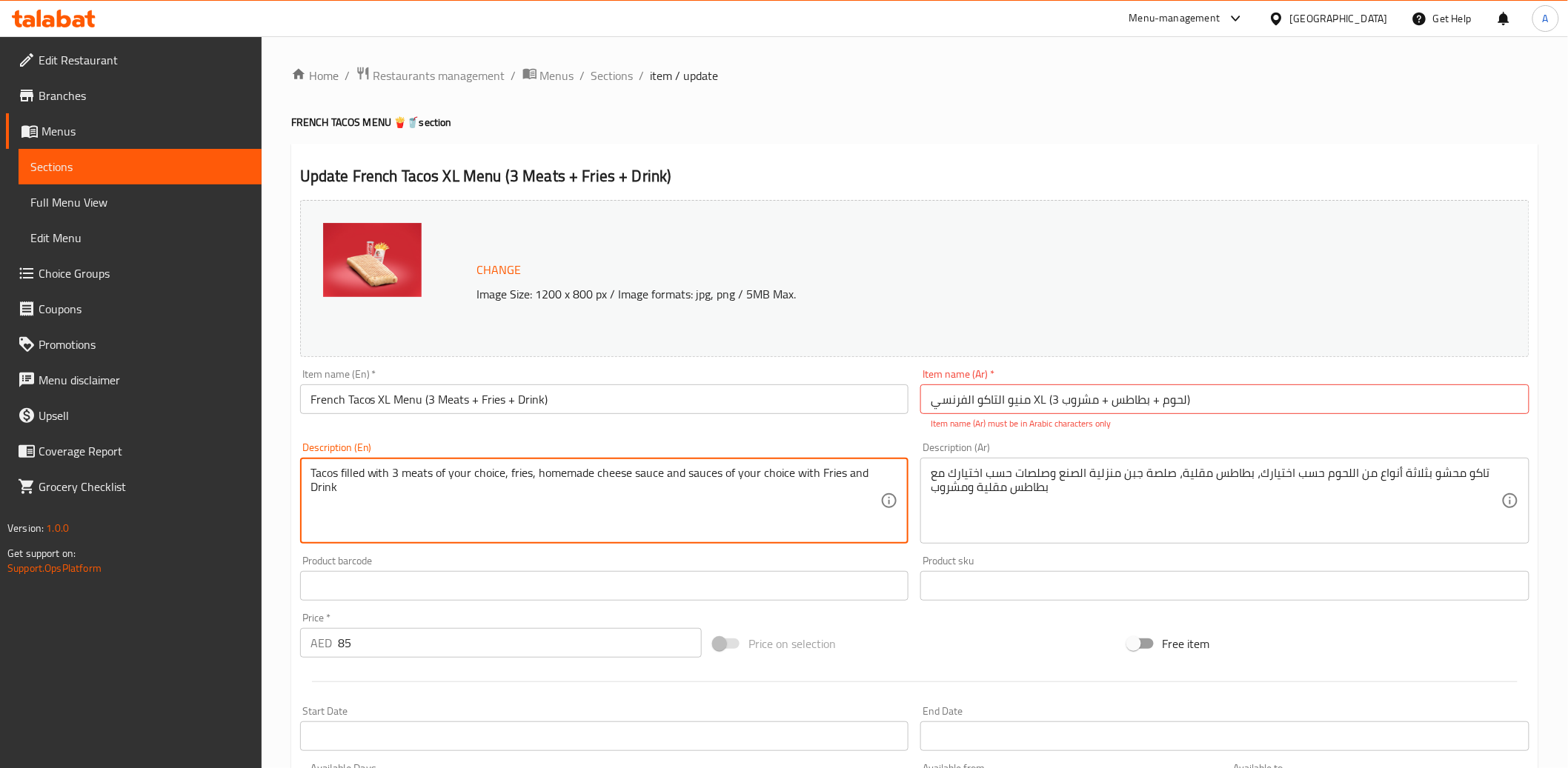
paste textarea "he ultimate French Tacos feast! Three meats of your choice, fries inside and on…"
type textarea "The ultimate French Tacos feast! Three meats of your choice, fries inside and o…"
click at [1026, 496] on textarea "تاكو محشو بثلاثة أنواع من اللحوم حسب اختيارك، بطاطس مقلية، صلصة جبن منزلية الصن…" at bounding box center [1216, 501] width 571 height 70
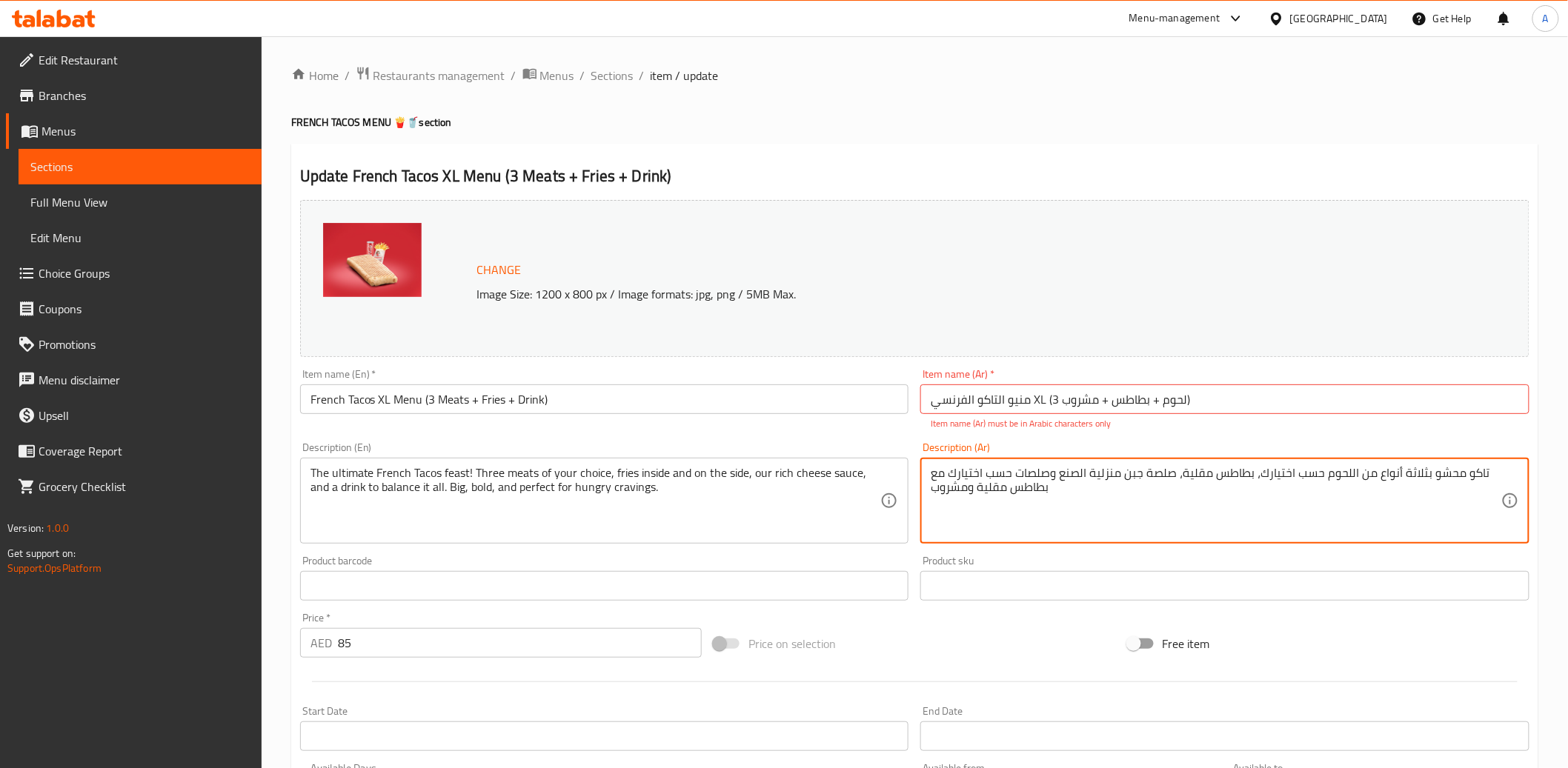
paste textarea "لتجربة القصوى للتاكوس الفرنسي! ثلاثة أنواع من اللحوم حسب اختيارك، بطاطس مقلية د…"
type textarea "التجربة القصوى للتاكوس الفرنسي! ثلاثة أنواع من اللحوم حسب اختيارك، بطاطس مقلية …"
click at [892, 562] on div "Product barcode Product barcode" at bounding box center [604, 578] width 609 height 45
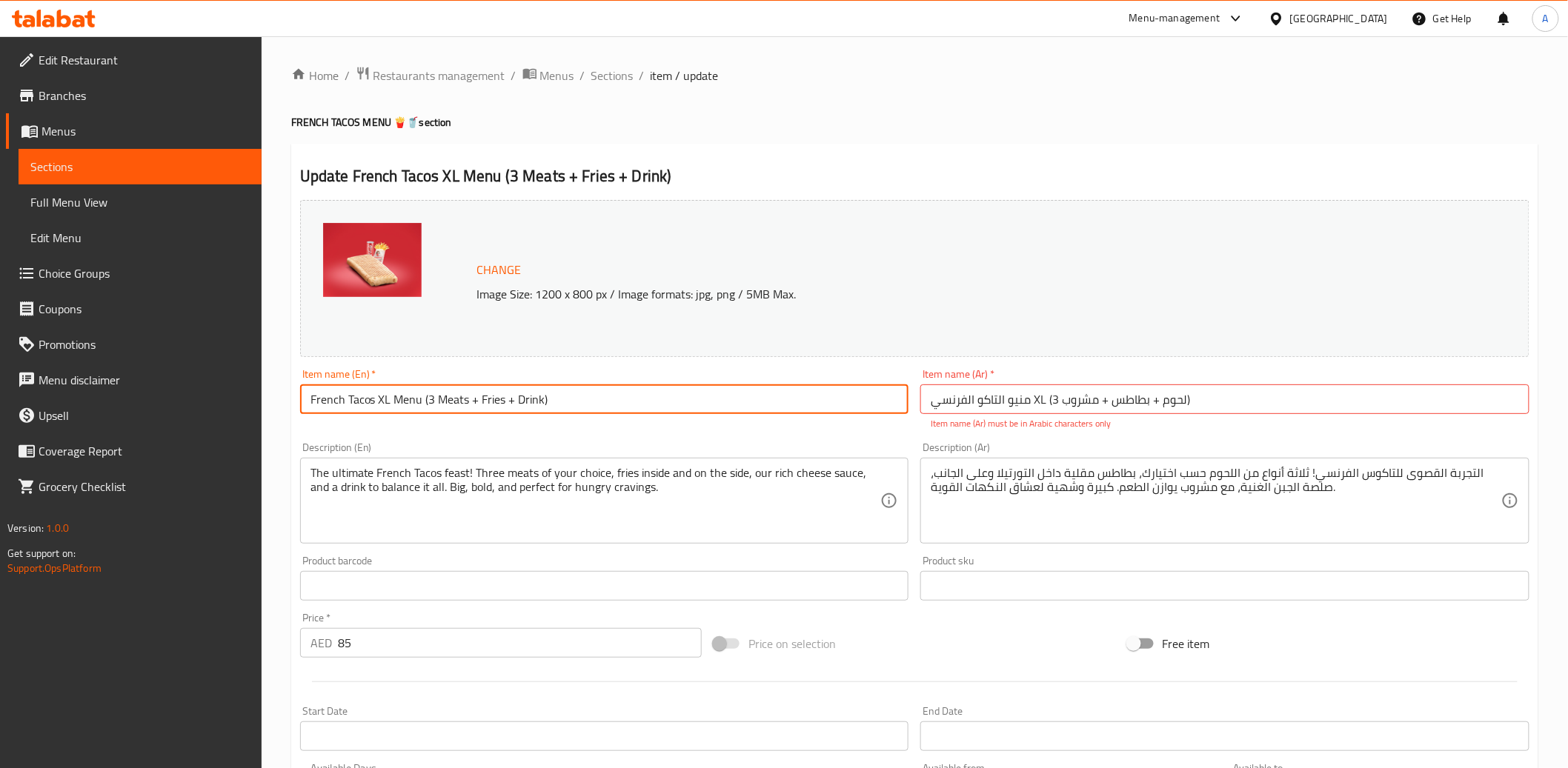
click at [730, 406] on input "French Tacos XL Menu (3 Meats + Fries + Drink)" at bounding box center [604, 399] width 609 height 29
click at [730, 405] on input "French Tacos XL Menu (3 Meats + Fries + Drink)" at bounding box center [604, 399] width 609 height 29
click at [1125, 395] on input "منيو التاكو الفرنسي XL (3 لحوم + بطاطس + مشروب)" at bounding box center [1225, 399] width 609 height 29
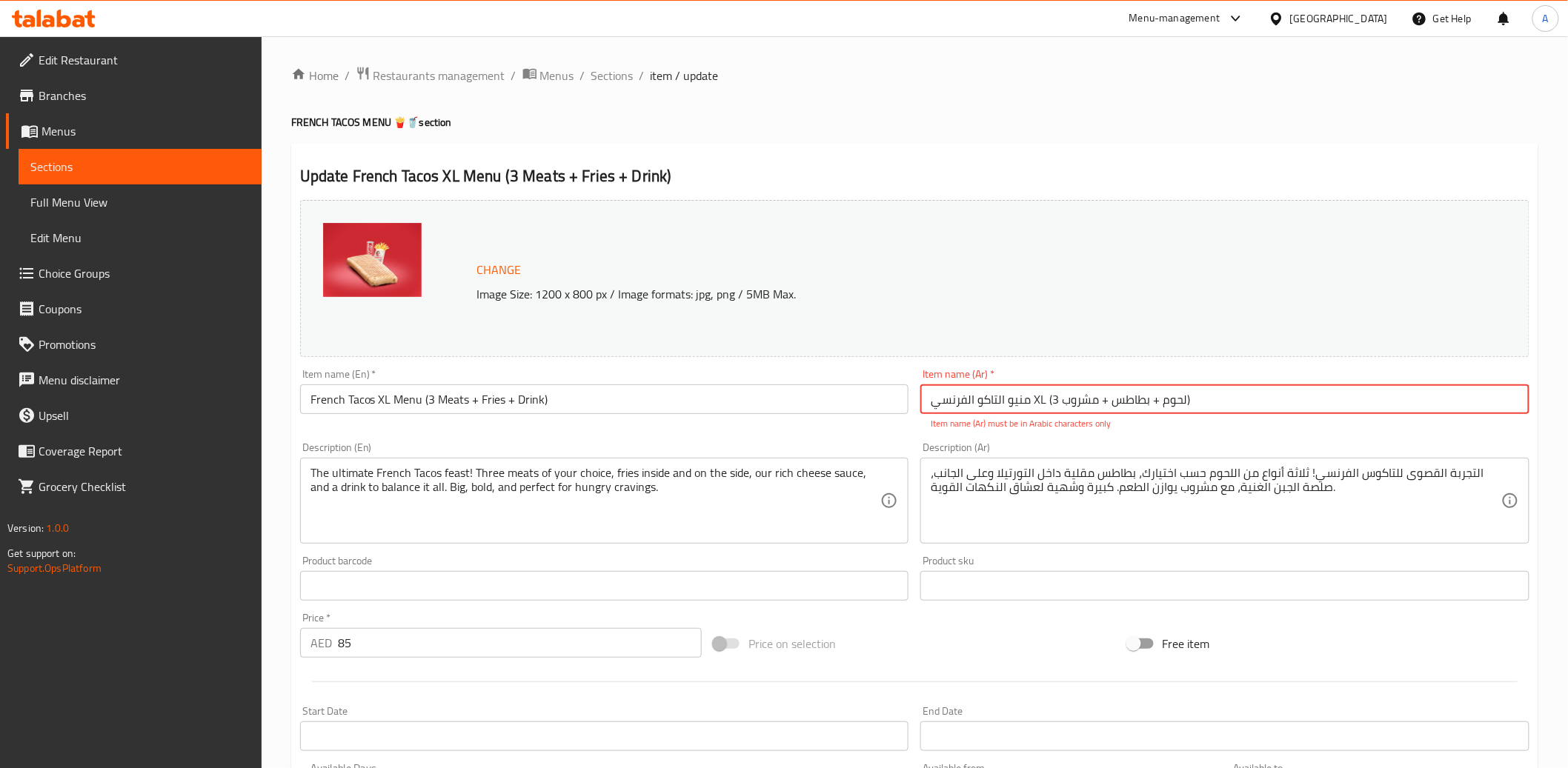
click at [1125, 395] on input "منيو التاكو الفرنسي XL (3 لحوم + بطاطس + مشروب)" at bounding box center [1225, 399] width 609 height 29
paste input "رينش تاكوس إكس إل قائمة (3 لحوم + بطاطس مقلية"
type input "فرينش تاكوس إكس إل قائمة (3 لحوم + بطاطس مقلية + مشروب)"
click at [1068, 134] on div "Home / Restaurants management / Menus / Sections / item / update FRENCH TACOS M…" at bounding box center [915, 724] width 1247 height 1317
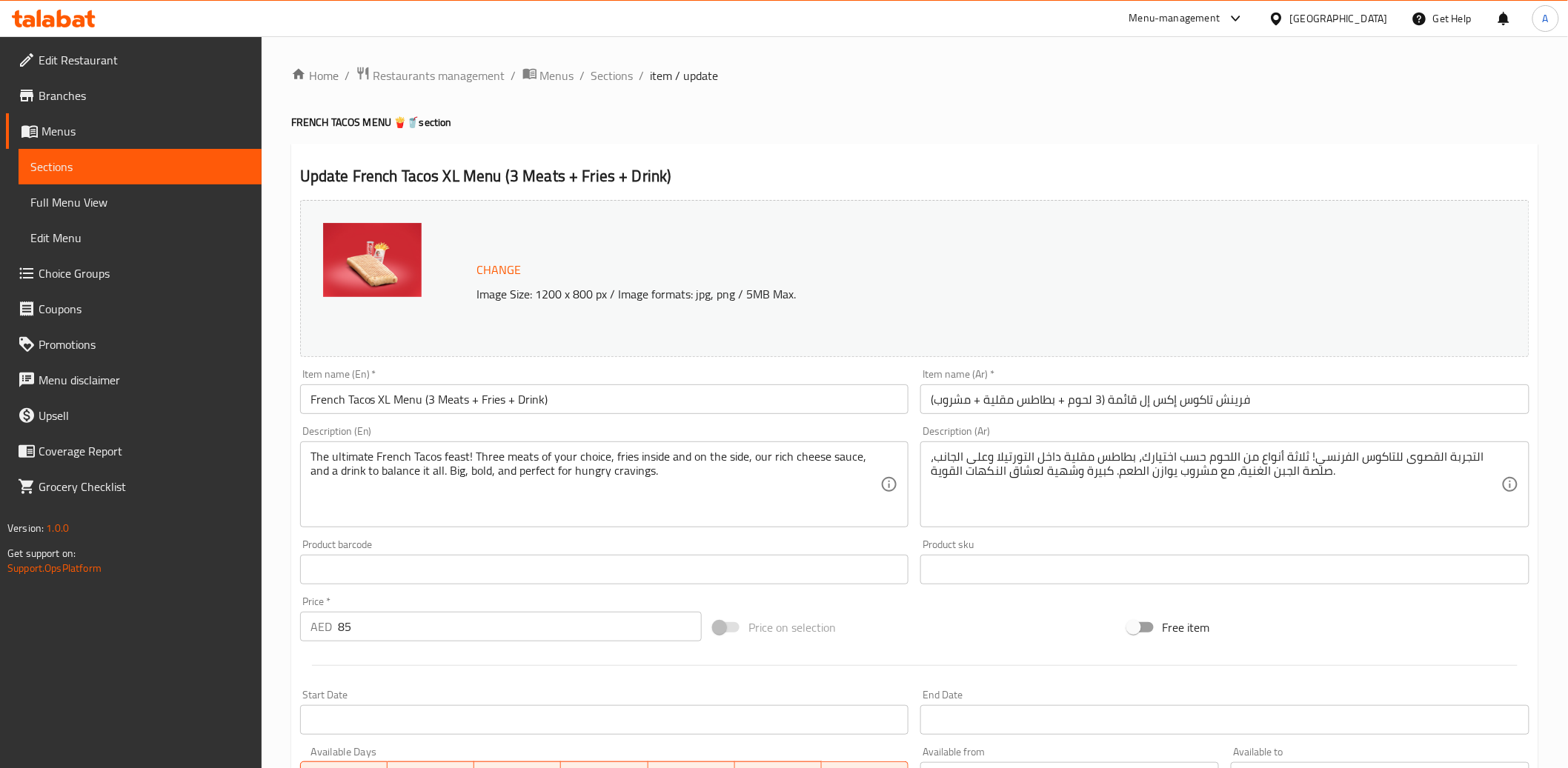
click at [853, 426] on div "Description (En) The ultimate French Tacos feast! Three meats of your choice, f…" at bounding box center [604, 477] width 609 height 102
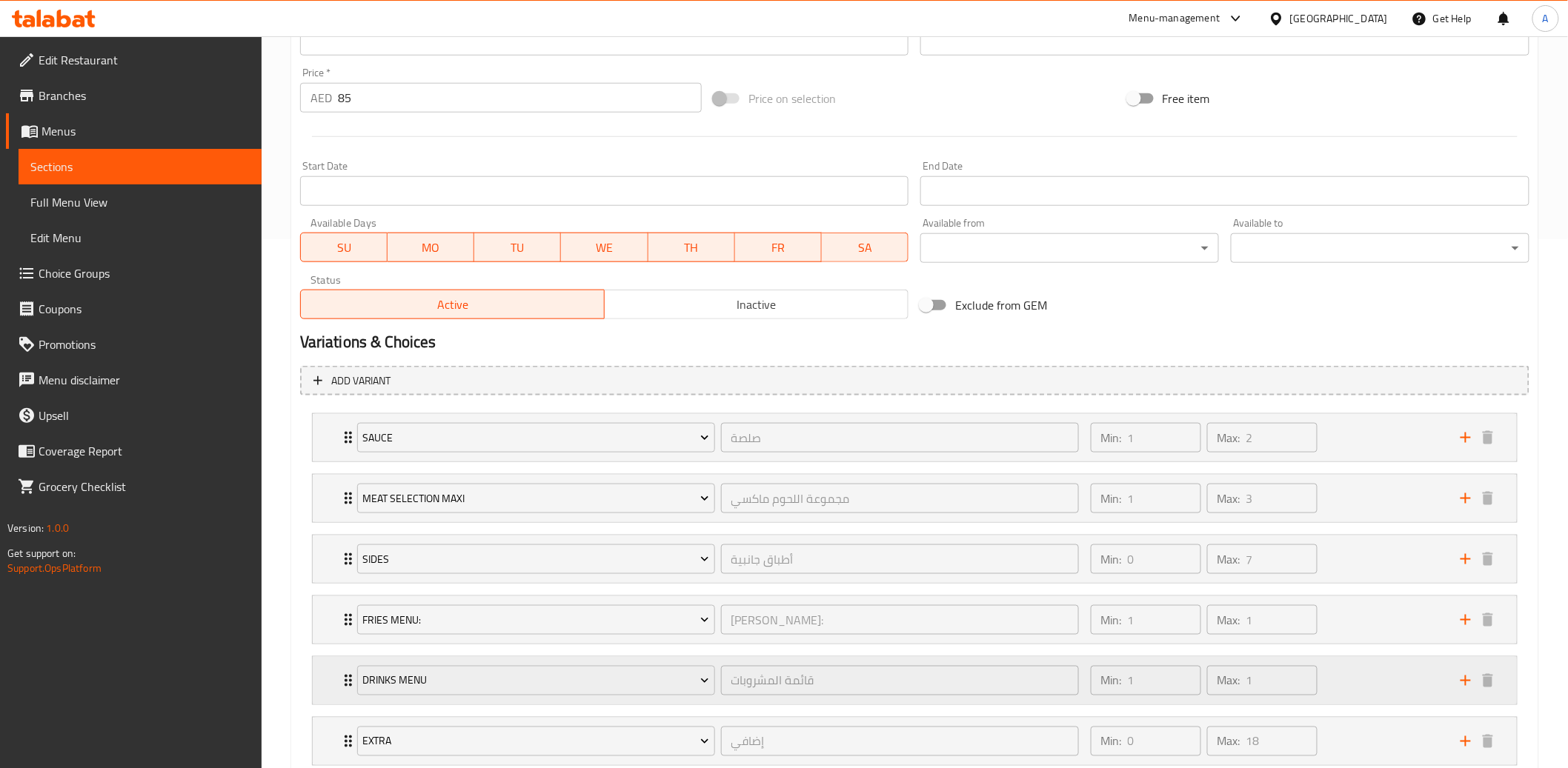
scroll to position [626, 0]
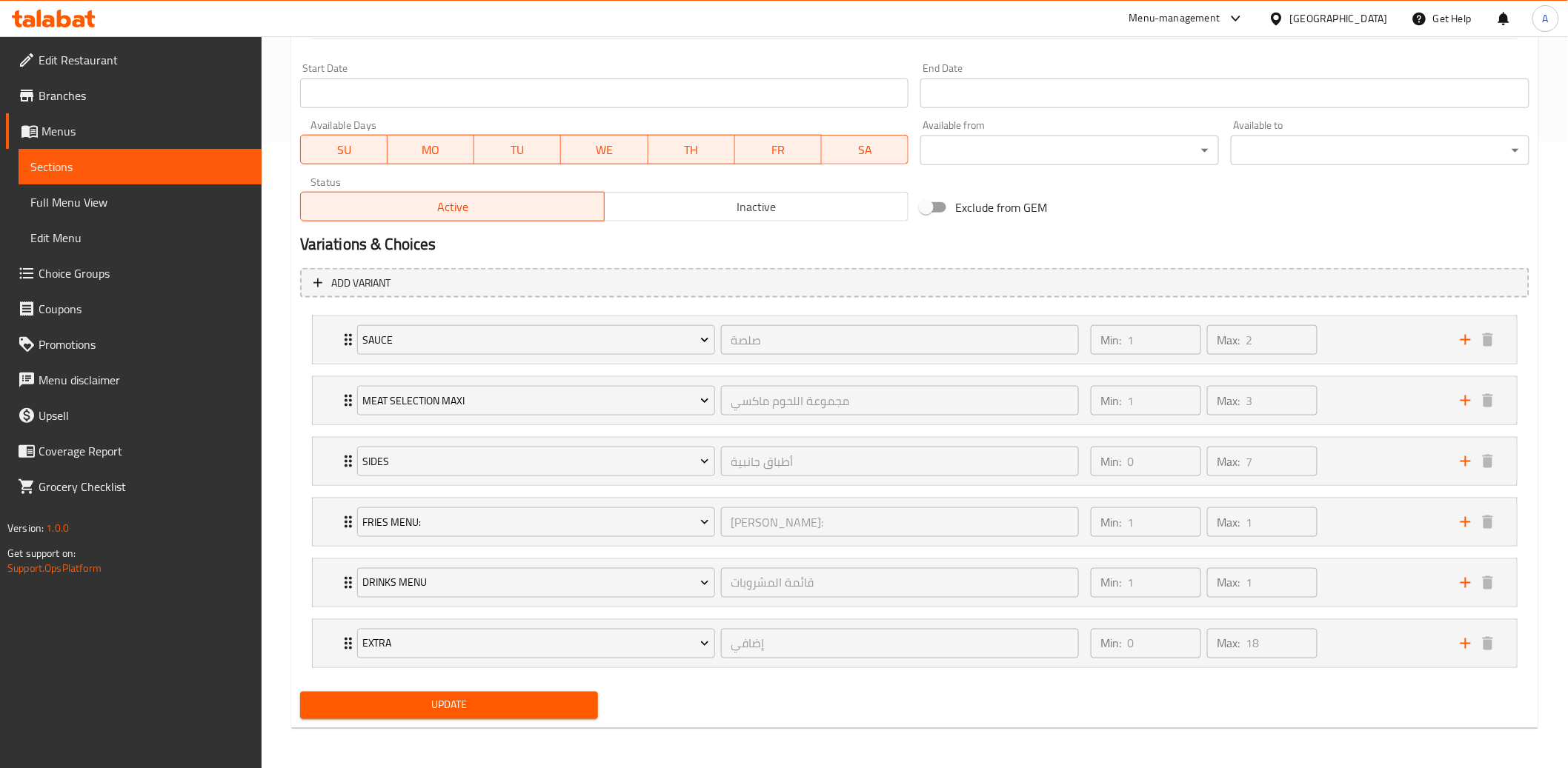
click at [516, 709] on span "Update" at bounding box center [449, 705] width 275 height 19
click at [446, 708] on span "Update" at bounding box center [449, 705] width 275 height 19
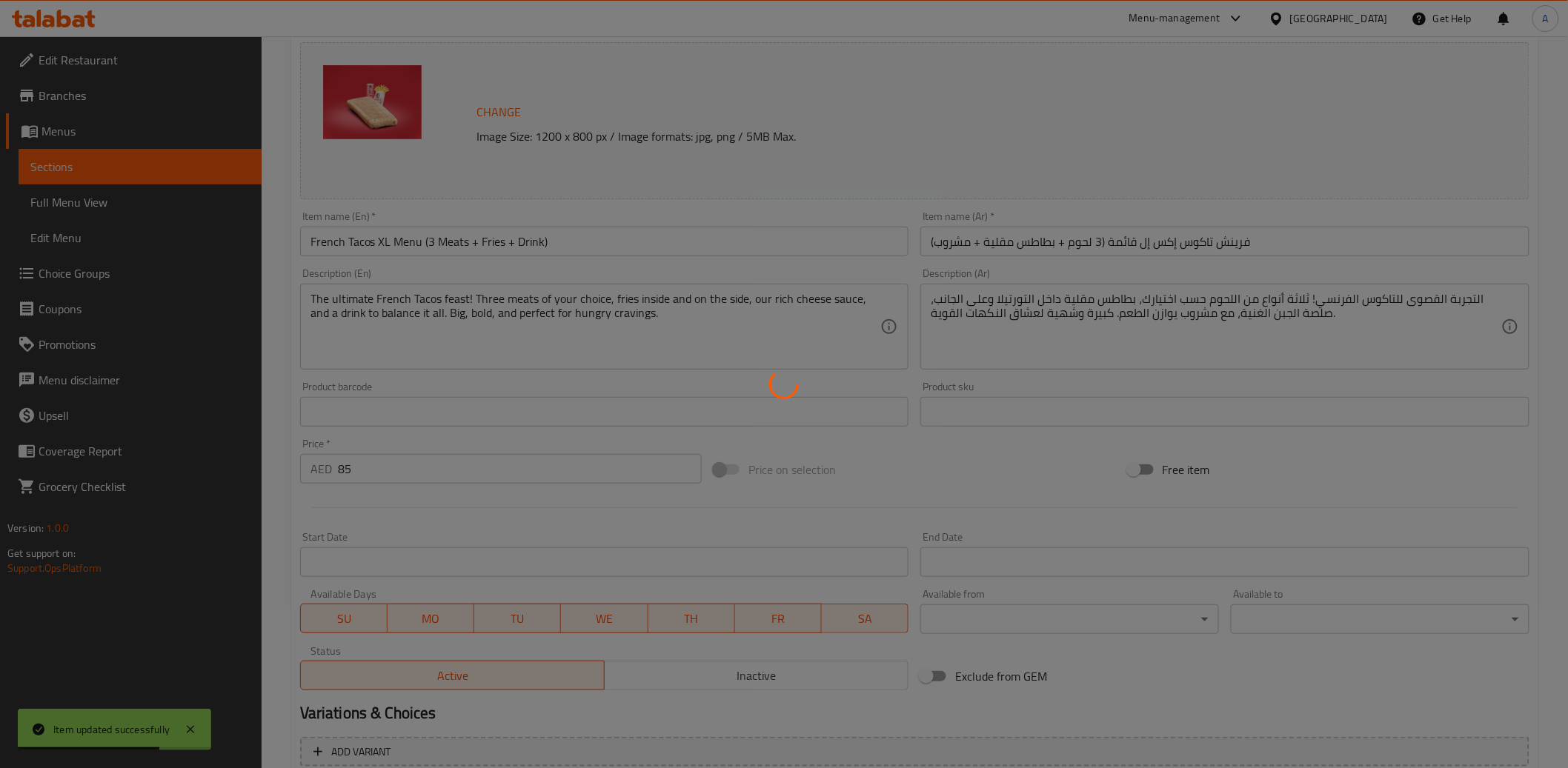
scroll to position [0, 0]
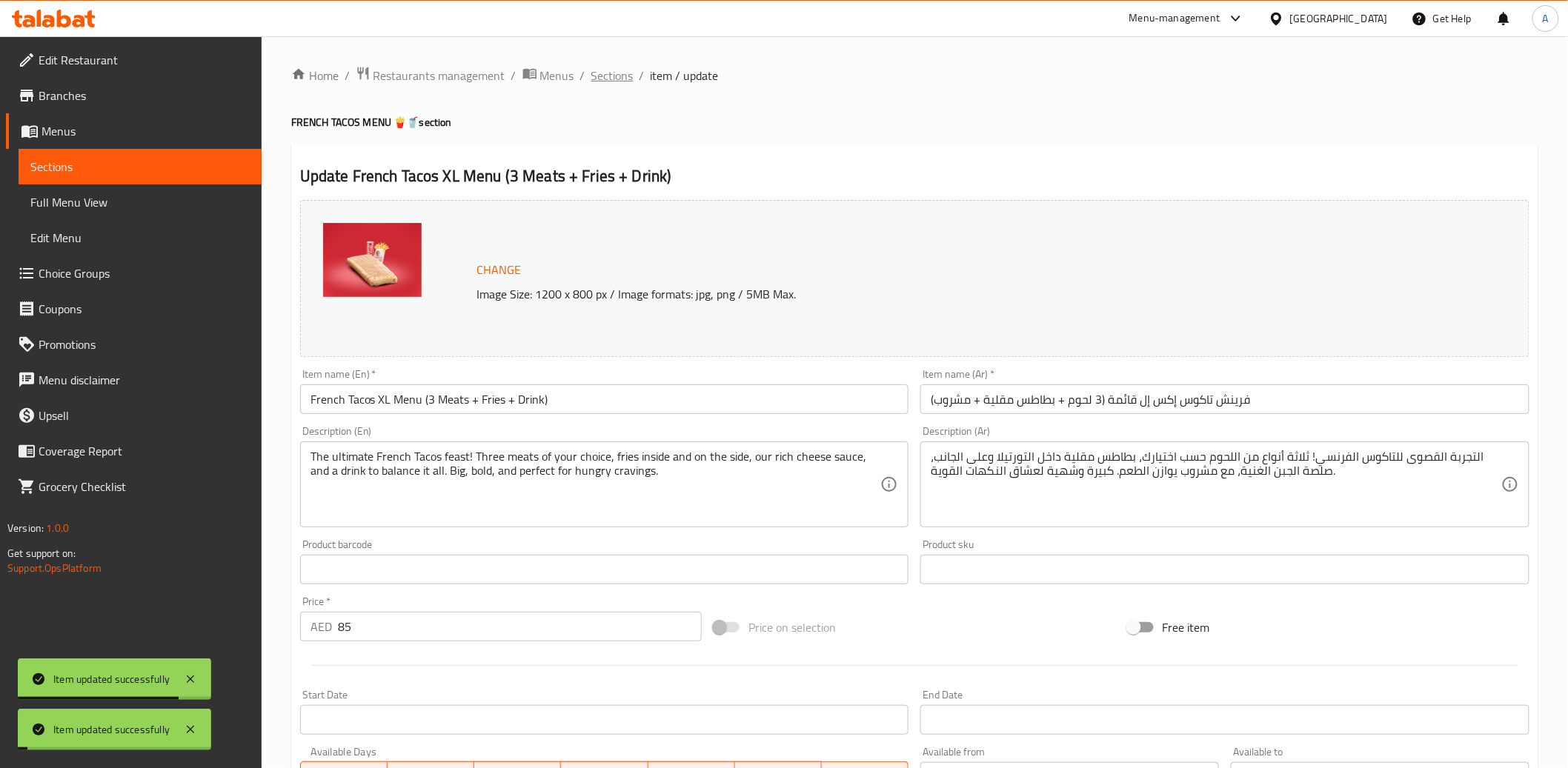
click at [618, 72] on span "Sections" at bounding box center [612, 75] width 42 height 18
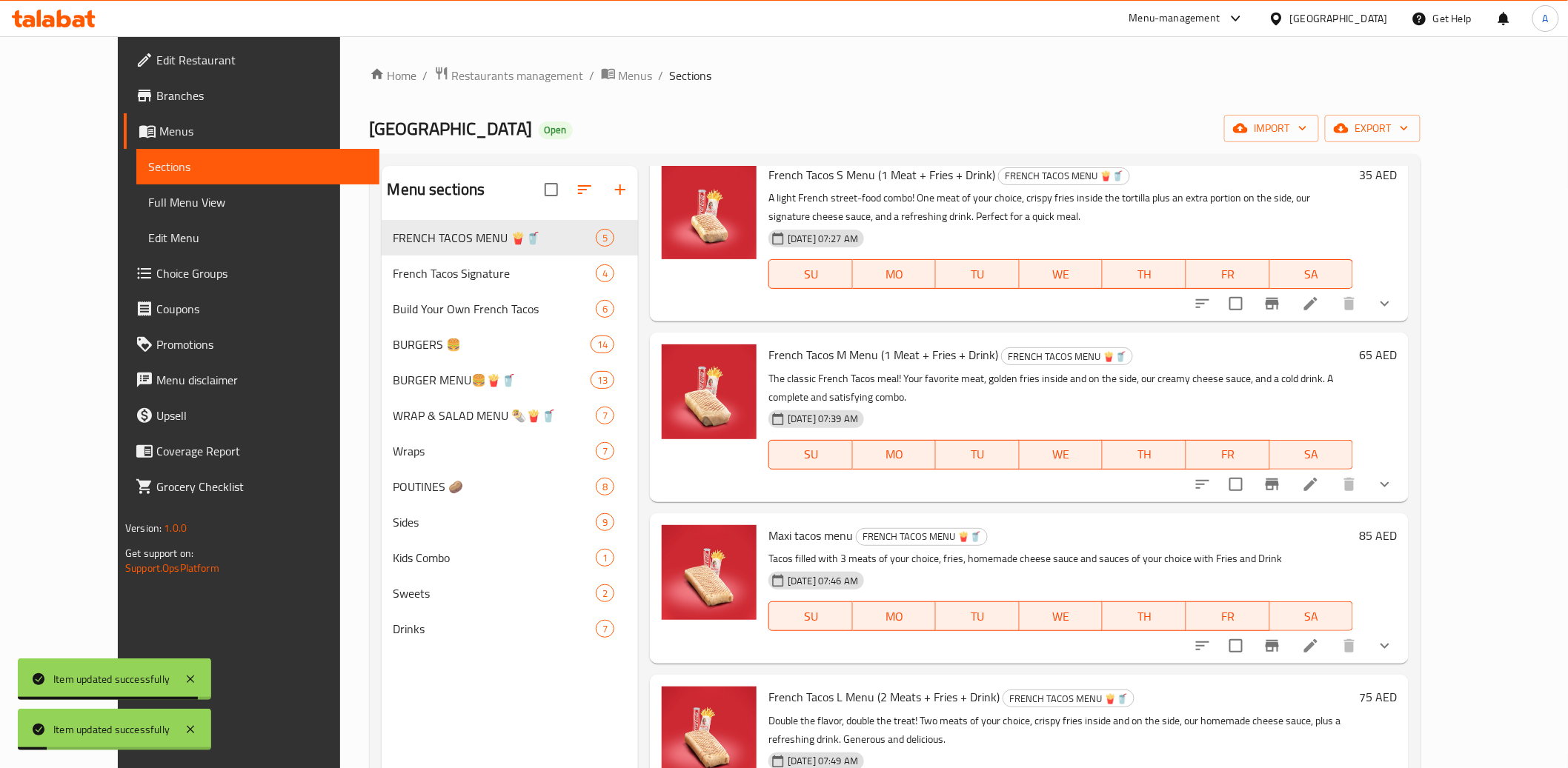
scroll to position [113, 0]
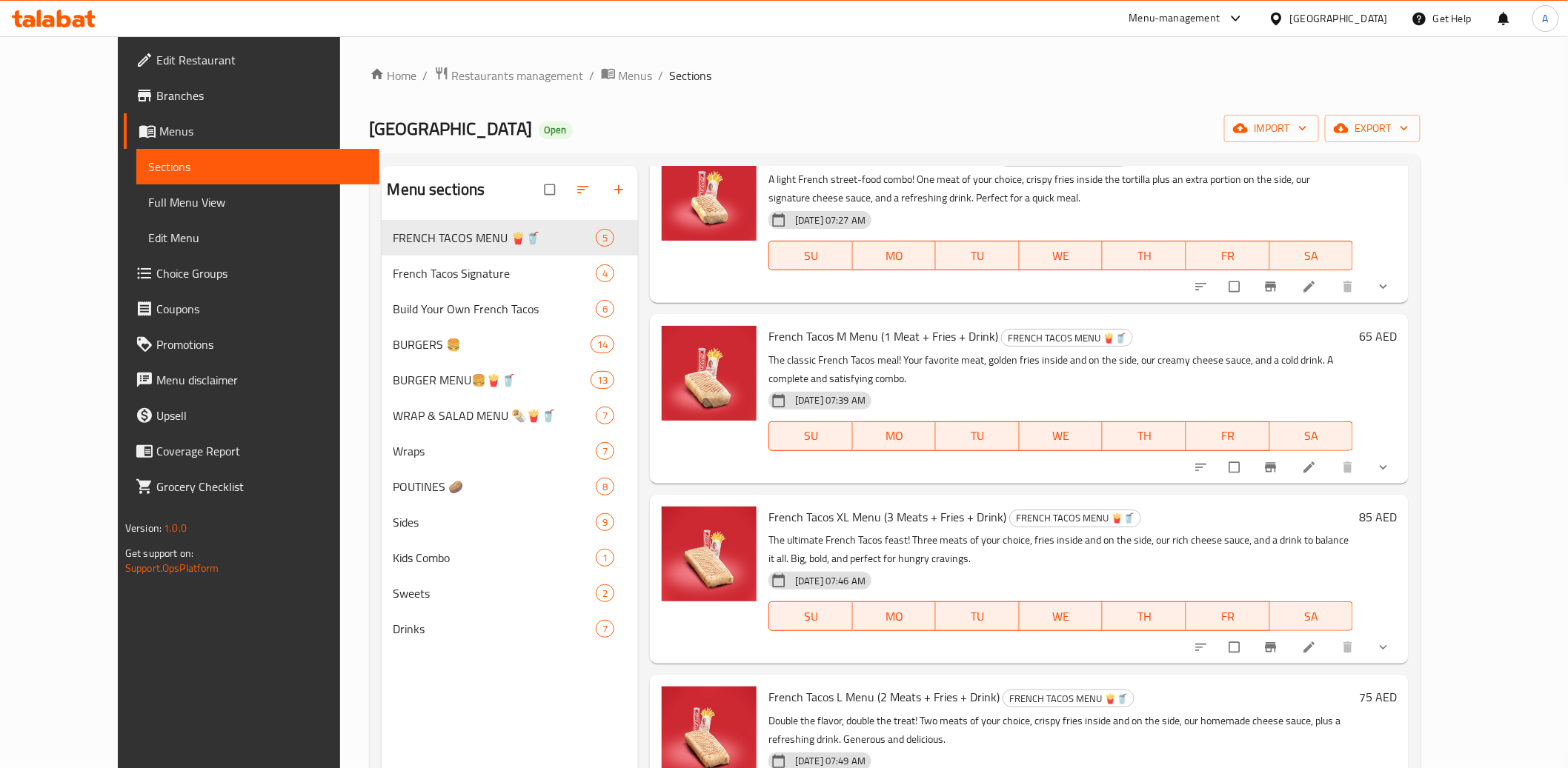
scroll to position [132, 0]
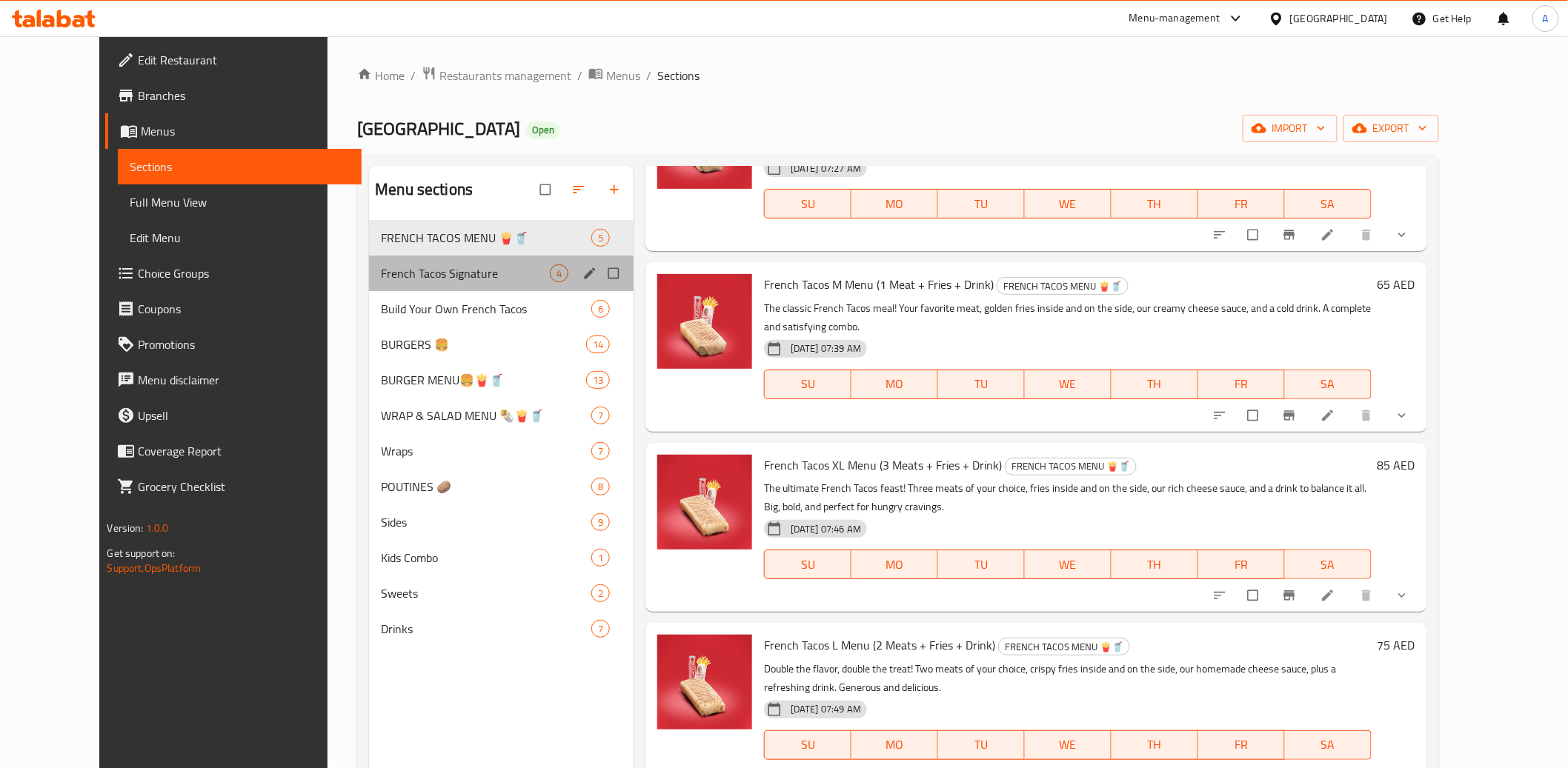
drag, startPoint x: 376, startPoint y: 279, endPoint x: 483, endPoint y: 278, distance: 107.0
click at [381, 278] on span "French Tacos Signature" at bounding box center [465, 274] width 169 height 18
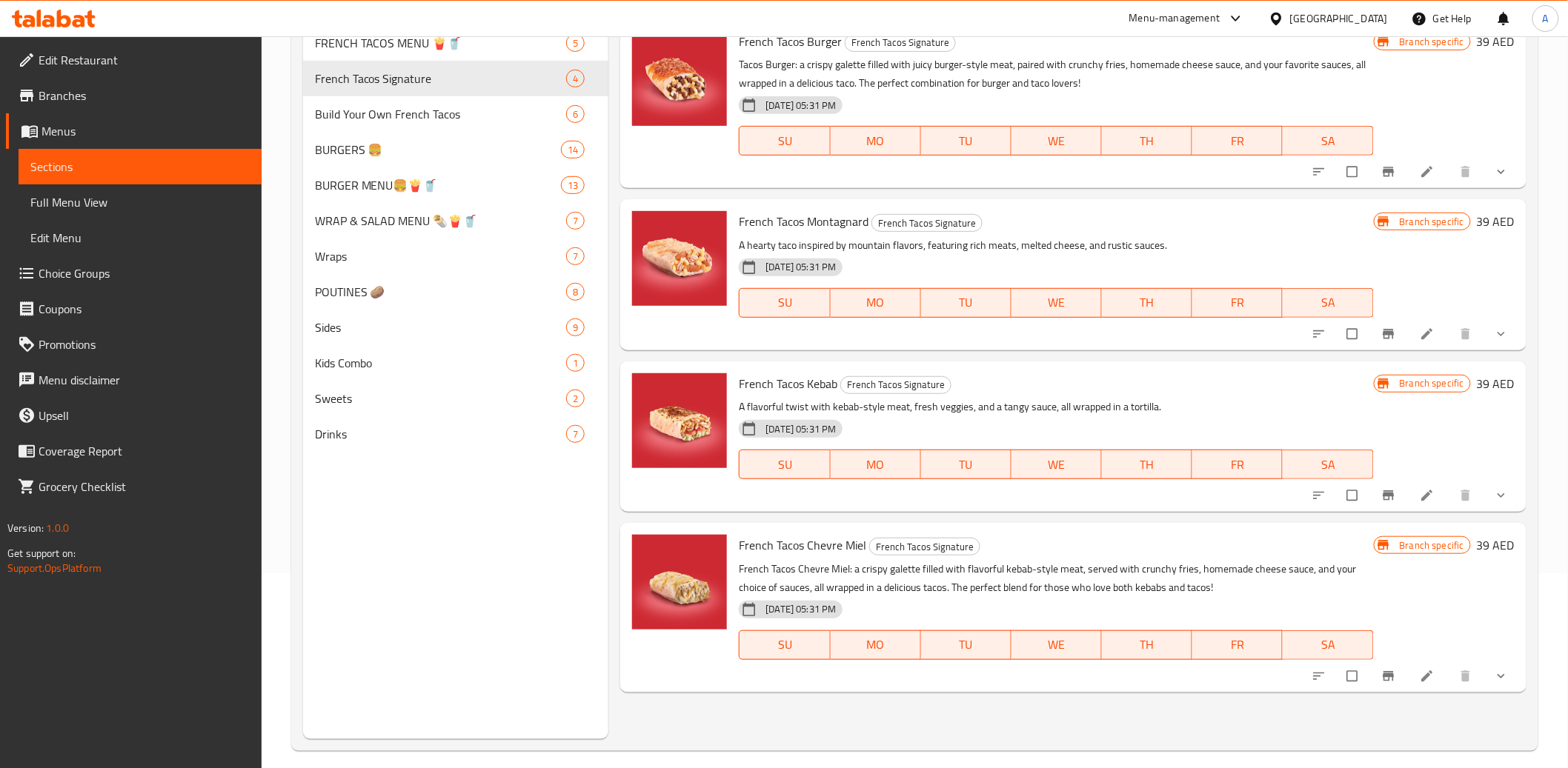
scroll to position [207, 0]
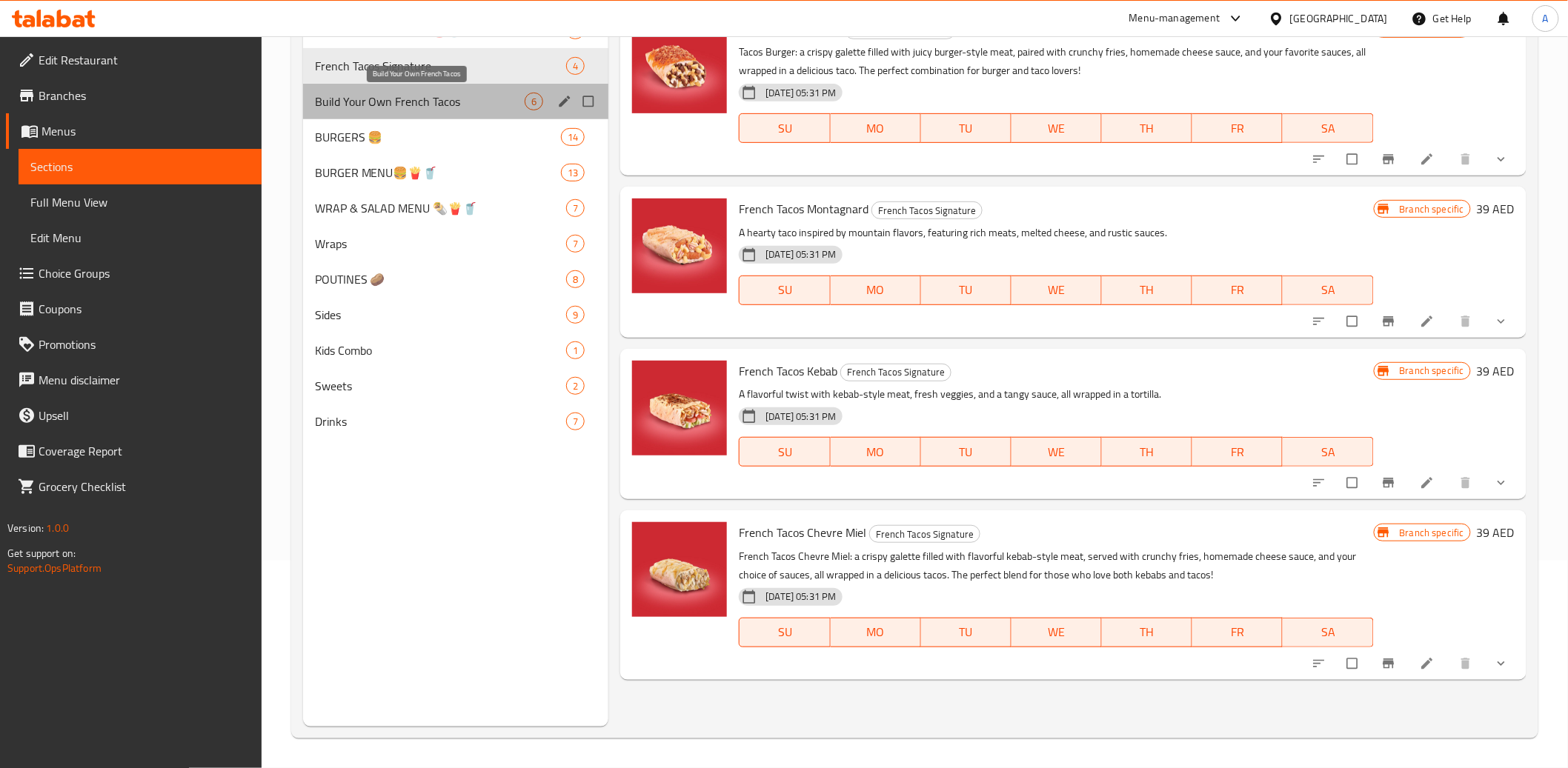
drag, startPoint x: 387, startPoint y: 103, endPoint x: 385, endPoint y: 114, distance: 11.2
click at [387, 103] on span "Build Your Own French Tacos" at bounding box center [419, 102] width 210 height 18
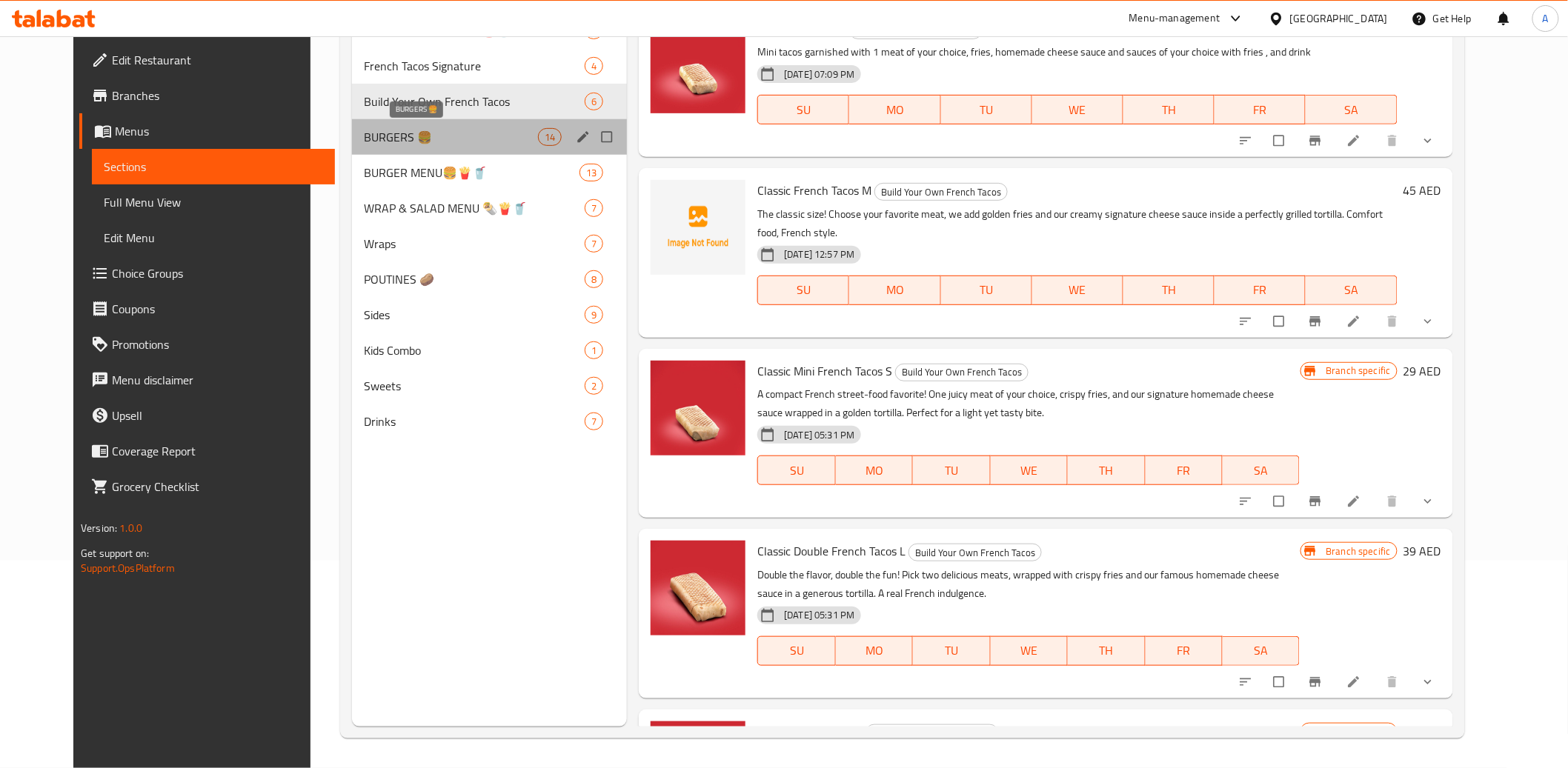
click at [364, 135] on span "BURGERS 🍔" at bounding box center [451, 137] width 174 height 18
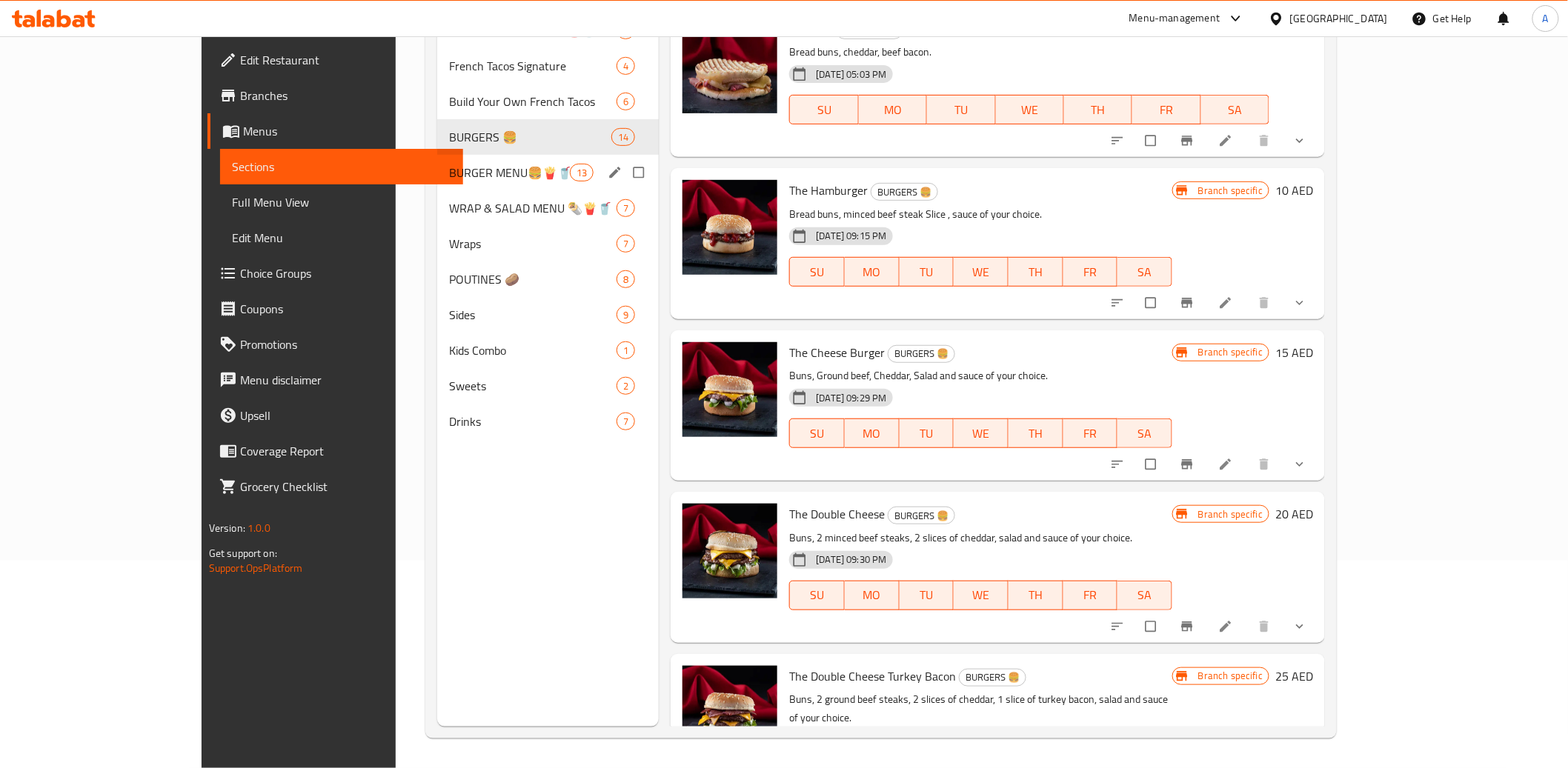
click at [449, 177] on span "BURGER MENU🍔🍟🥤" at bounding box center [509, 173] width 121 height 18
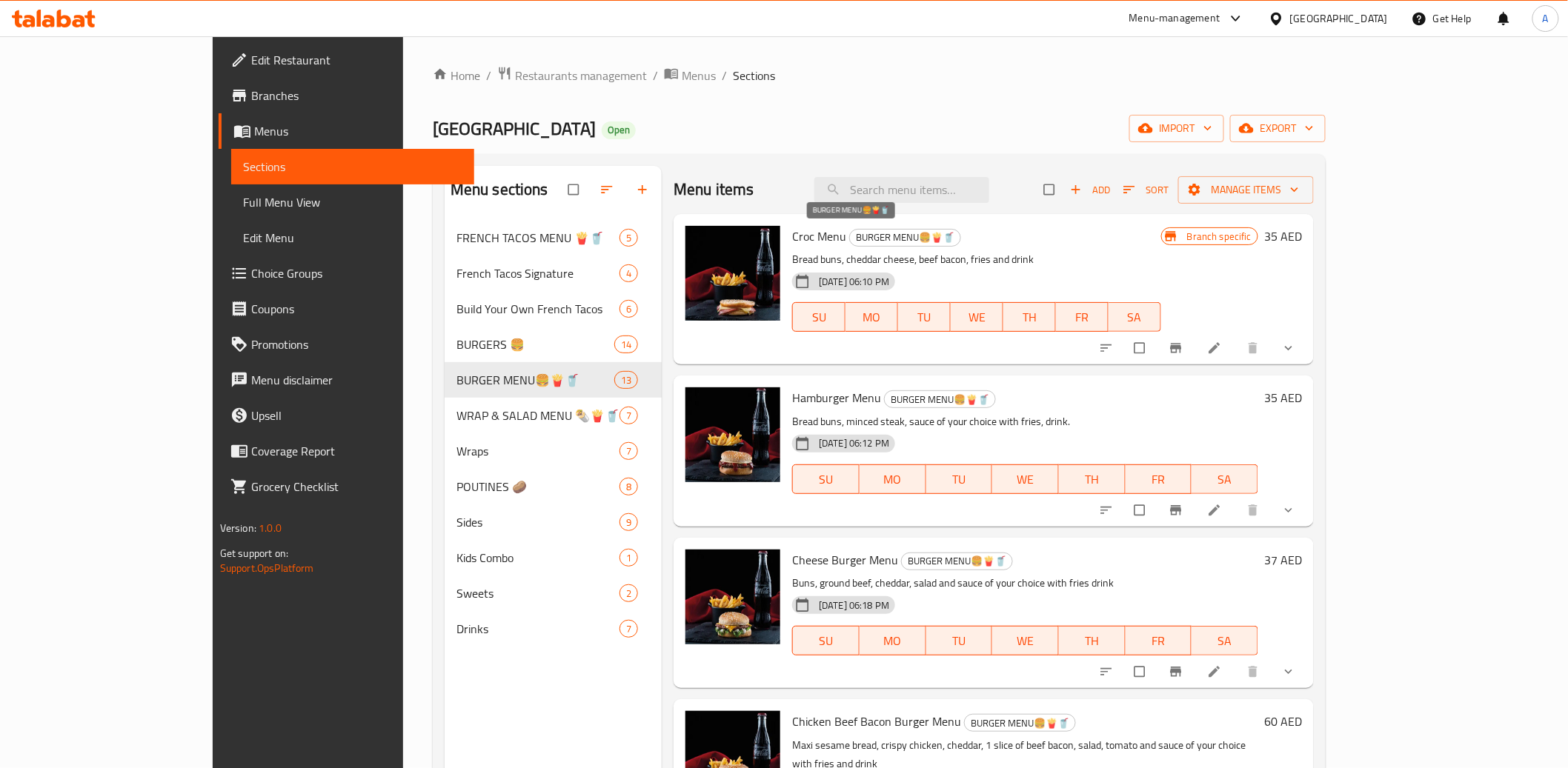
click at [888, 233] on span "BURGER MENU🍔🍟🥤" at bounding box center [905, 236] width 110 height 17
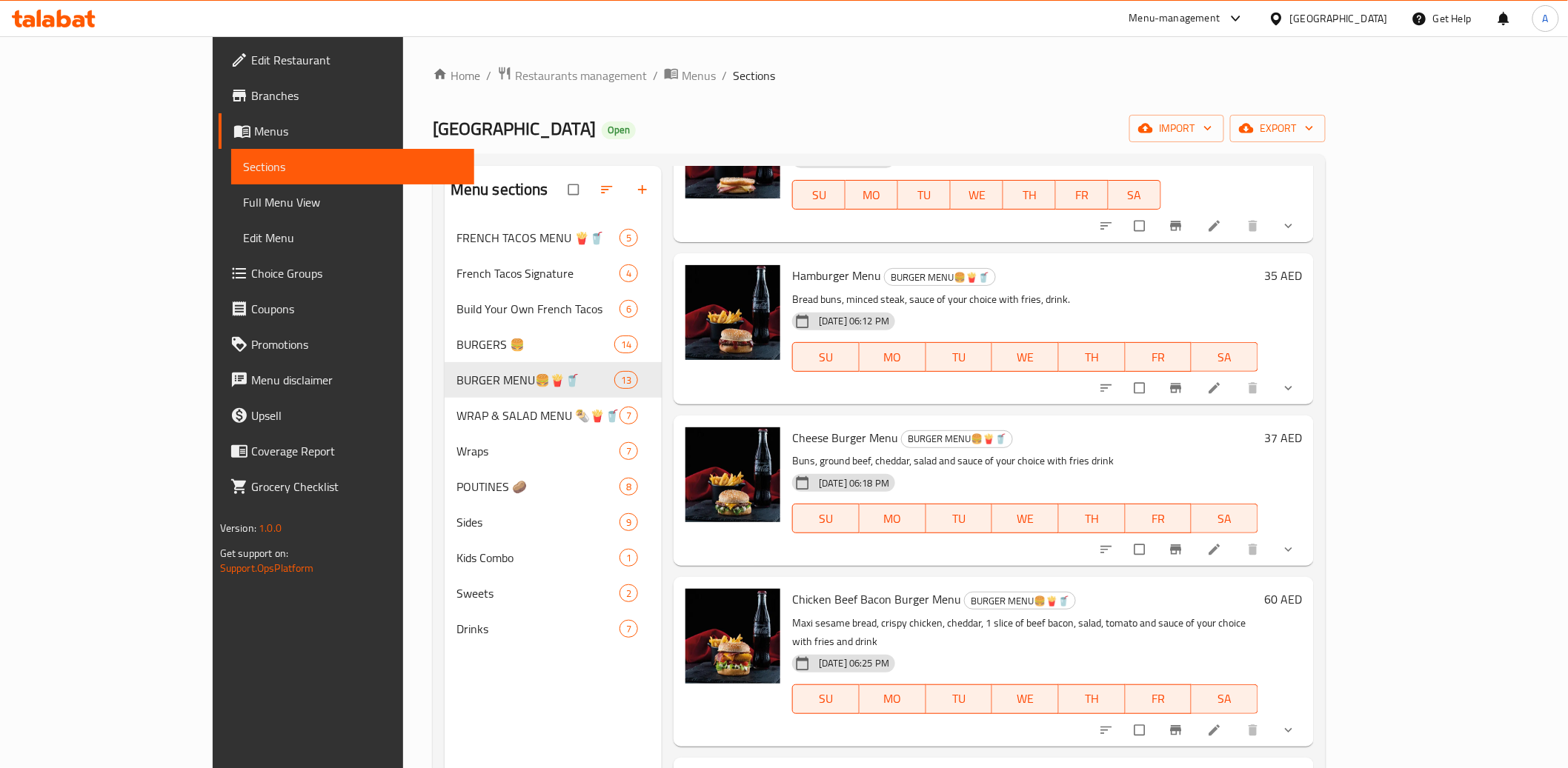
scroll to position [127, 0]
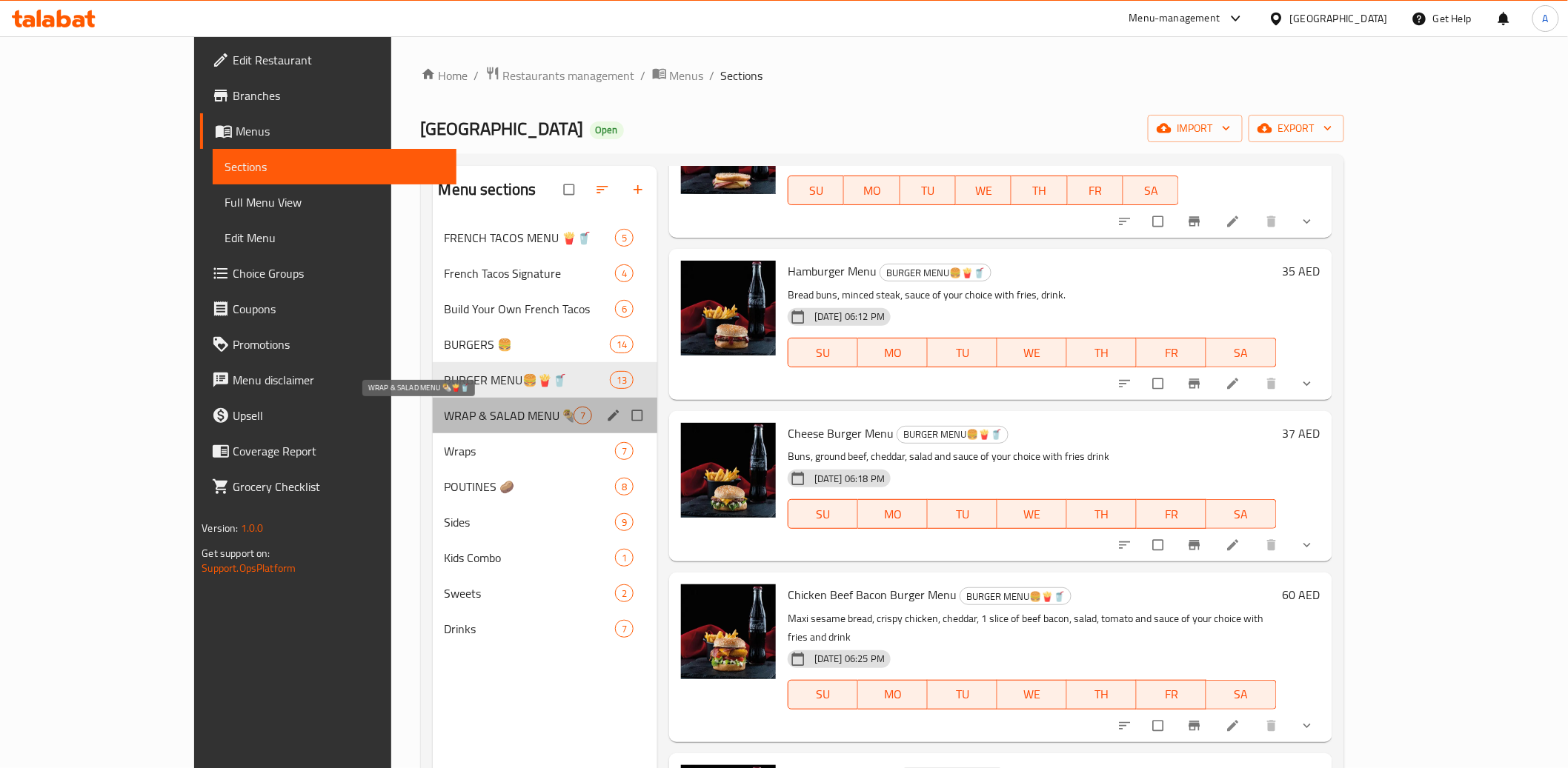
drag, startPoint x: 357, startPoint y: 418, endPoint x: 357, endPoint y: 409, distance: 9.0
click at [445, 412] on span "WRAP & SALAD MENU 🌯🍟🥤" at bounding box center [509, 415] width 129 height 18
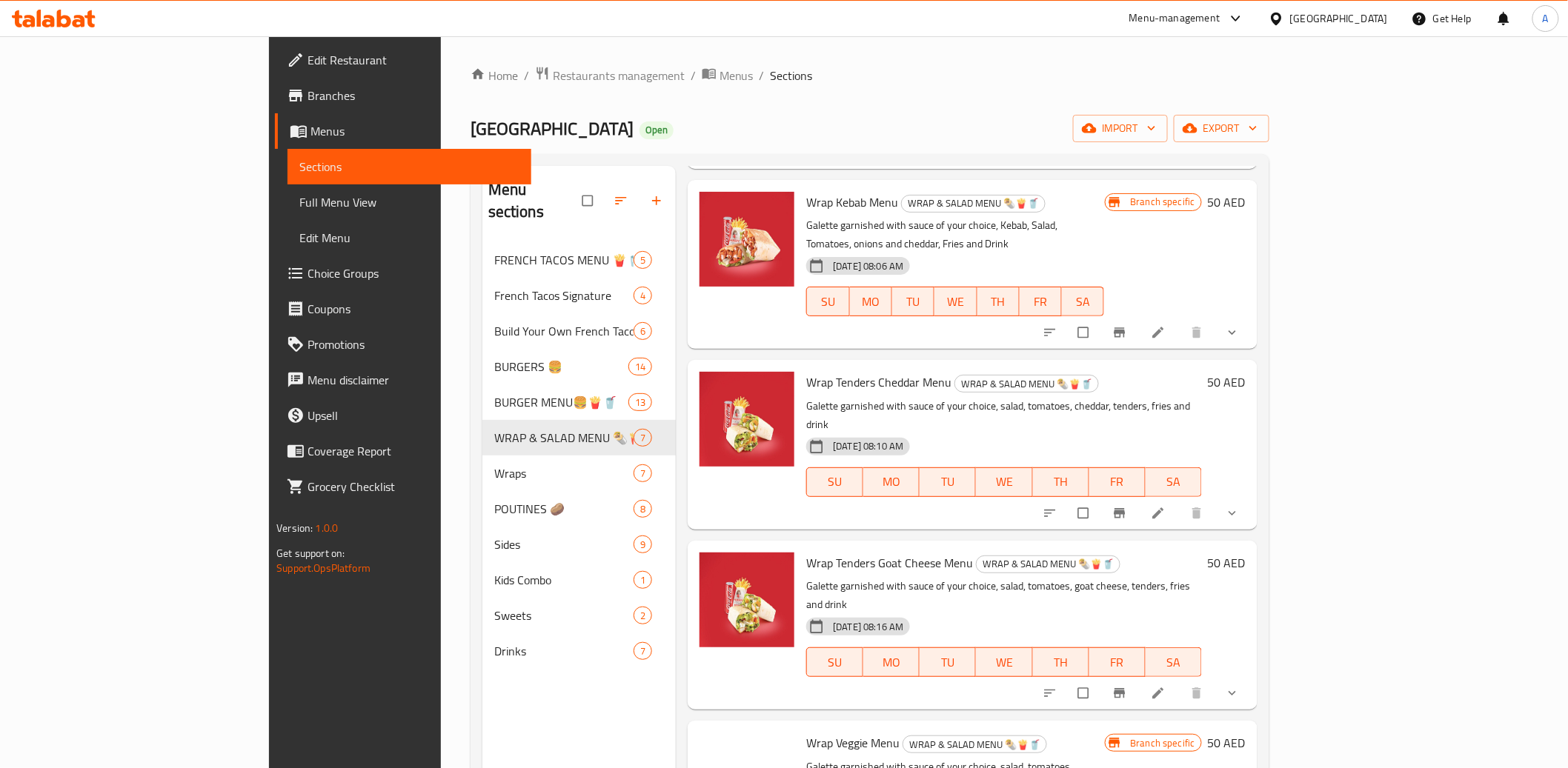
scroll to position [401, 0]
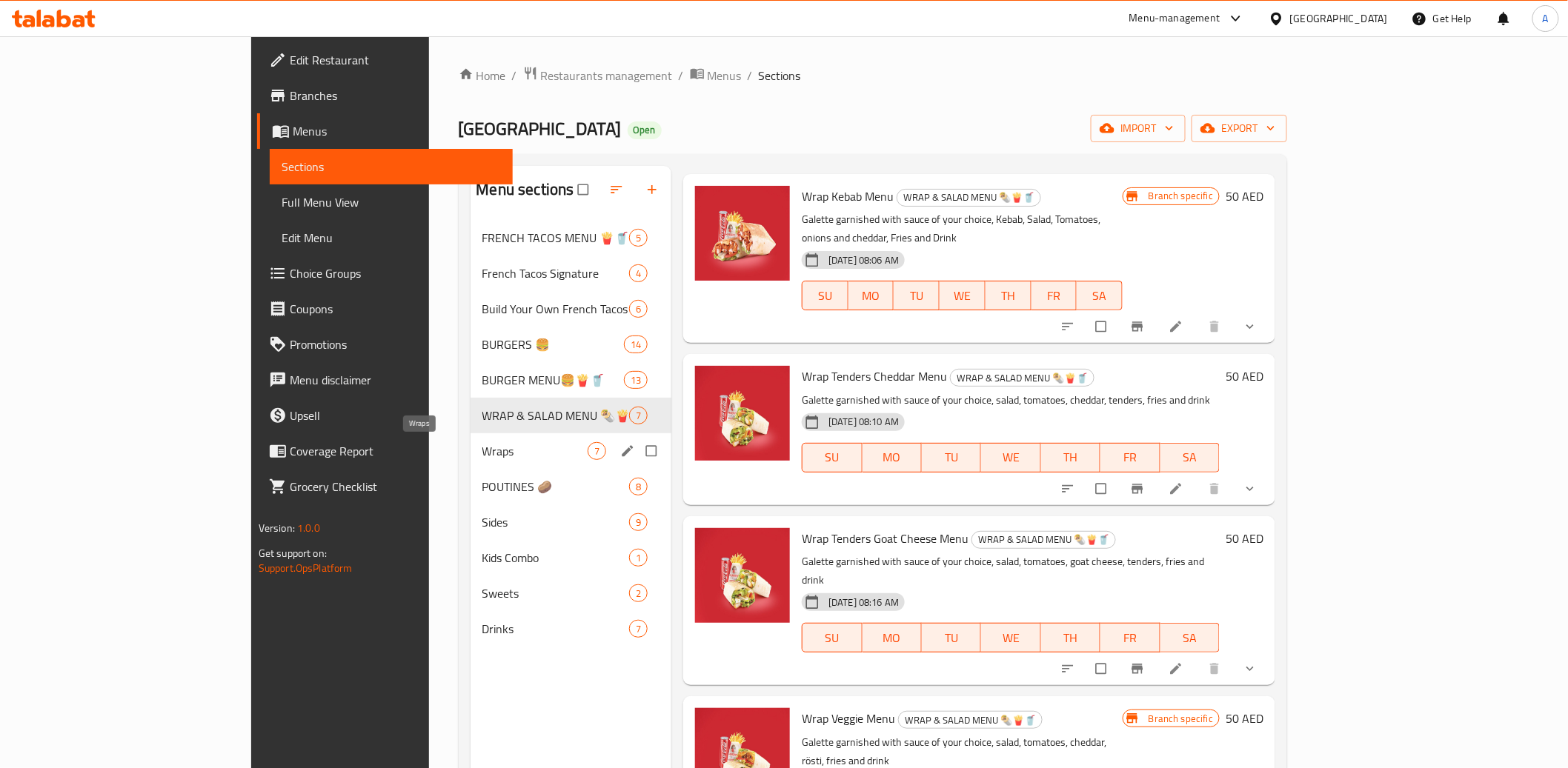
click at [483, 458] on span "Wraps" at bounding box center [536, 451] width 106 height 18
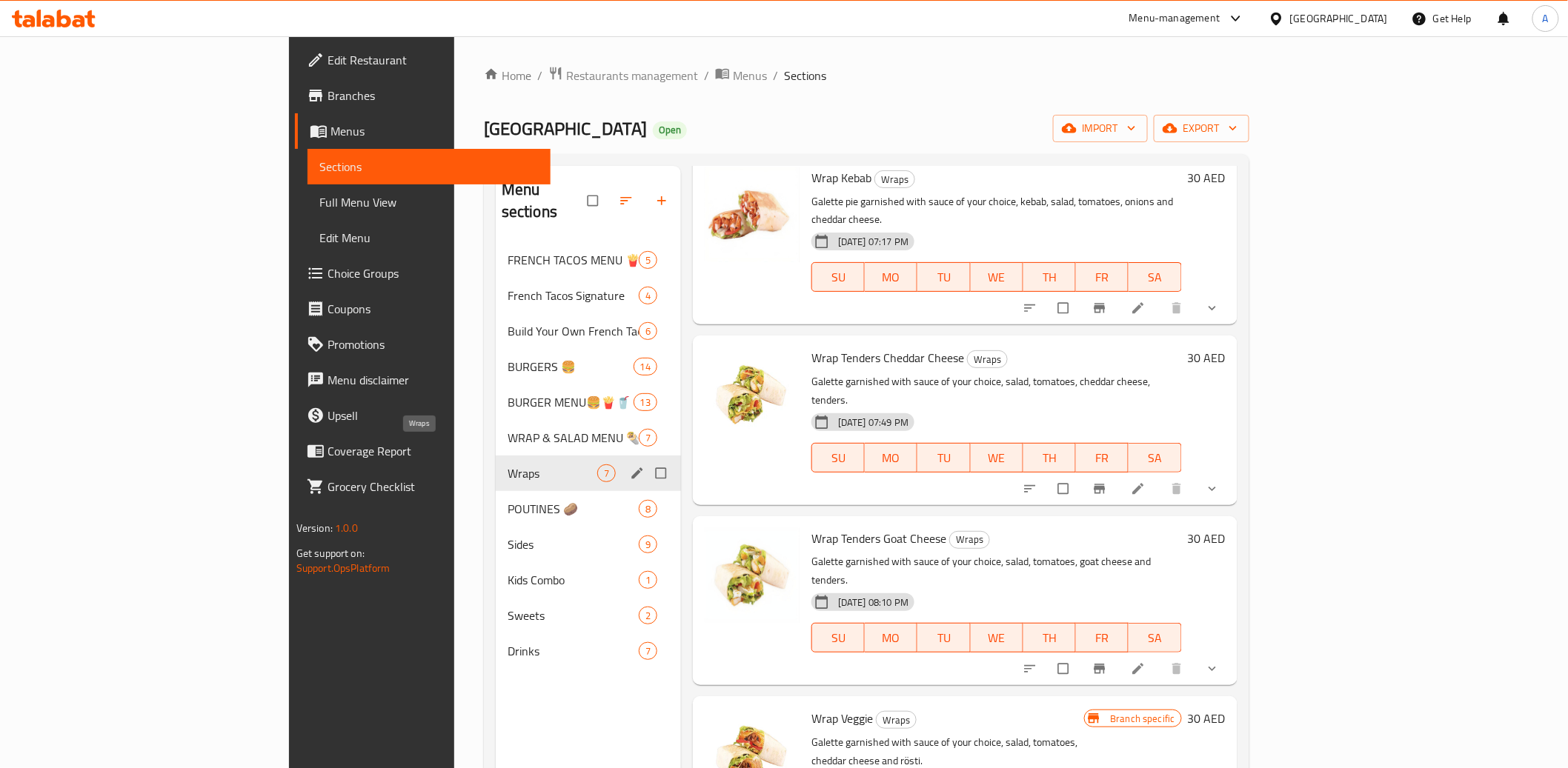
scroll to position [378, 0]
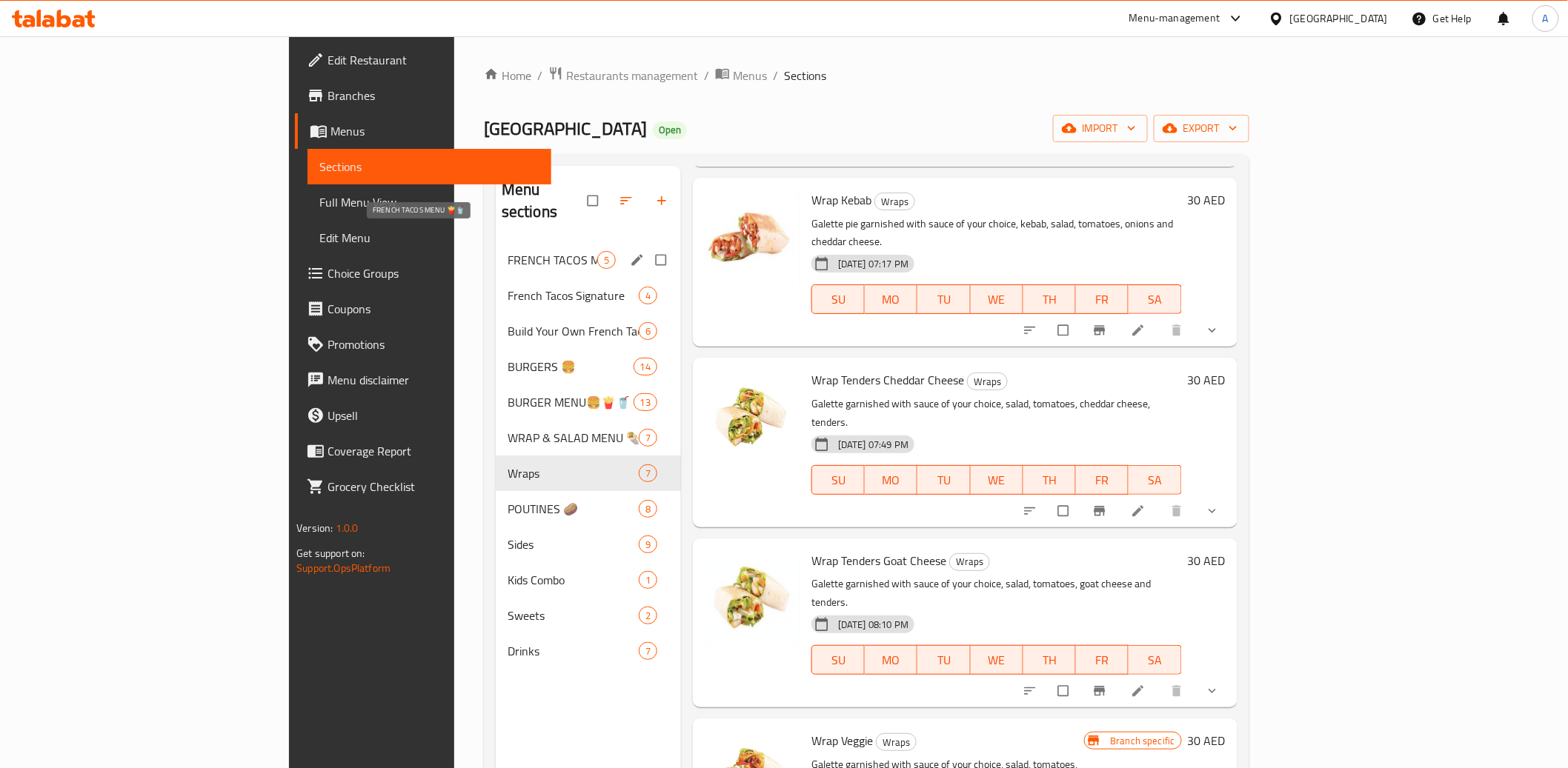
click at [507, 251] on span "FRENCH TACOS MENU 🍟🥤" at bounding box center [552, 260] width 90 height 18
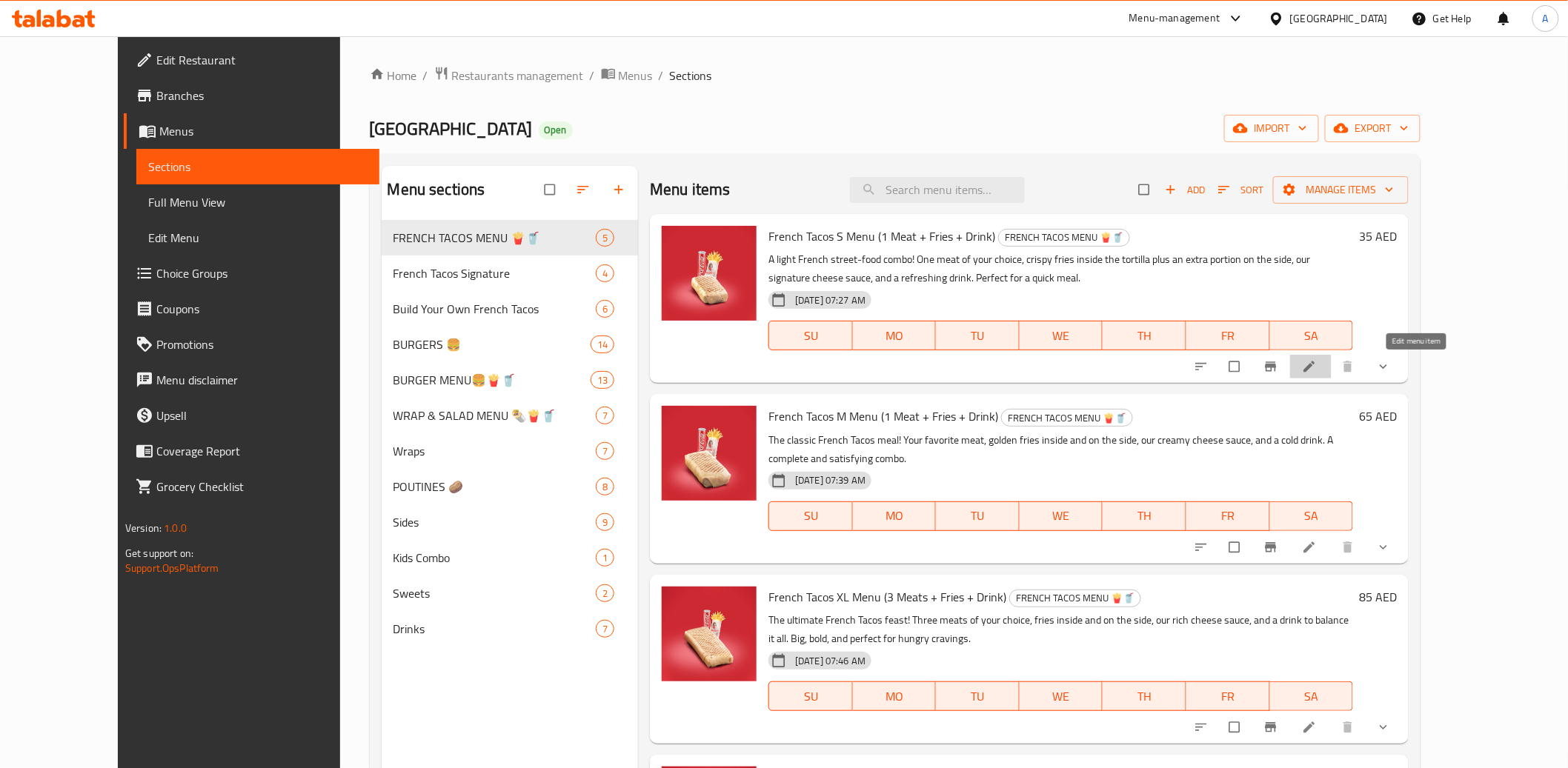
click at [1317, 360] on icon at bounding box center [1309, 366] width 15 height 15
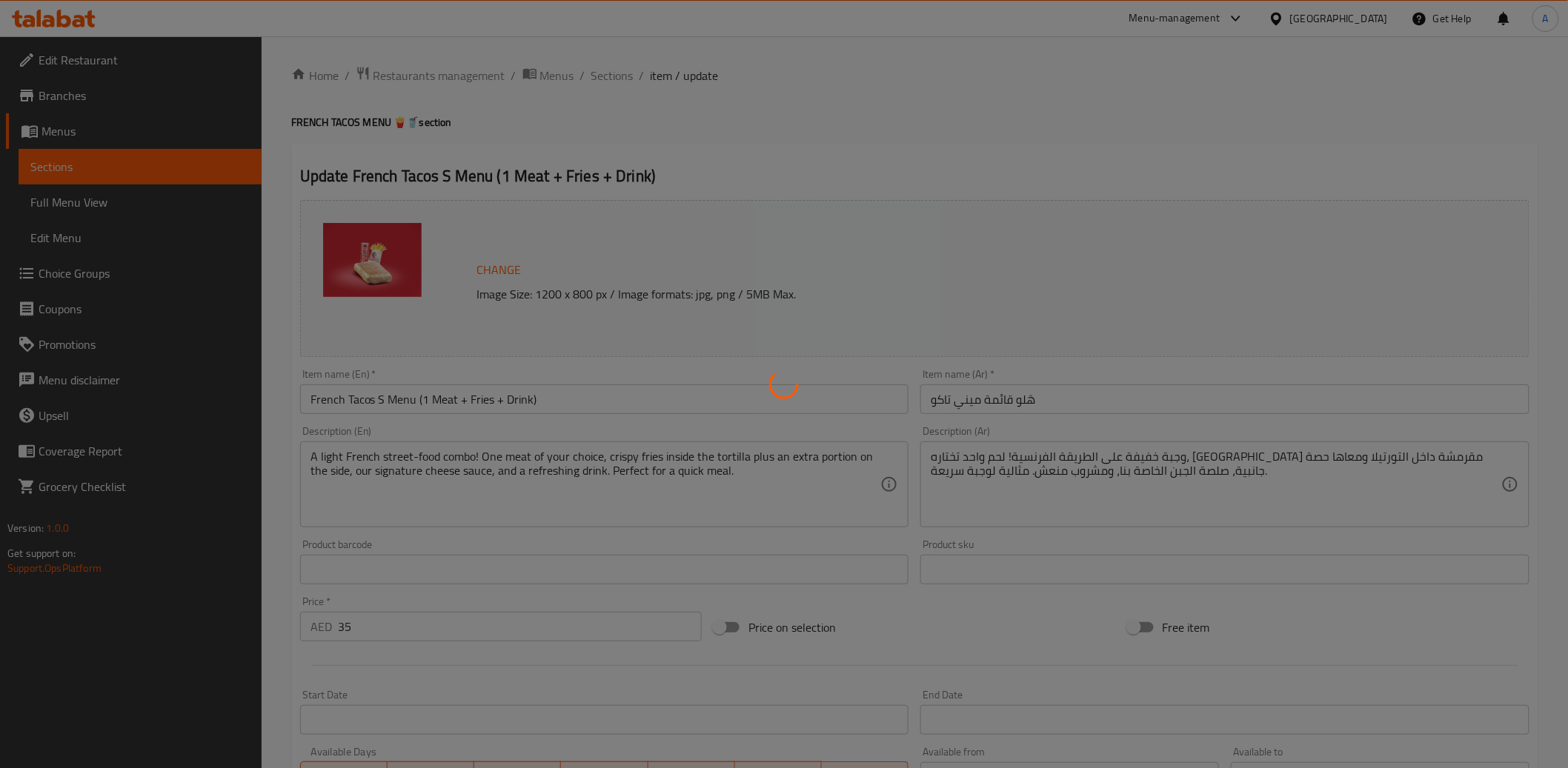
type input "صلصة"
type input "1"
type input "2"
type input "أطباق جانبية"
type input "0"
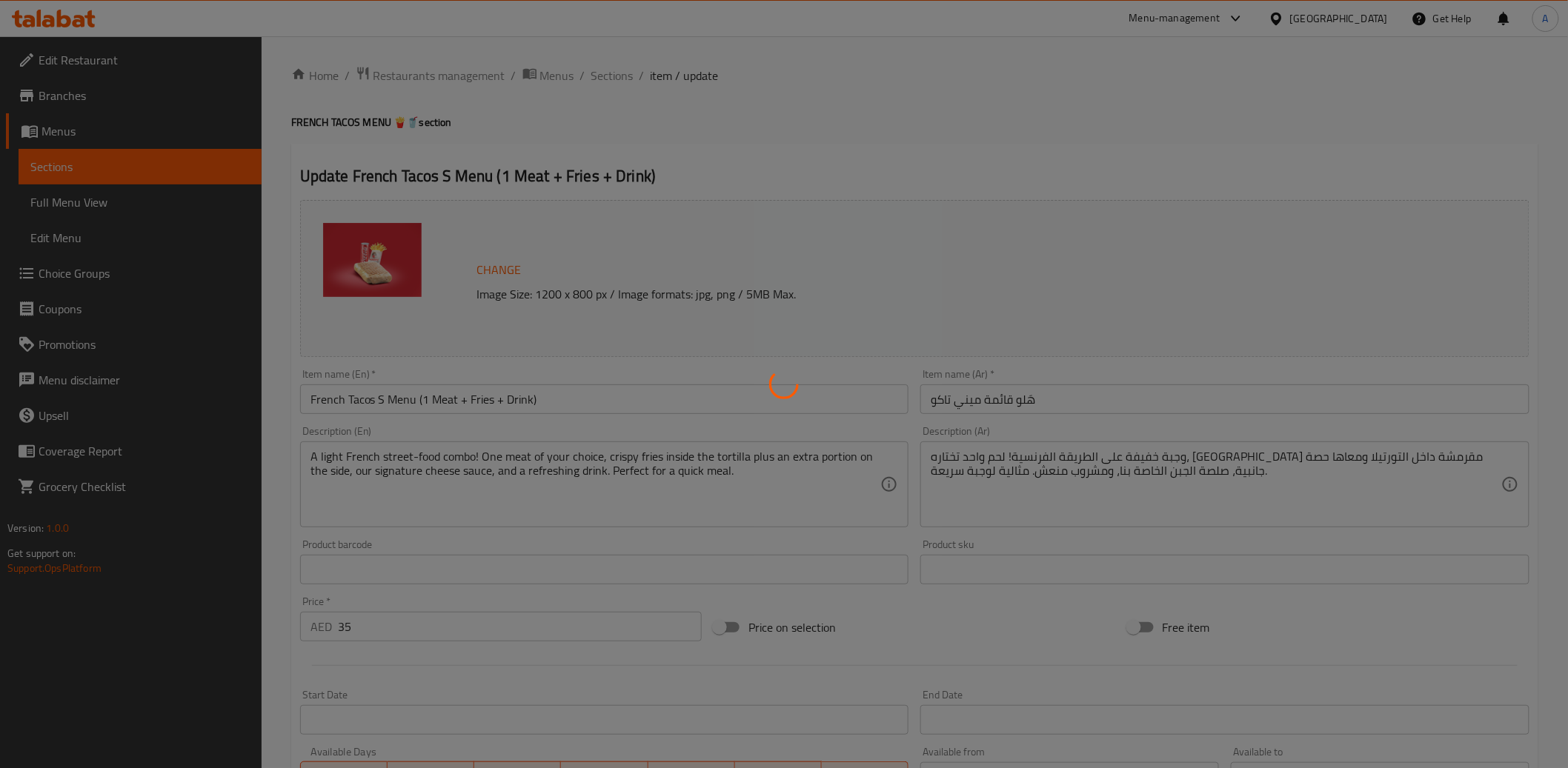
type input "7"
type input "اختيار اللحوم"
type input "1"
type input "[PERSON_NAME]:"
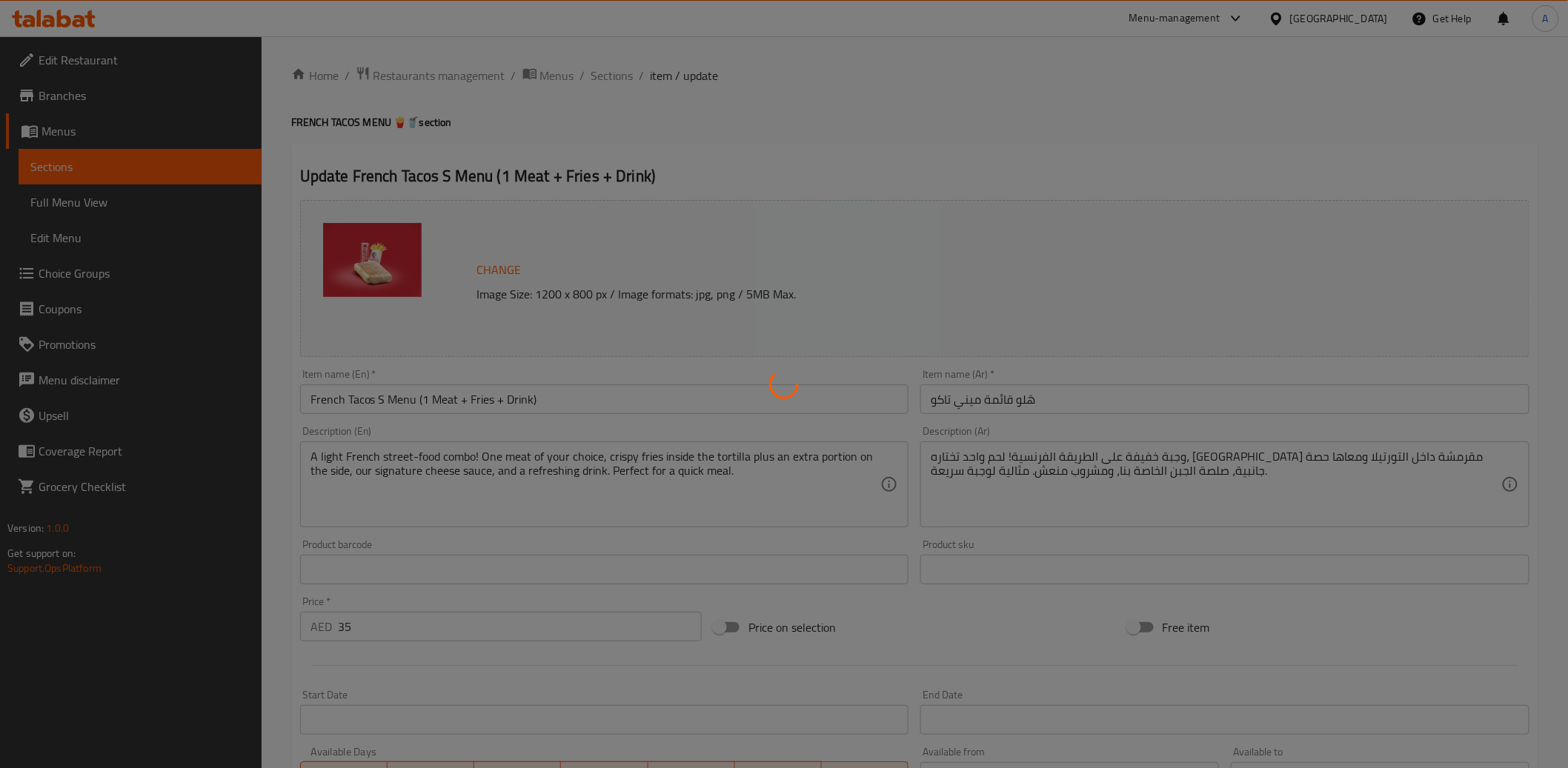
type input "1"
type input "قائمة المشروبات"
type input "1"
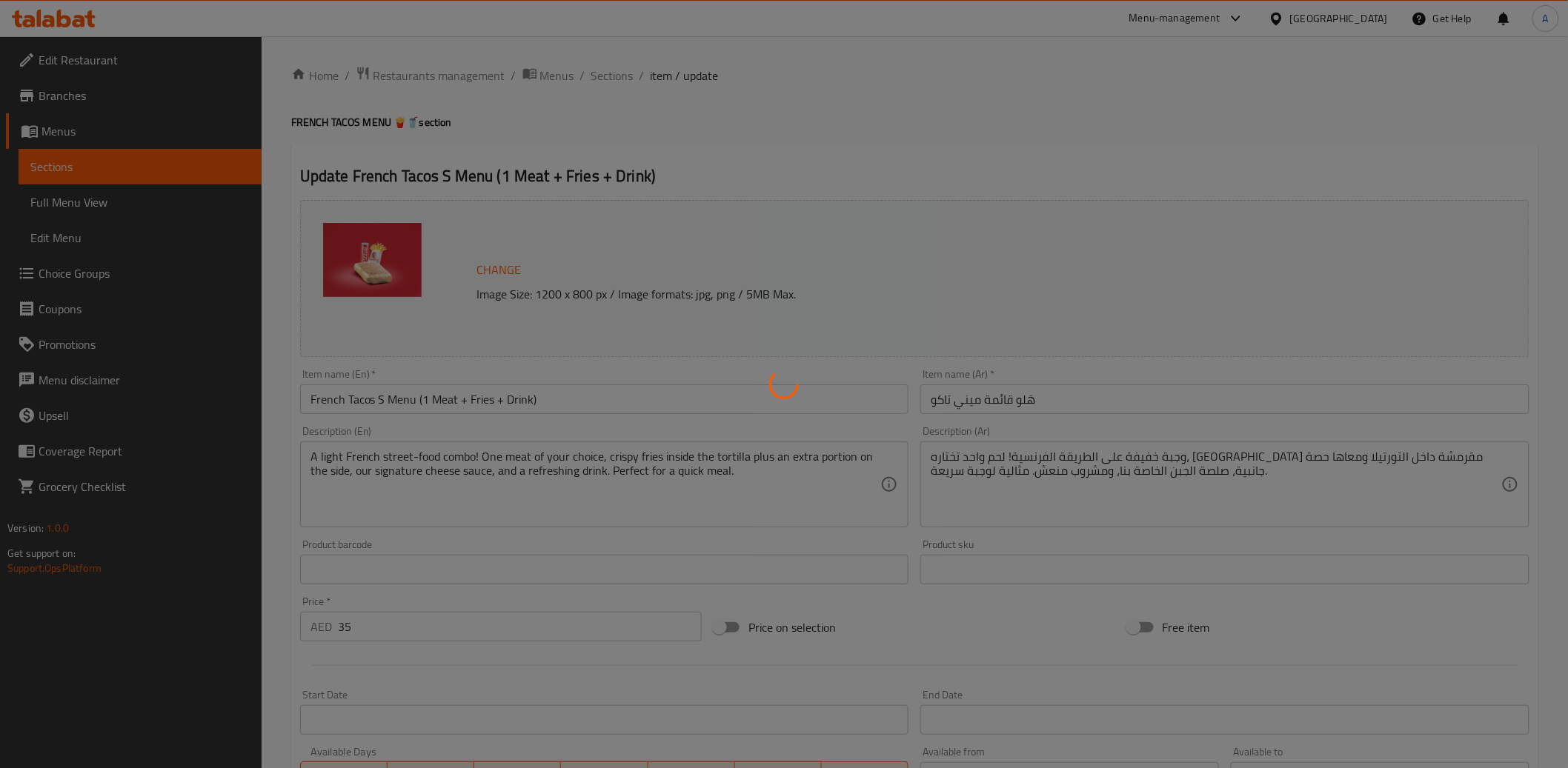
type input "إضافي"
type input "0"
type input "18"
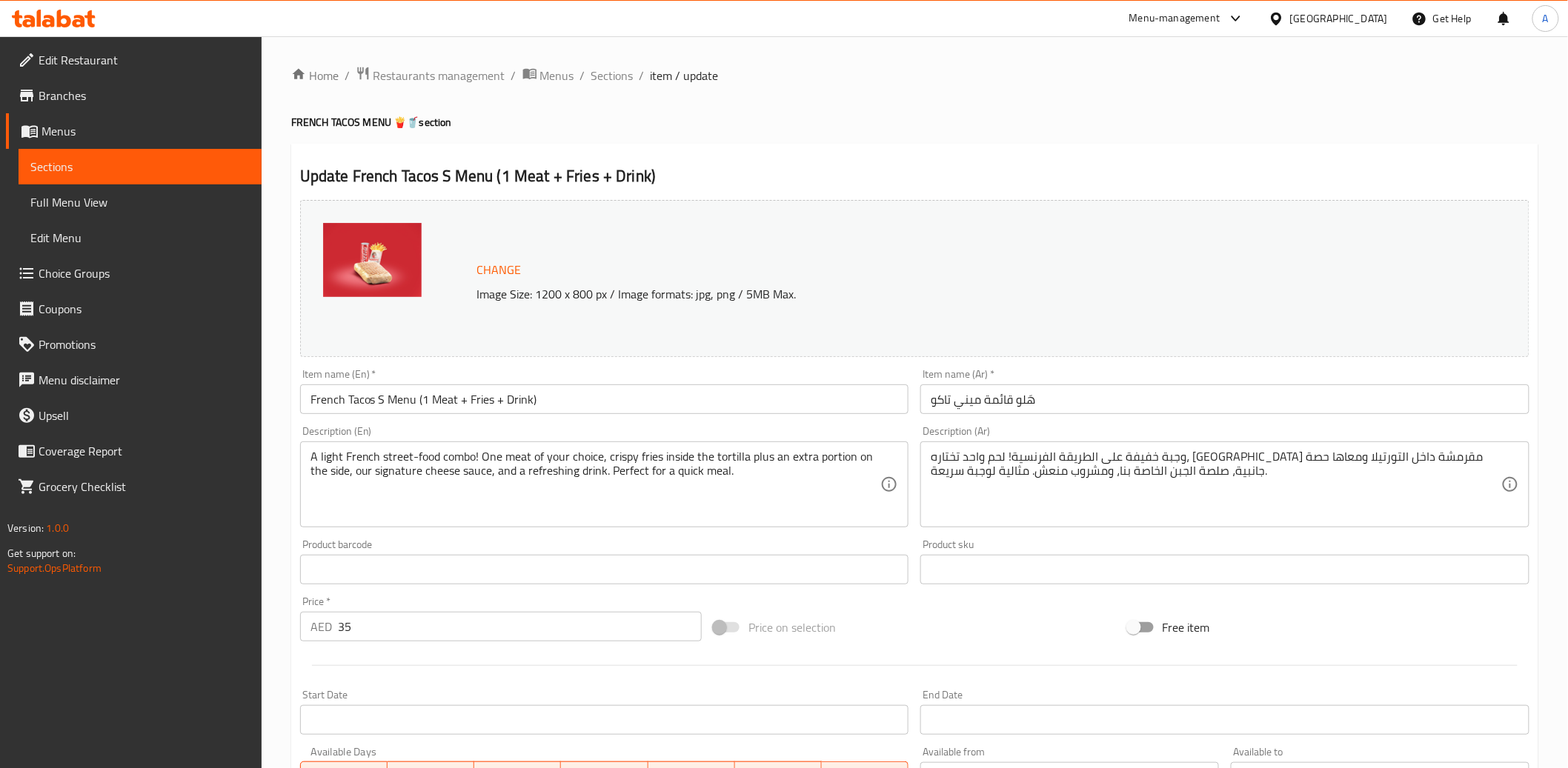
click at [1031, 400] on input "هَلو قائمة ميني تاكو" at bounding box center [1225, 399] width 609 height 29
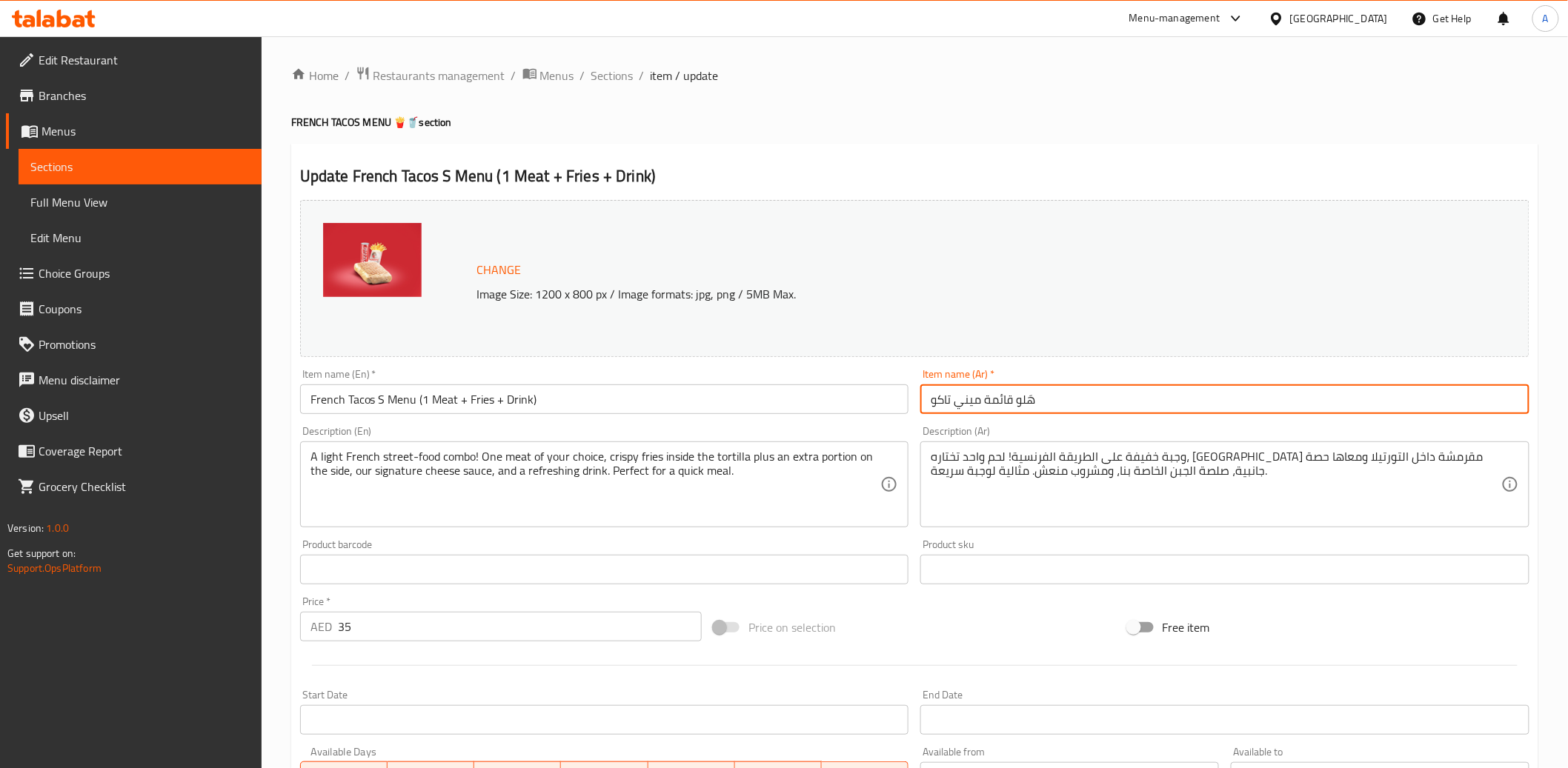
click at [1031, 400] on input "هَلو قائمة ميني تاكو" at bounding box center [1225, 399] width 609 height 29
paste input "🍟🥤 قائمة تاكوس فرنسي S (لحم واحد + بطاطس مقلية + مشروب"
drag, startPoint x: 959, startPoint y: 401, endPoint x: 927, endPoint y: 398, distance: 32.1
click at [927, 398] on input "🍟🥤 قائمة تاكوس فرنسي S (لحم واحد + بطاطس مقلية + مشروب" at bounding box center [1225, 399] width 609 height 29
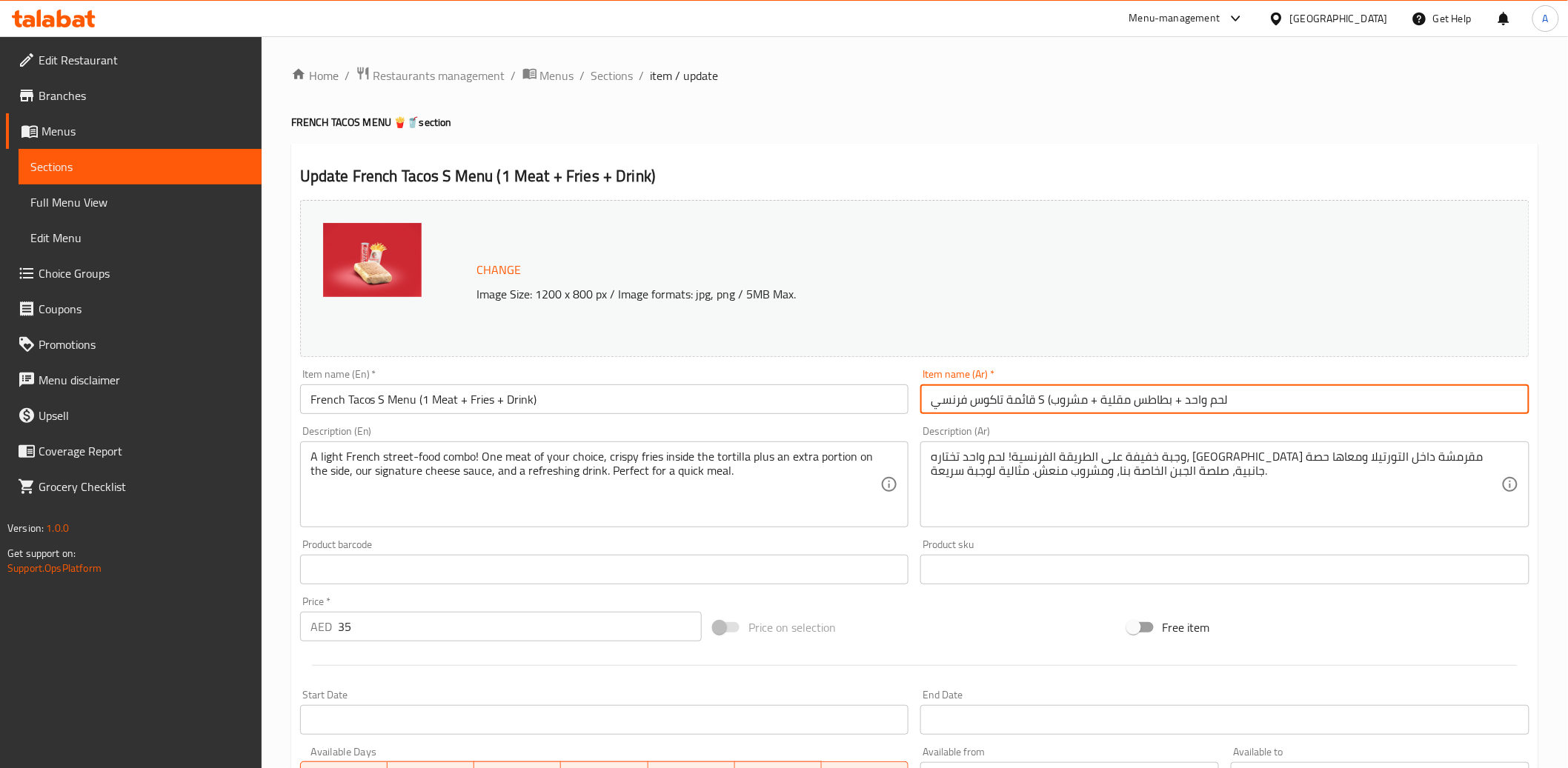
click at [849, 363] on div "Item name (En)   * French Tacos S Menu (1 Meat + Fries + Drink) Item name (En) *" at bounding box center [604, 391] width 621 height 57
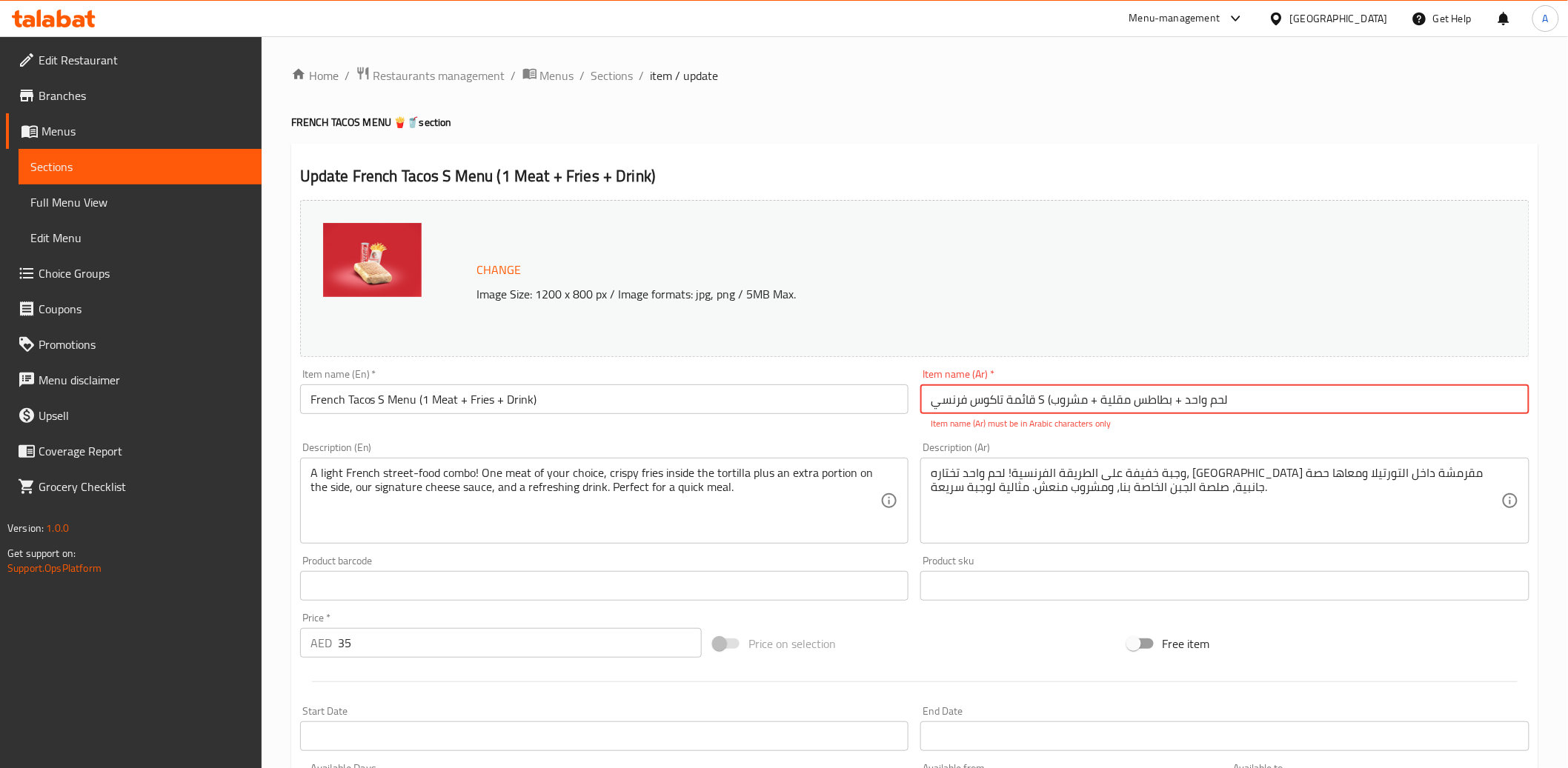
click at [934, 399] on input "قائمة تاكوس فرنسي S (لحم واحد + بطاطس مقلية + مشروب" at bounding box center [1225, 399] width 609 height 29
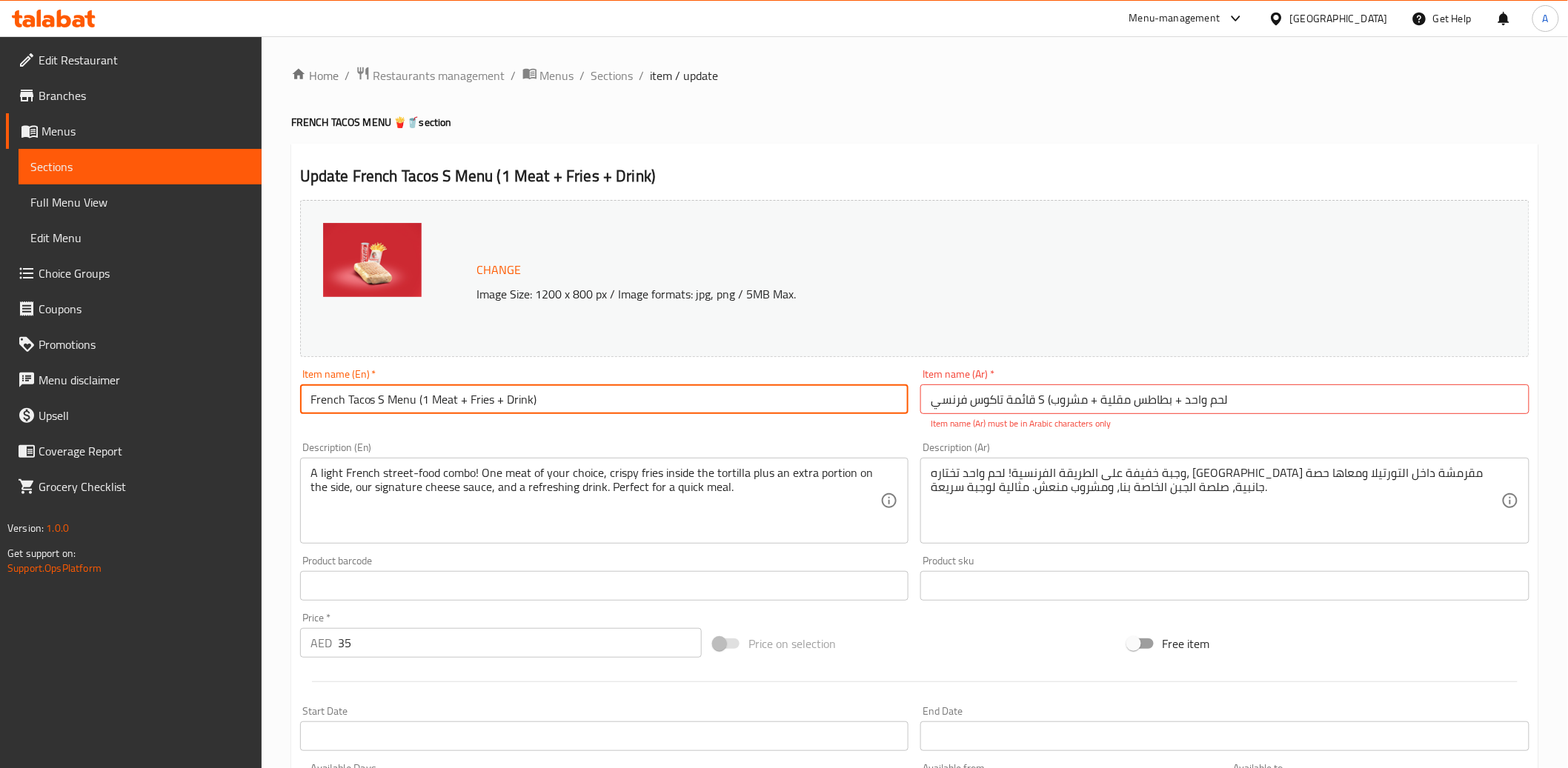
click at [725, 400] on input "French Tacos S Menu (1 Meat + Fries + Drink)" at bounding box center [604, 399] width 609 height 29
click at [1034, 392] on input "قائمة تاكوس فرنسي S (لحم واحد + بطاطس مقلية + مشروب" at bounding box center [1225, 399] width 609 height 29
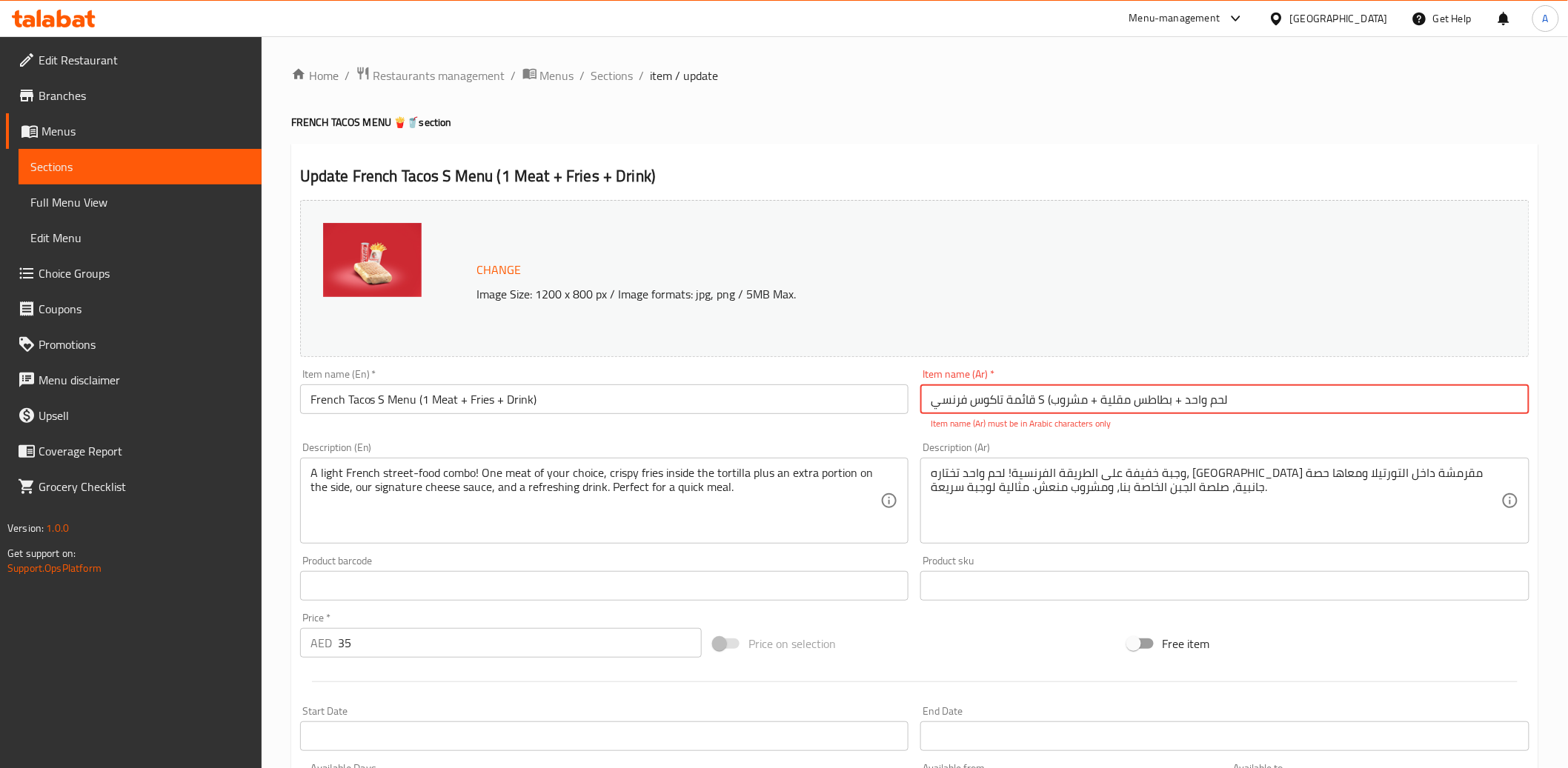
click at [1034, 392] on input "قائمة تاكوس فرنسي S (لحم واحد + بطاطس مقلية + مشروب" at bounding box center [1225, 399] width 609 height 29
paste input "رينش تاكوس إس قائمة (1 لحم + بطاطس مقلية + مشروب)"
type input "فرينش تاكوس إس قائمة (1 لحم + بطاطس مقلية + مشروب)"
click at [1083, 152] on div "Update French Tacos S Menu (1 Meat + Fries + Drink) Change Image Size: 1200 x 8…" at bounding box center [915, 757] width 1247 height 1228
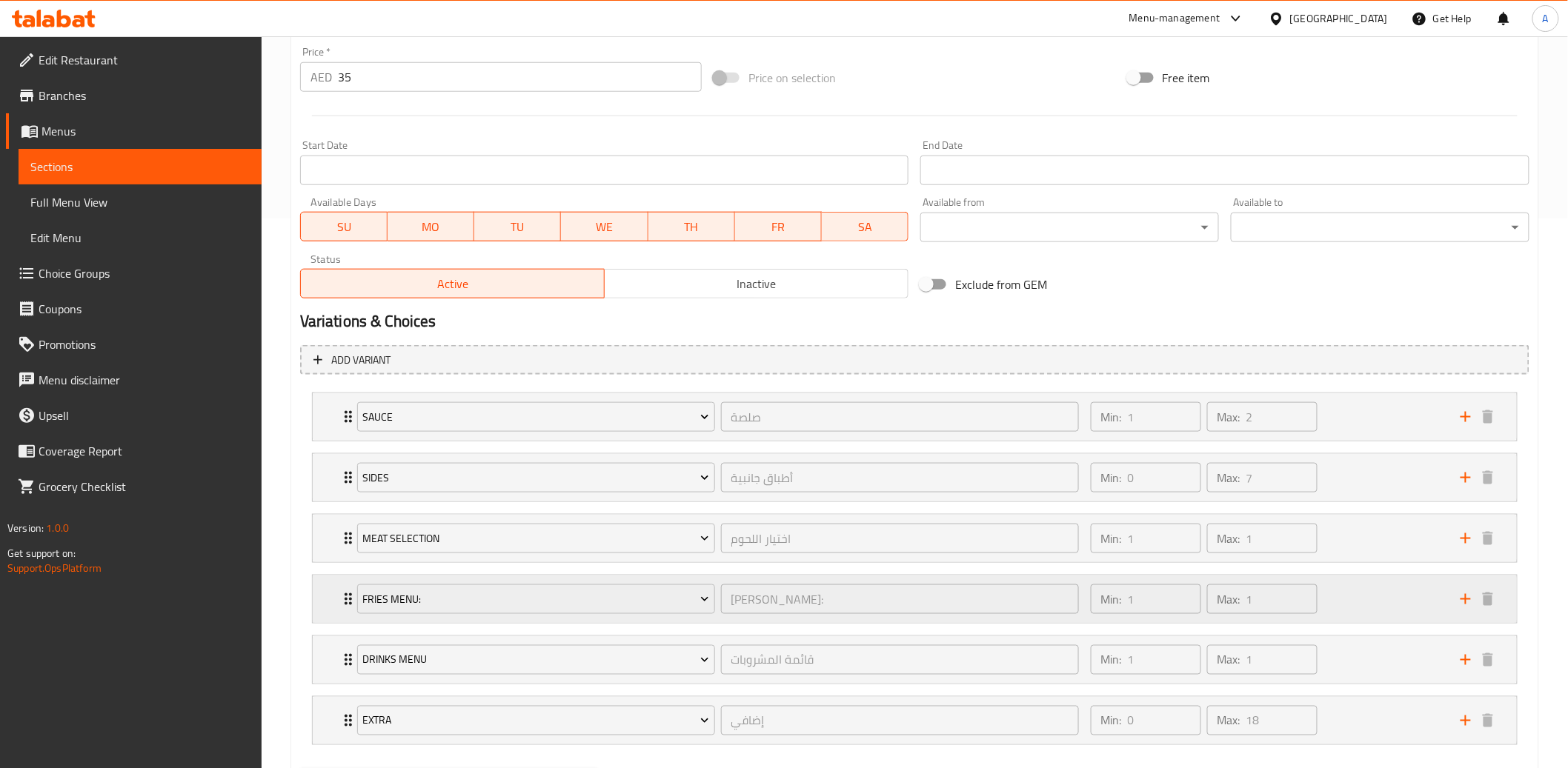
scroll to position [626, 0]
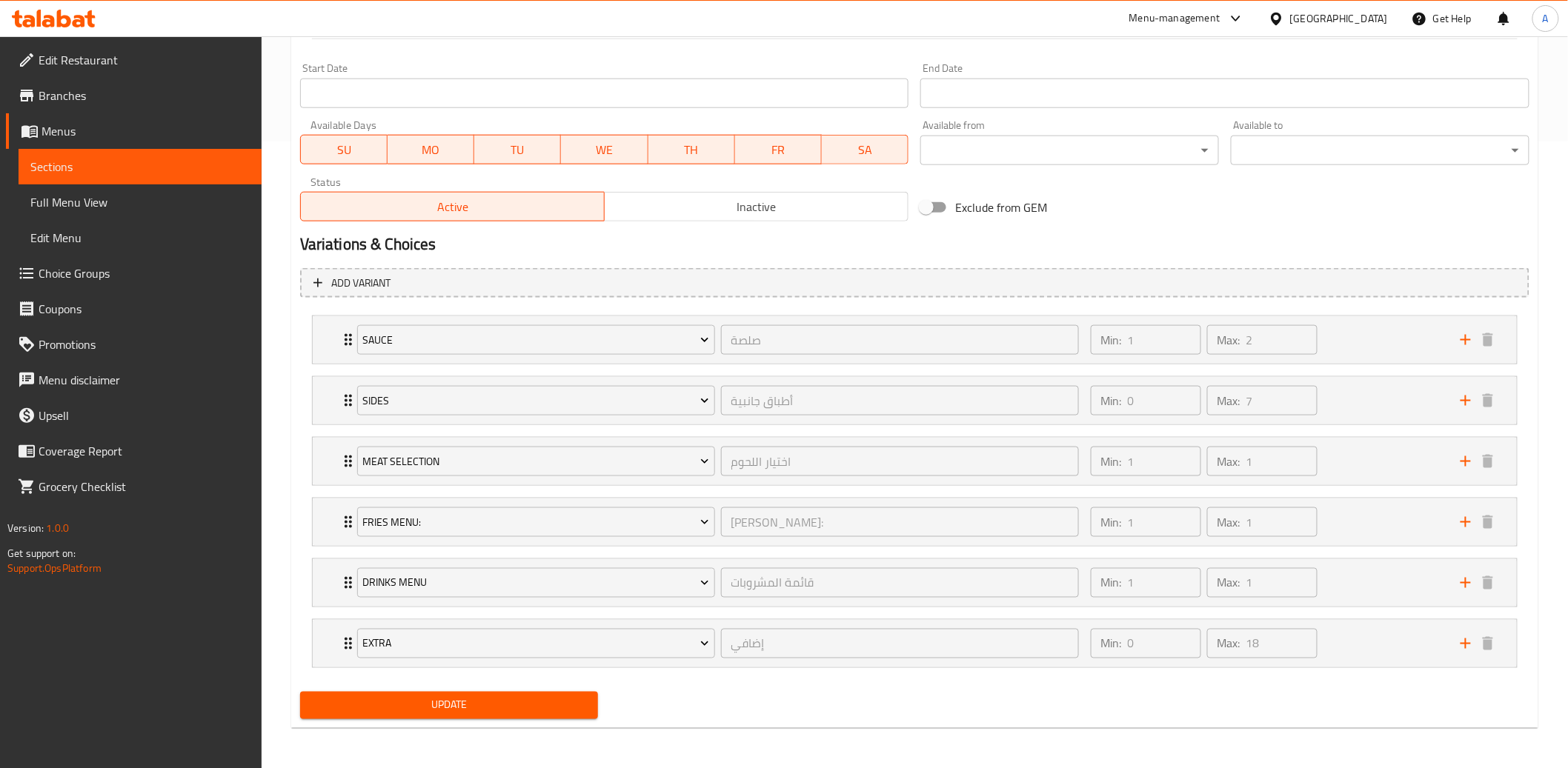
click at [553, 701] on span "Update" at bounding box center [449, 705] width 275 height 19
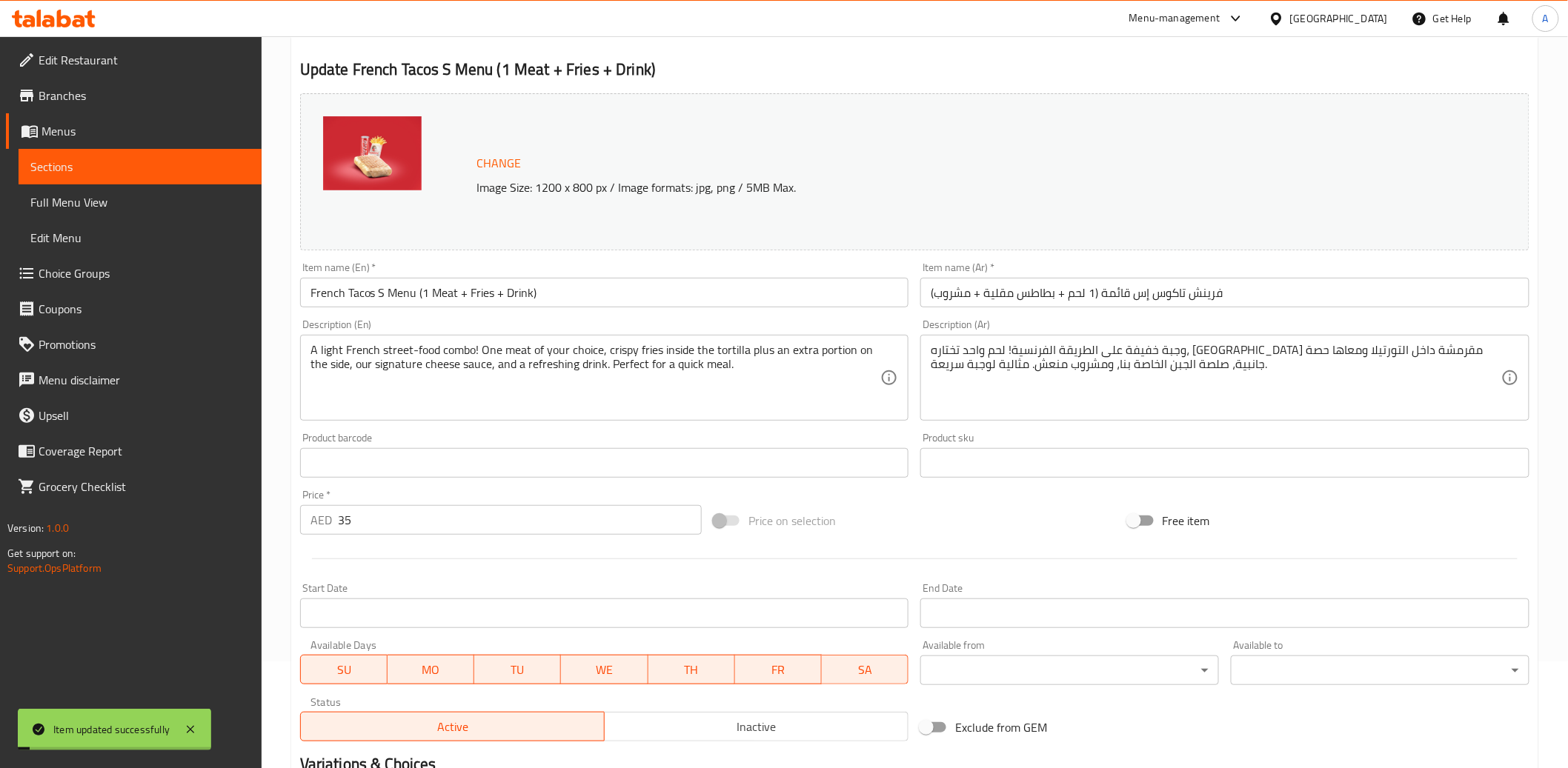
scroll to position [0, 0]
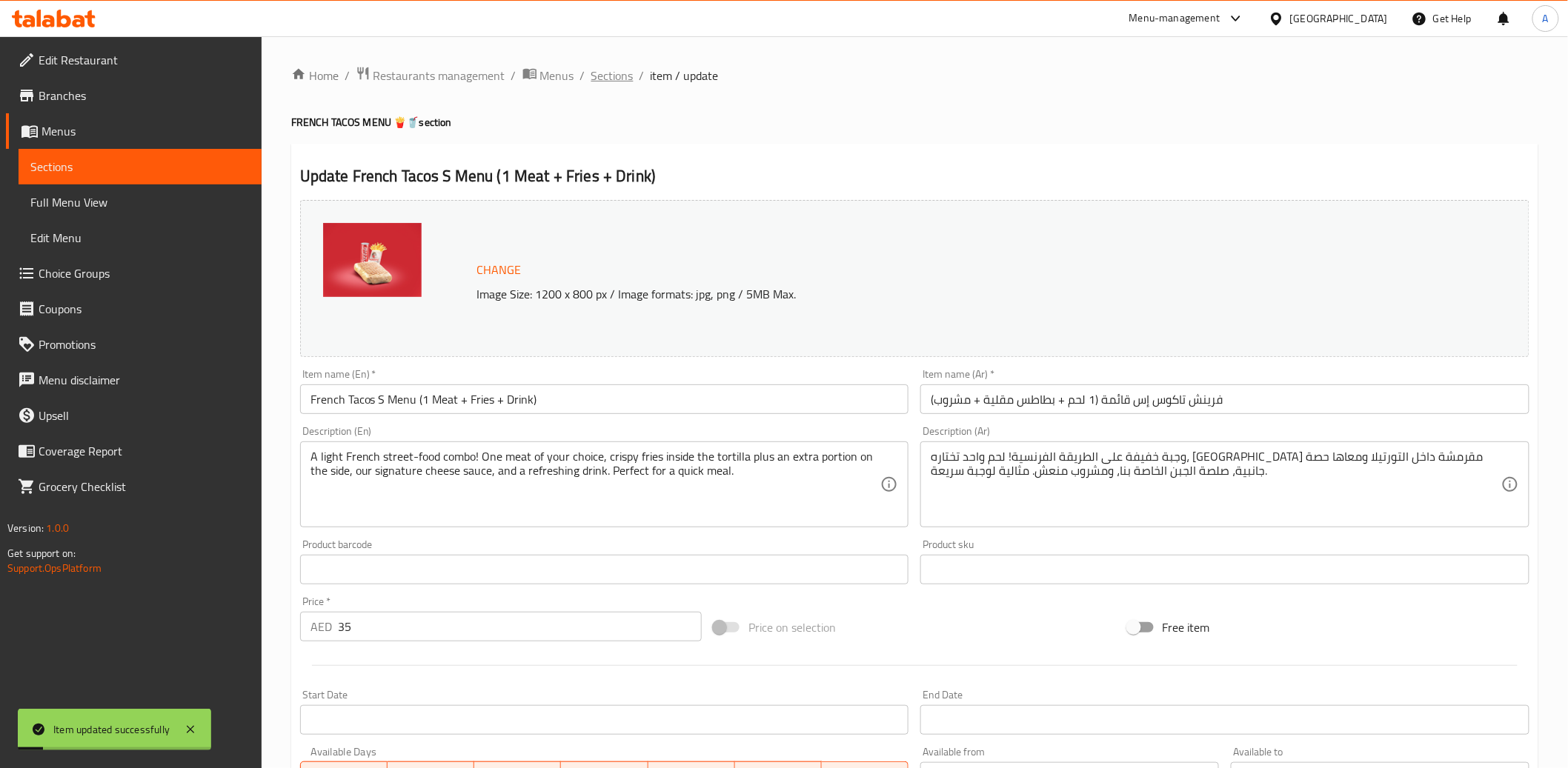
click at [615, 78] on span "Sections" at bounding box center [612, 75] width 42 height 18
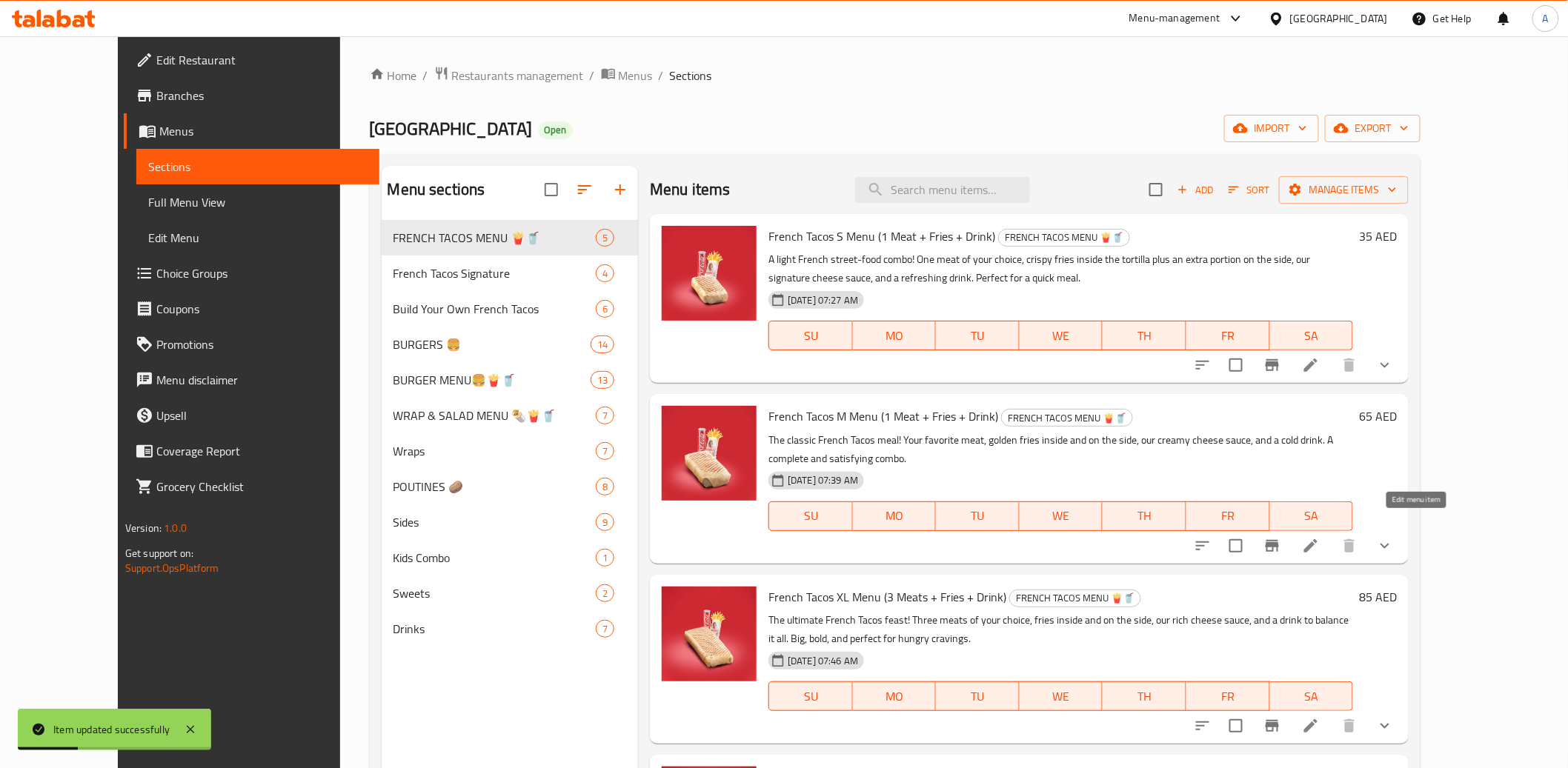
click at [1320, 537] on icon at bounding box center [1311, 546] width 18 height 18
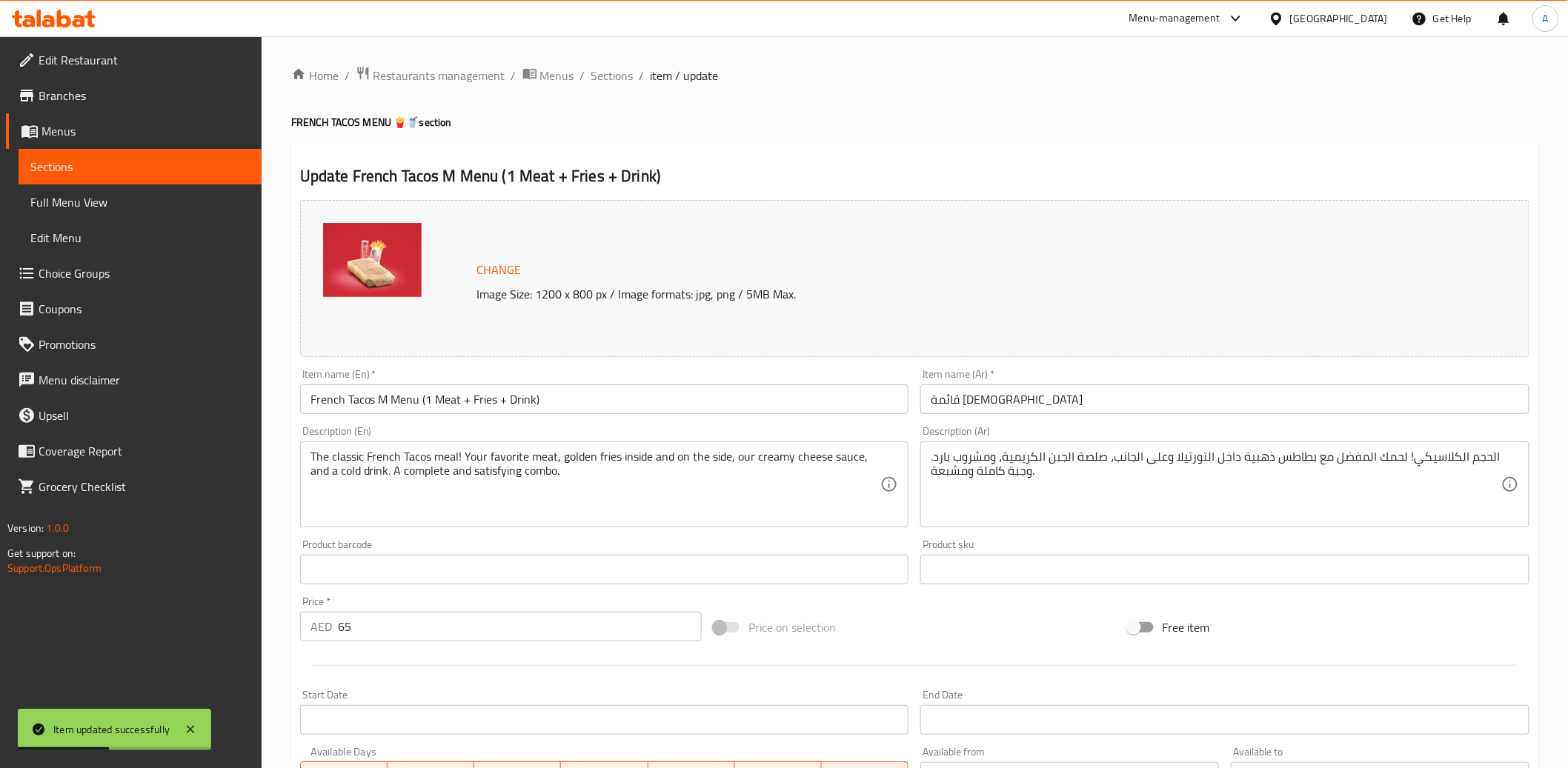
click at [512, 398] on input "French Tacos M Menu (1 Meat + Fries + Drink)" at bounding box center [604, 399] width 609 height 29
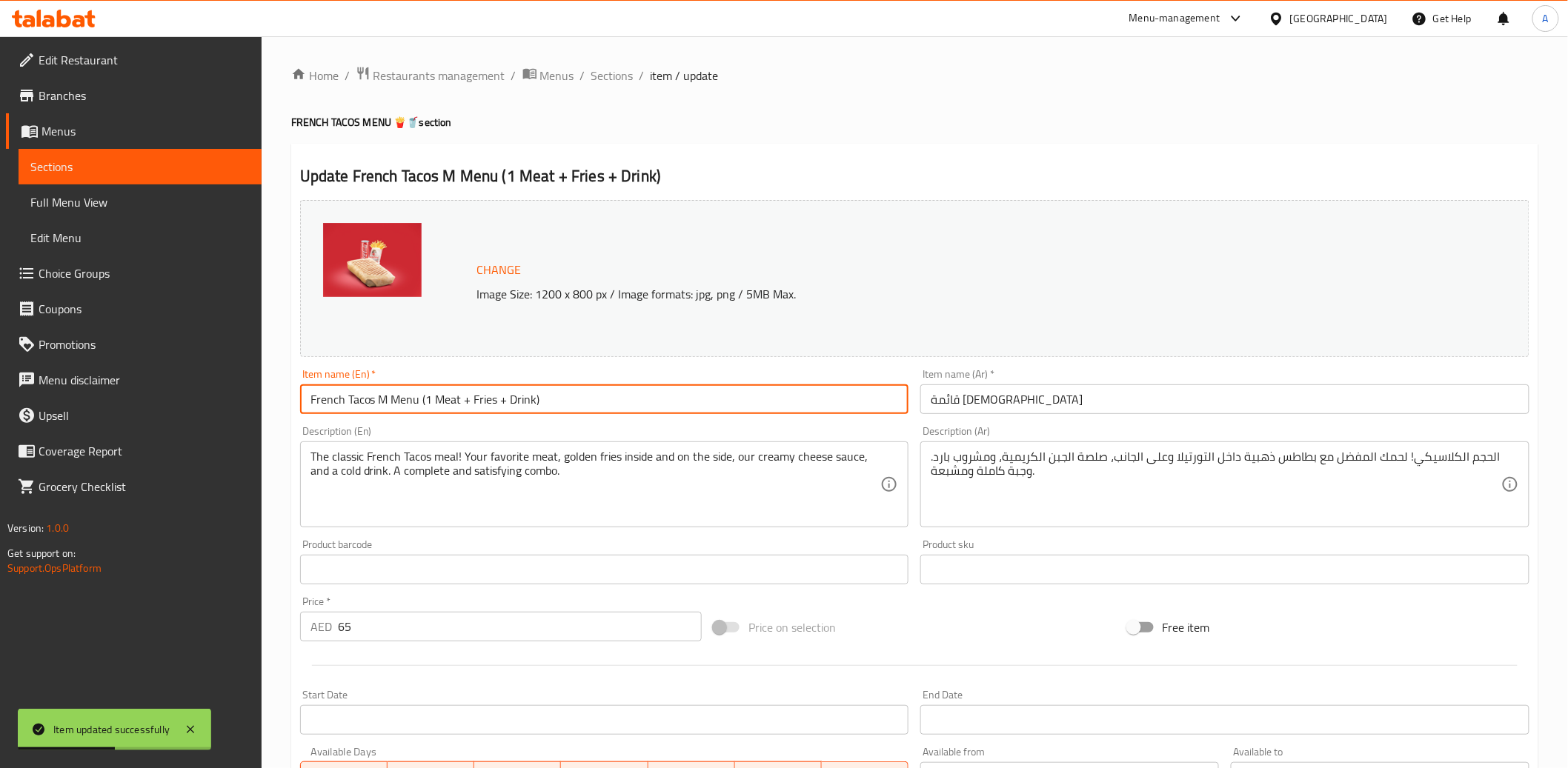
click at [512, 398] on input "French Tacos M Menu (1 Meat + Fries + Drink)" at bounding box center [604, 399] width 609 height 29
click at [511, 399] on input "French Tacos M Menu (1 Meat + Fries + Drink)" at bounding box center [604, 399] width 609 height 29
click at [511, 401] on input "French Tacos M Menu (1 Meat + Fries + Drink)" at bounding box center [604, 399] width 609 height 29
click at [403, 405] on input "French Tacos M Menu (1 Meat + Fries + Drink)" at bounding box center [604, 399] width 609 height 29
click at [404, 405] on input "French Tacos M Menu (1 Meat + Fries + Drink)" at bounding box center [604, 399] width 609 height 29
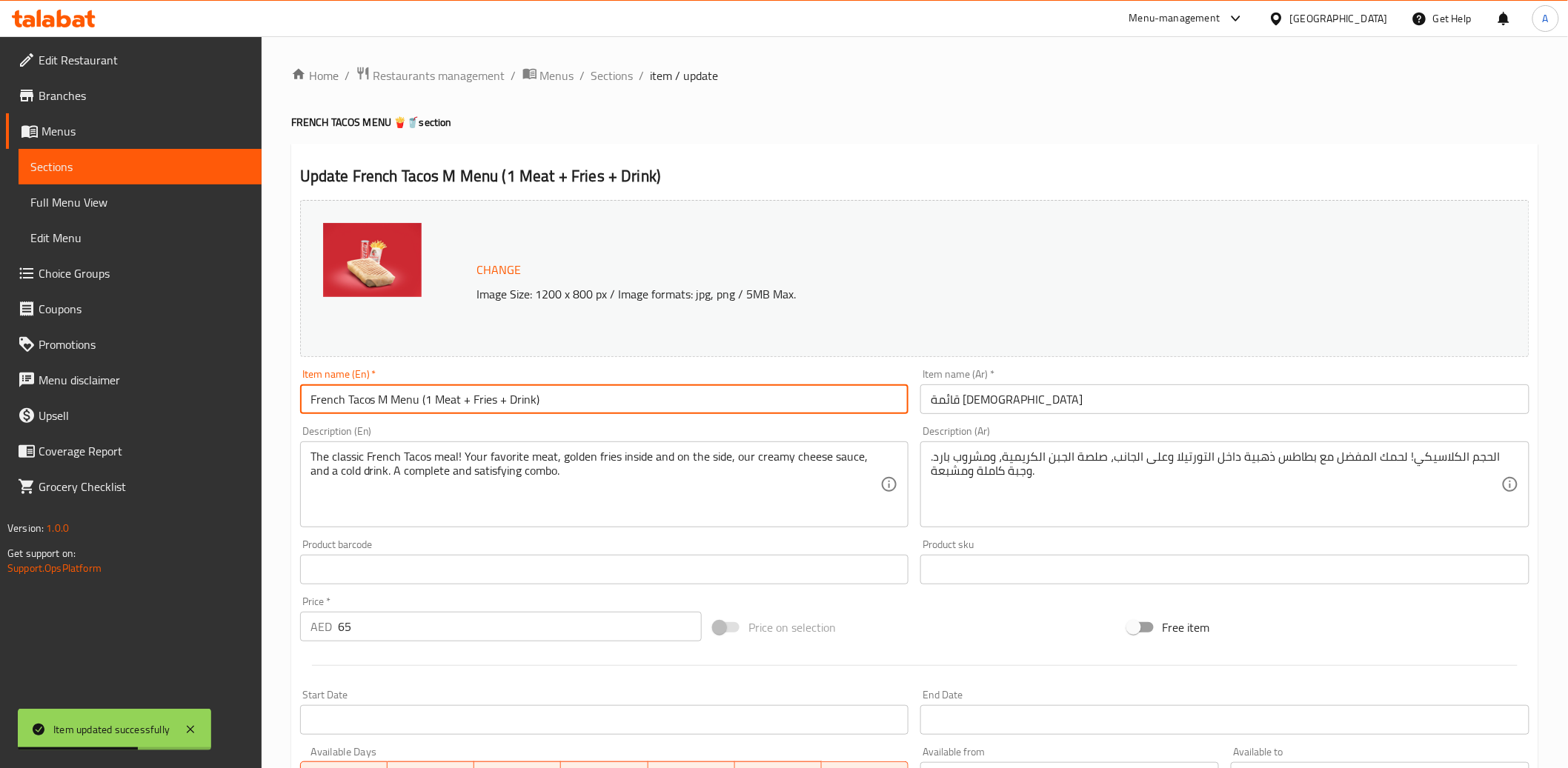
click at [404, 405] on input "French Tacos M Menu (1 Meat + Fries + Drink)" at bounding box center [604, 399] width 609 height 29
click at [1116, 396] on input "قائمة [DEMOGRAPHIC_DATA]" at bounding box center [1225, 399] width 609 height 29
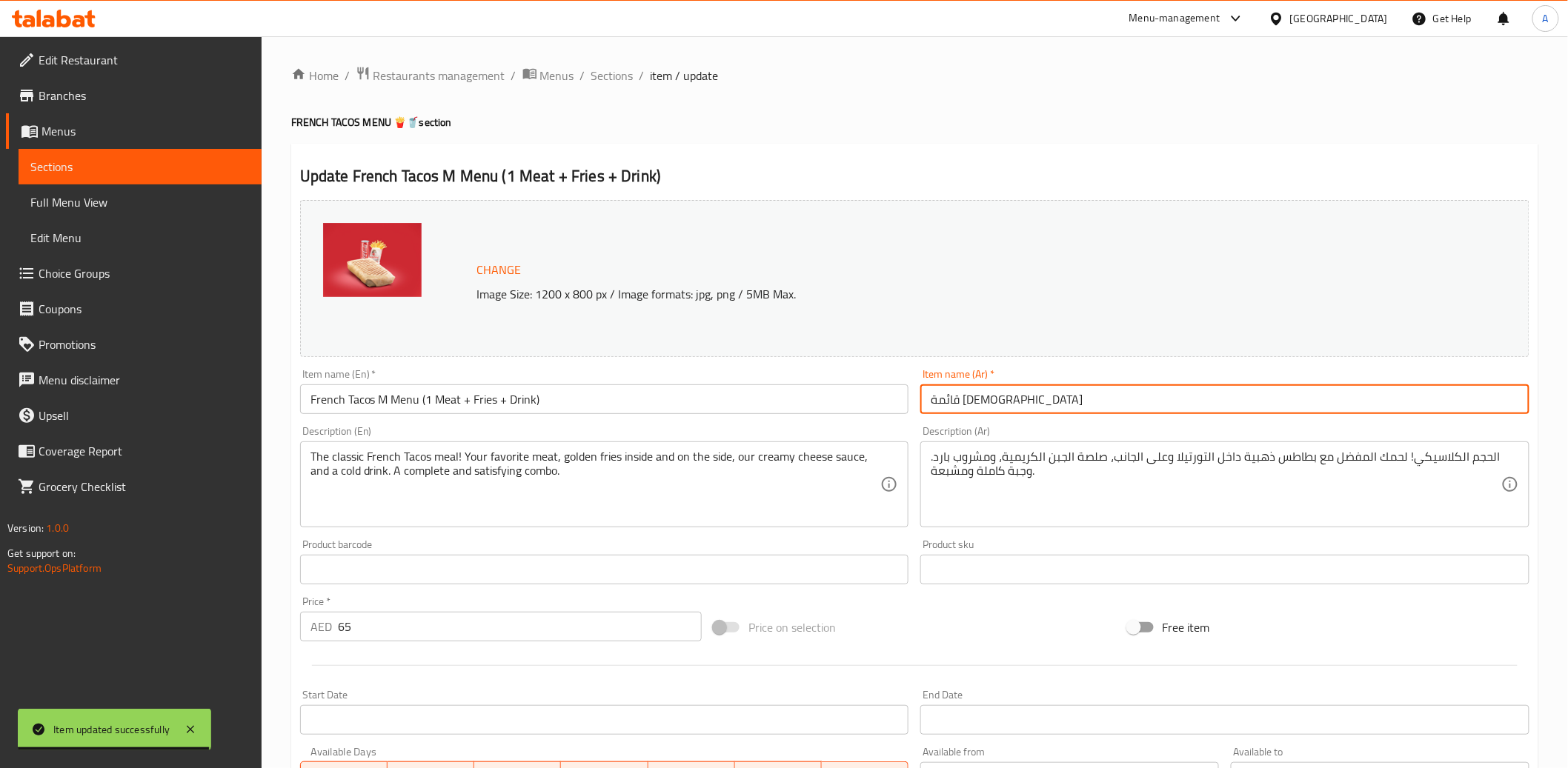
click at [1116, 396] on input "قائمة [DEMOGRAPHIC_DATA]" at bounding box center [1225, 399] width 609 height 29
paste input "رينش تاكوس إم قائمة (1 لحم + بطاطس مقلية + مشروب)"
type input "فرينش تاكوس إم قائمة (1 لحم + بطاطس مقلية + مشروب)"
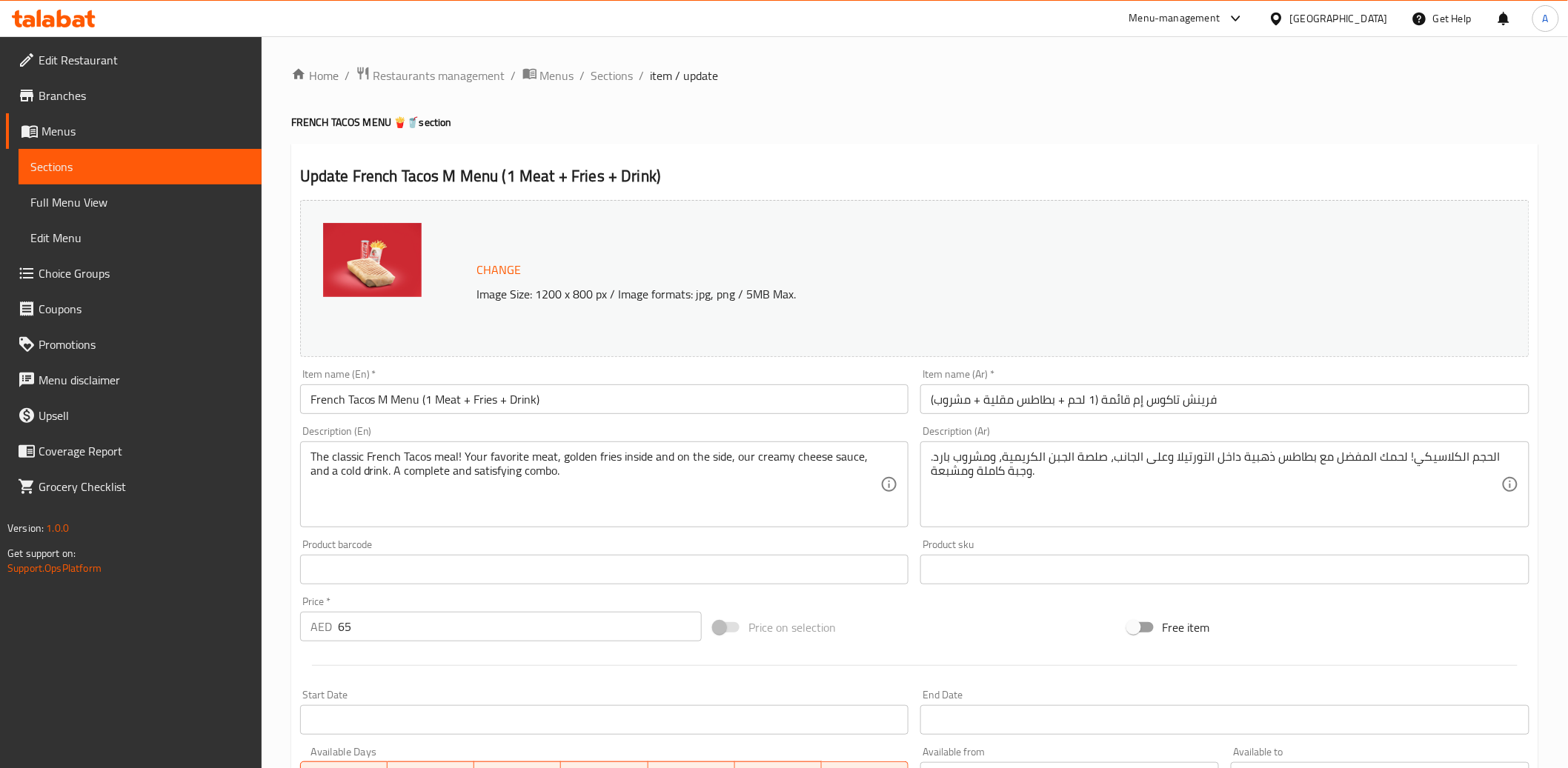
click at [983, 181] on h2 "Update French Tacos M Menu (1 Meat + Fries + Drink)" at bounding box center [915, 176] width 1230 height 22
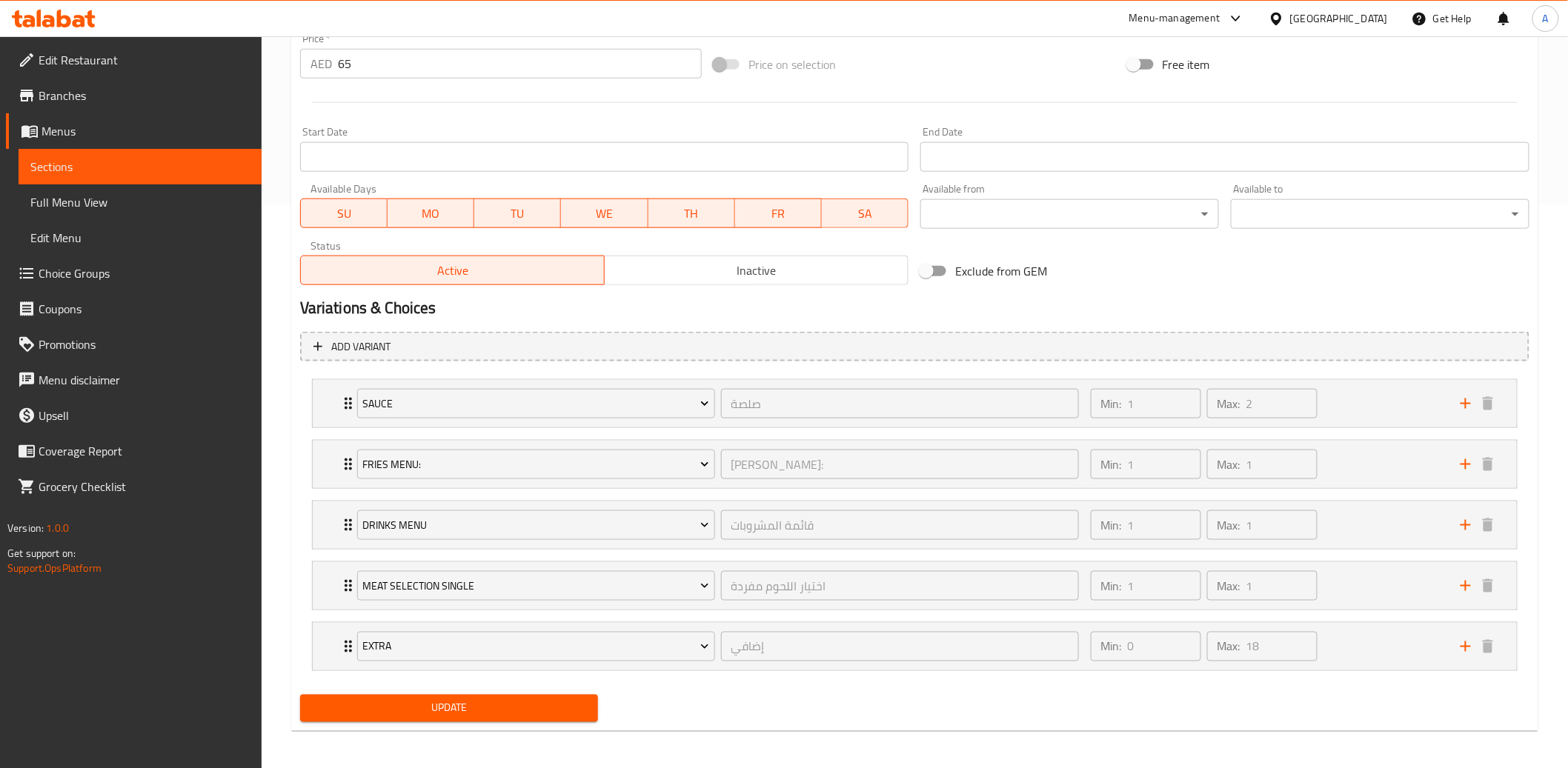
scroll to position [566, 0]
click at [508, 706] on span "Update" at bounding box center [449, 705] width 275 height 19
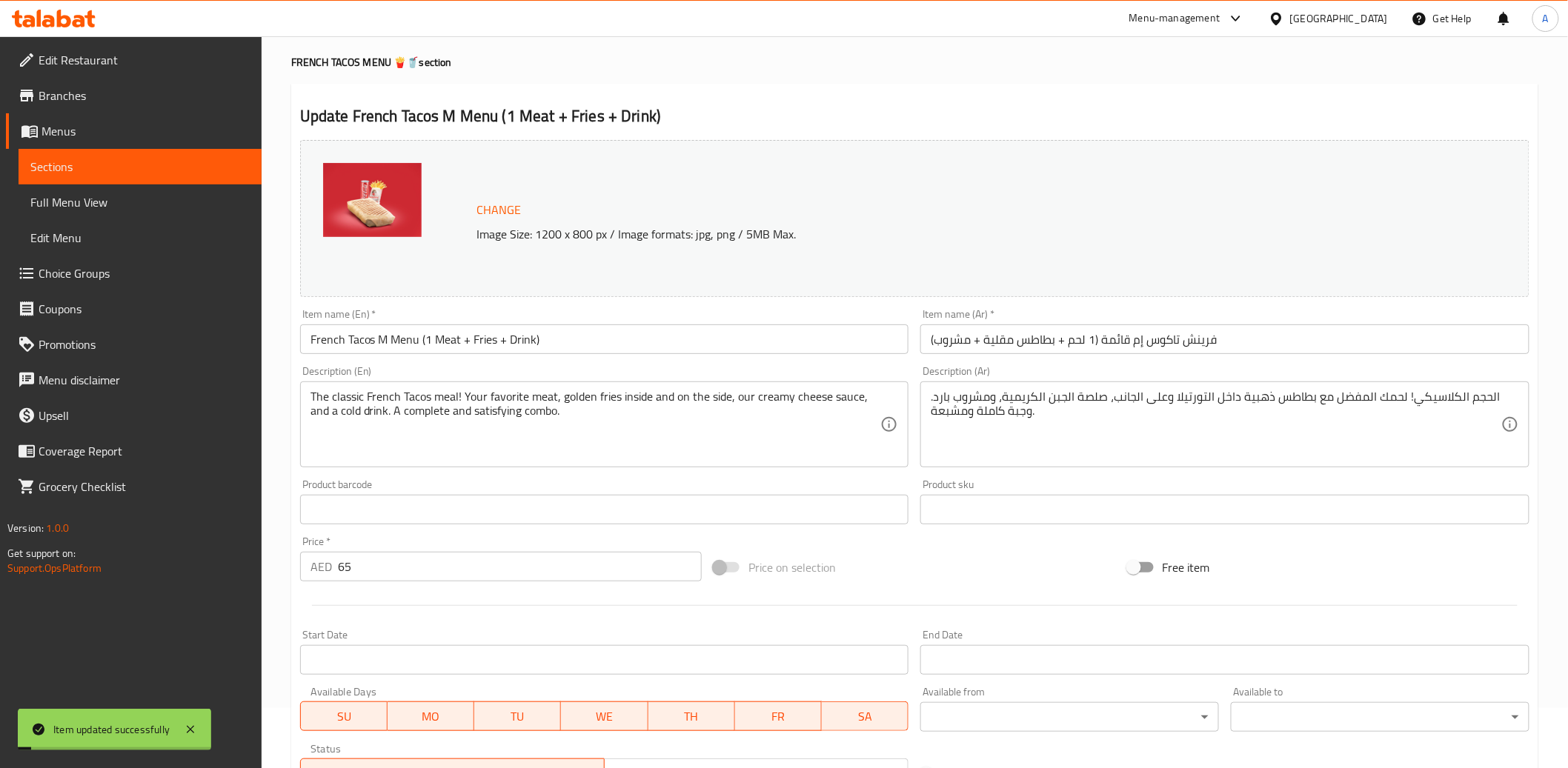
scroll to position [0, 0]
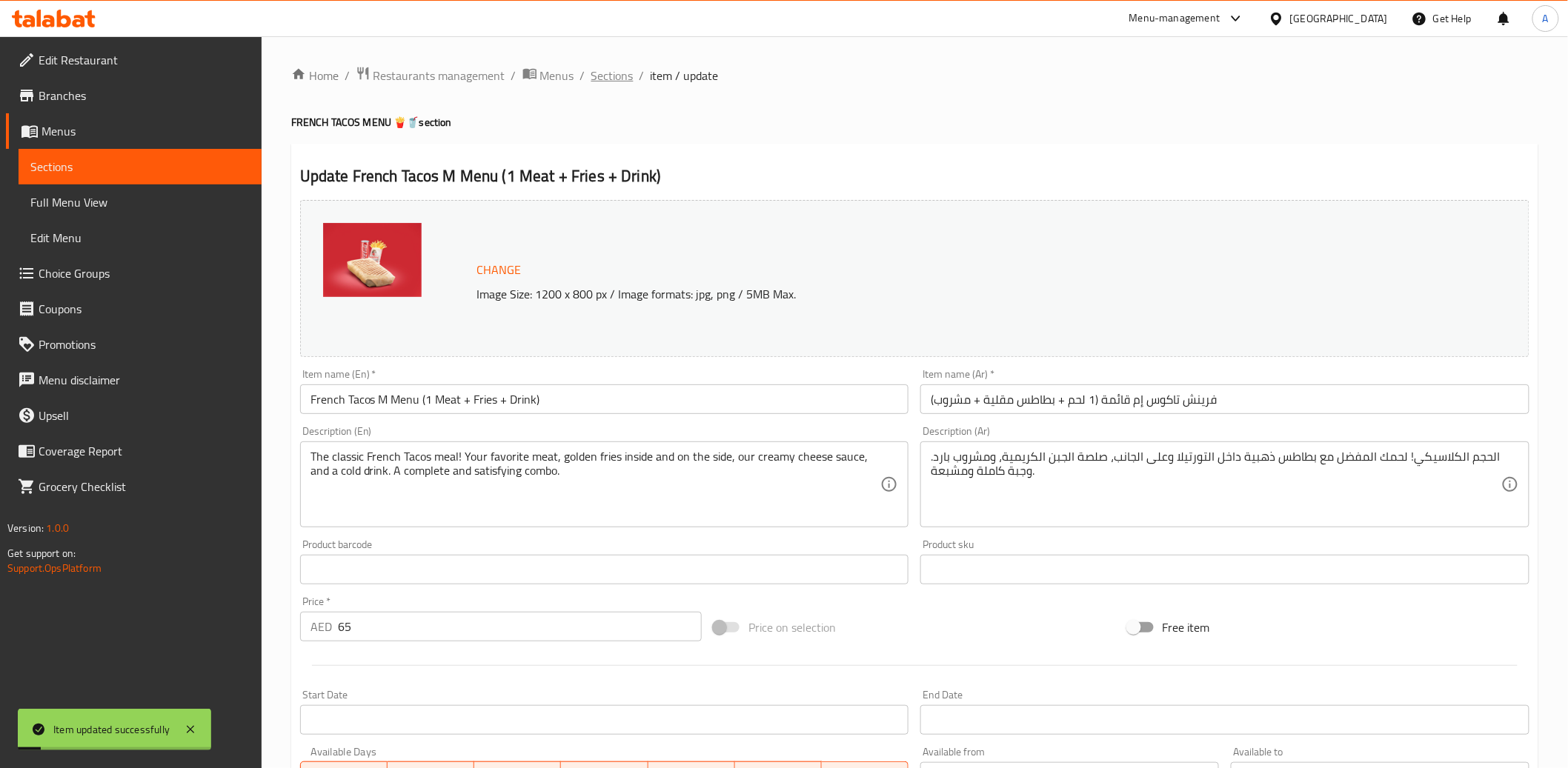
click at [614, 76] on span "Sections" at bounding box center [612, 75] width 42 height 18
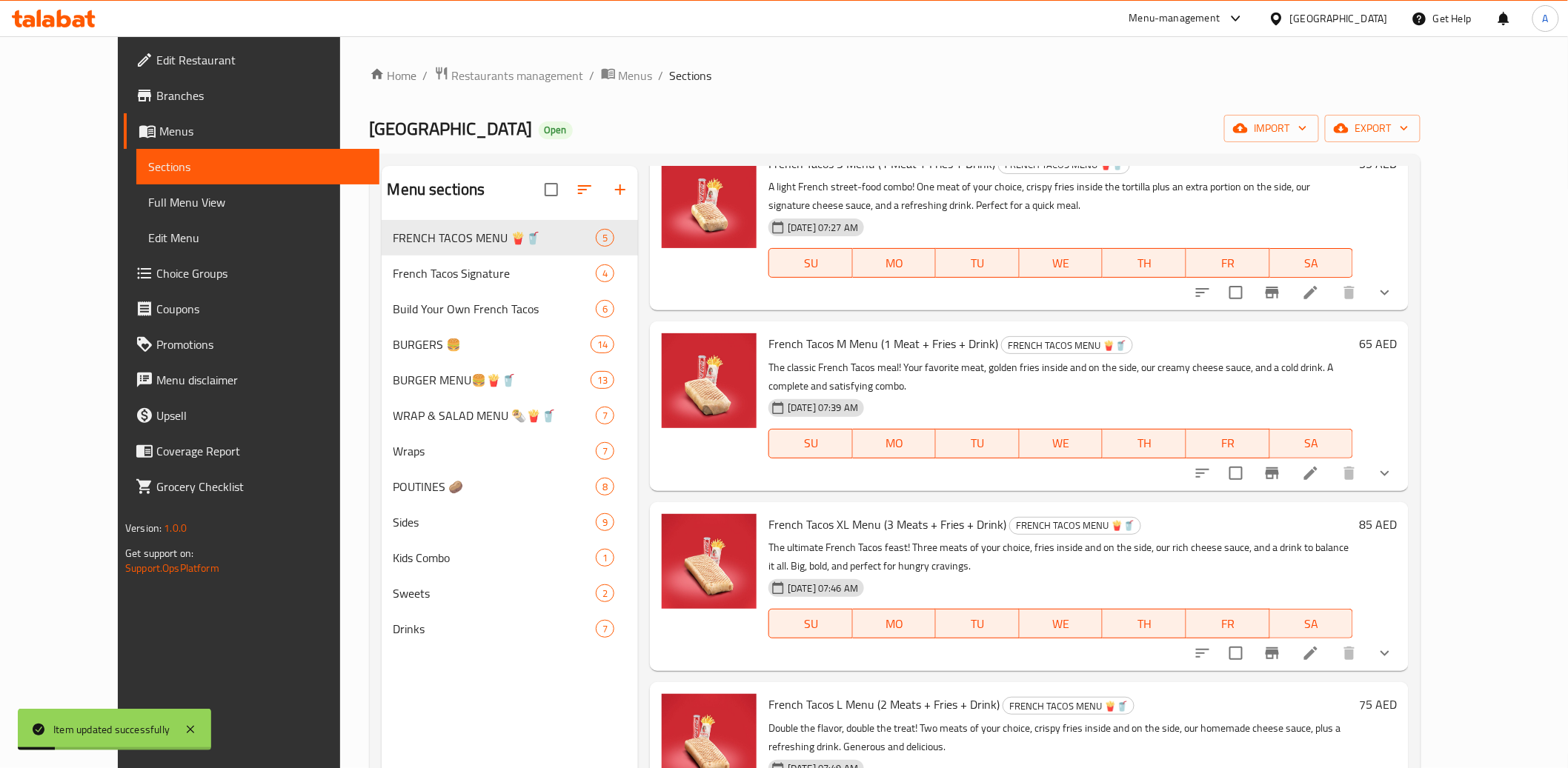
scroll to position [132, 0]
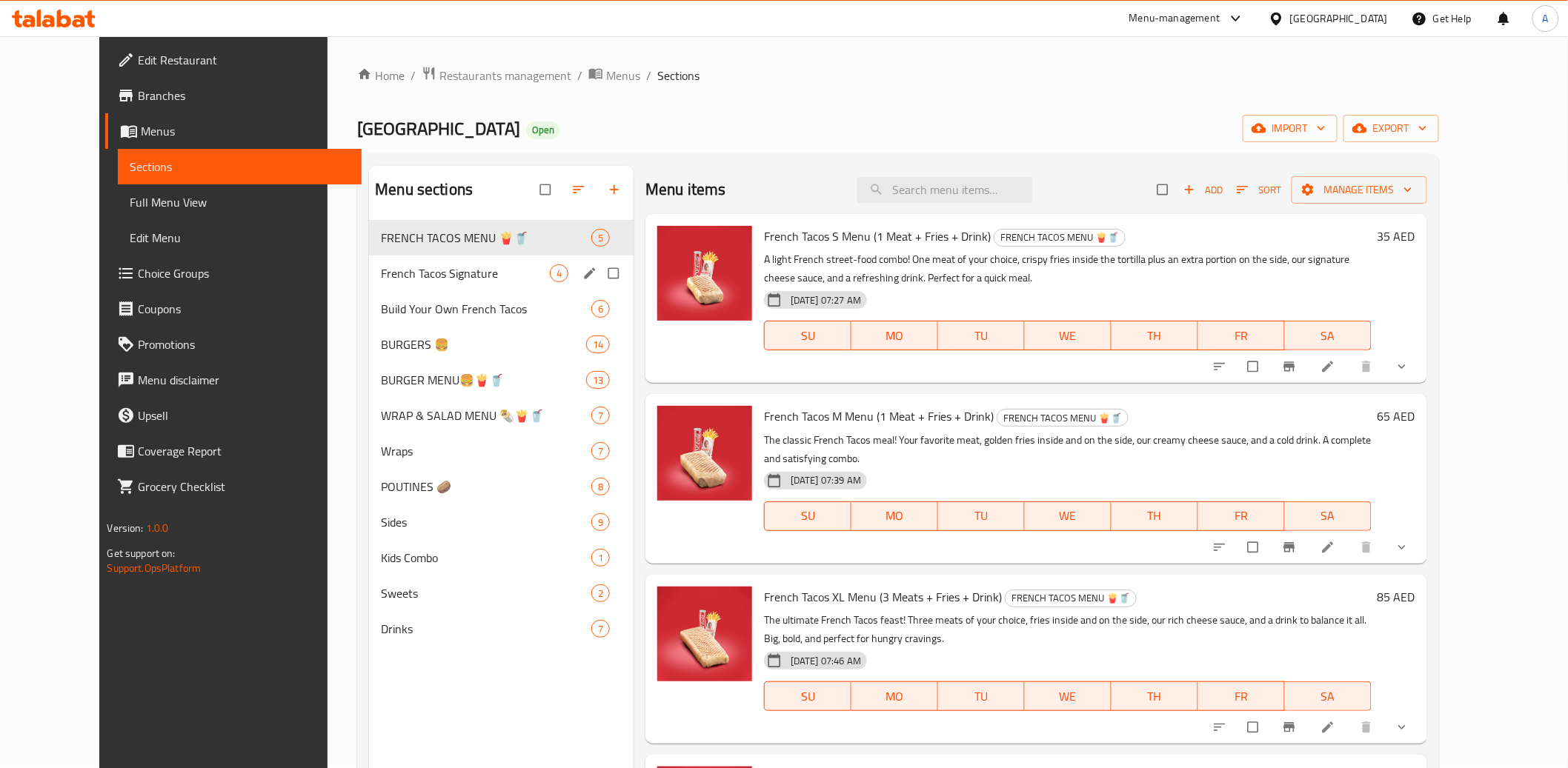
click at [413, 280] on span "French Tacos Signature" at bounding box center [465, 274] width 169 height 18
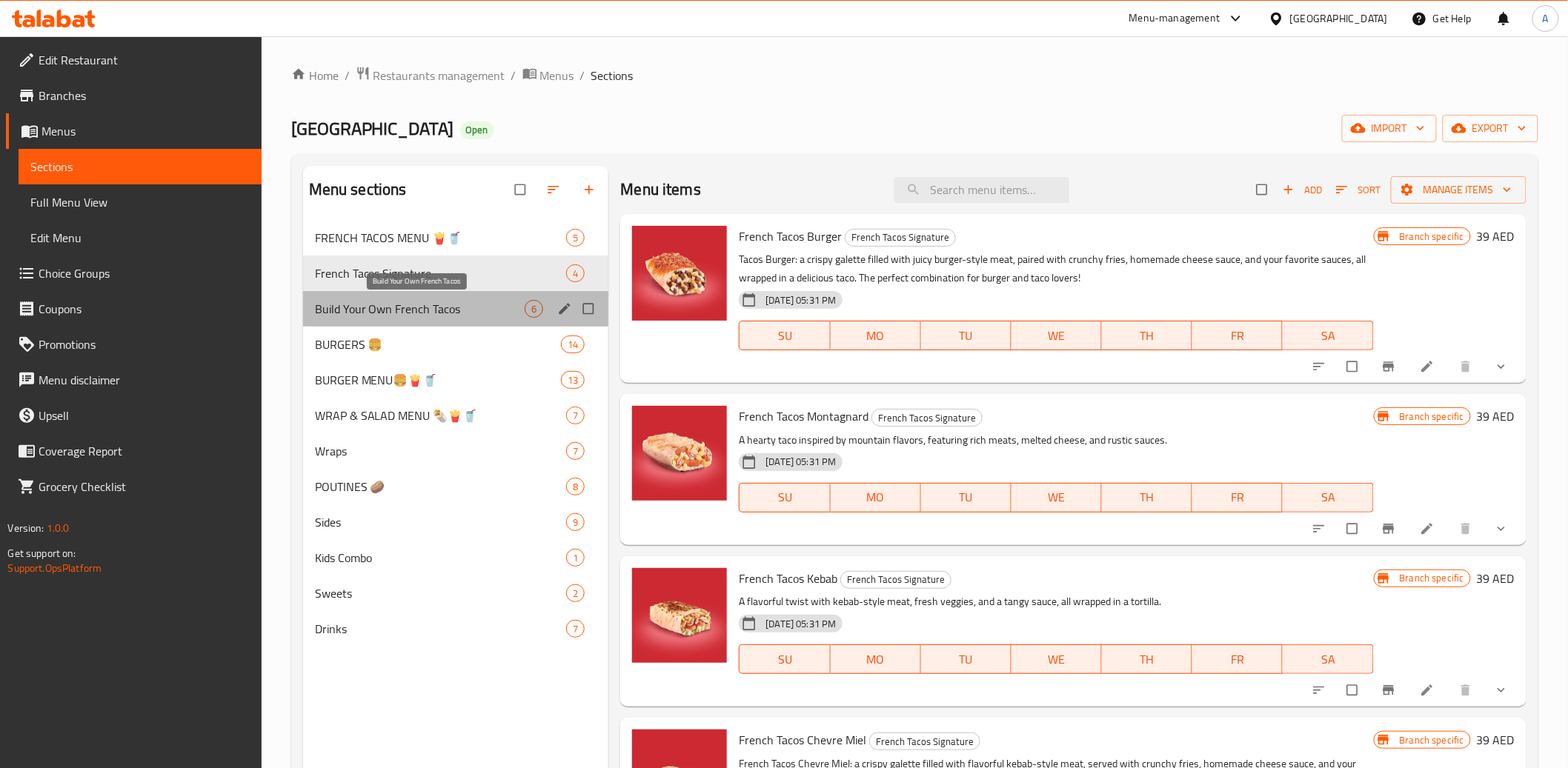
click at [420, 300] on span "Build Your Own French Tacos" at bounding box center [419, 309] width 210 height 18
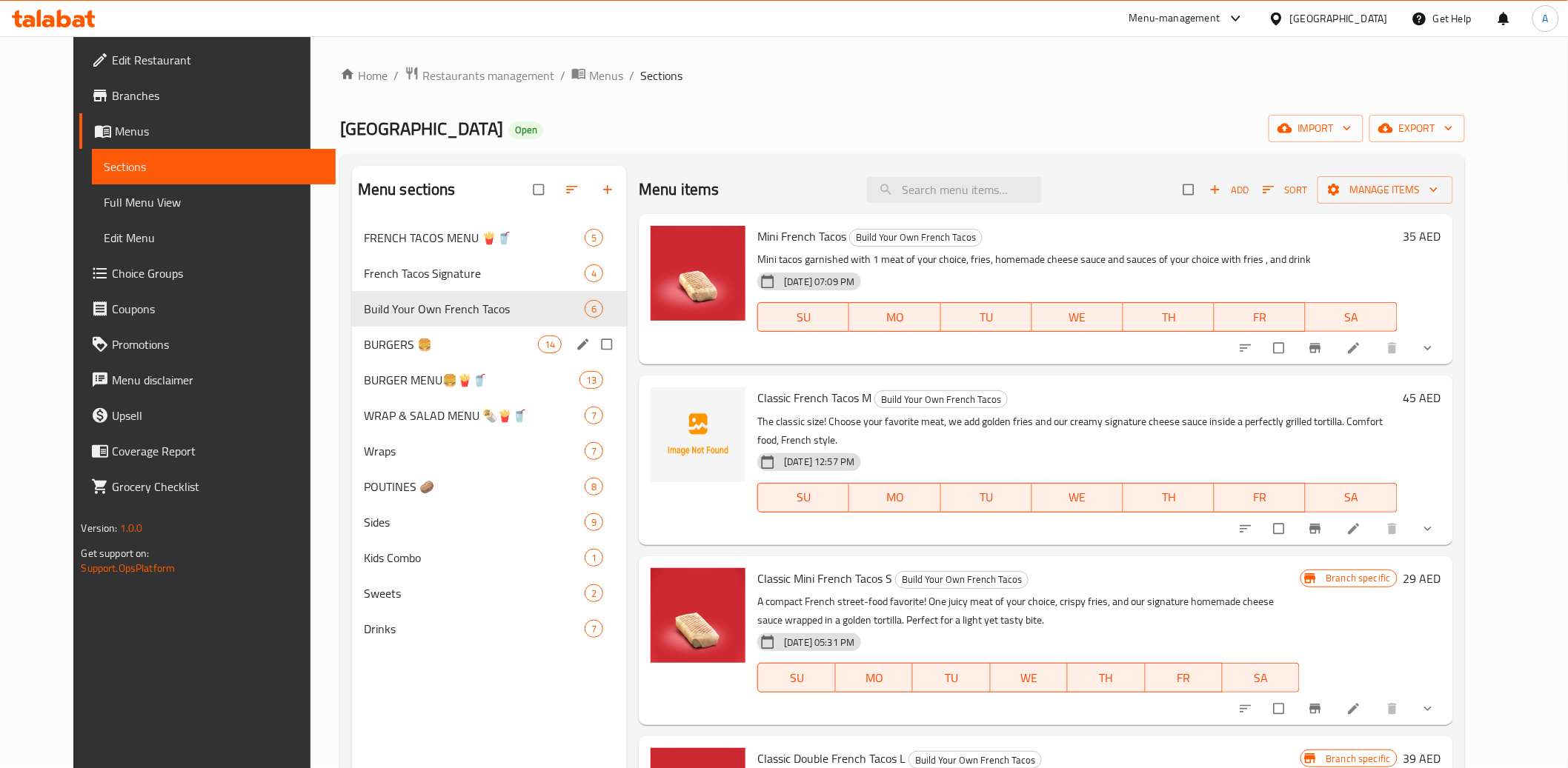
click at [413, 335] on span "BURGERS 🍔" at bounding box center [451, 344] width 174 height 18
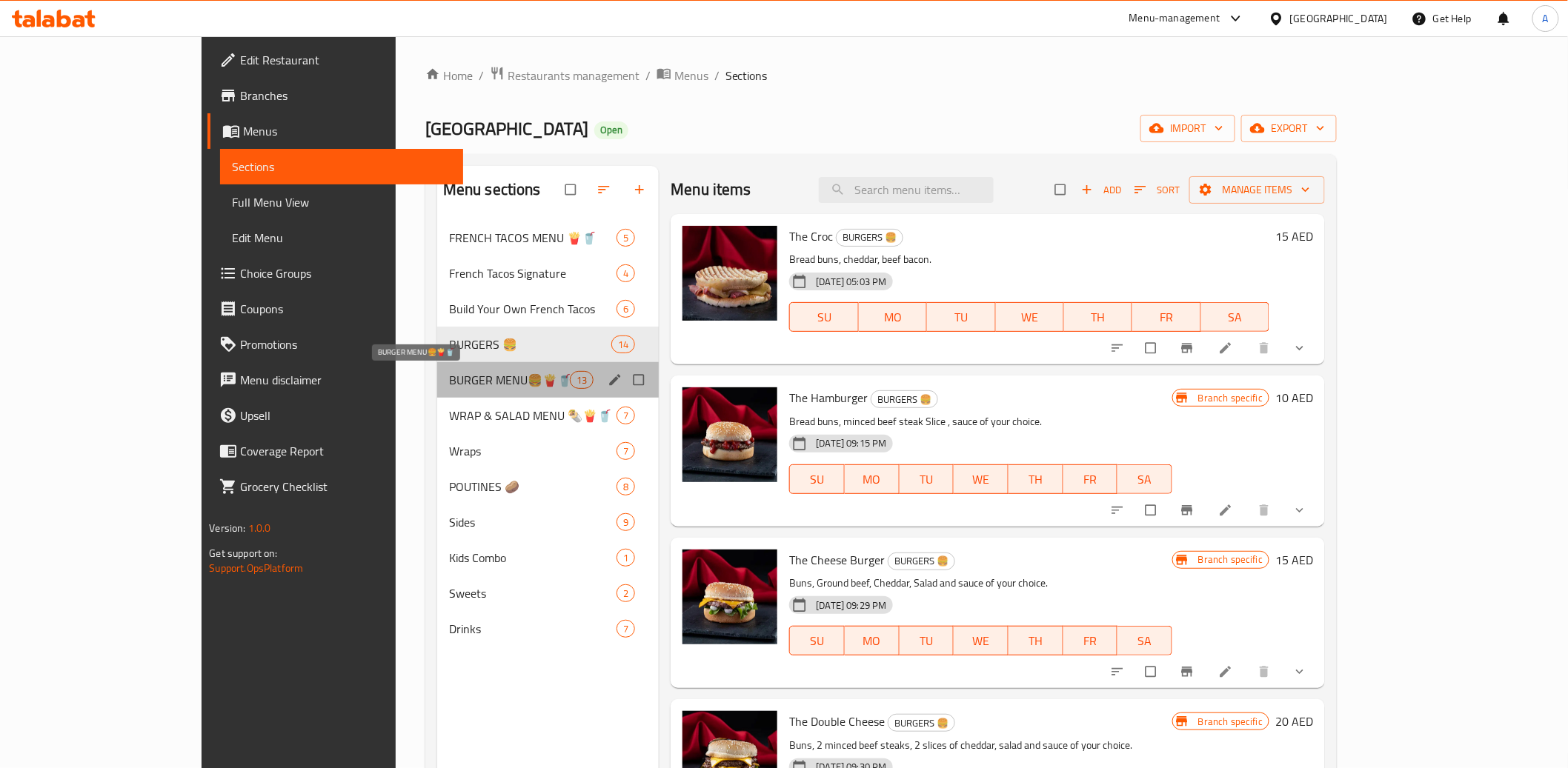
drag, startPoint x: 403, startPoint y: 371, endPoint x: 403, endPoint y: 399, distance: 28.0
click at [449, 371] on span "BURGER MENU🍔🍟🥤" at bounding box center [509, 380] width 121 height 18
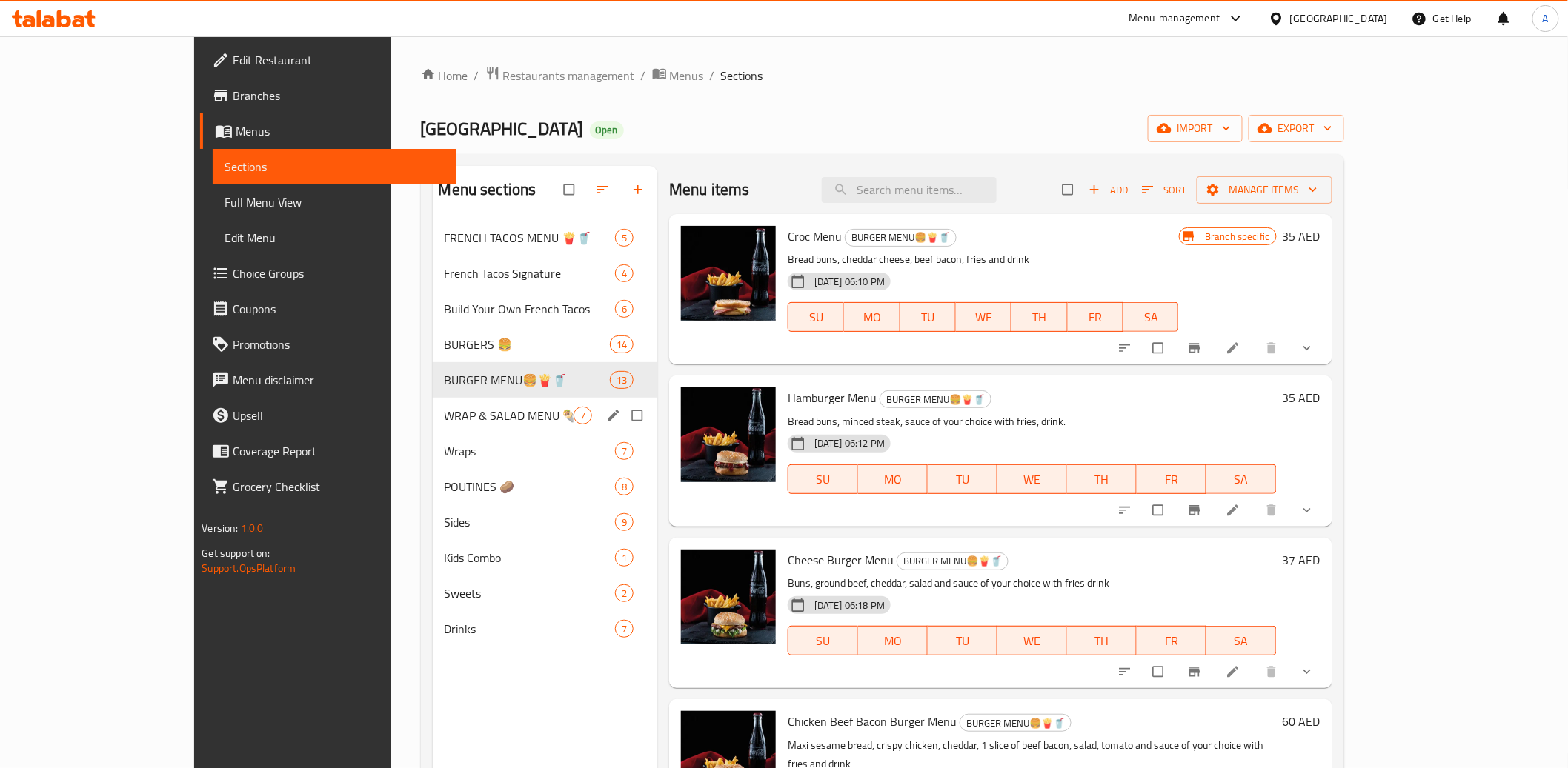
drag, startPoint x: 401, startPoint y: 403, endPoint x: 401, endPoint y: 412, distance: 9.0
click at [433, 403] on div "WRAP & SALAD MENU 🌯🍟🥤 7" at bounding box center [545, 415] width 225 height 35
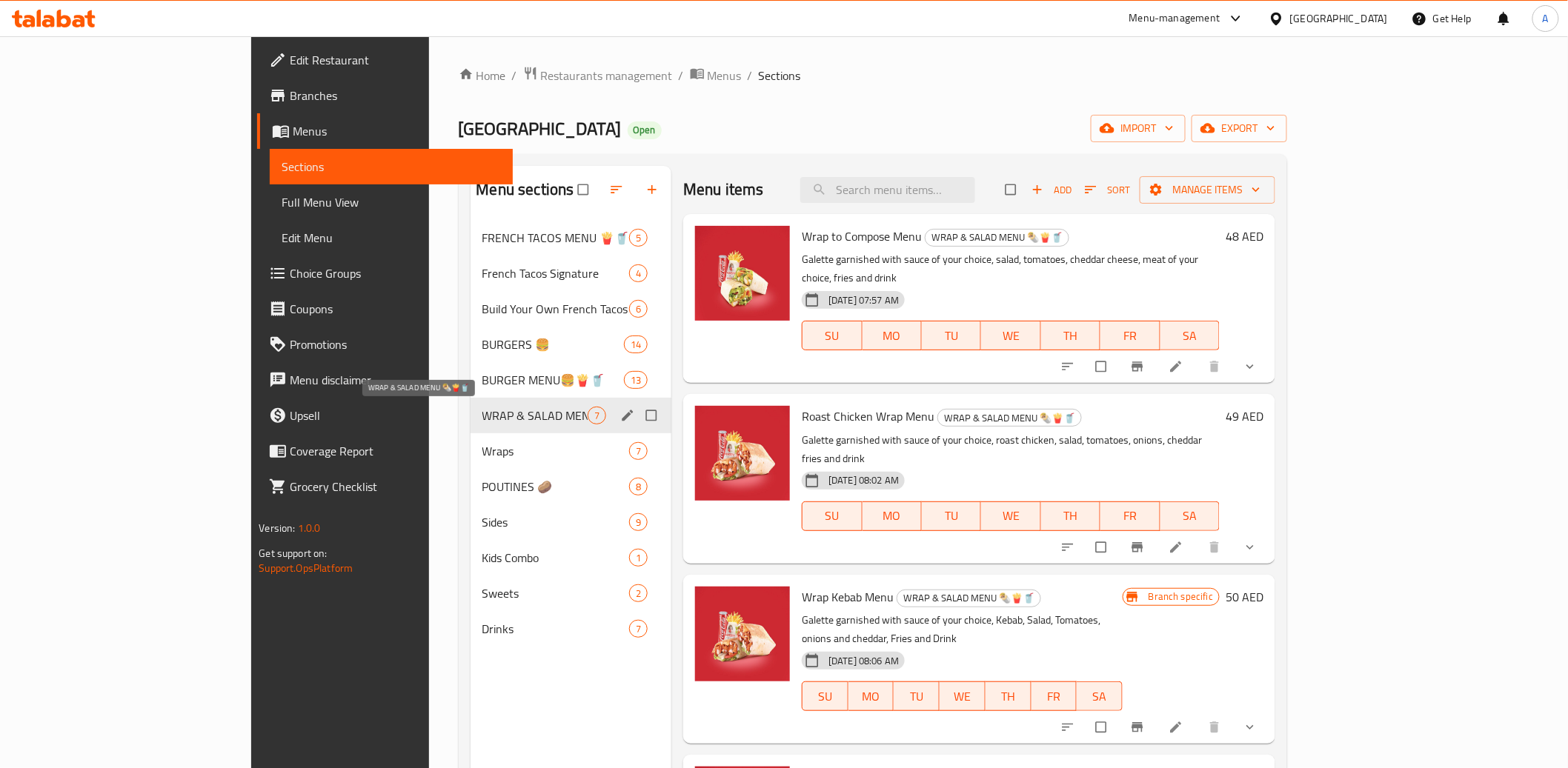
click at [470, 430] on div "WRAP & SALAD MENU 🌯🍟🥤 7" at bounding box center [571, 415] width 201 height 35
click at [483, 494] on span "POUTINES 🥔" at bounding box center [536, 487] width 106 height 18
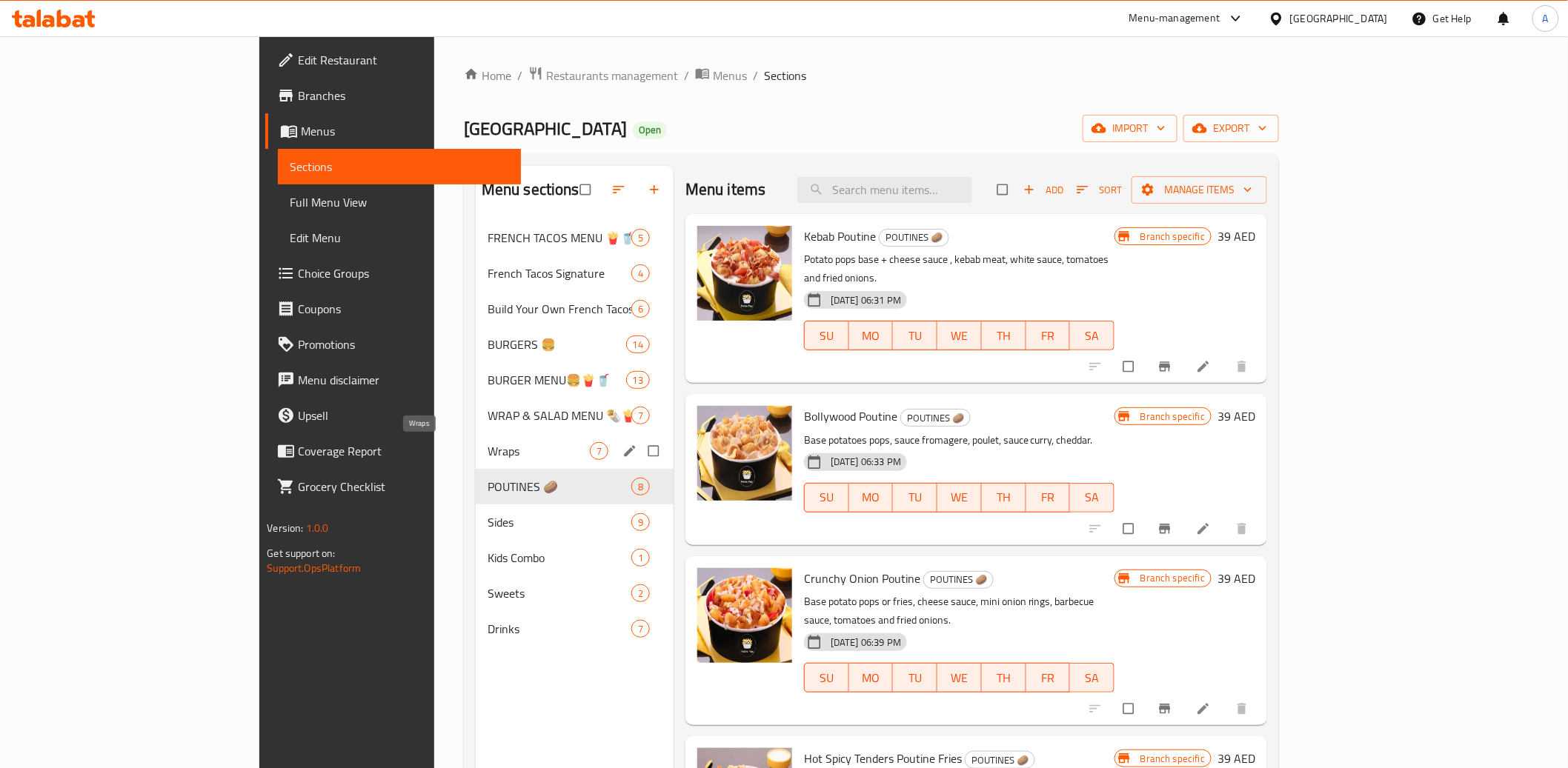
click at [488, 443] on span "Wraps" at bounding box center [539, 451] width 103 height 18
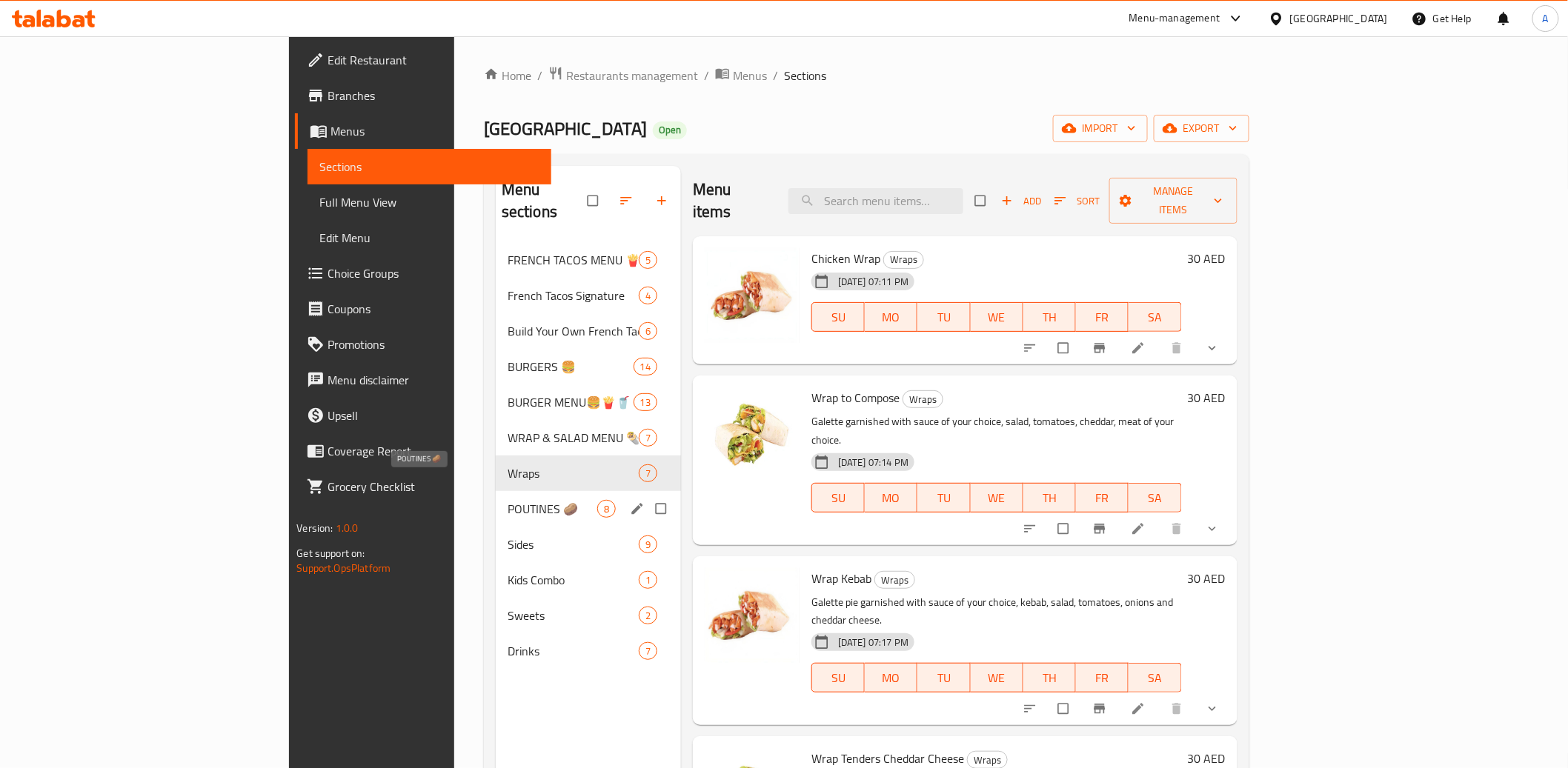
click at [507, 500] on span "POUTINES 🥔" at bounding box center [552, 509] width 90 height 18
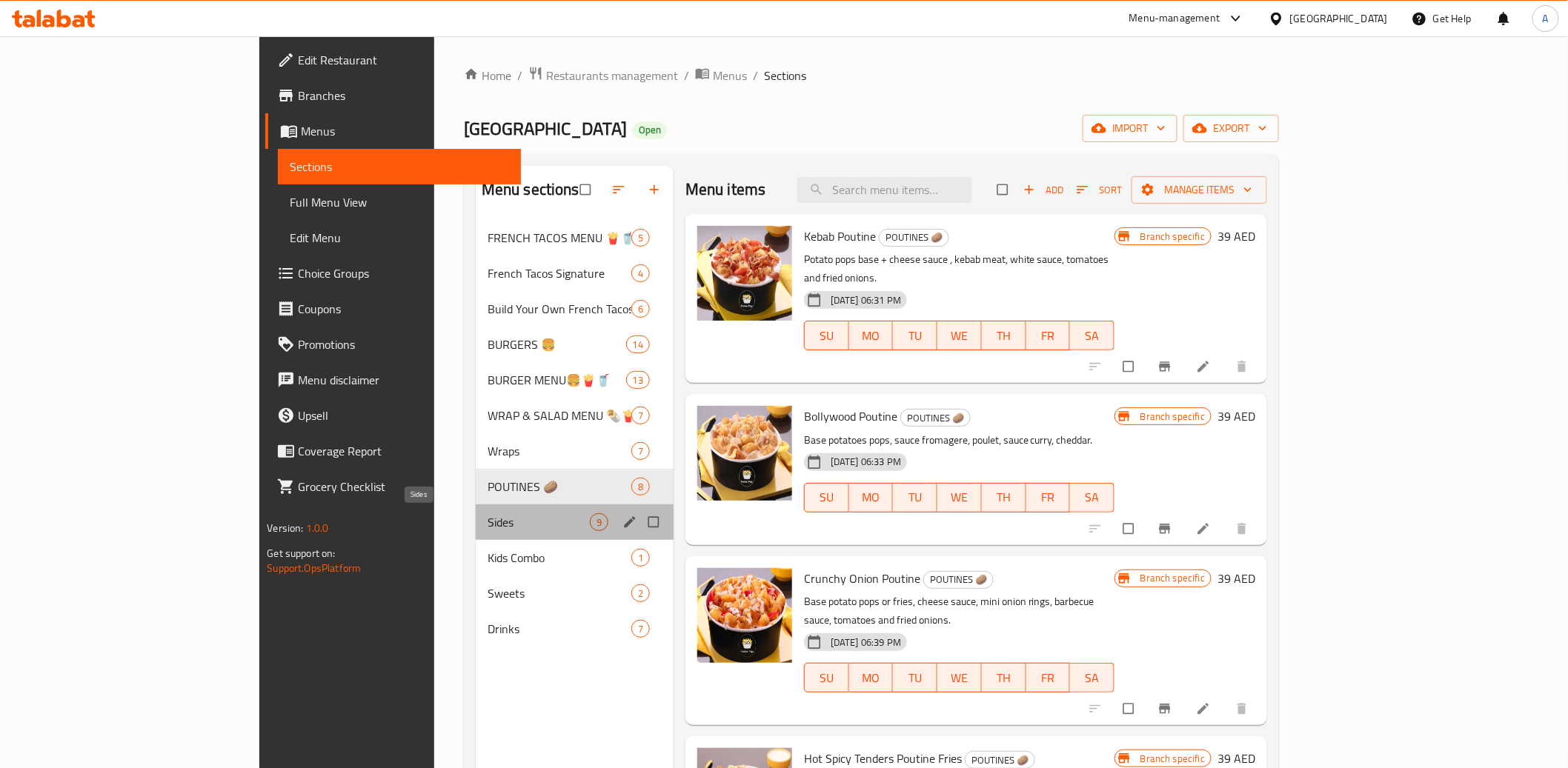
click at [488, 522] on span "Sides" at bounding box center [539, 522] width 103 height 18
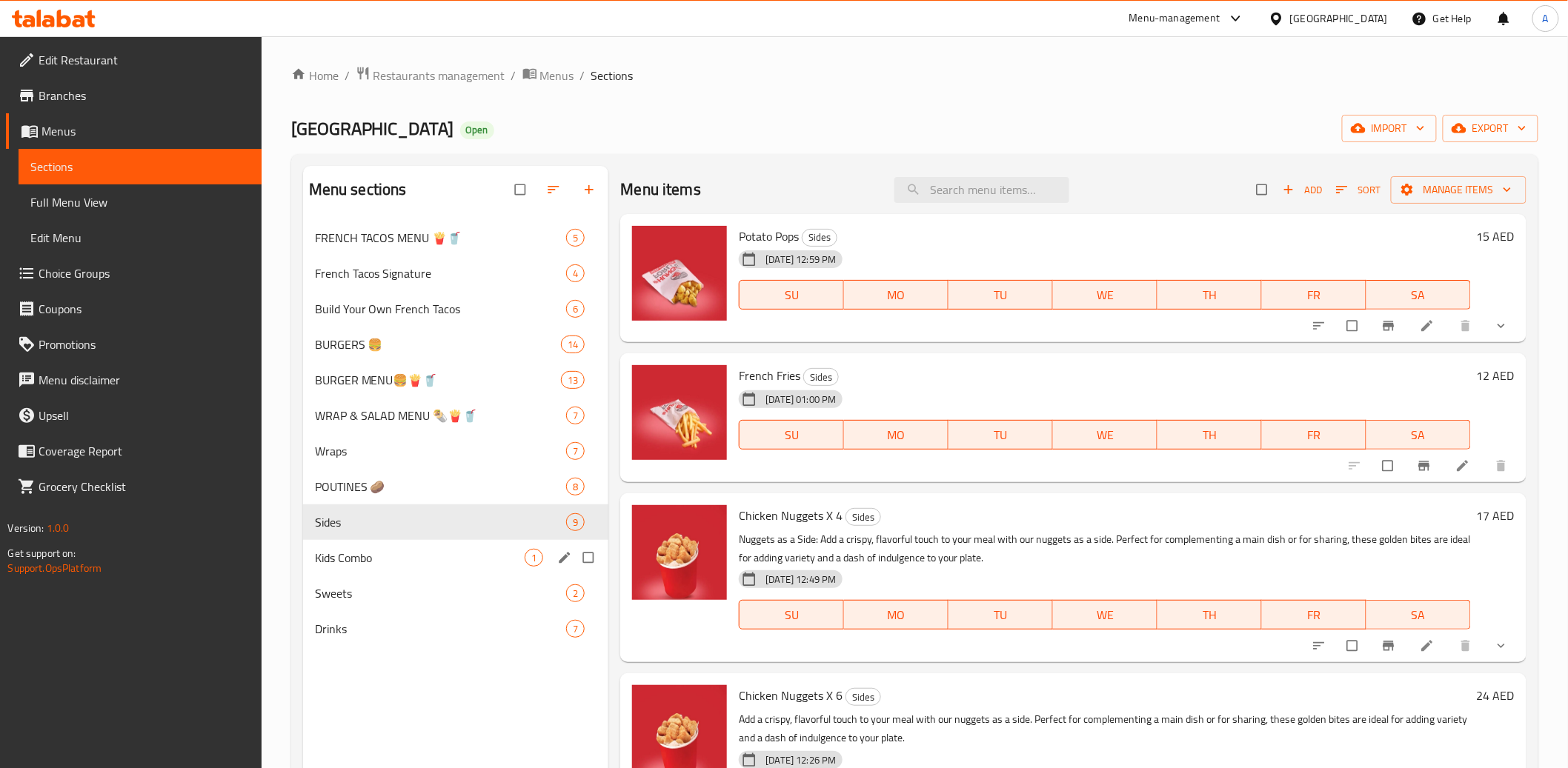
click at [372, 584] on span "Sweets" at bounding box center [441, 593] width 252 height 18
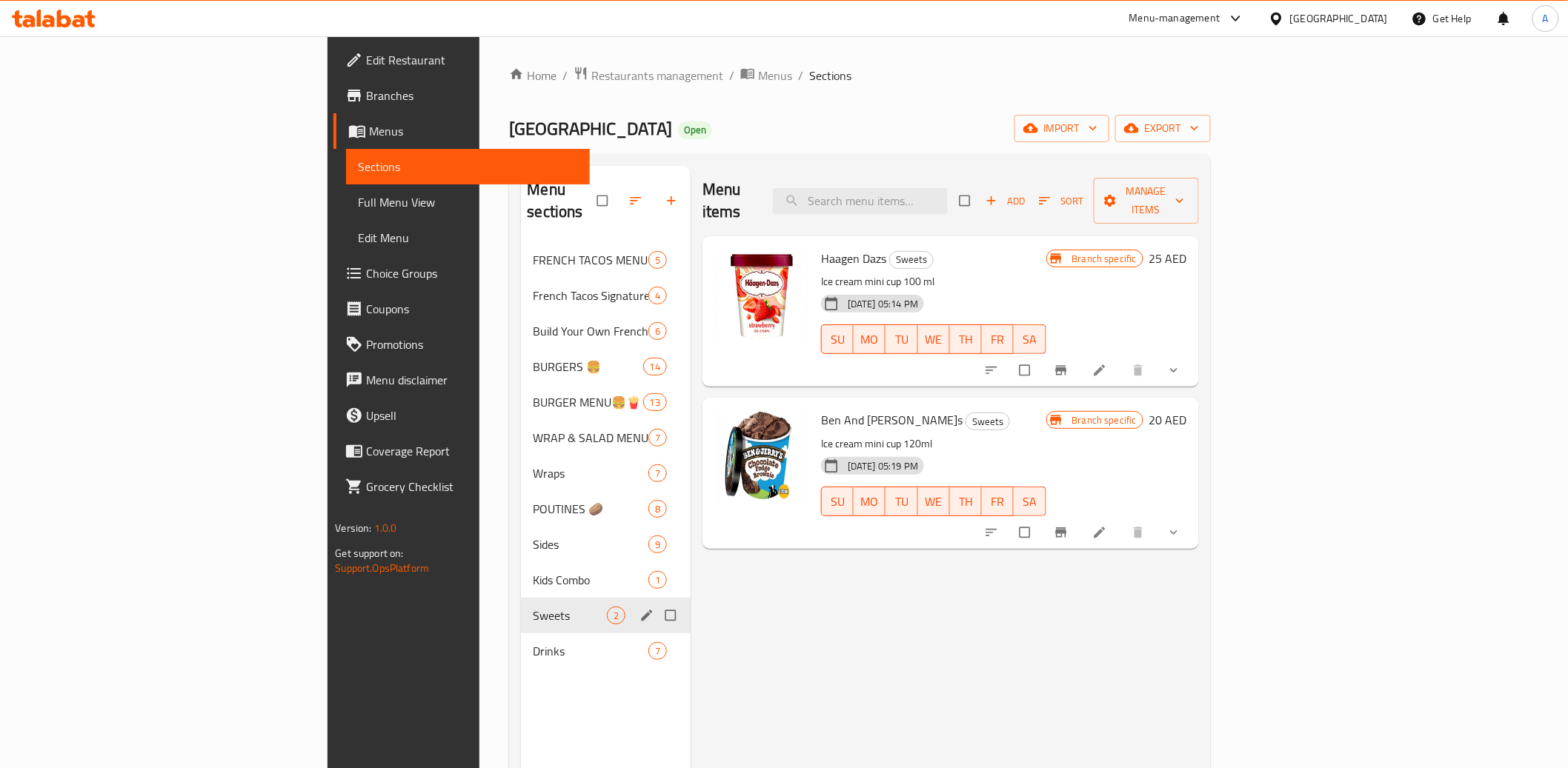
click at [521, 608] on div "Sweets 2" at bounding box center [606, 616] width 170 height 35
click at [533, 251] on span "FRENCH TACOS MENU 🍟🥤" at bounding box center [569, 260] width 73 height 18
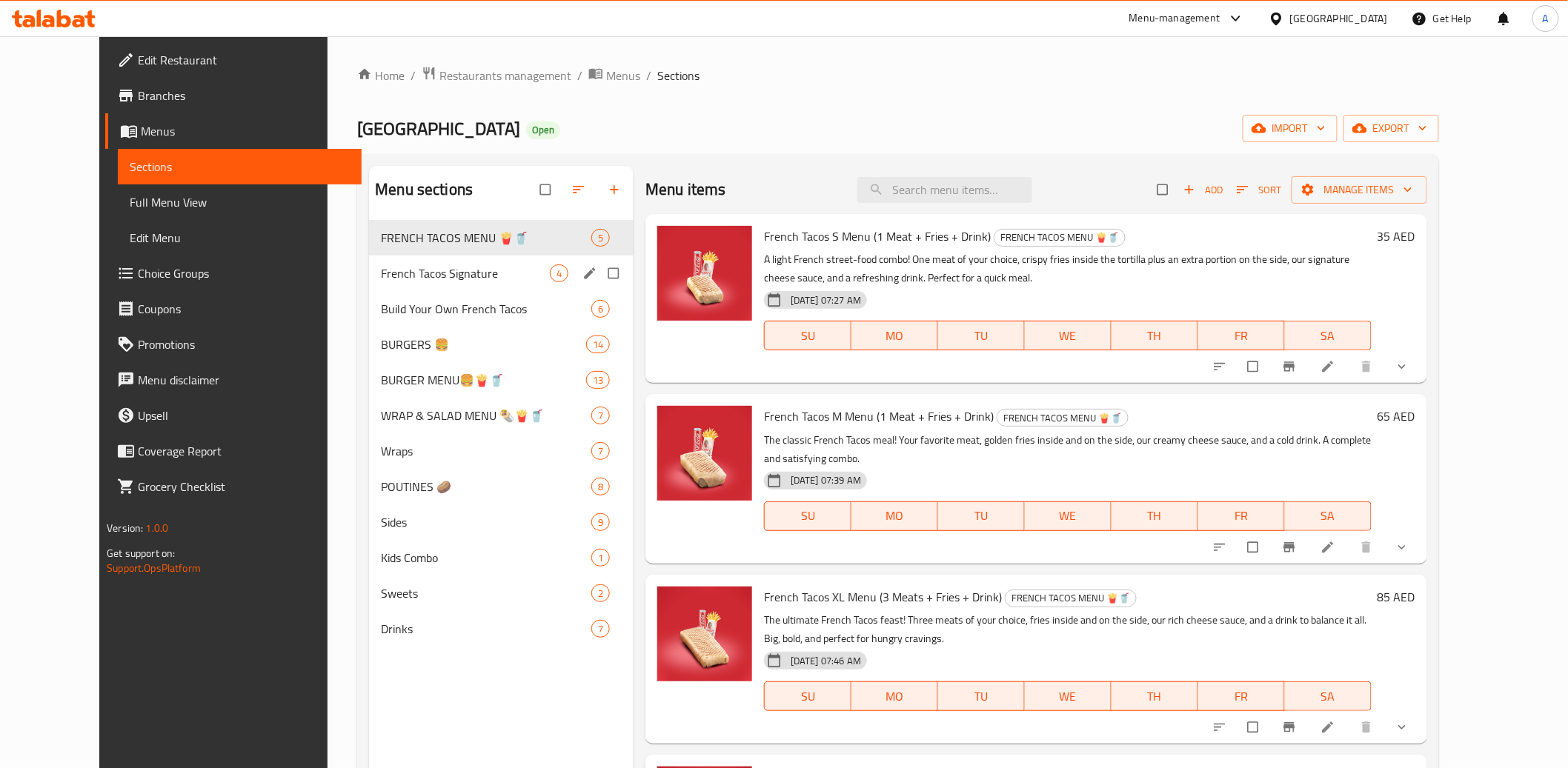
click at [384, 273] on span "French Tacos Signature" at bounding box center [465, 274] width 169 height 18
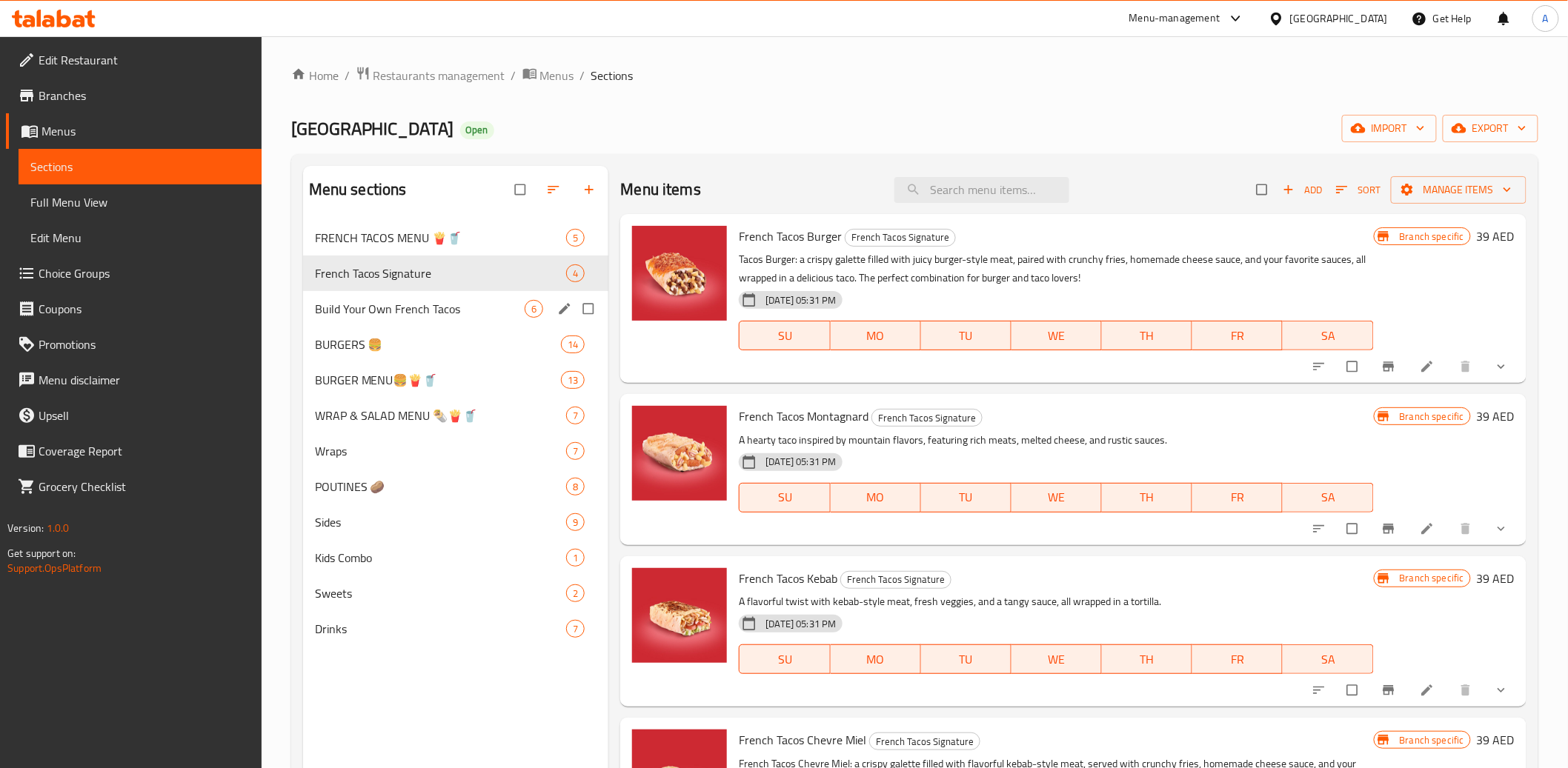
click at [385, 295] on div "Build Your Own French Tacos 6" at bounding box center [456, 309] width 306 height 35
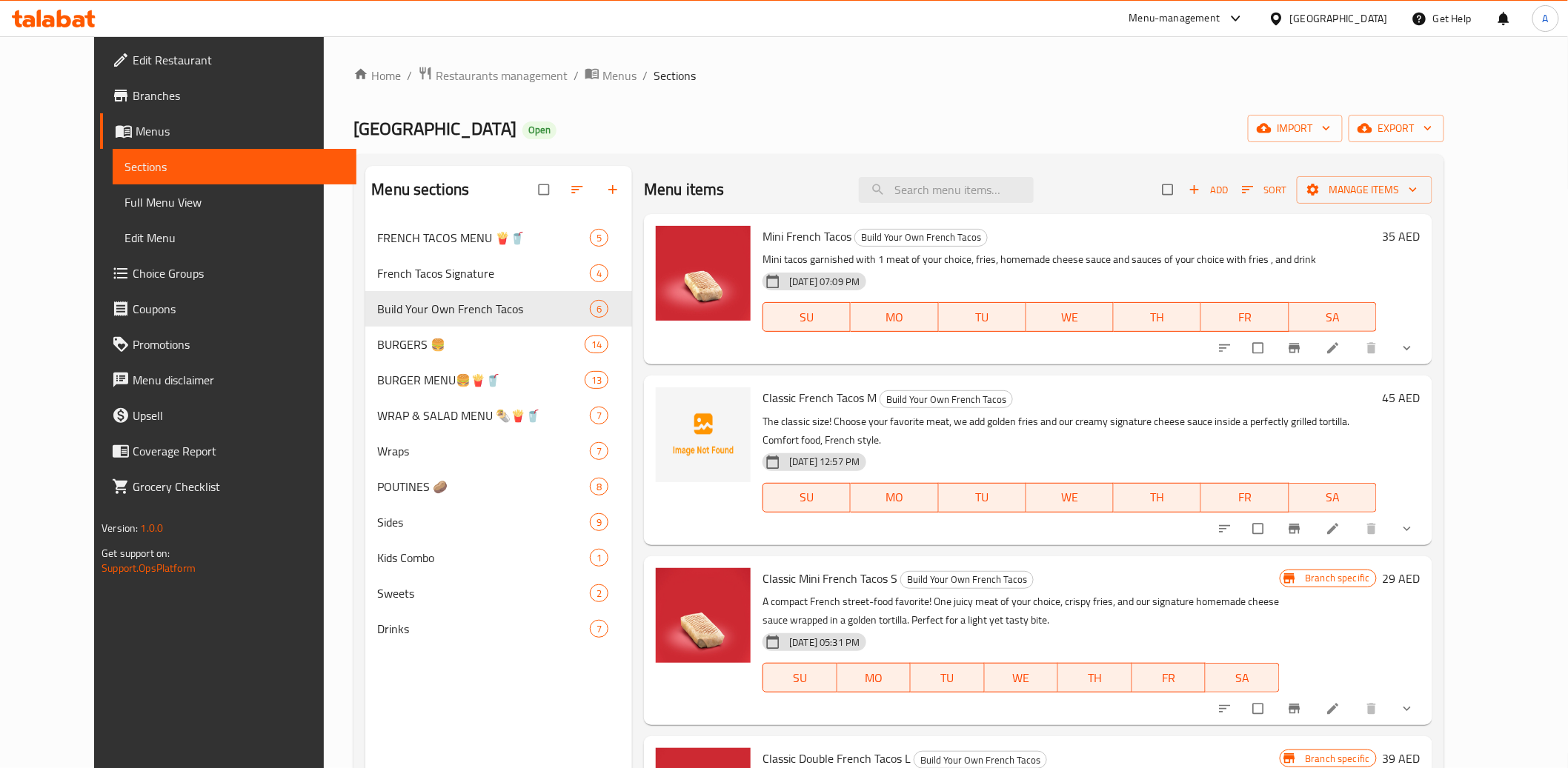
click at [378, 229] on span "FRENCH TACOS MENU 🍟🥤" at bounding box center [484, 237] width 213 height 18
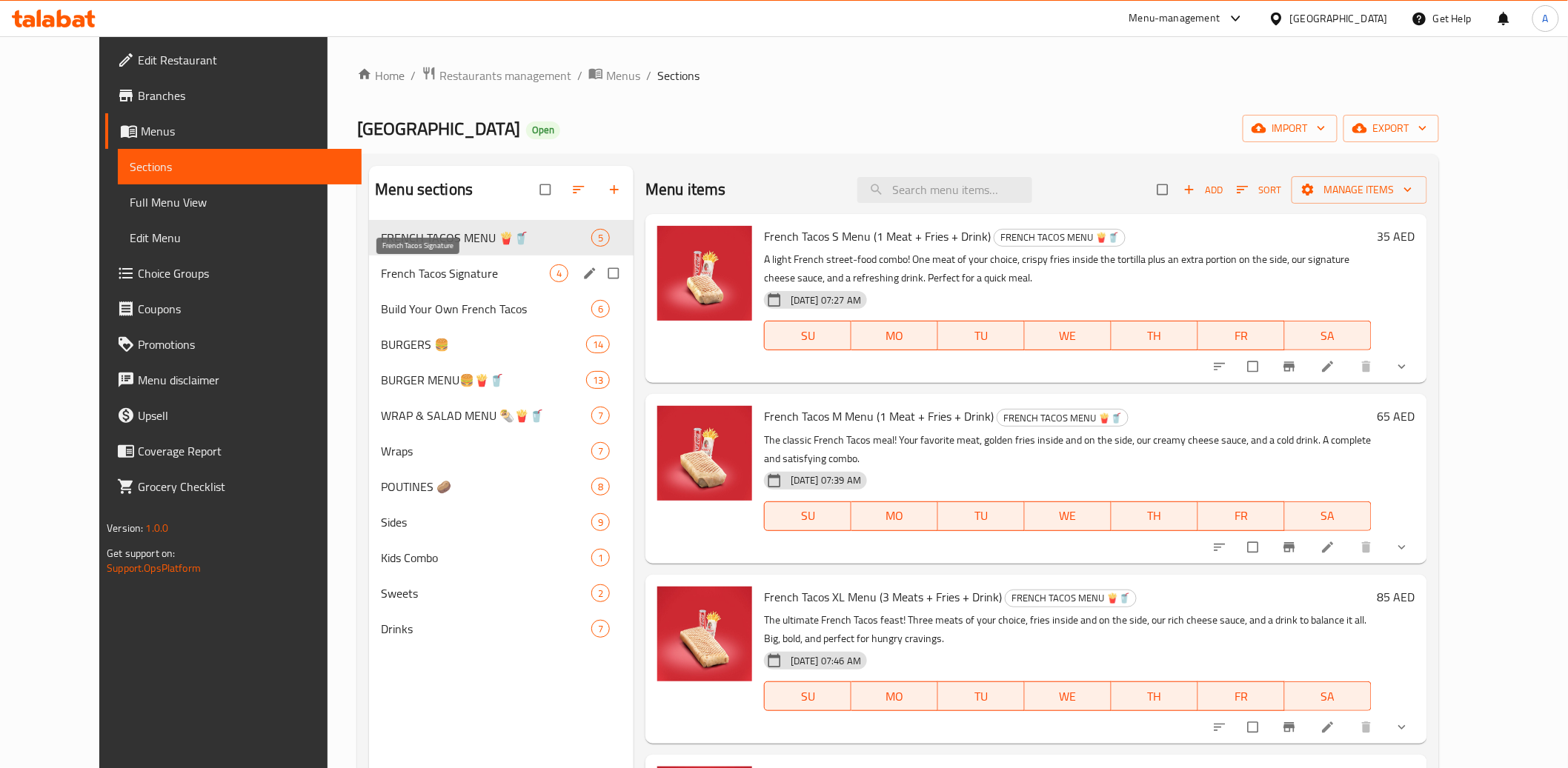
click at [381, 277] on span "French Tacos Signature" at bounding box center [465, 274] width 169 height 18
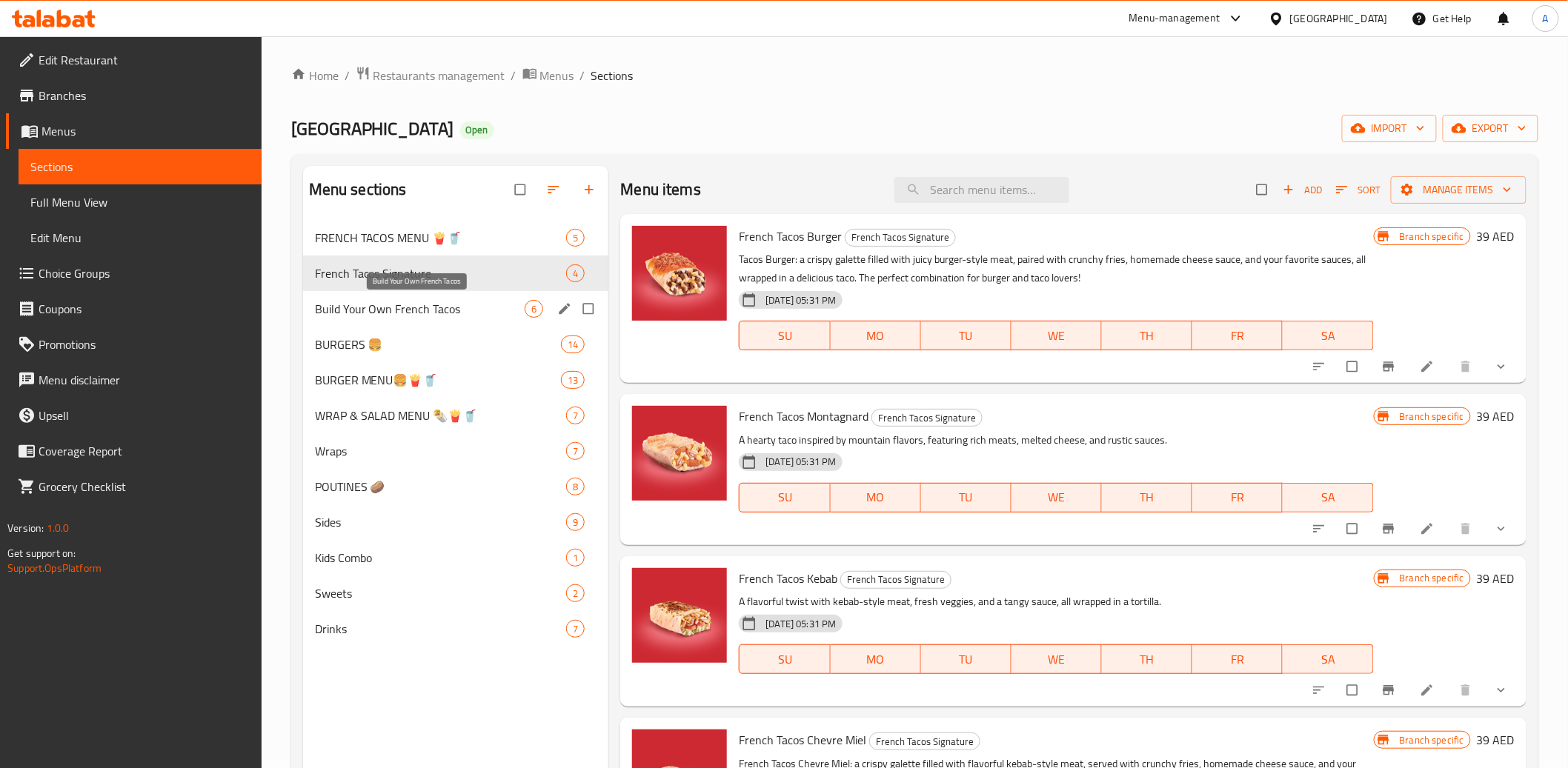
click at [371, 305] on span "Build Your Own French Tacos" at bounding box center [419, 309] width 210 height 18
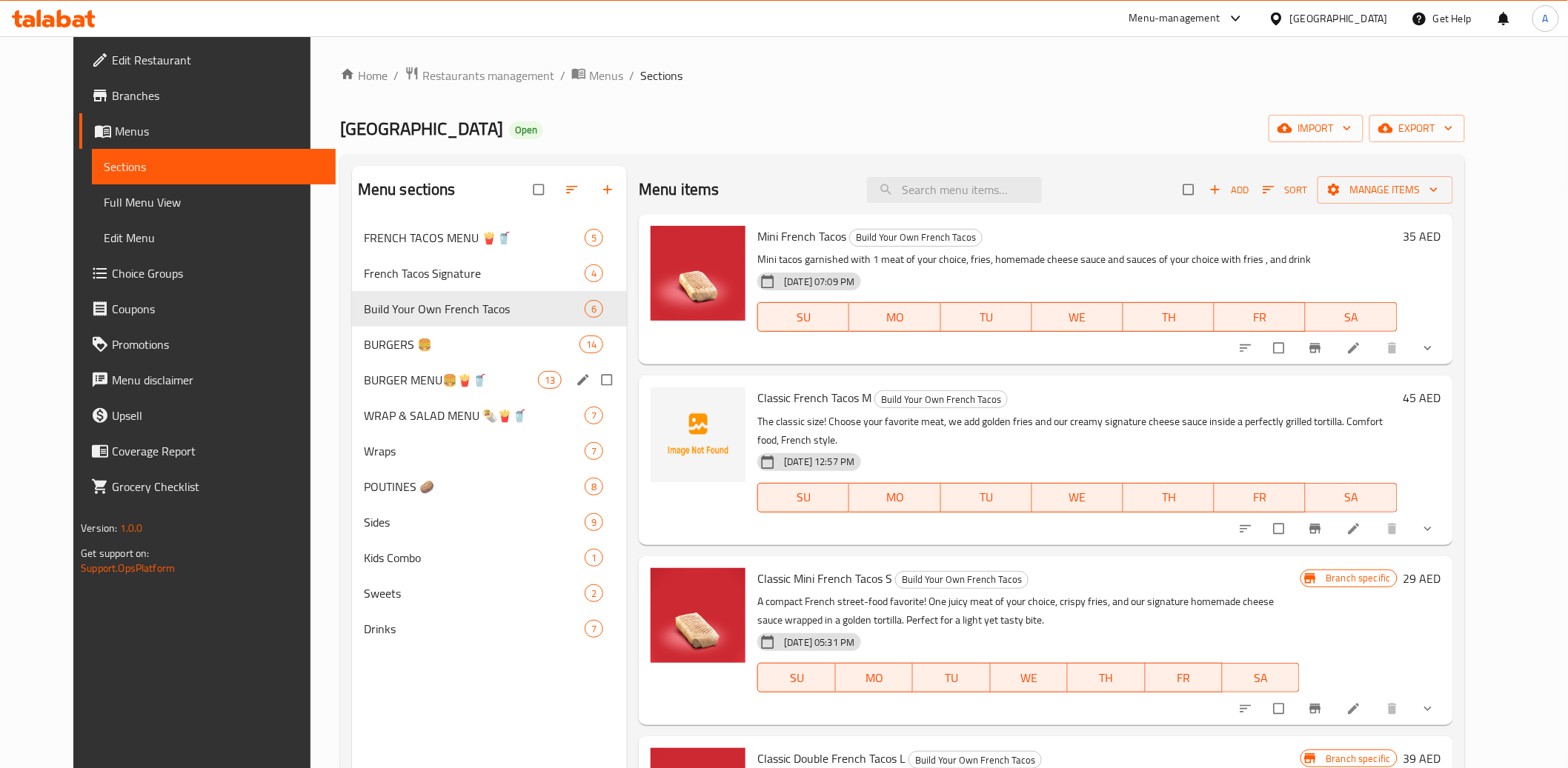
click at [364, 371] on span "BURGER MENU🍔🍟🥤" at bounding box center [451, 380] width 174 height 18
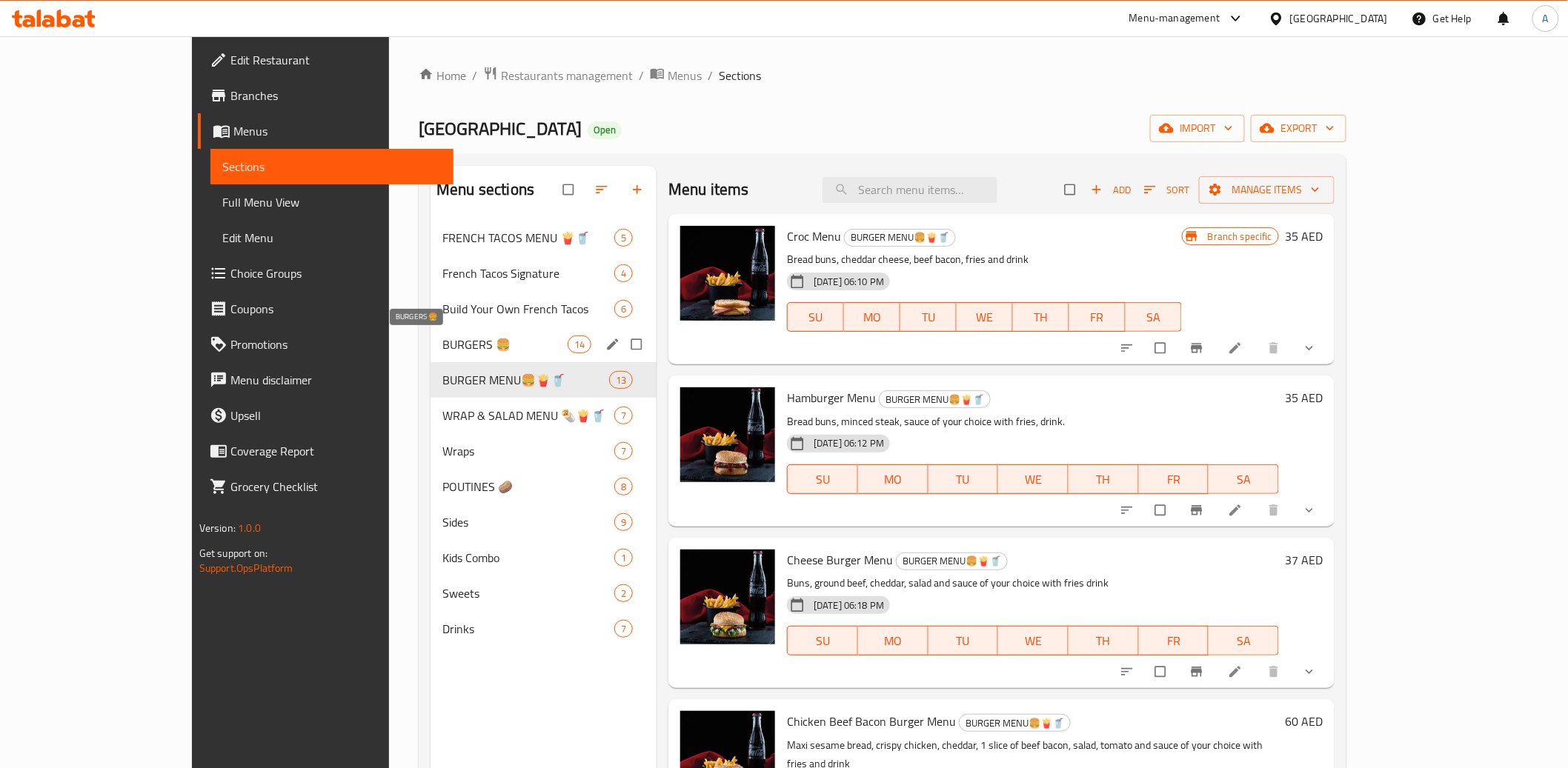
click at [443, 341] on span "BURGERS 🍔" at bounding box center [505, 344] width 125 height 18
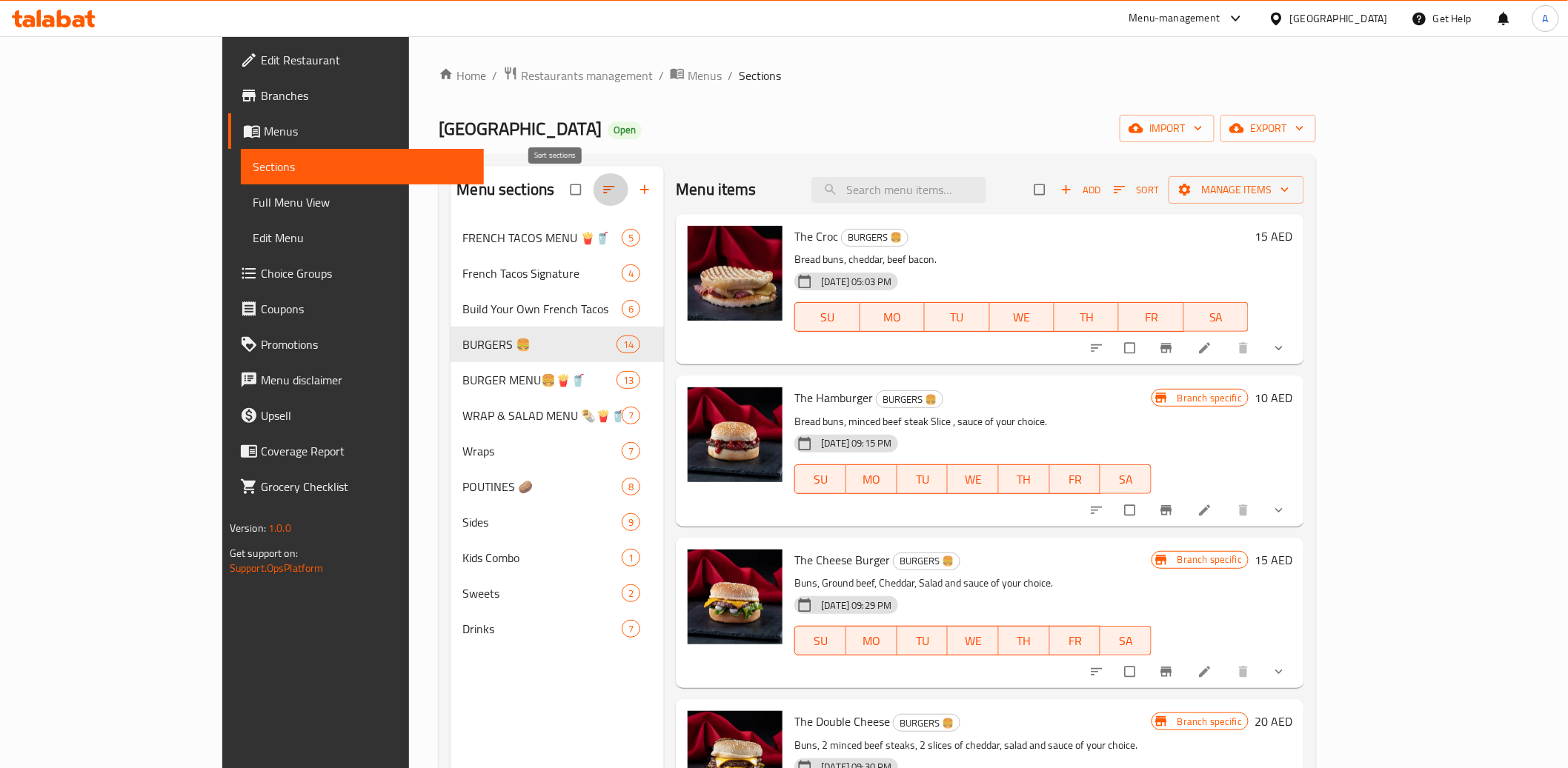
click at [602, 189] on icon "button" at bounding box center [609, 189] width 15 height 15
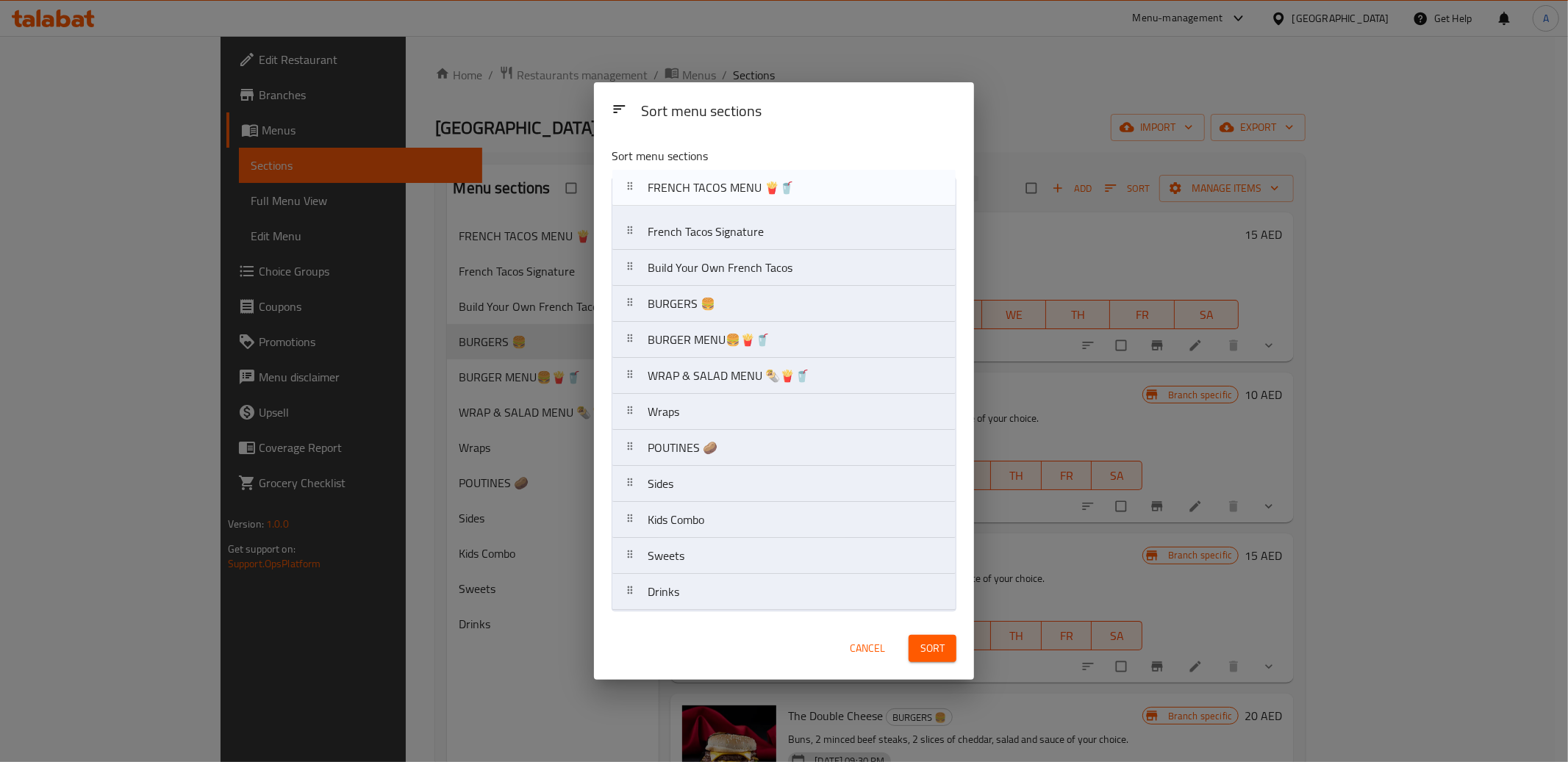
click at [631, 198] on nav "FRENCH TACOS MENU 🍟🥤 French Tacos Signature Build Your Own French Tacos BURGERS…" at bounding box center [784, 394] width 345 height 433
drag, startPoint x: 627, startPoint y: 343, endPoint x: 624, endPoint y: 298, distance: 45.1
click at [624, 298] on nav "FRENCH TACOS MENU 🍟🥤 French Tacos Signature Build Your Own French Tacos BURGERS…" at bounding box center [784, 394] width 345 height 433
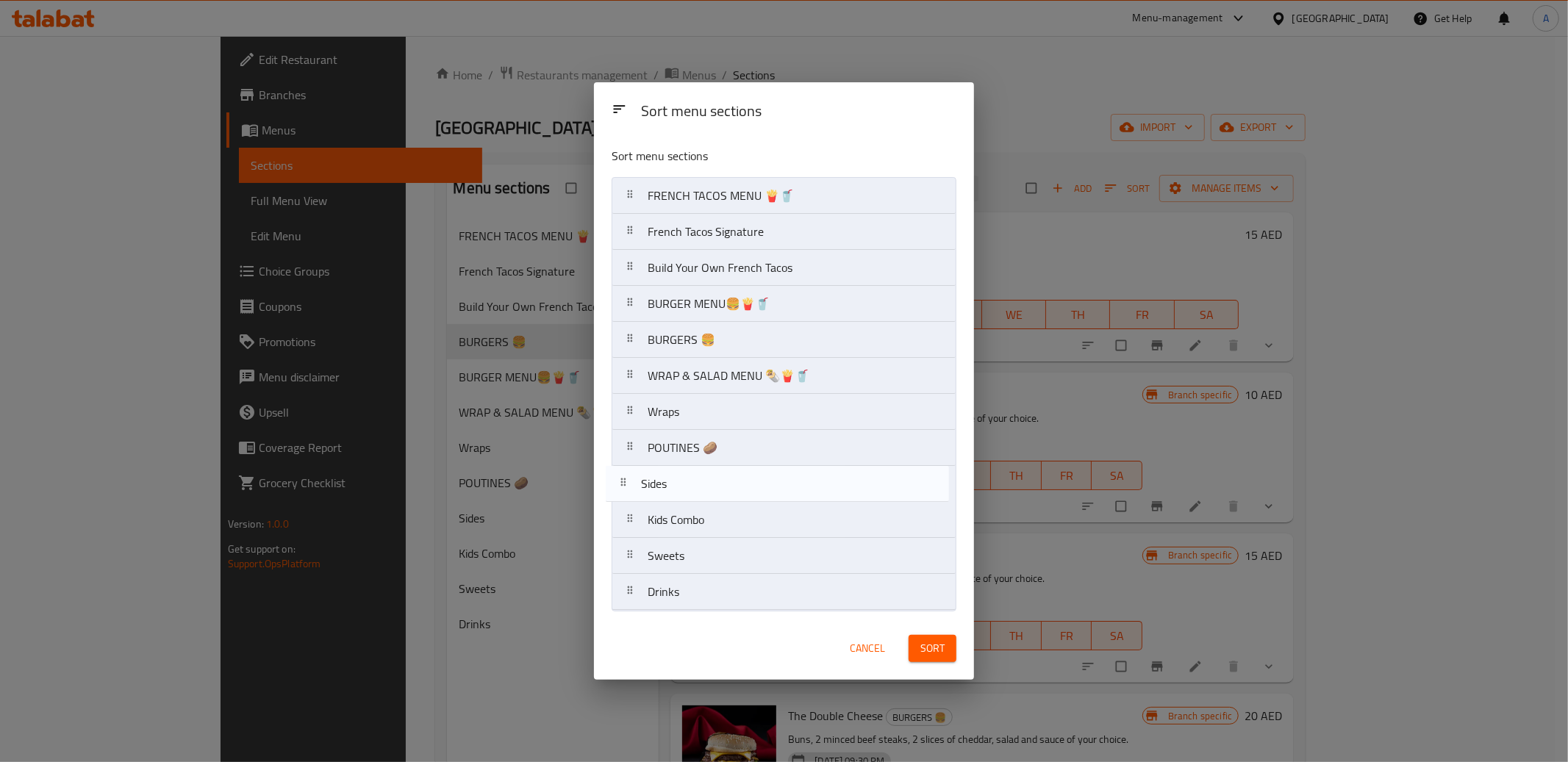
click at [622, 485] on nav "FRENCH TACOS MENU 🍟🥤 French Tacos Signature Build Your Own French Tacos BURGER …" at bounding box center [784, 394] width 345 height 433
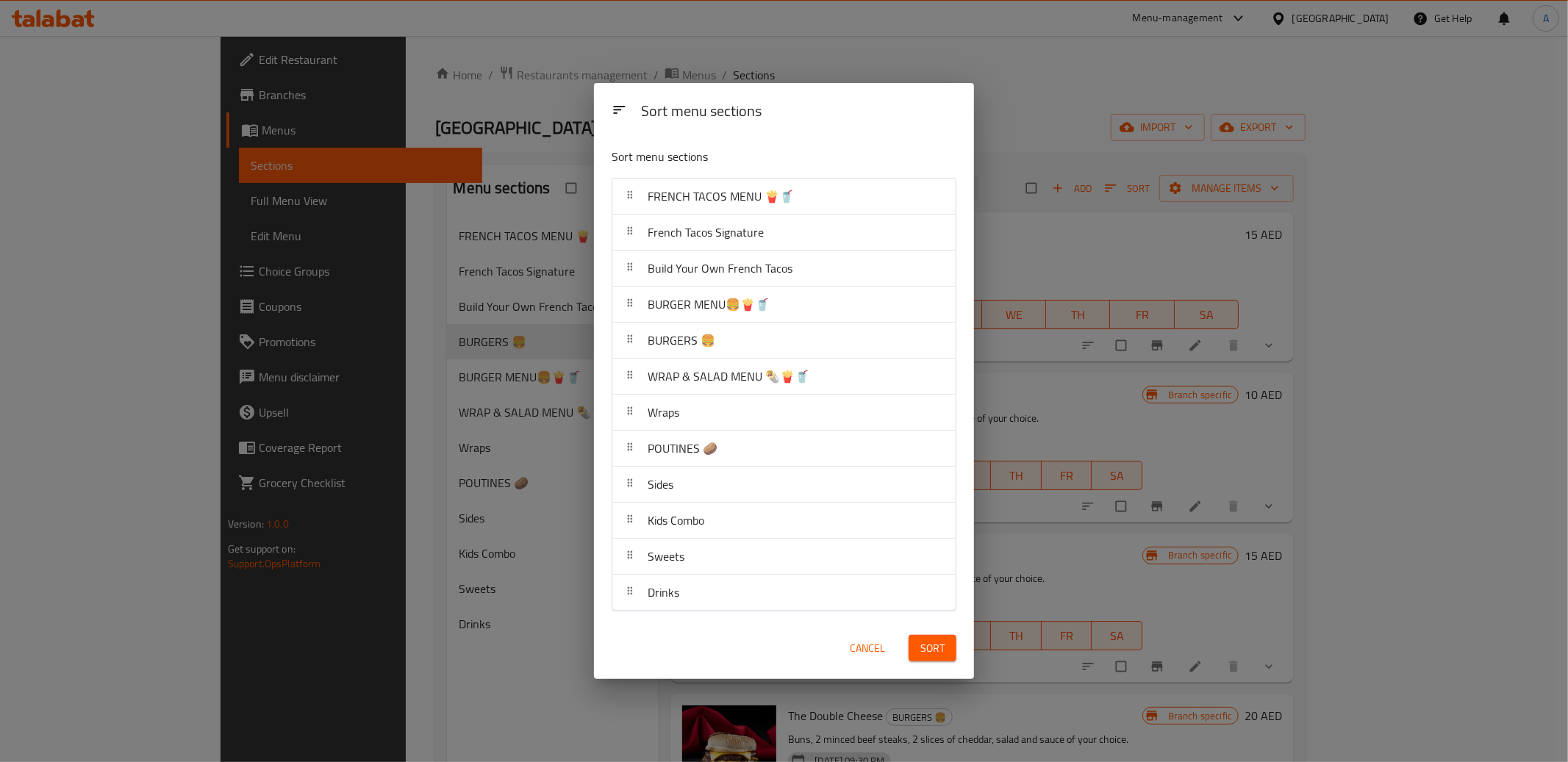
click at [932, 644] on span "Sort" at bounding box center [932, 649] width 24 height 18
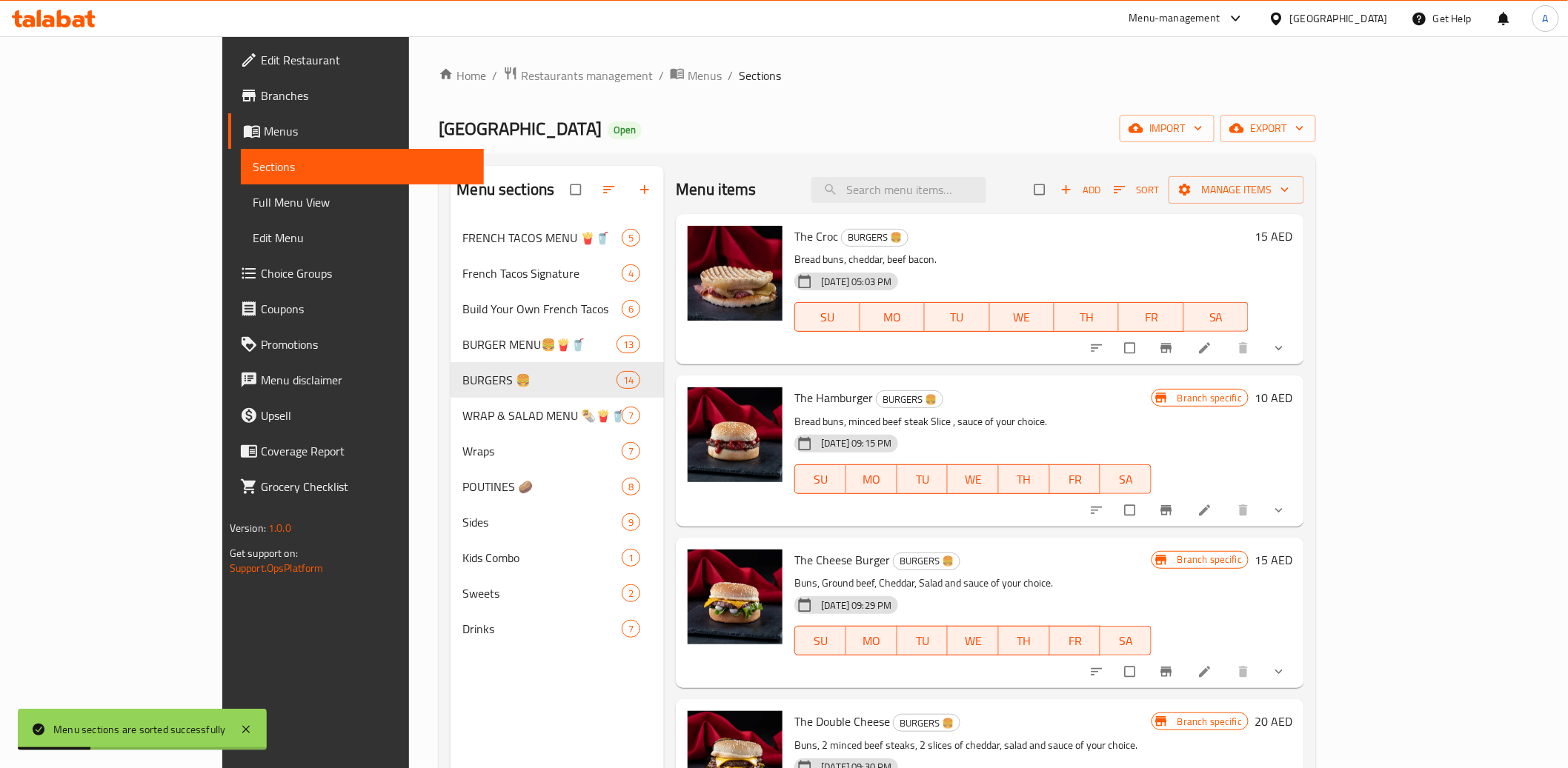
click at [409, 357] on div "Home / Restaurants management / Menus / Sections Tacos Avenue Open import expor…" at bounding box center [877, 505] width 936 height 939
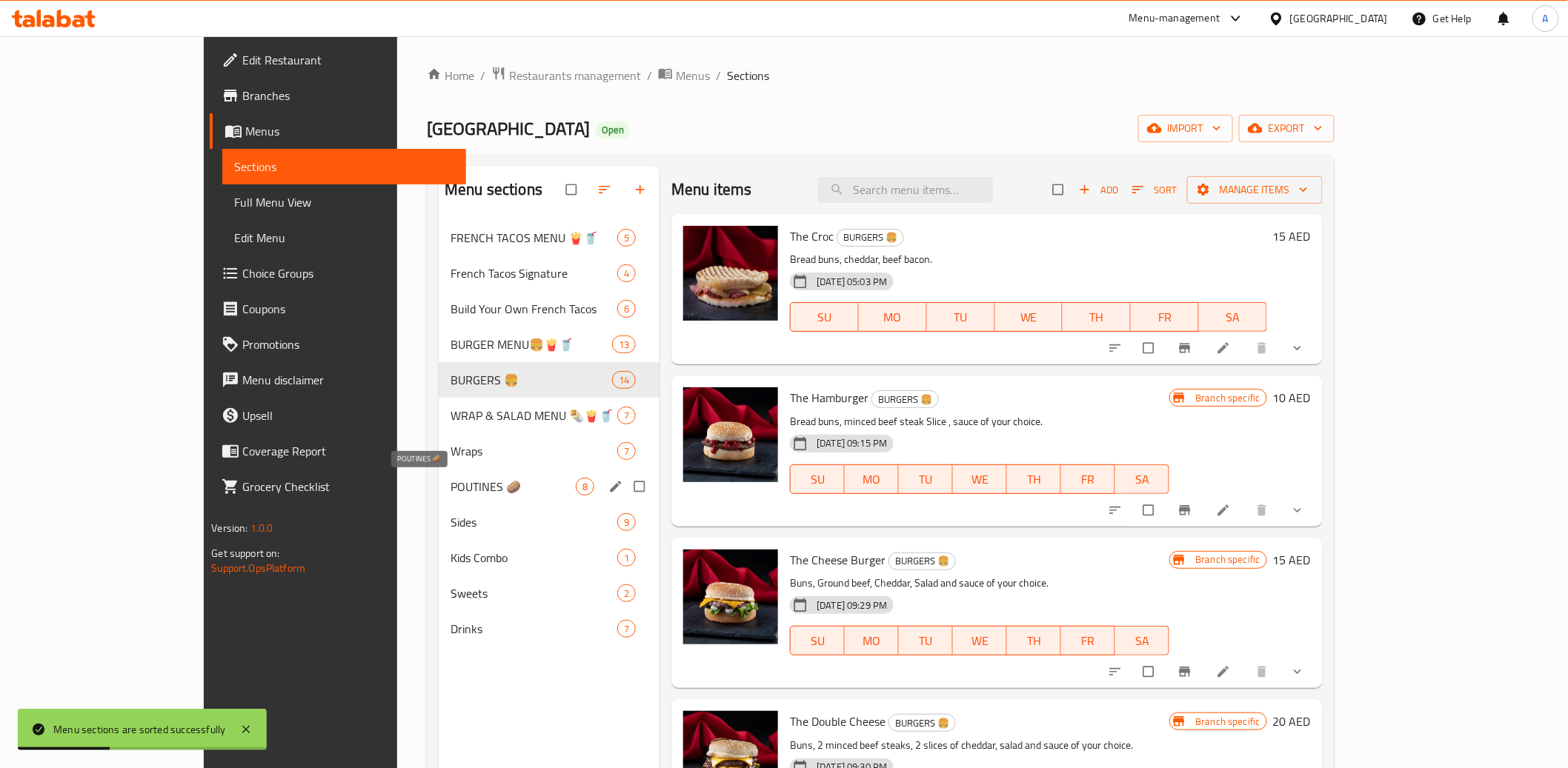
click at [451, 494] on span "POUTINES 🥔" at bounding box center [513, 487] width 125 height 18
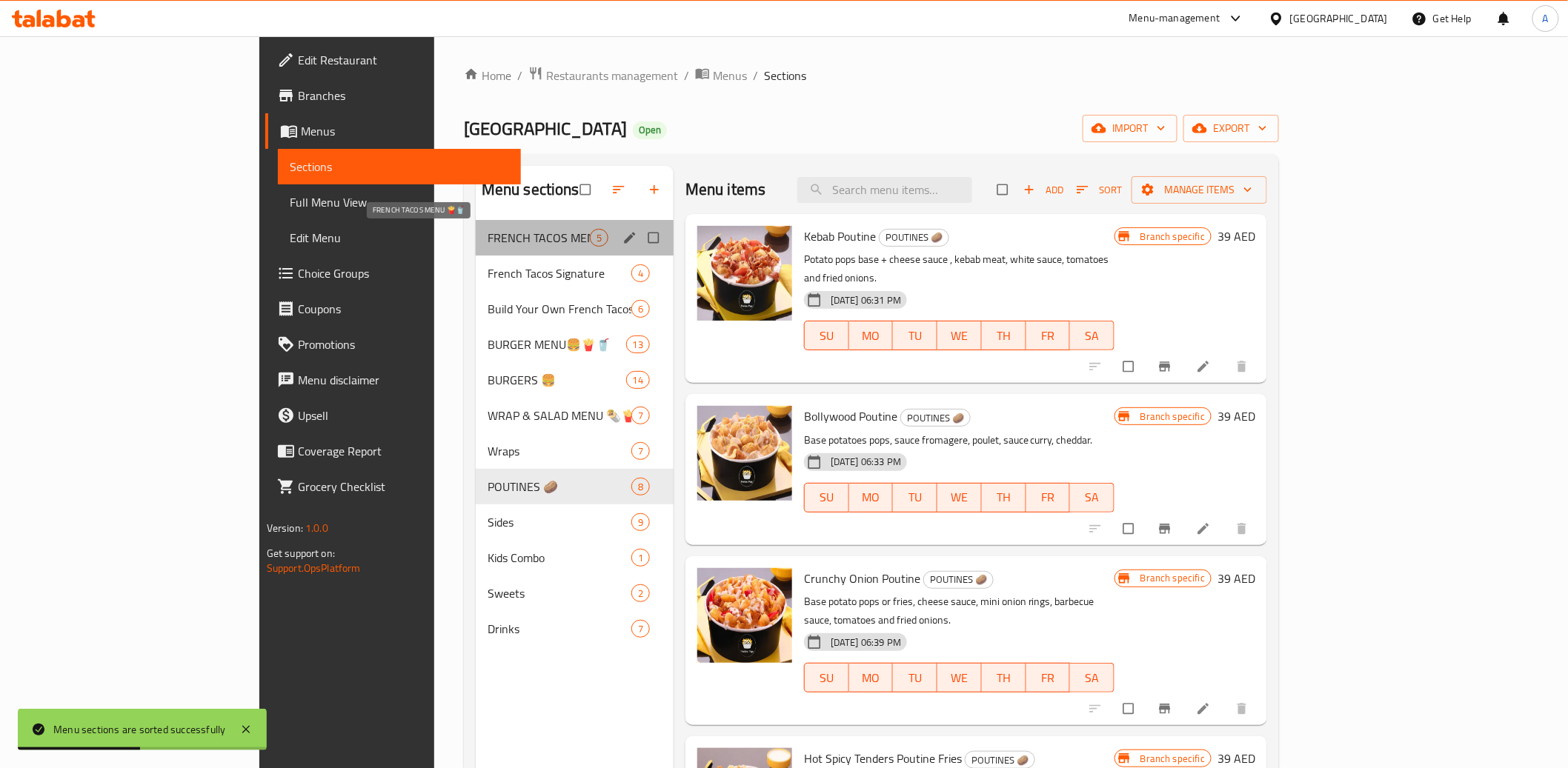
click at [488, 240] on span "FRENCH TACOS MENU 🍟🥤" at bounding box center [539, 237] width 103 height 18
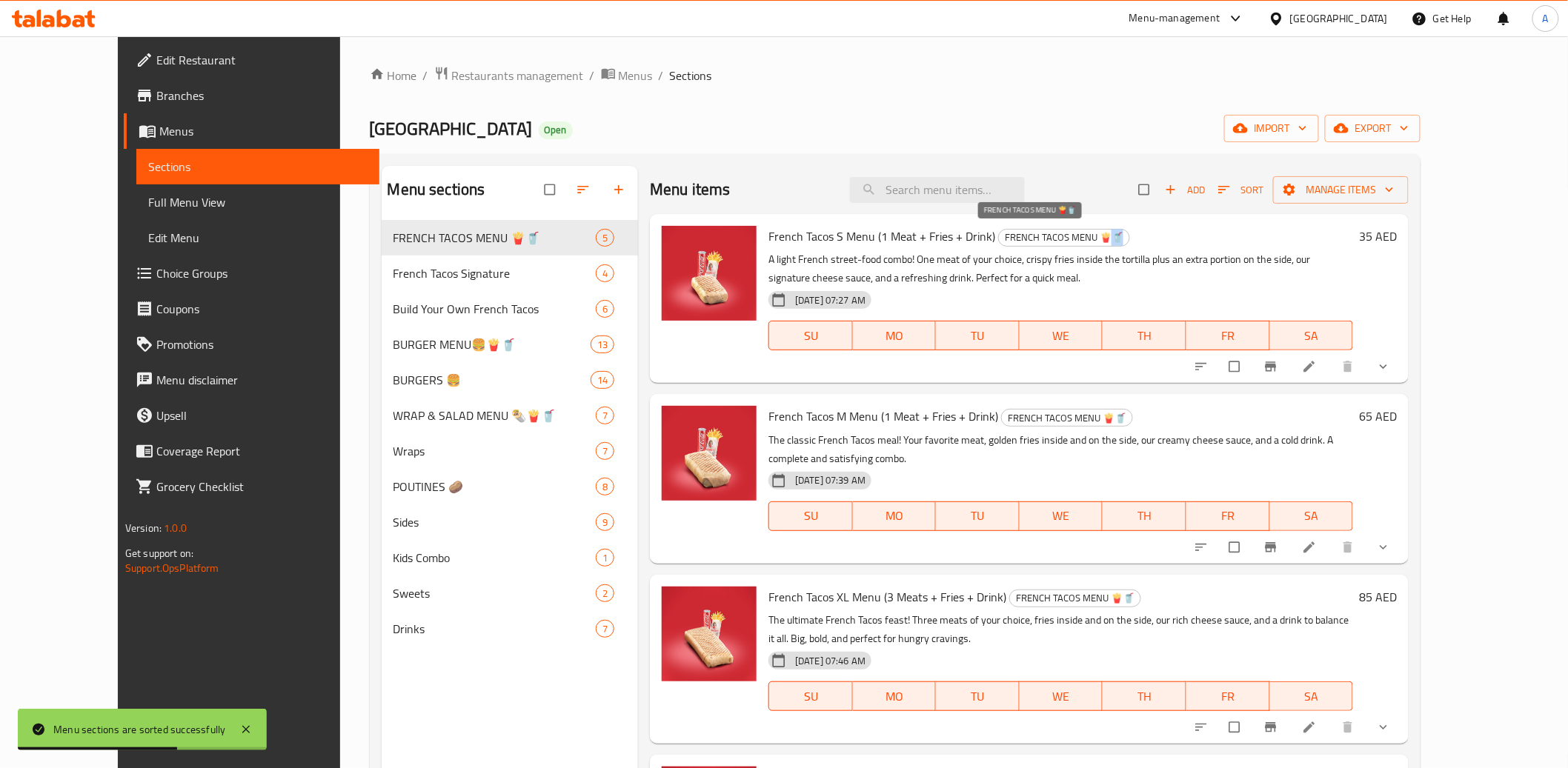
drag, startPoint x: 1081, startPoint y: 235, endPoint x: 1108, endPoint y: 238, distance: 27.2
click at [1109, 238] on h6 "French Tacos S Menu (1 Meat + Fries + Drink) FRENCH TACOS MENU 🍟🥤" at bounding box center [1061, 235] width 585 height 21
drag, startPoint x: 1071, startPoint y: 239, endPoint x: 1094, endPoint y: 240, distance: 23.0
click at [1093, 240] on span "FRENCH TACOS MENU 🍟🥤" at bounding box center [1064, 236] width 130 height 17
click at [1094, 240] on span "FRENCH TACOS MENU 🍟🥤" at bounding box center [1064, 236] width 130 height 17
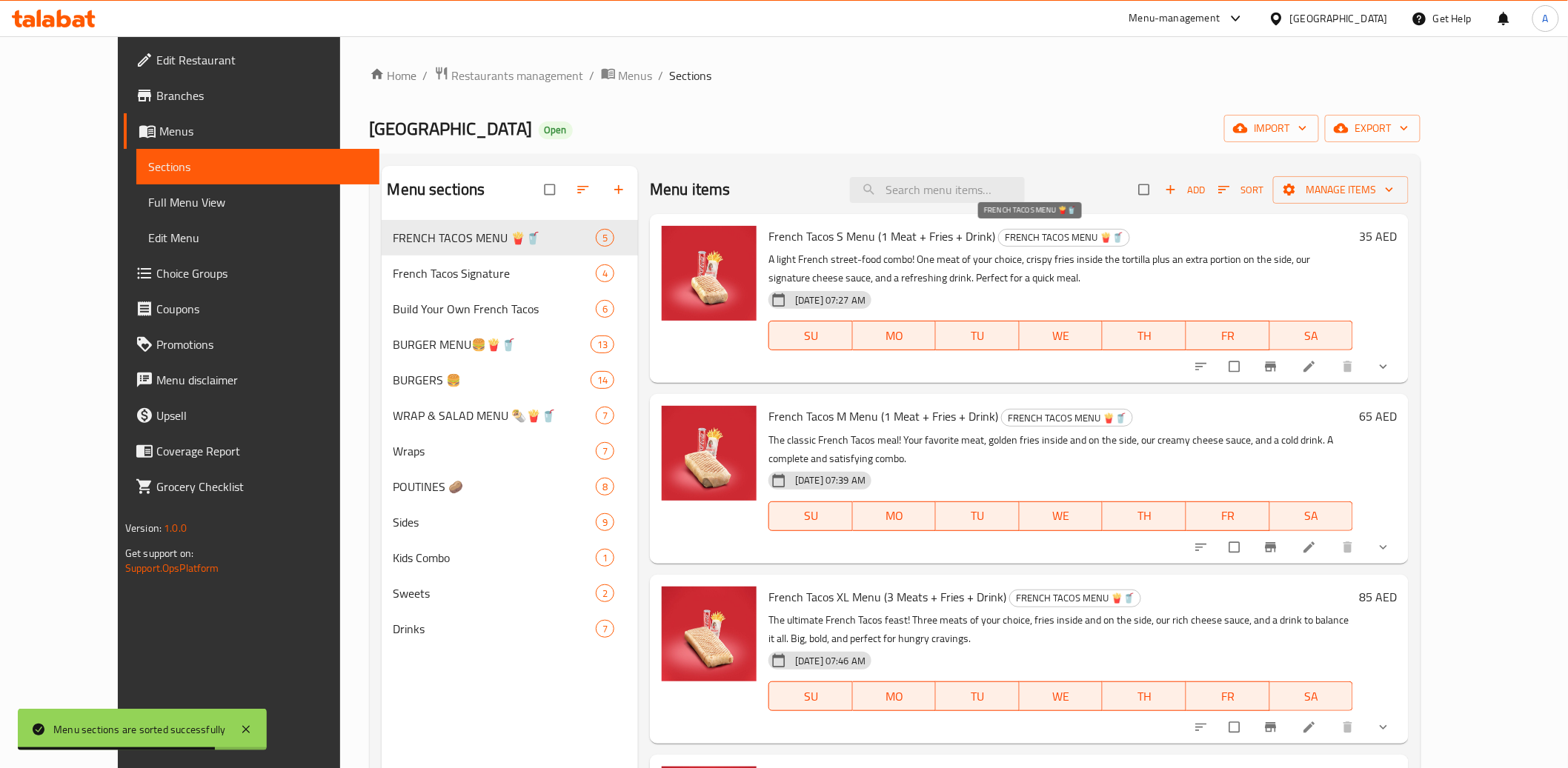
click at [1079, 238] on span "FRENCH TACOS MENU 🍟🥤" at bounding box center [1064, 236] width 130 height 17
click at [1076, 238] on span "FRENCH TACOS MENU 🍟🥤" at bounding box center [1064, 236] width 130 height 17
click at [1077, 238] on span "FRENCH TACOS MENU 🍟🥤" at bounding box center [1064, 236] width 130 height 17
drag, startPoint x: 53, startPoint y: 203, endPoint x: 75, endPoint y: 251, distance: 52.8
click at [149, 204] on span "Full Menu View" at bounding box center [258, 202] width 219 height 18
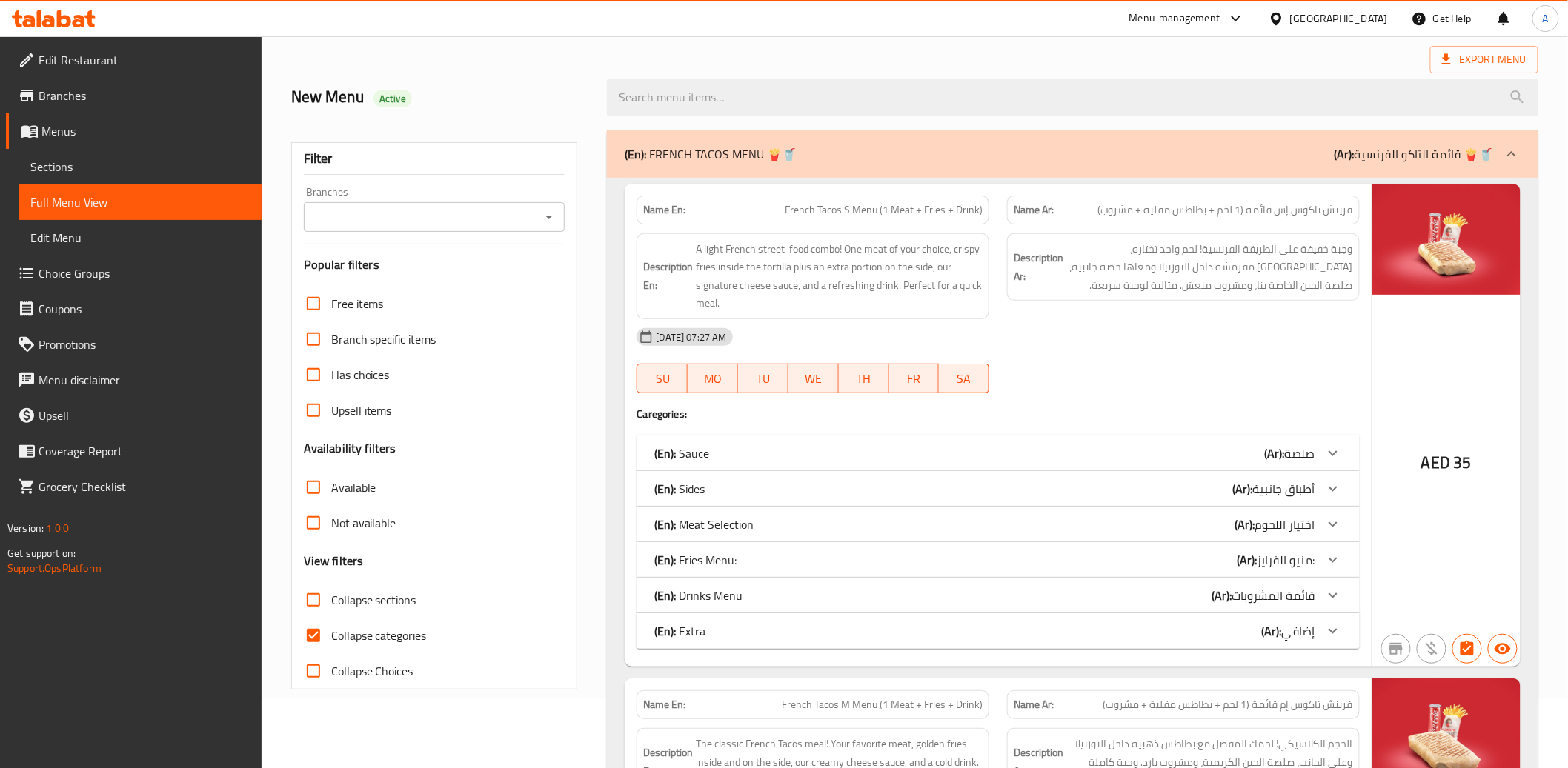
scroll to position [114, 0]
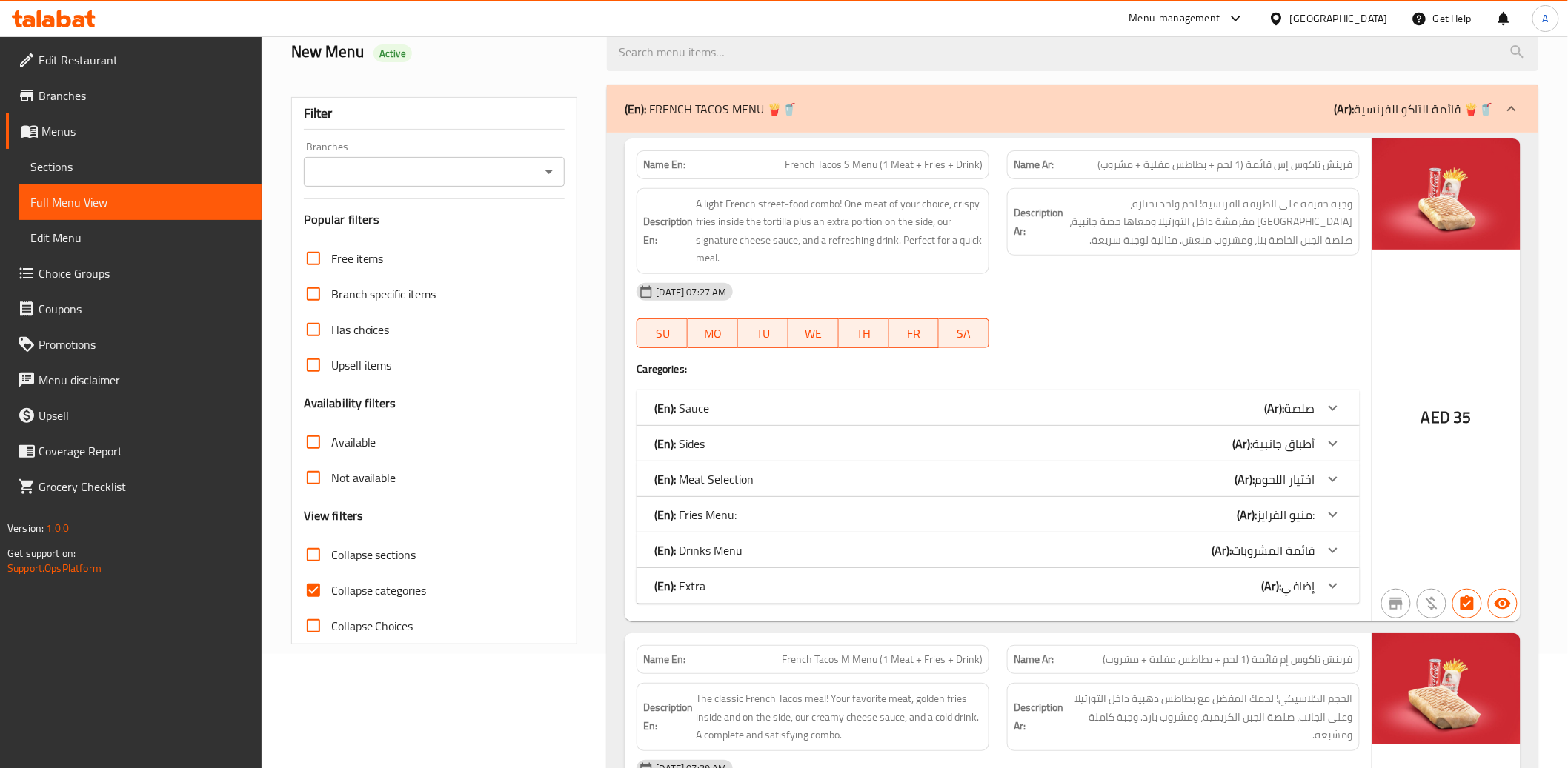
click at [121, 236] on span "Edit Menu" at bounding box center [140, 237] width 219 height 18
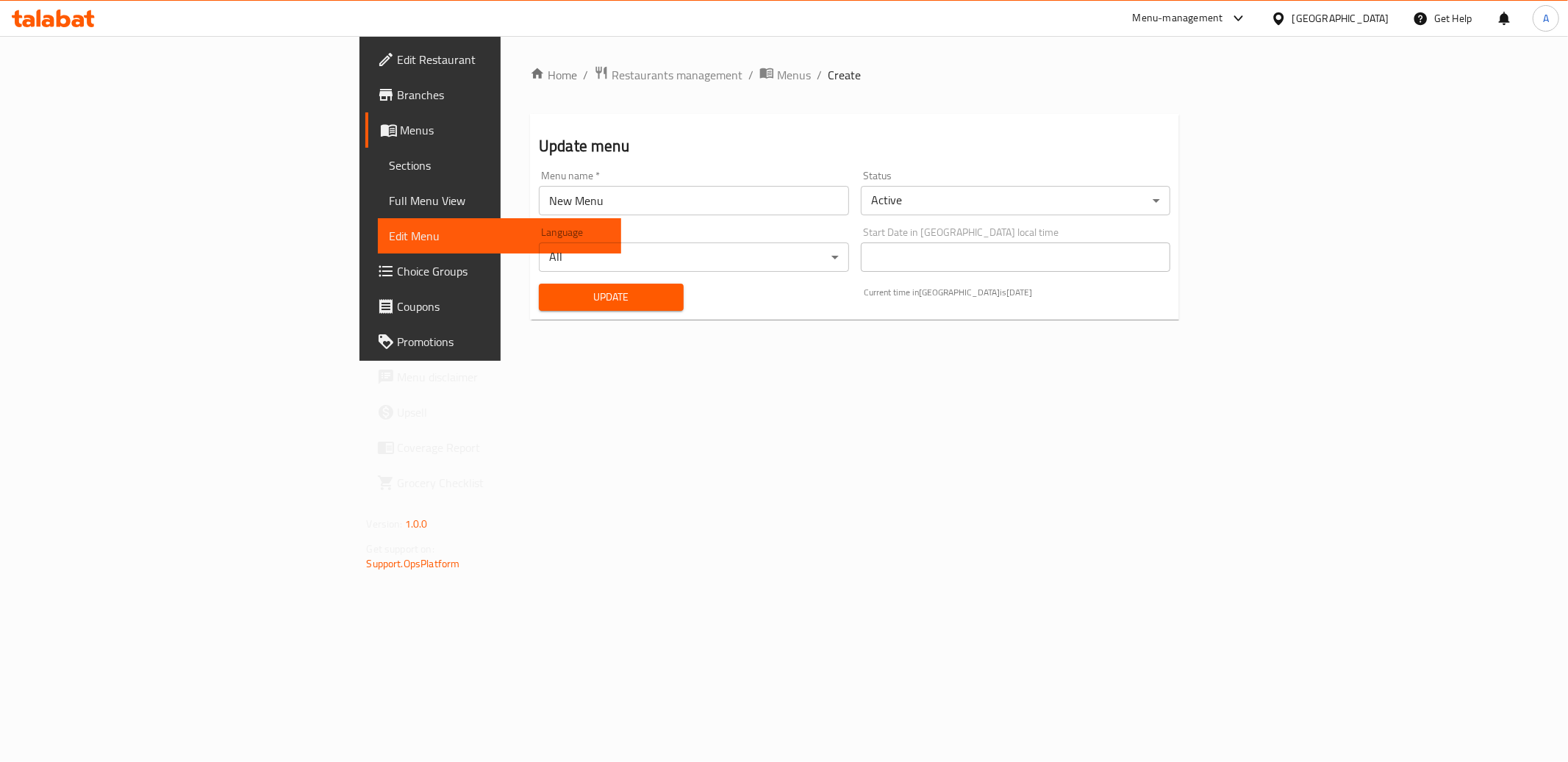
click at [390, 196] on span "Full Menu View" at bounding box center [499, 201] width 220 height 17
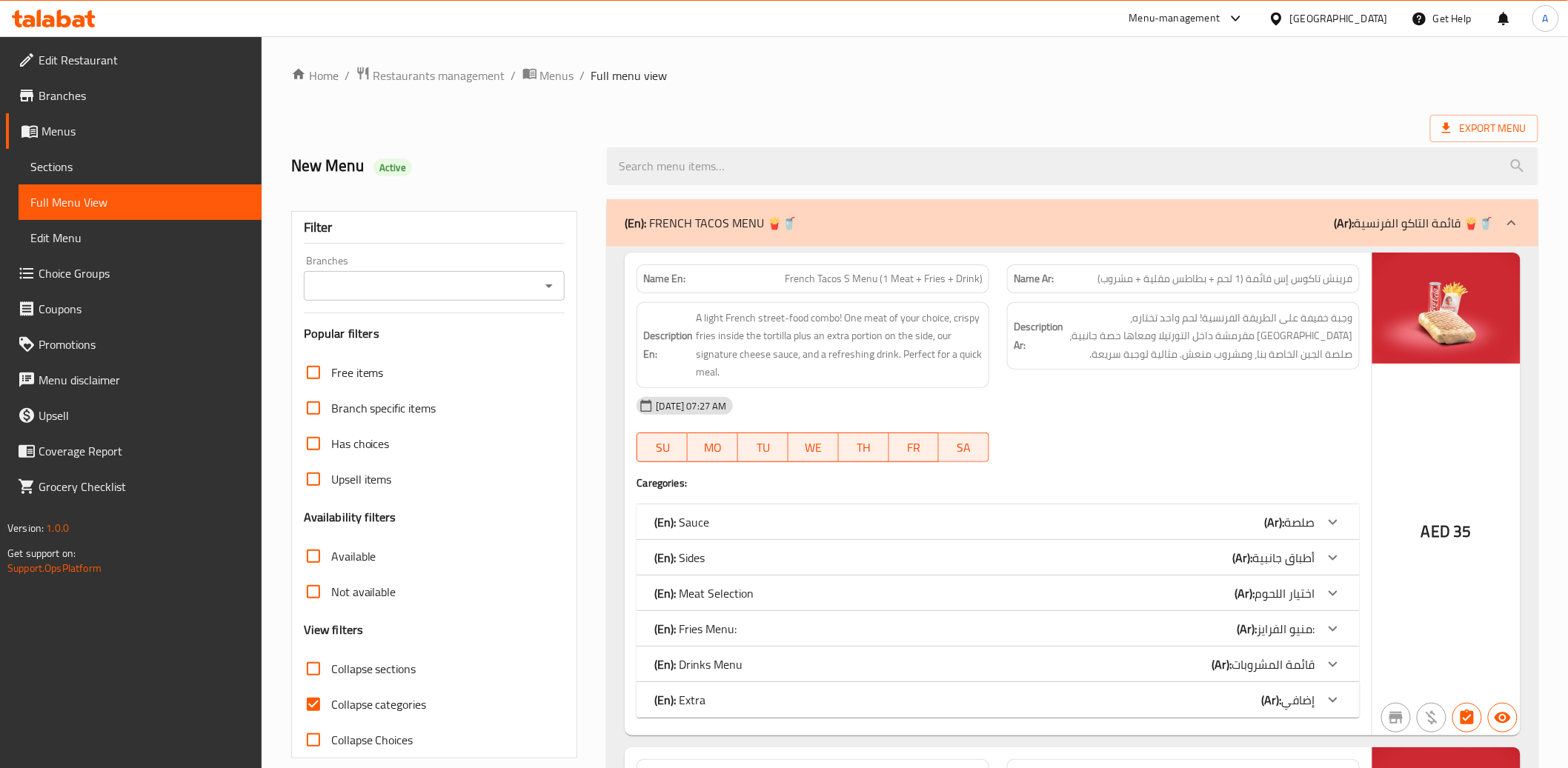
click at [111, 176] on link "Sections" at bounding box center [140, 166] width 243 height 35
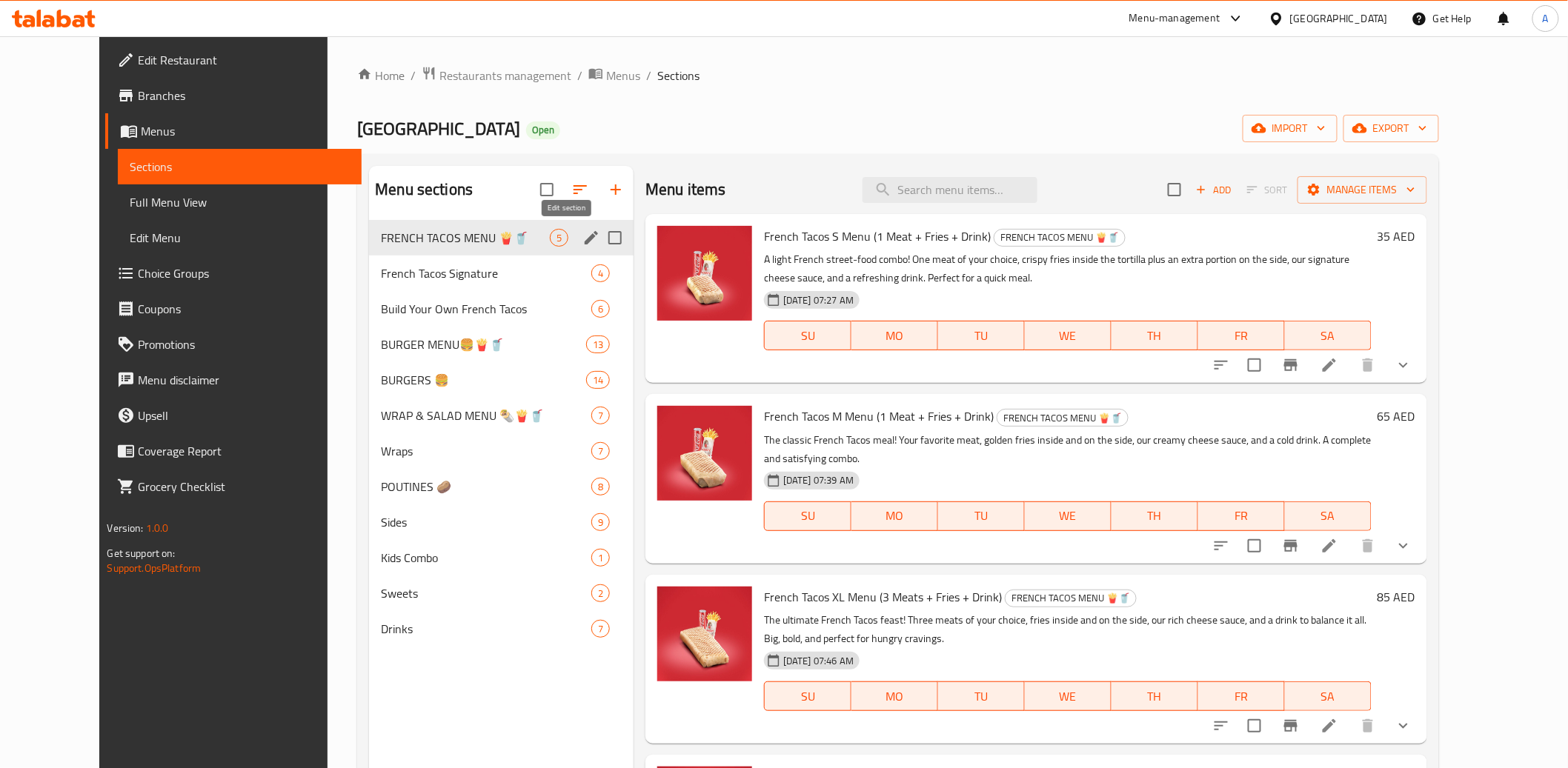
click at [585, 235] on icon "edit" at bounding box center [591, 238] width 14 height 14
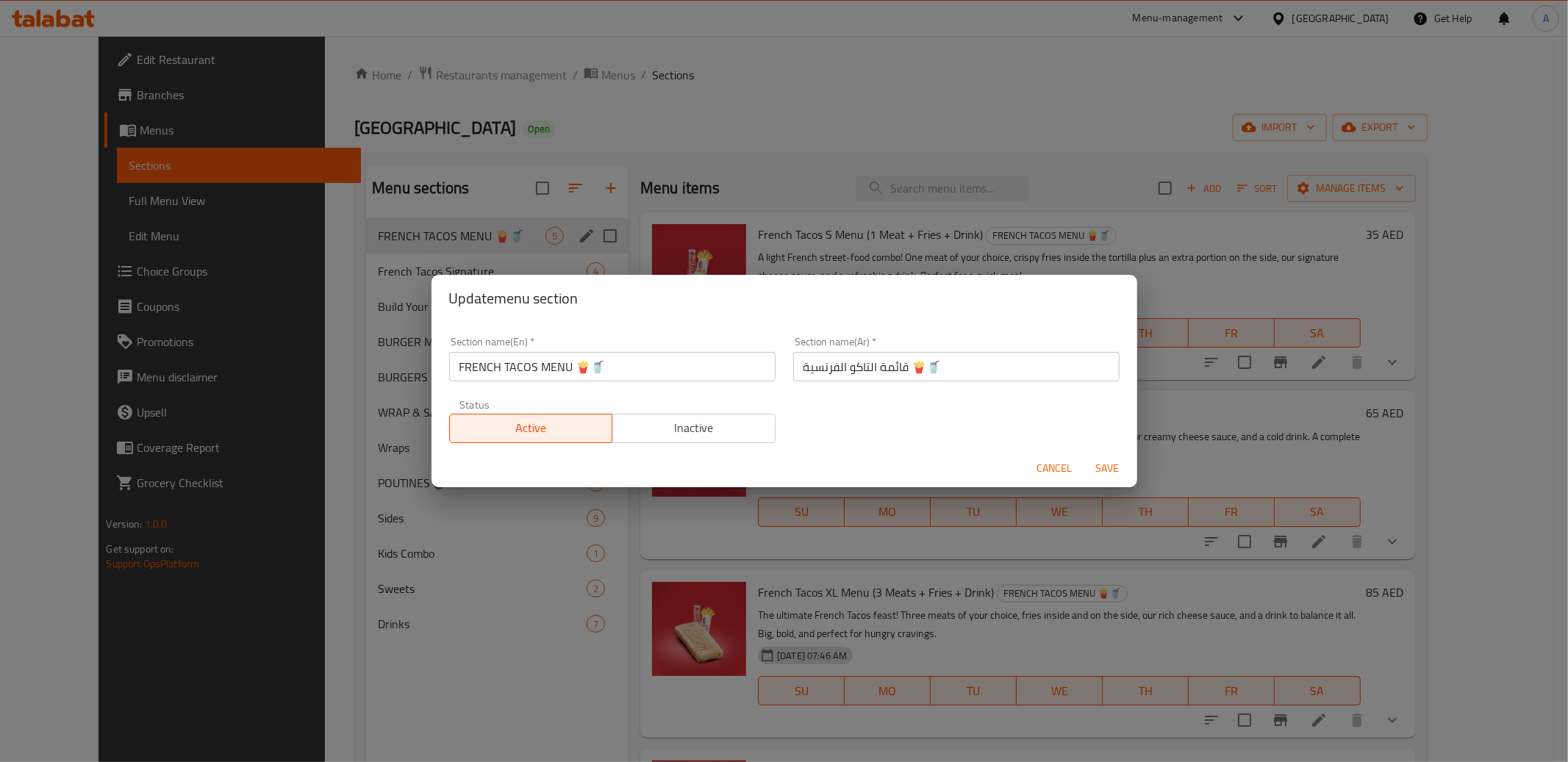
click at [1049, 469] on span "Cancel" at bounding box center [1055, 468] width 35 height 18
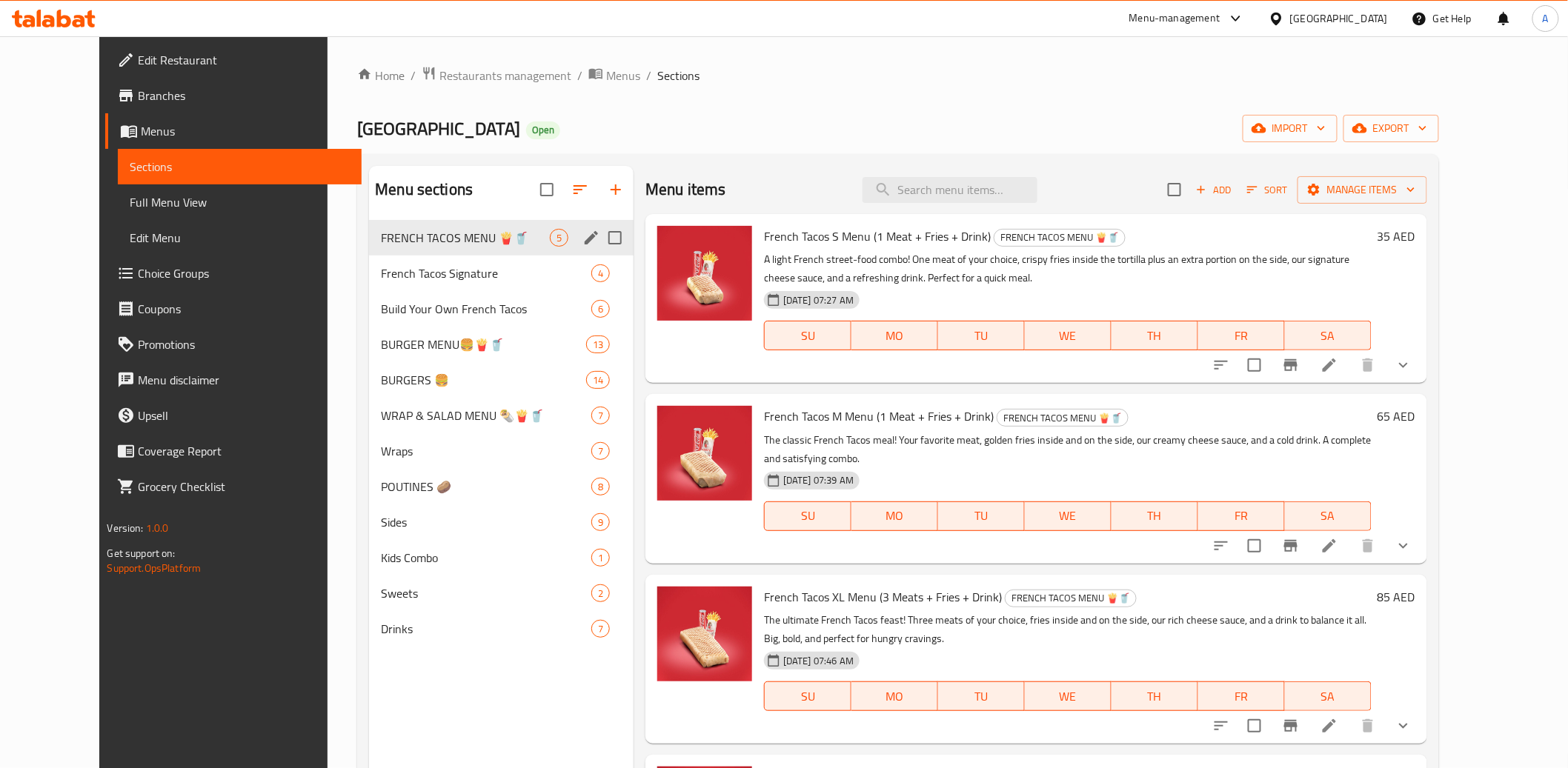
click at [327, 251] on div "Home / Restaurants management / Menus / Sections Tacos Avenue Open import expor…" at bounding box center [897, 505] width 1141 height 939
click at [583, 240] on icon "edit" at bounding box center [591, 237] width 18 height 18
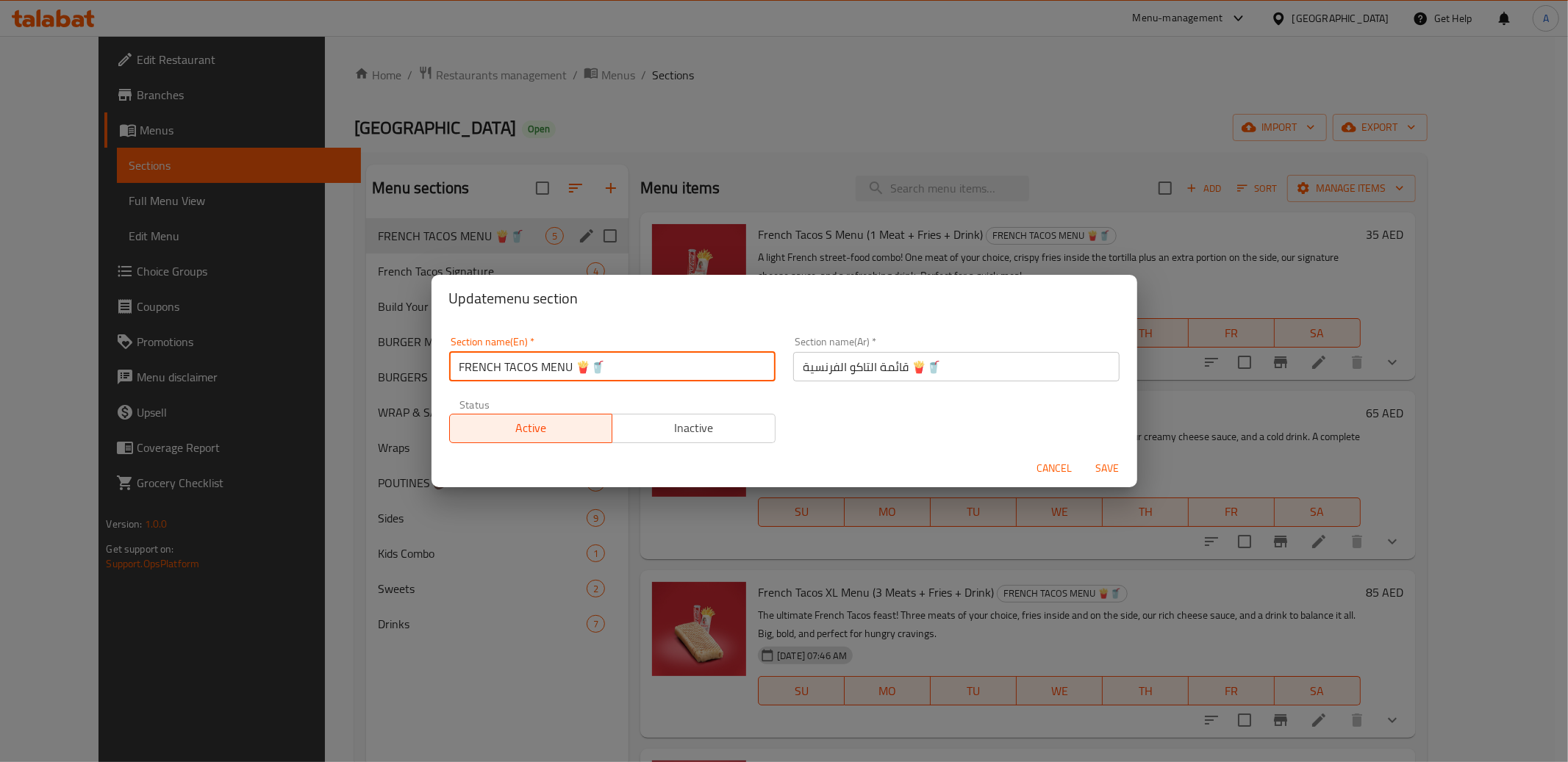
drag, startPoint x: 572, startPoint y: 369, endPoint x: 434, endPoint y: 370, distance: 138.0
click at [435, 370] on div "Section name(En)   * FRENCH TACOS MENU 🍟🥤 Section name(En) * Section name(Ar)  …" at bounding box center [784, 385] width 706 height 127
type input "French Tacos Menu 🍟🥤"
click at [1110, 469] on span "Save" at bounding box center [1107, 468] width 35 height 18
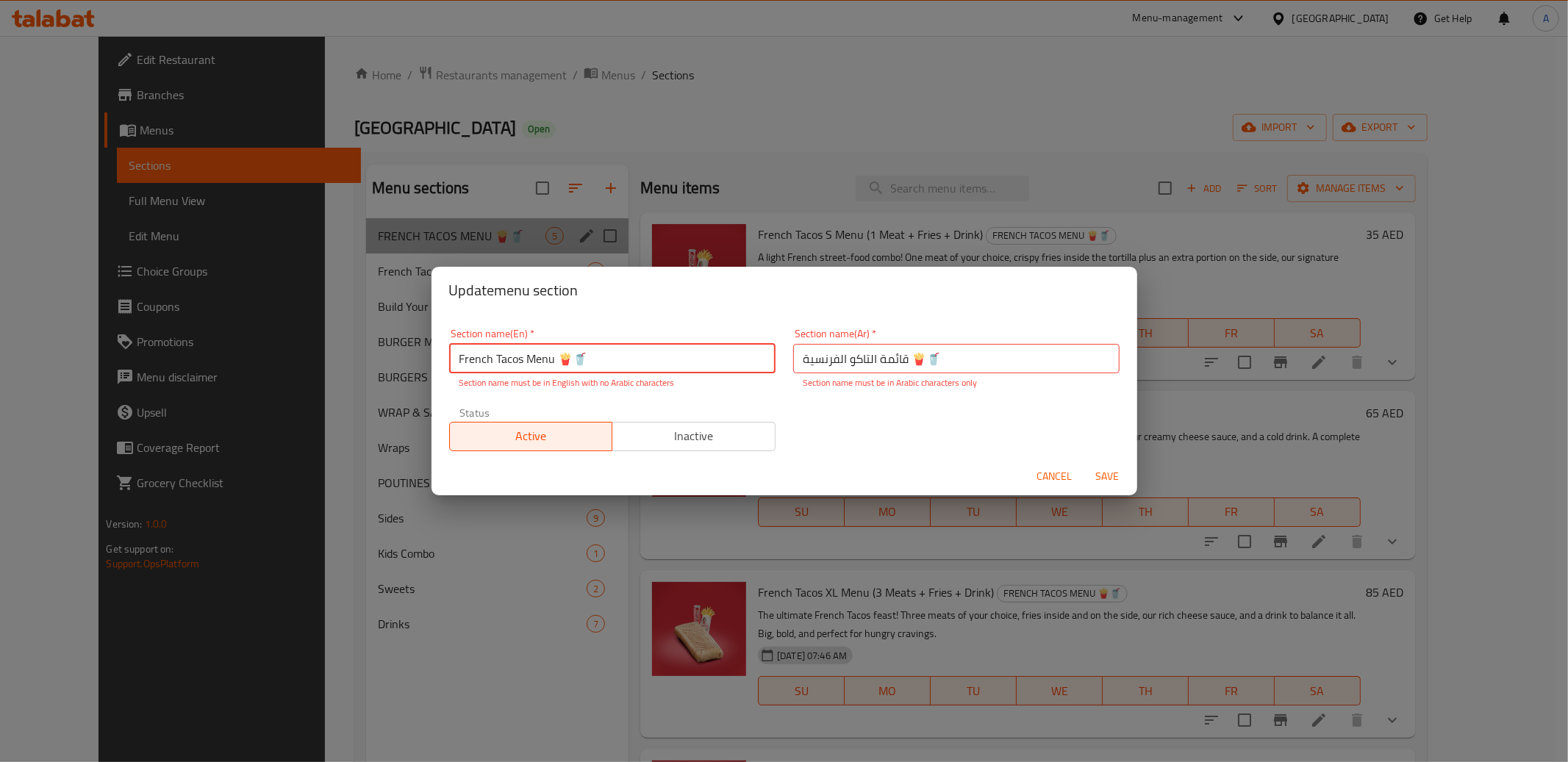
drag, startPoint x: 612, startPoint y: 362, endPoint x: 564, endPoint y: 359, distance: 48.1
click at [563, 359] on input "French Tacos Menu 🍟🥤" at bounding box center [612, 359] width 327 height 29
click at [1044, 472] on span "Cancel" at bounding box center [1055, 476] width 35 height 18
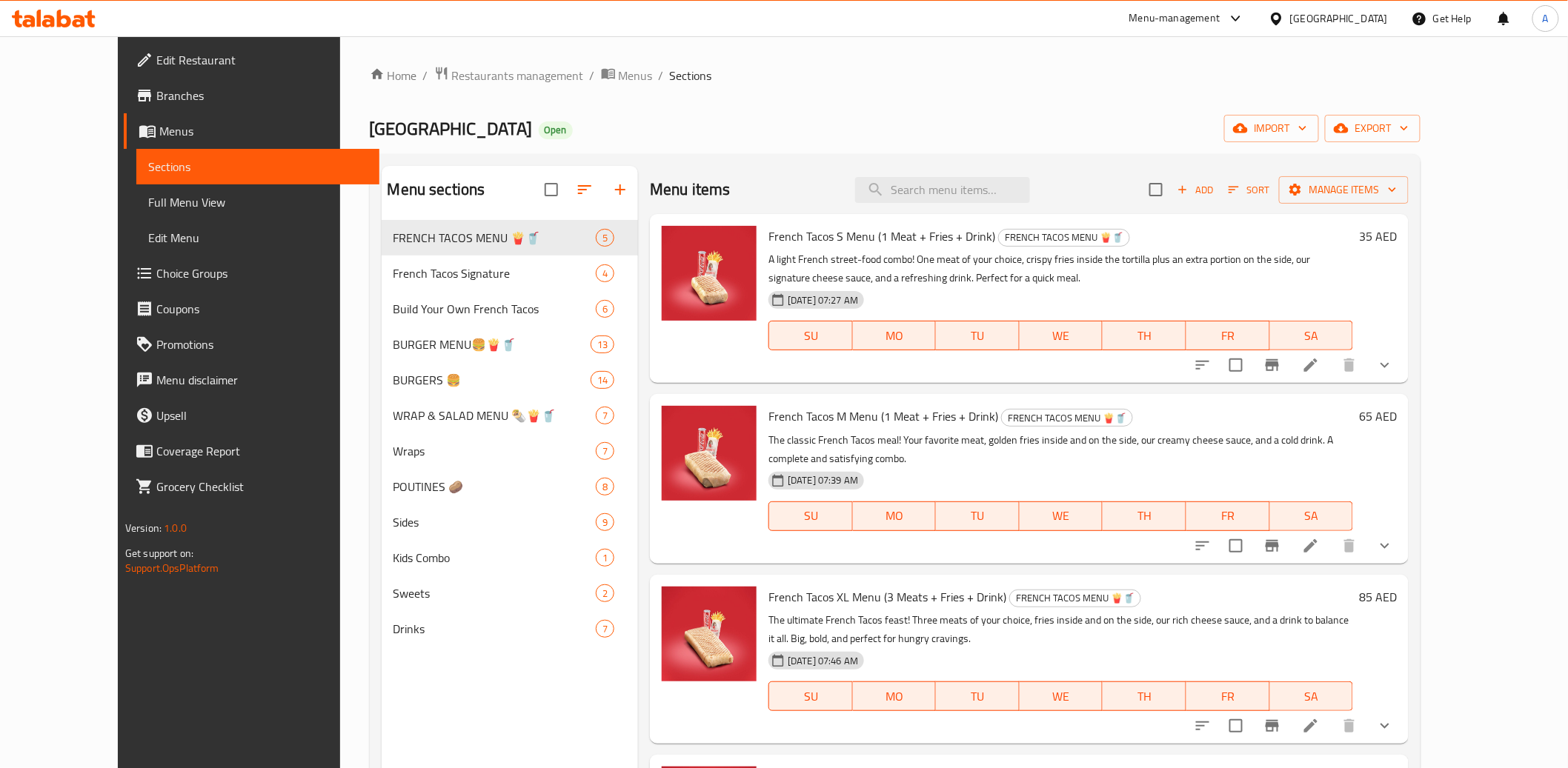
click at [774, 107] on div "Home / Restaurants management / Menus / Sections Tacos Avenue Open import expor…" at bounding box center [895, 505] width 1052 height 880
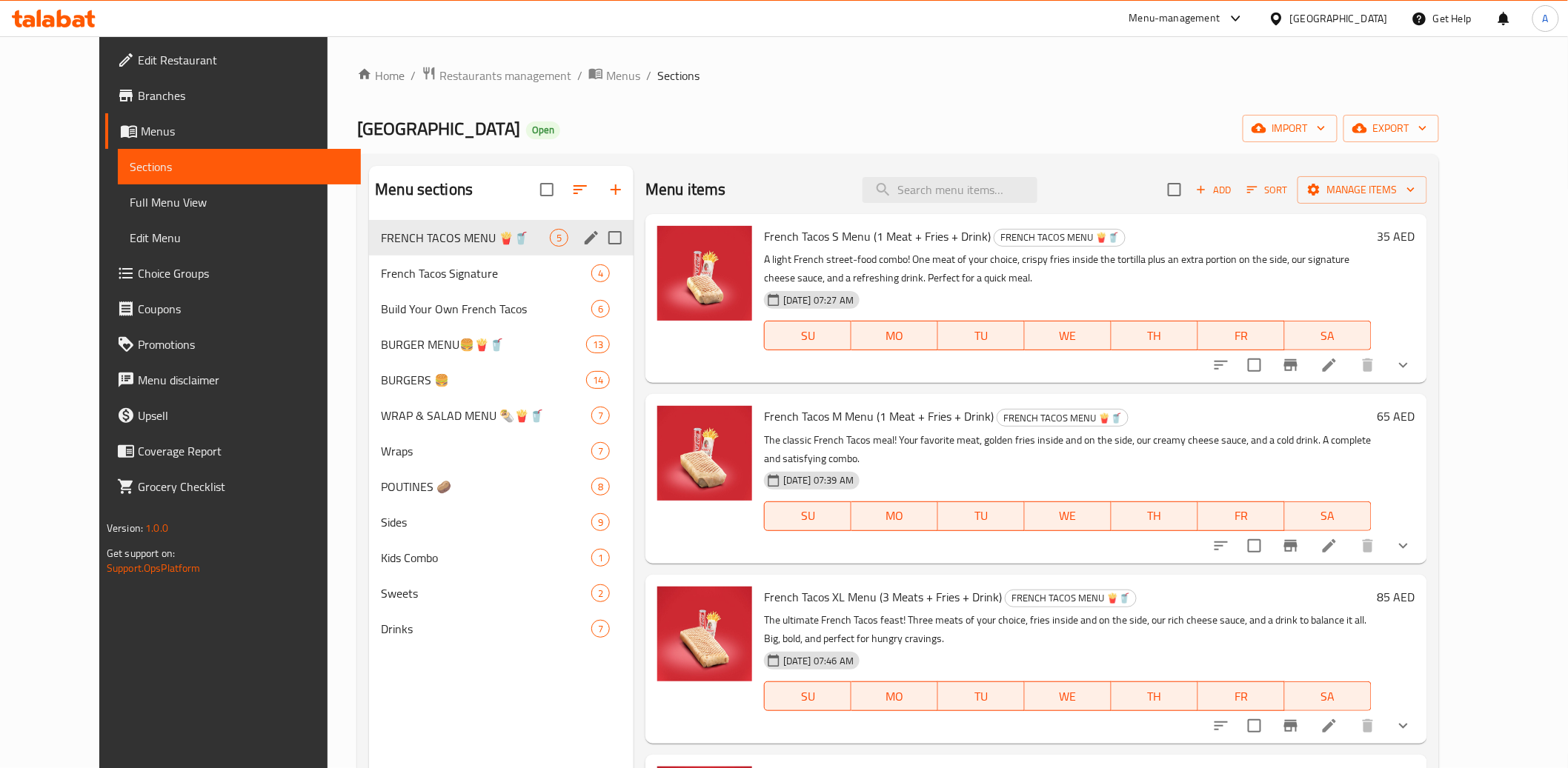
click at [464, 235] on span "FRENCH TACOS MENU 🍟🥤" at bounding box center [465, 237] width 169 height 18
click at [439, 241] on span "FRENCH TACOS MENU 🍟🥤" at bounding box center [465, 237] width 169 height 18
click at [439, 242] on span "FRENCH TACOS MENU 🍟🥤" at bounding box center [465, 237] width 169 height 18
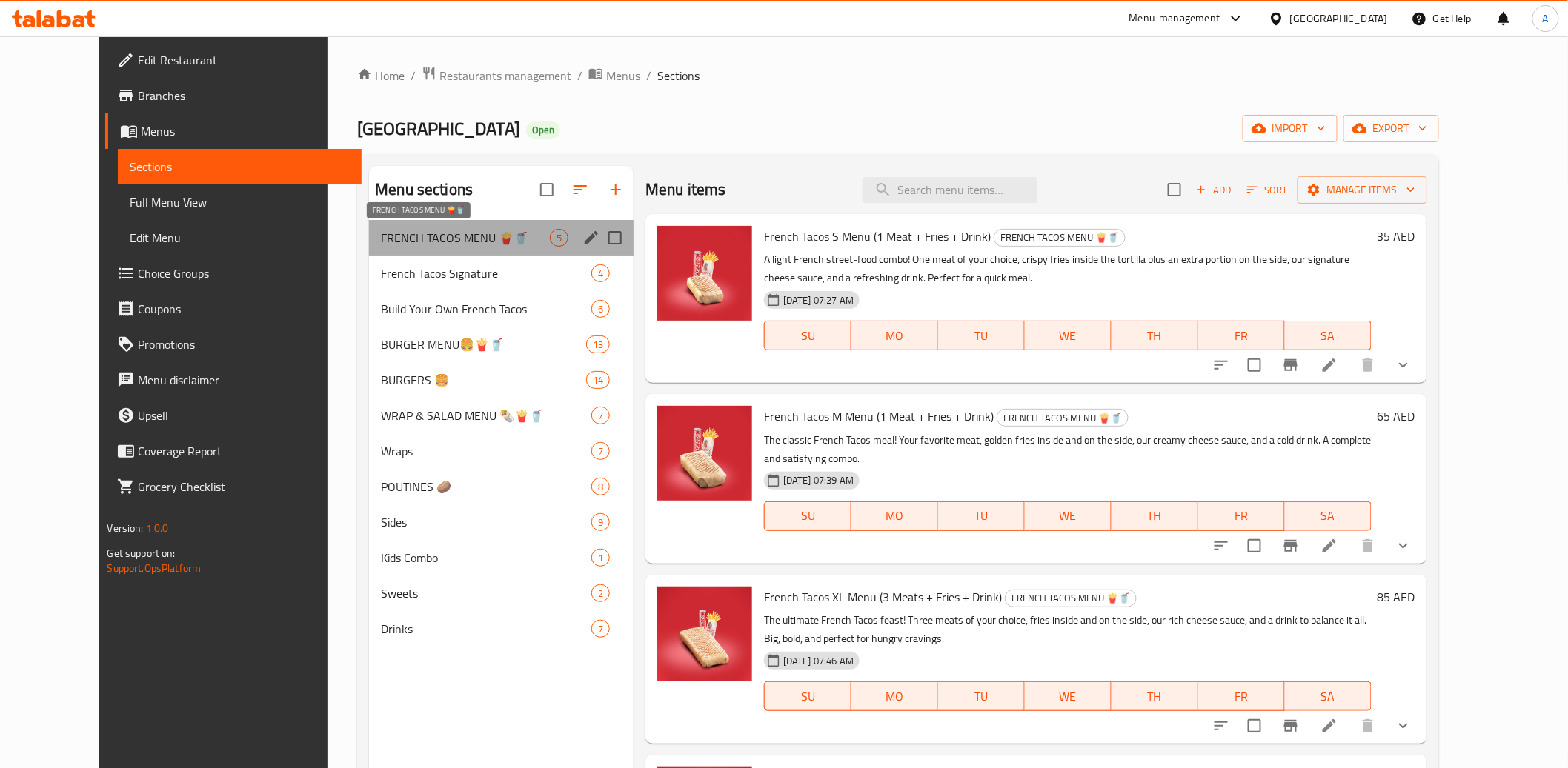
click at [439, 243] on span "FRENCH TACOS MENU 🍟🥤" at bounding box center [465, 237] width 169 height 18
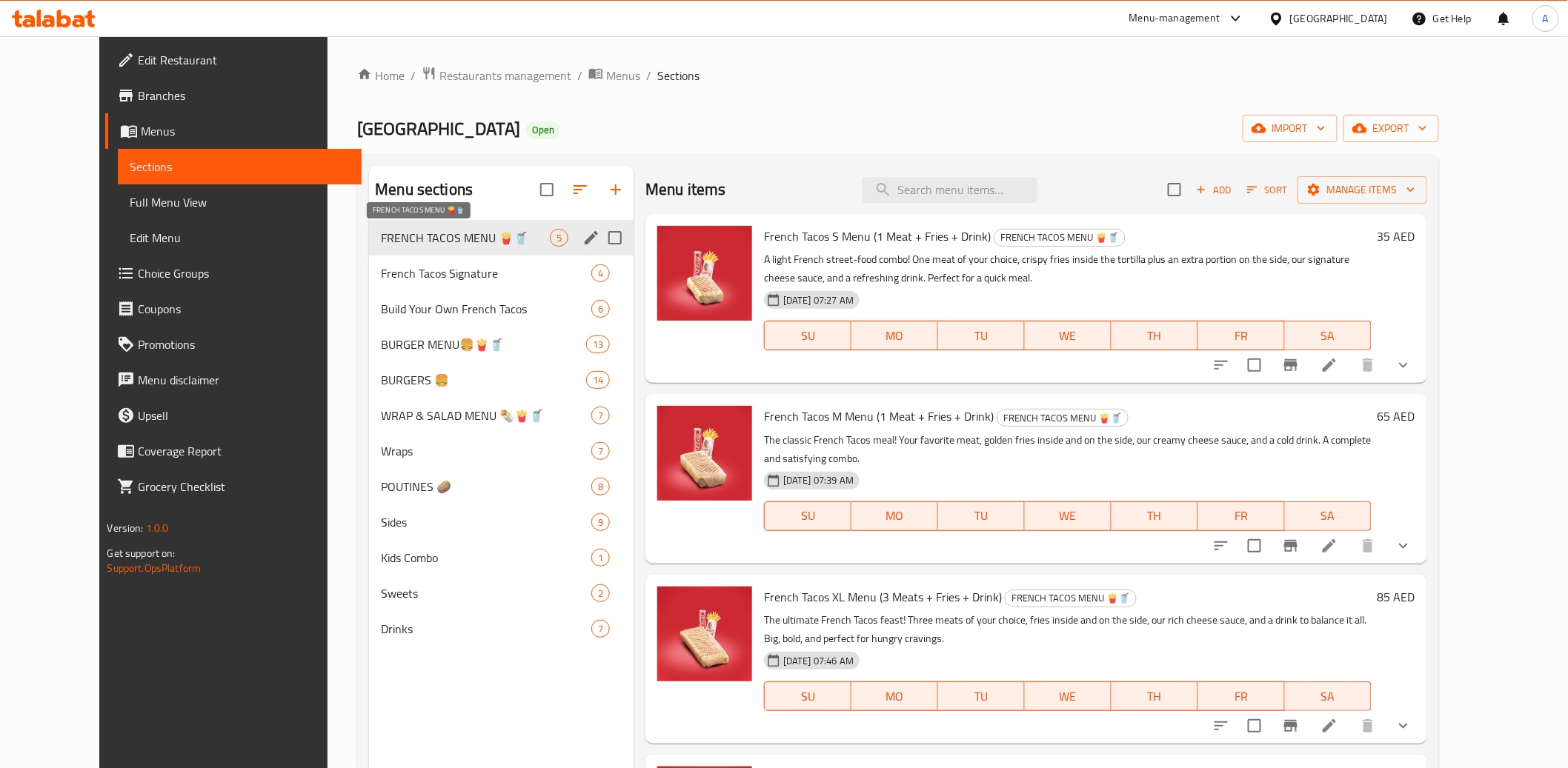
click at [439, 243] on span "FRENCH TACOS MENU 🍟🥤" at bounding box center [465, 237] width 169 height 18
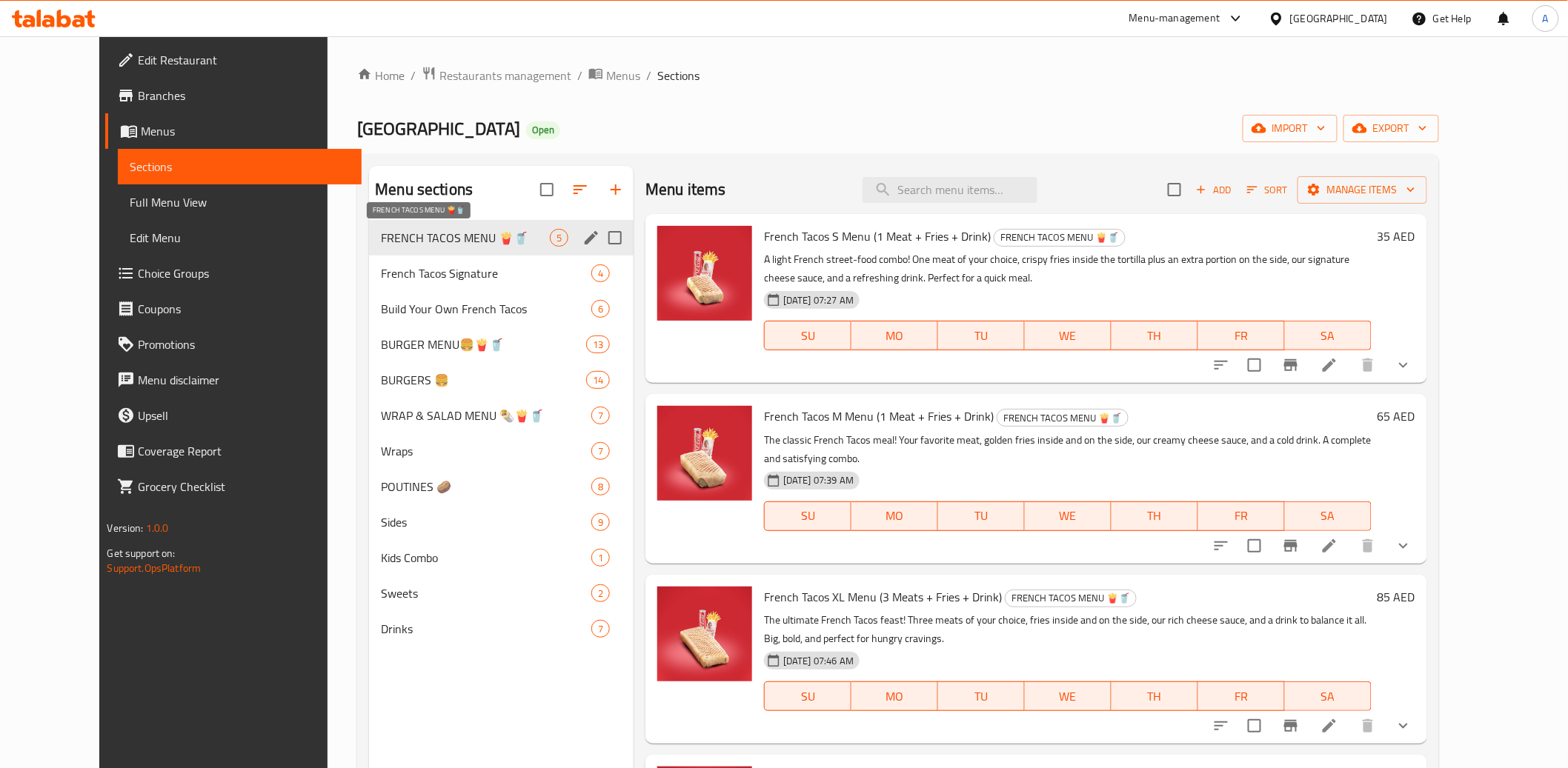
click at [439, 243] on span "FRENCH TACOS MENU 🍟🥤" at bounding box center [465, 237] width 169 height 18
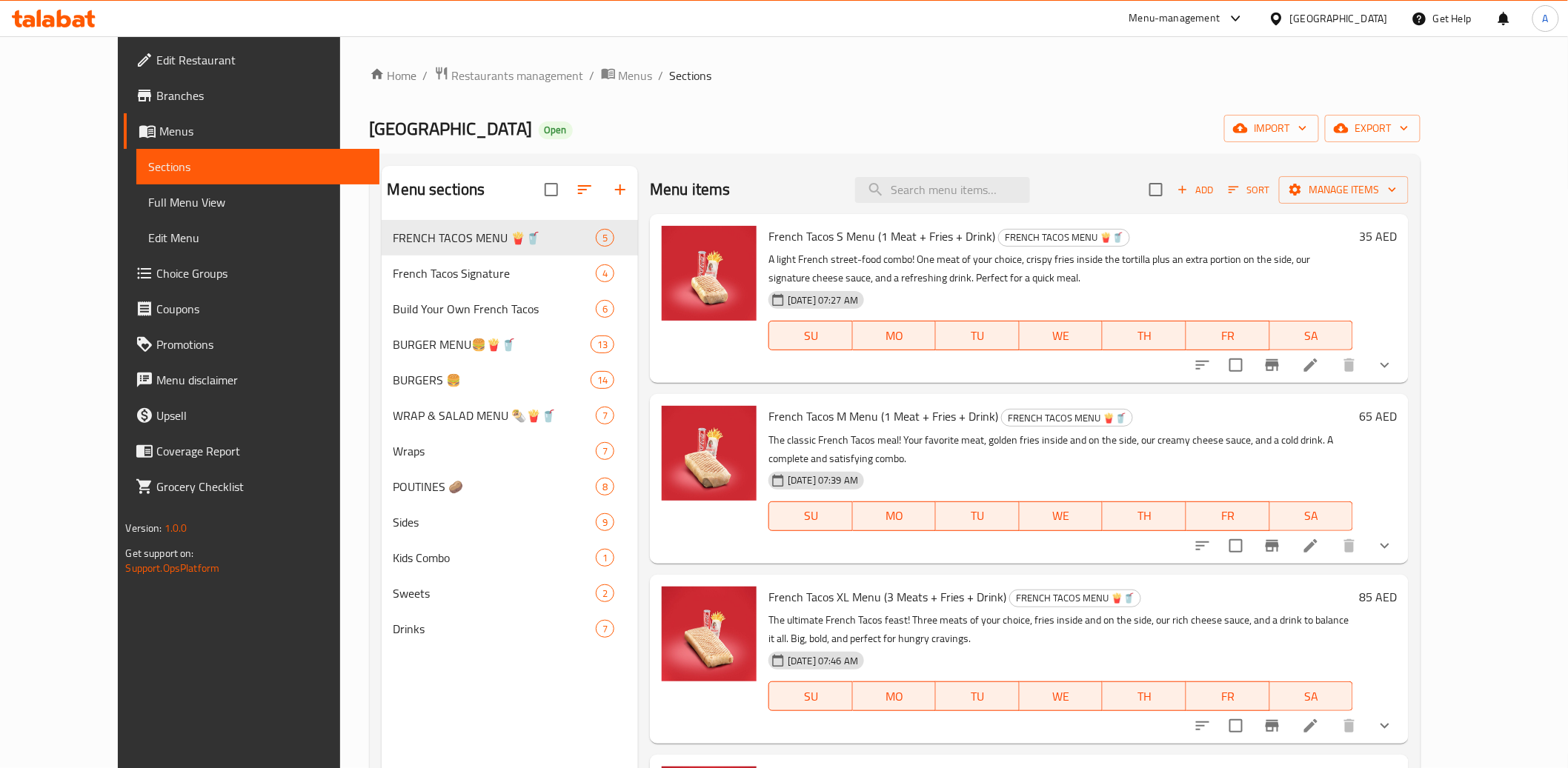
click at [745, 118] on div "Tacos Avenue Open import export" at bounding box center [895, 129] width 1052 height 27
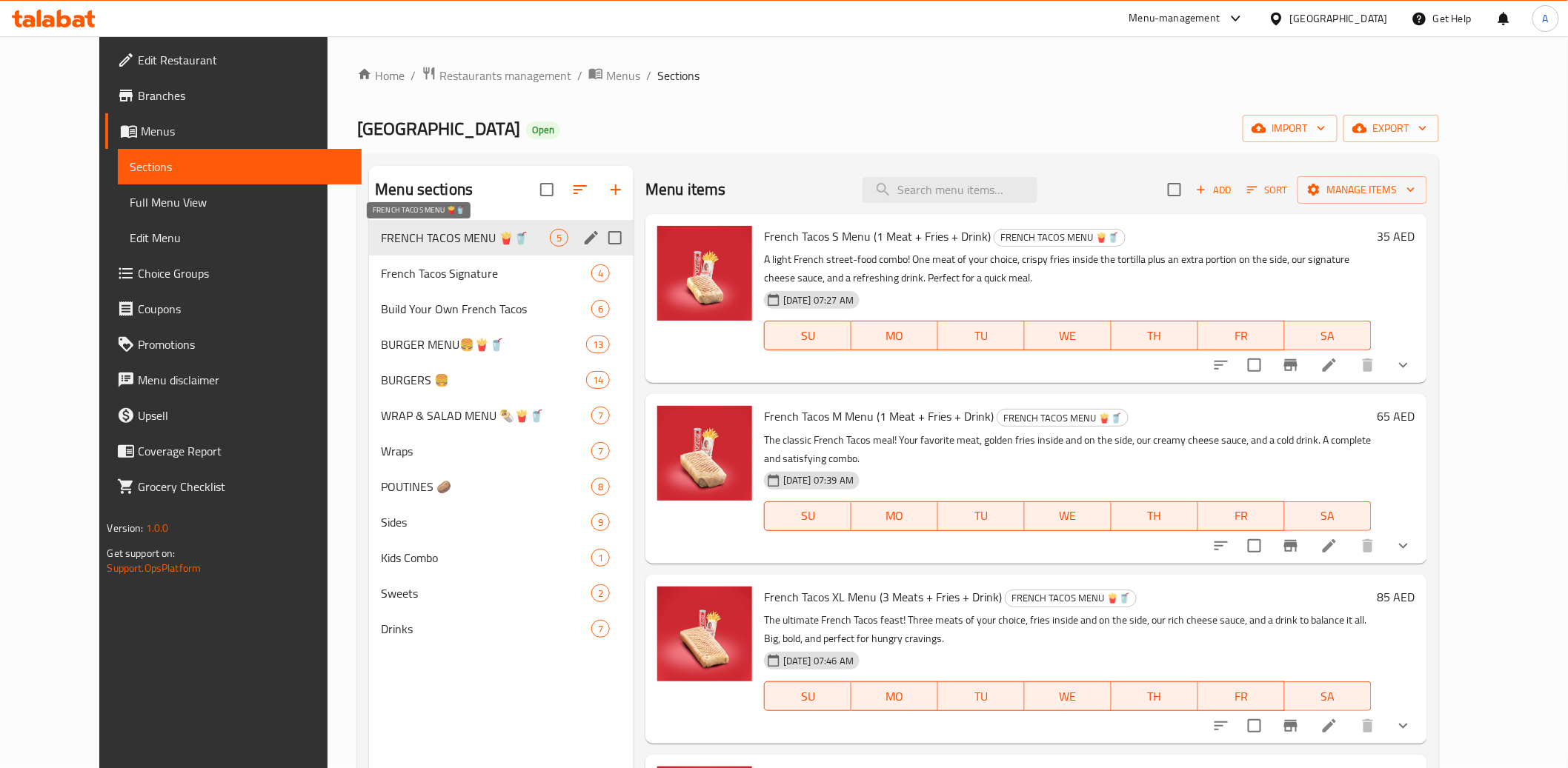
click at [455, 240] on span "FRENCH TACOS MENU 🍟🥤" at bounding box center [465, 237] width 169 height 18
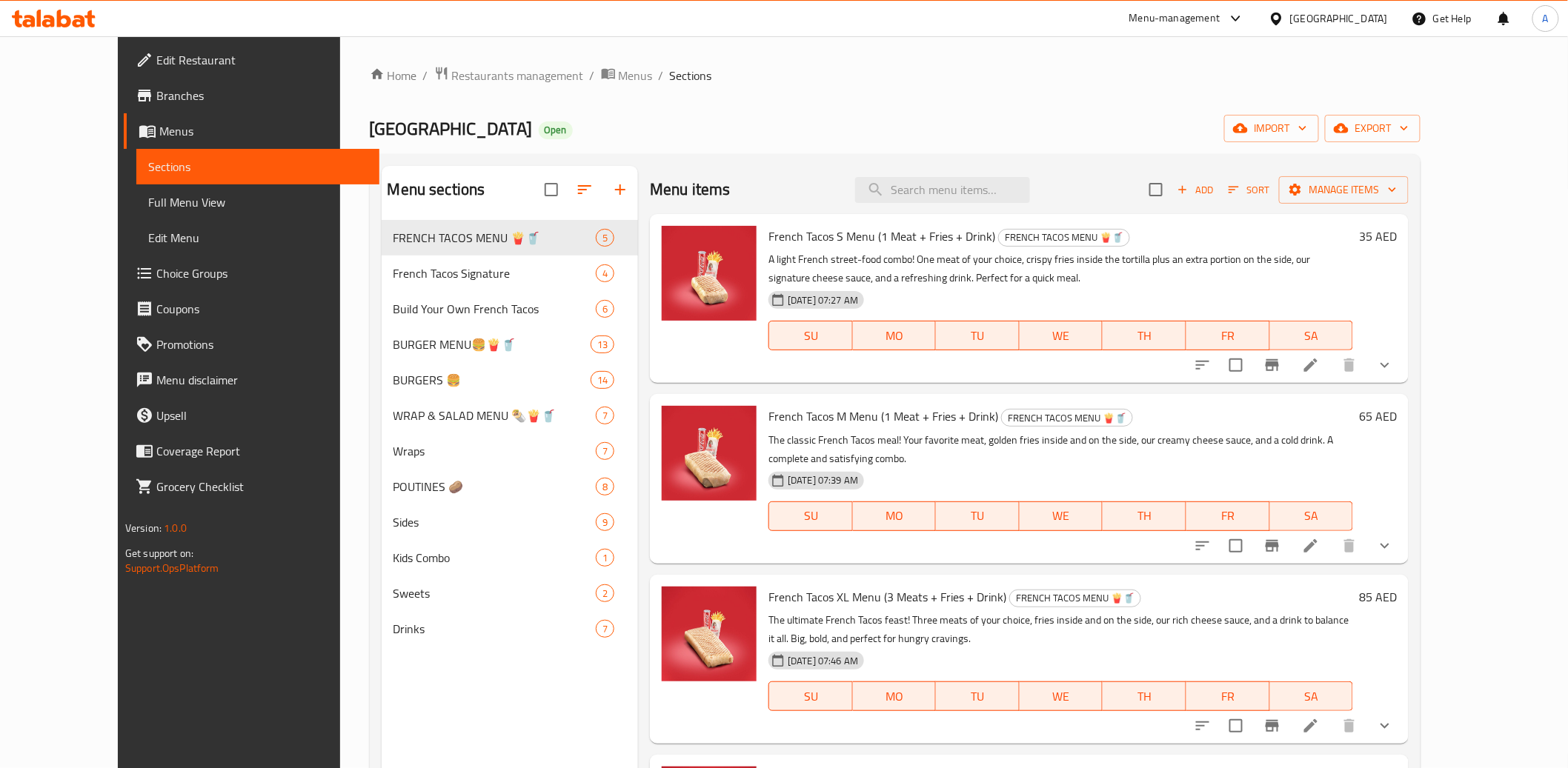
click at [928, 90] on div "Home / Restaurants management / Menus / Sections Tacos Avenue Open import expor…" at bounding box center [895, 505] width 1052 height 880
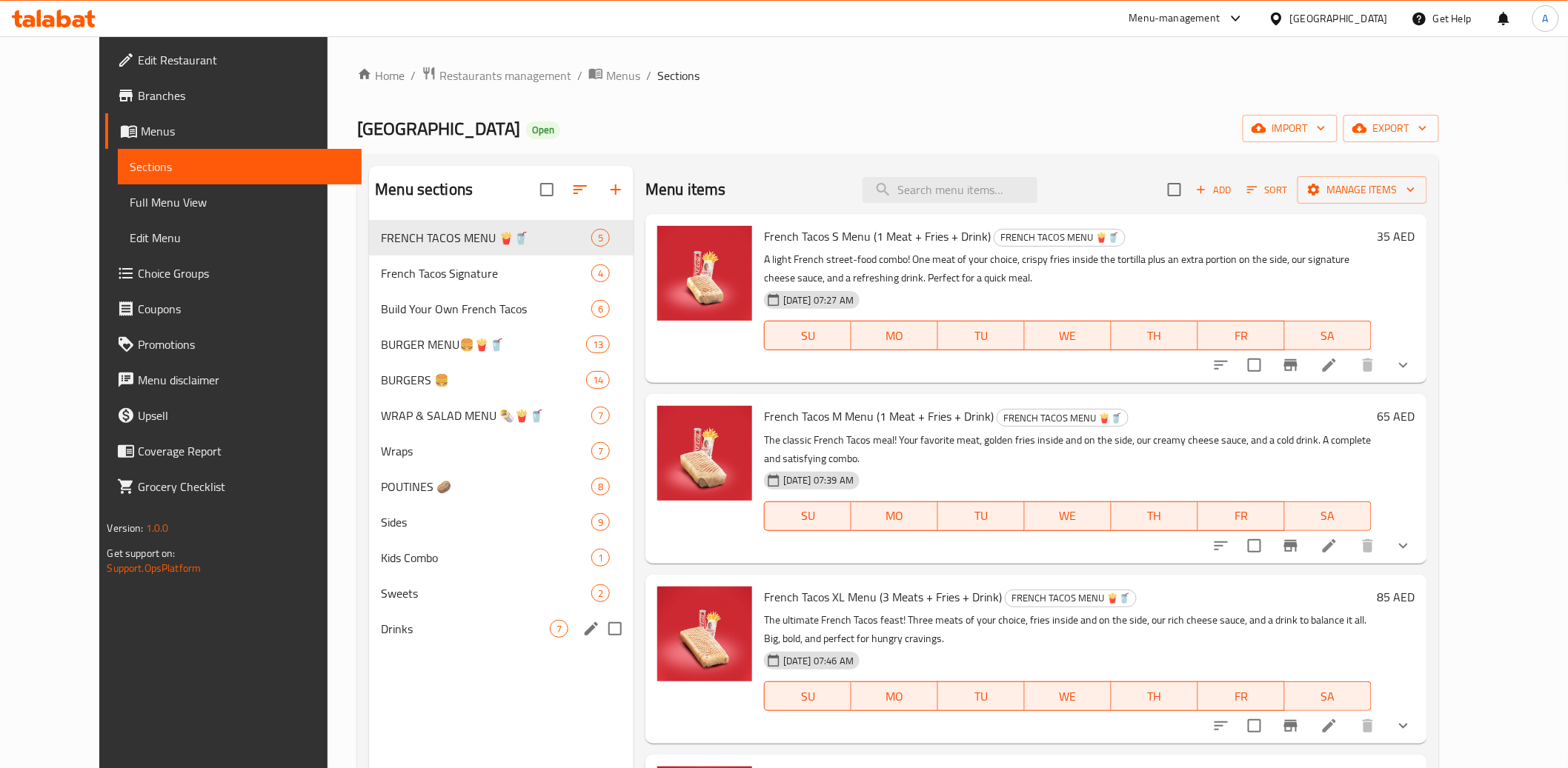
click at [415, 619] on div "Drinks 7" at bounding box center [501, 628] width 265 height 35
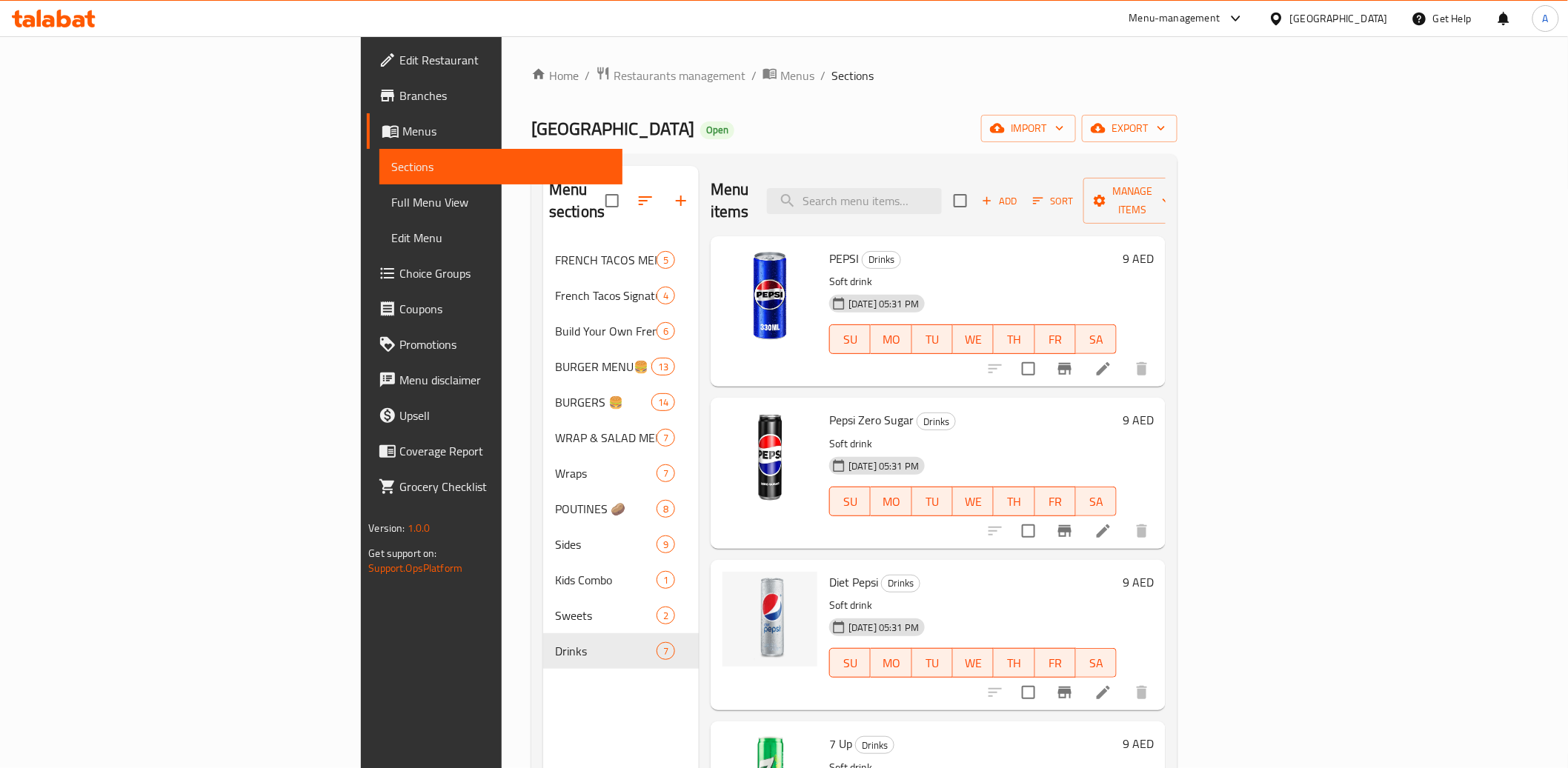
click at [953, 75] on ol "Home / Restaurants management / Menus / Sections" at bounding box center [854, 75] width 646 height 20
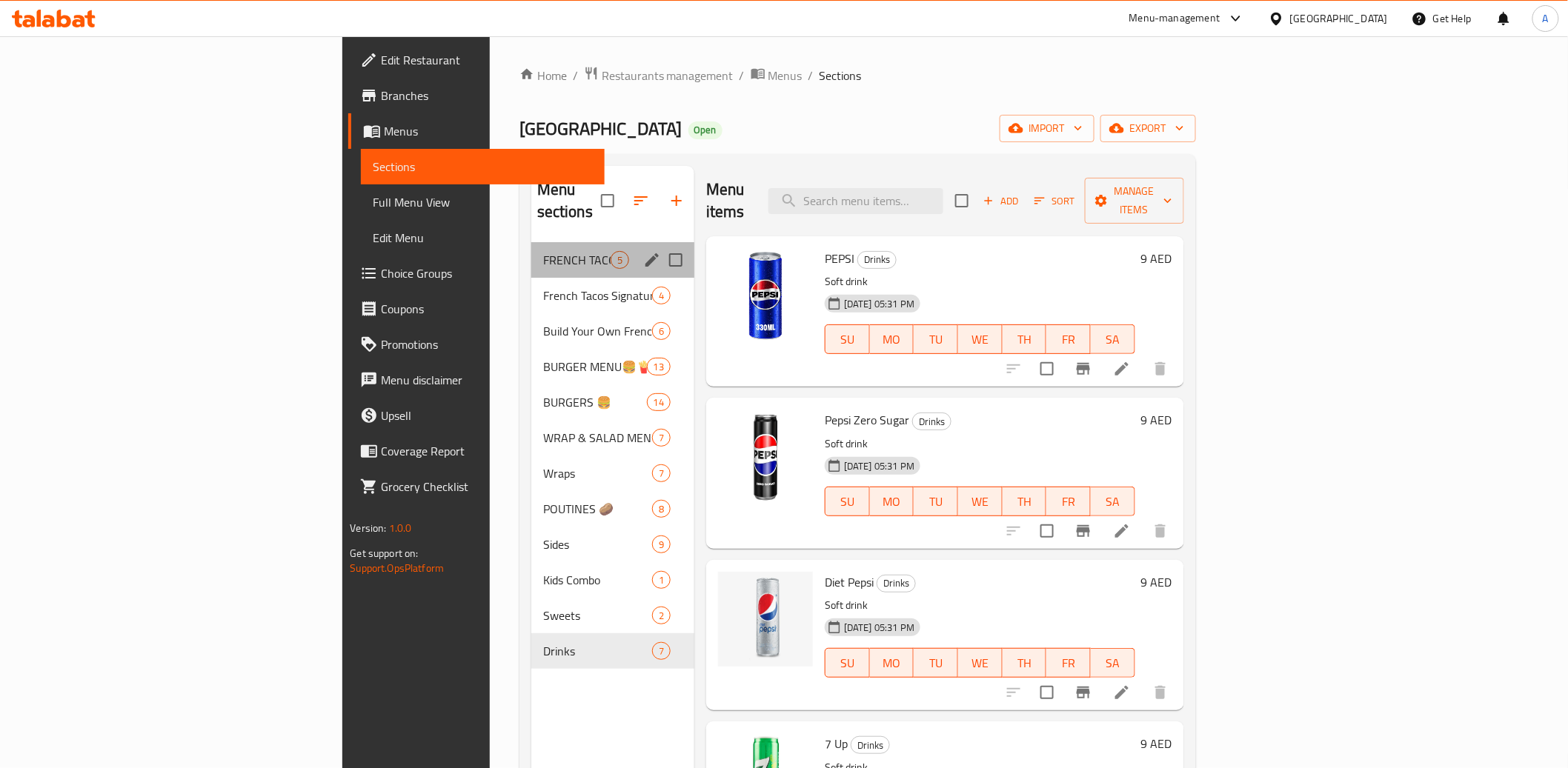
click at [532, 248] on div "FRENCH TACOS MENU 🍟🥤 5" at bounding box center [613, 260] width 163 height 35
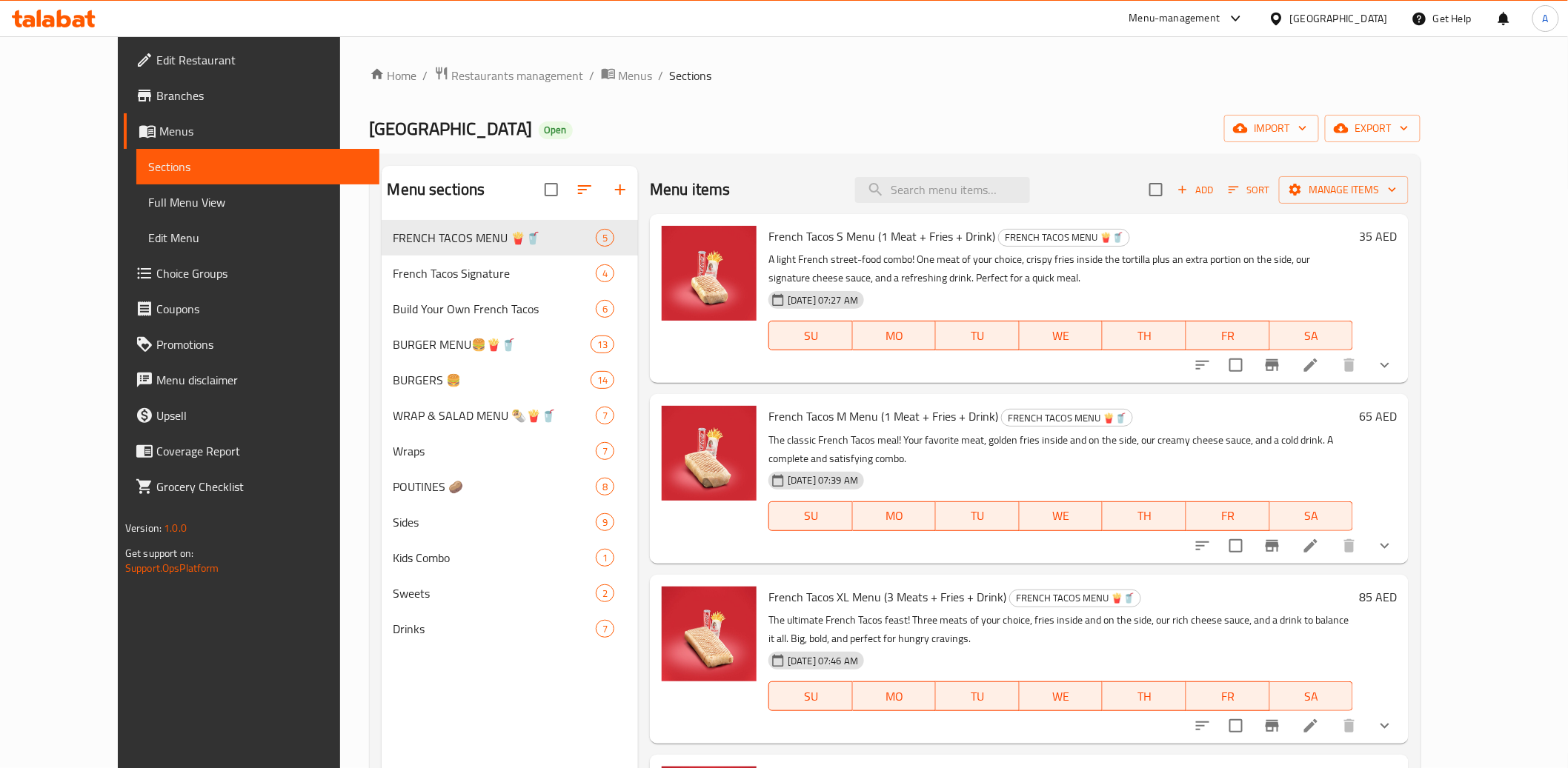
click at [888, 80] on ol "Home / Restaurants management / Menus / Sections" at bounding box center [895, 75] width 1052 height 20
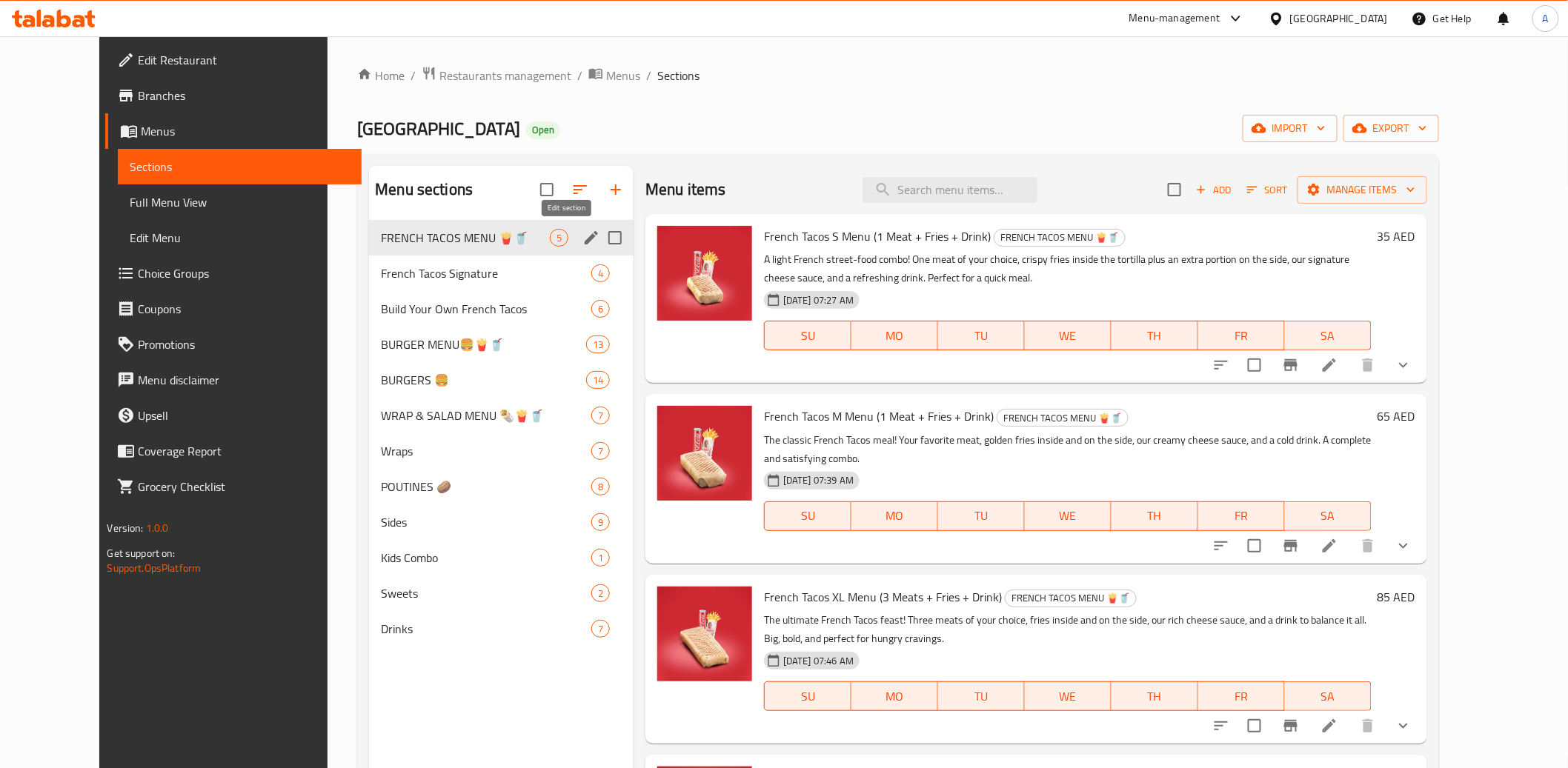
click at [583, 237] on icon "edit" at bounding box center [591, 237] width 18 height 18
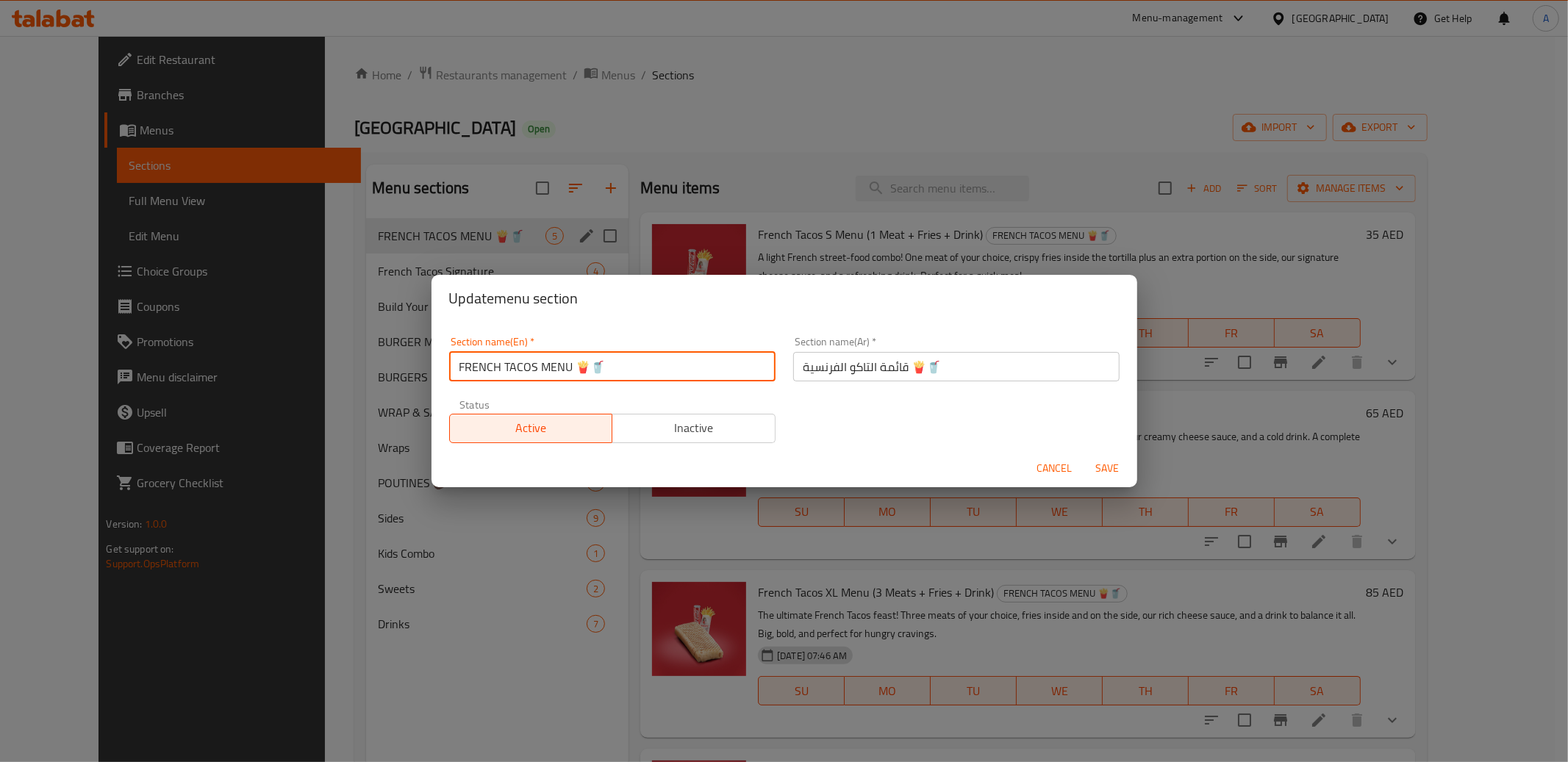
drag, startPoint x: 536, startPoint y: 366, endPoint x: 422, endPoint y: 366, distance: 114.0
click at [422, 366] on div "Update menu section Section name(En)   * FRENCH TACOS MENU 🍟🥤 Section name(En) …" at bounding box center [784, 381] width 1568 height 762
click at [1104, 463] on button "Save" at bounding box center [1107, 468] width 48 height 27
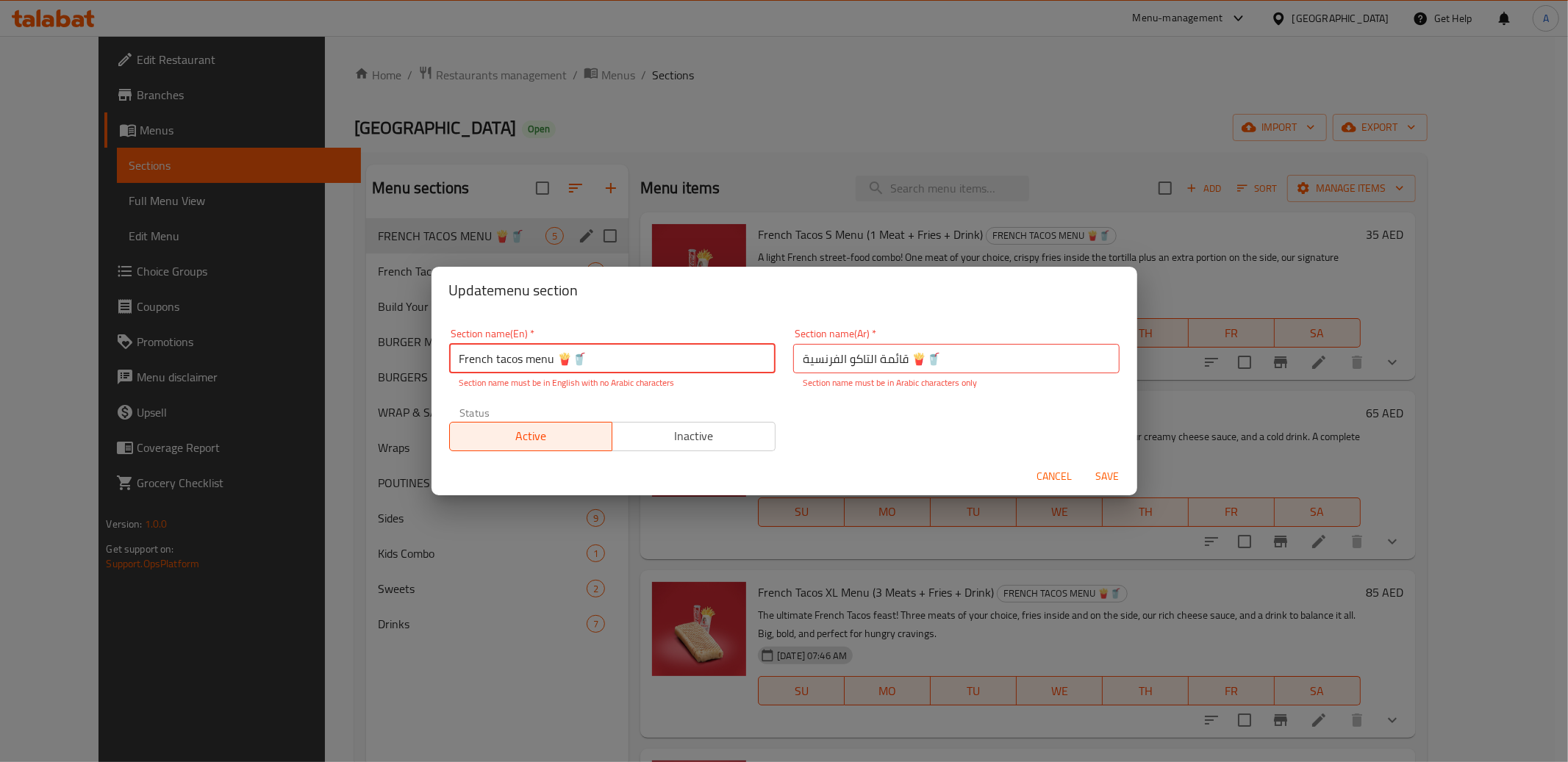
click at [622, 357] on input "French tacos menu 🍟🥤" at bounding box center [612, 359] width 327 height 29
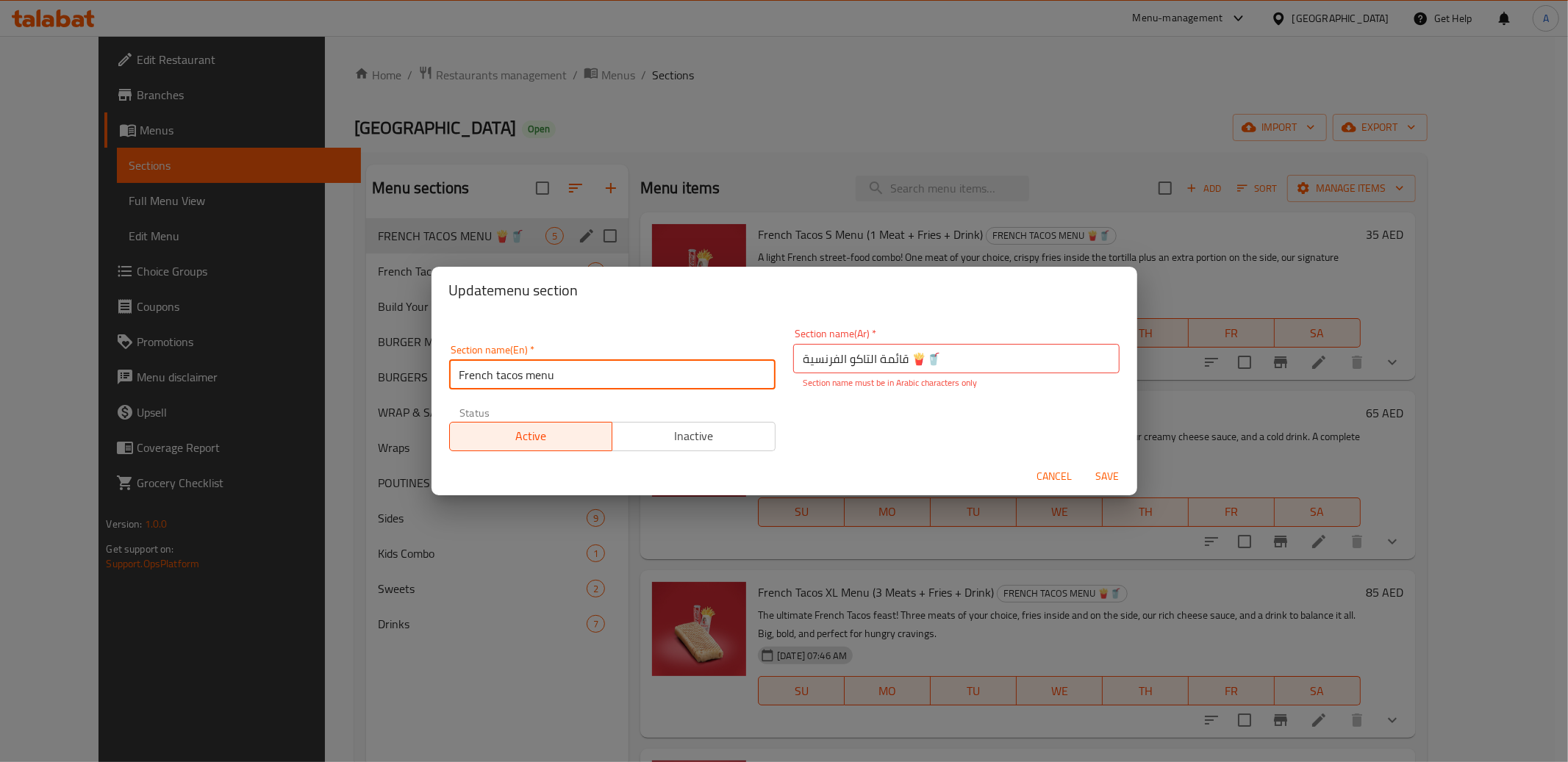
type input "French tacos menu"
click at [931, 364] on input "قائمة التاكو الفرنسية 🍟🥤" at bounding box center [956, 359] width 327 height 29
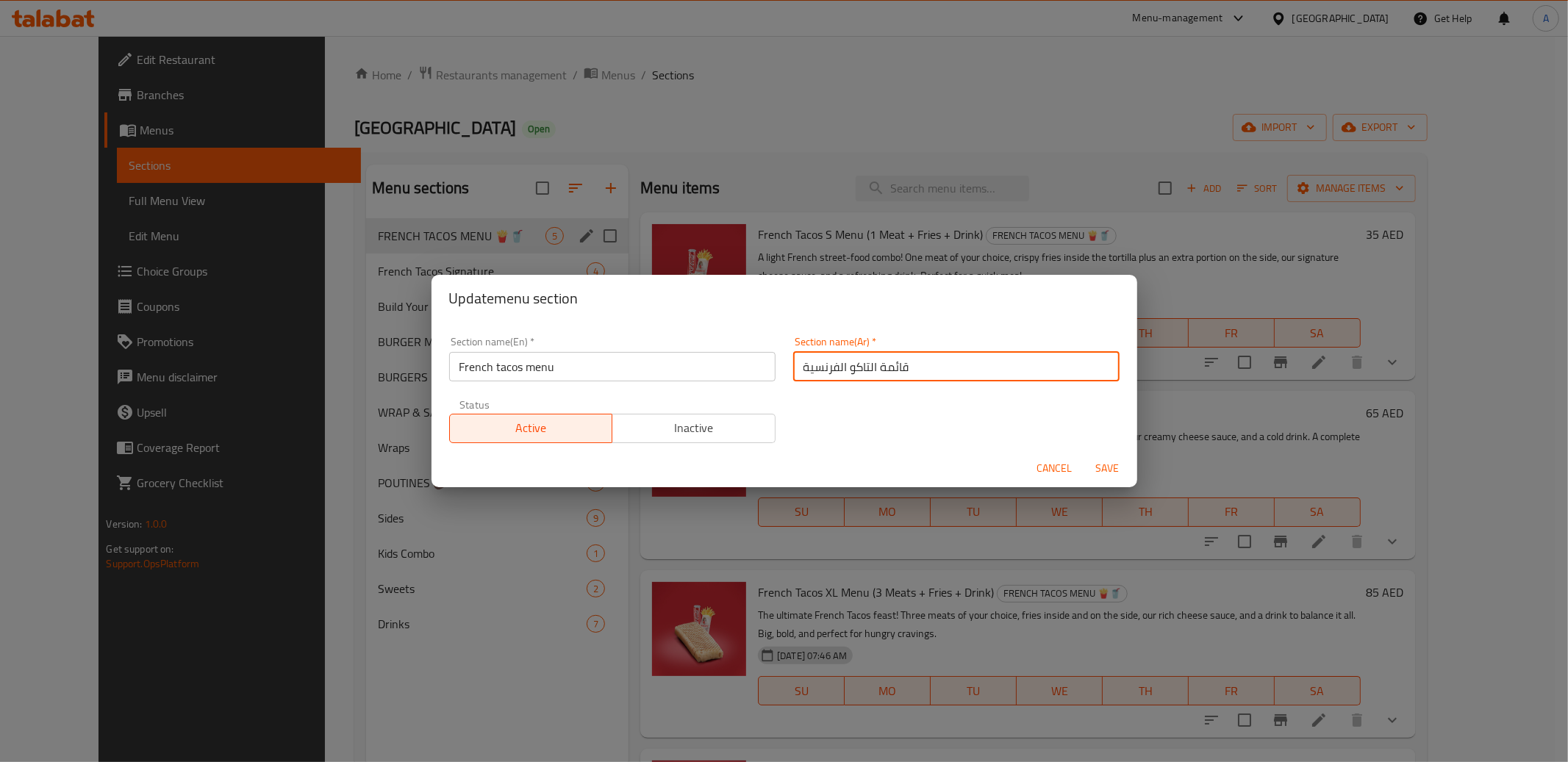
type input "قائمة التاكو الفرنسية"
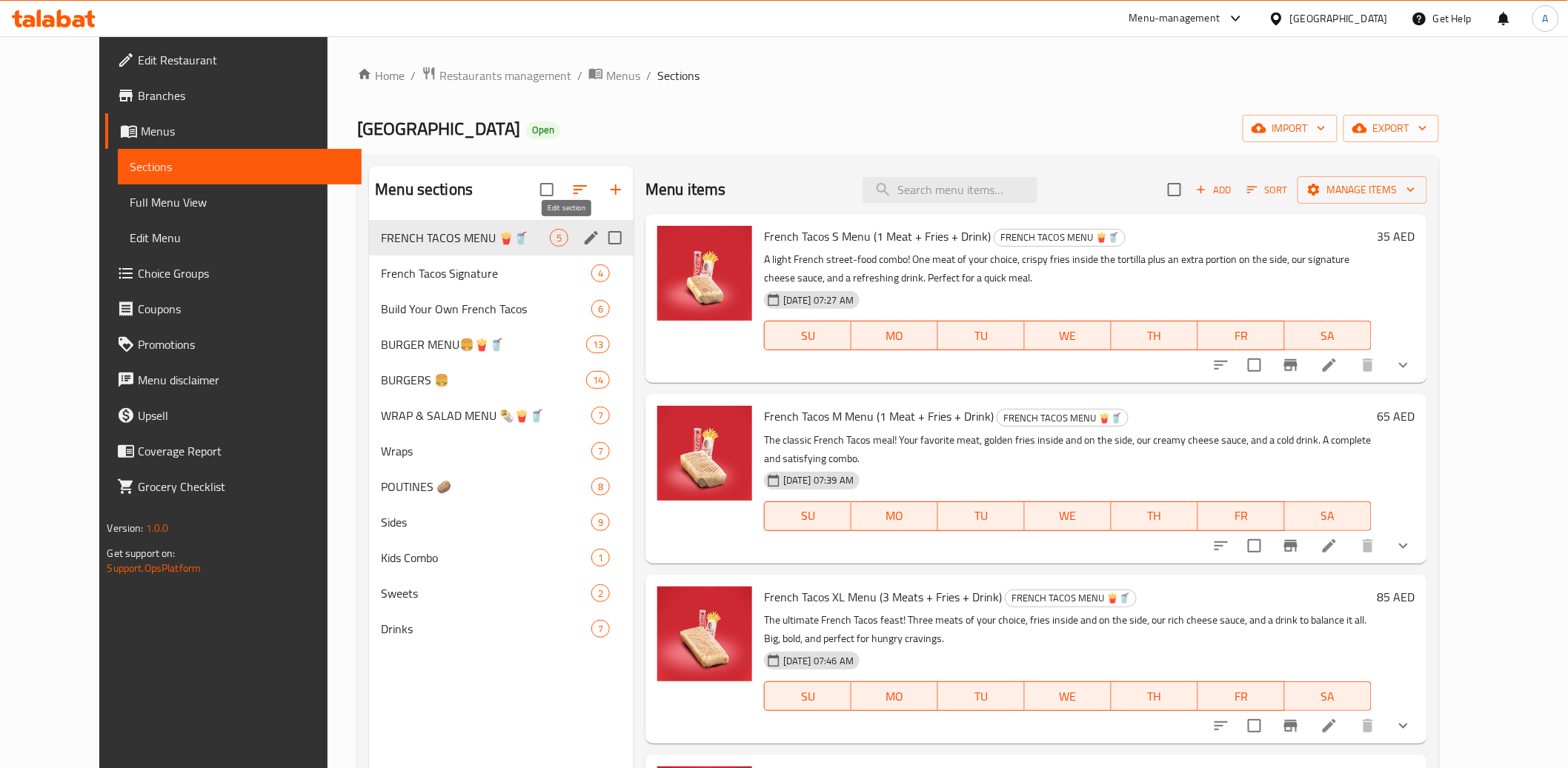
click at [585, 239] on icon "edit" at bounding box center [591, 238] width 14 height 14
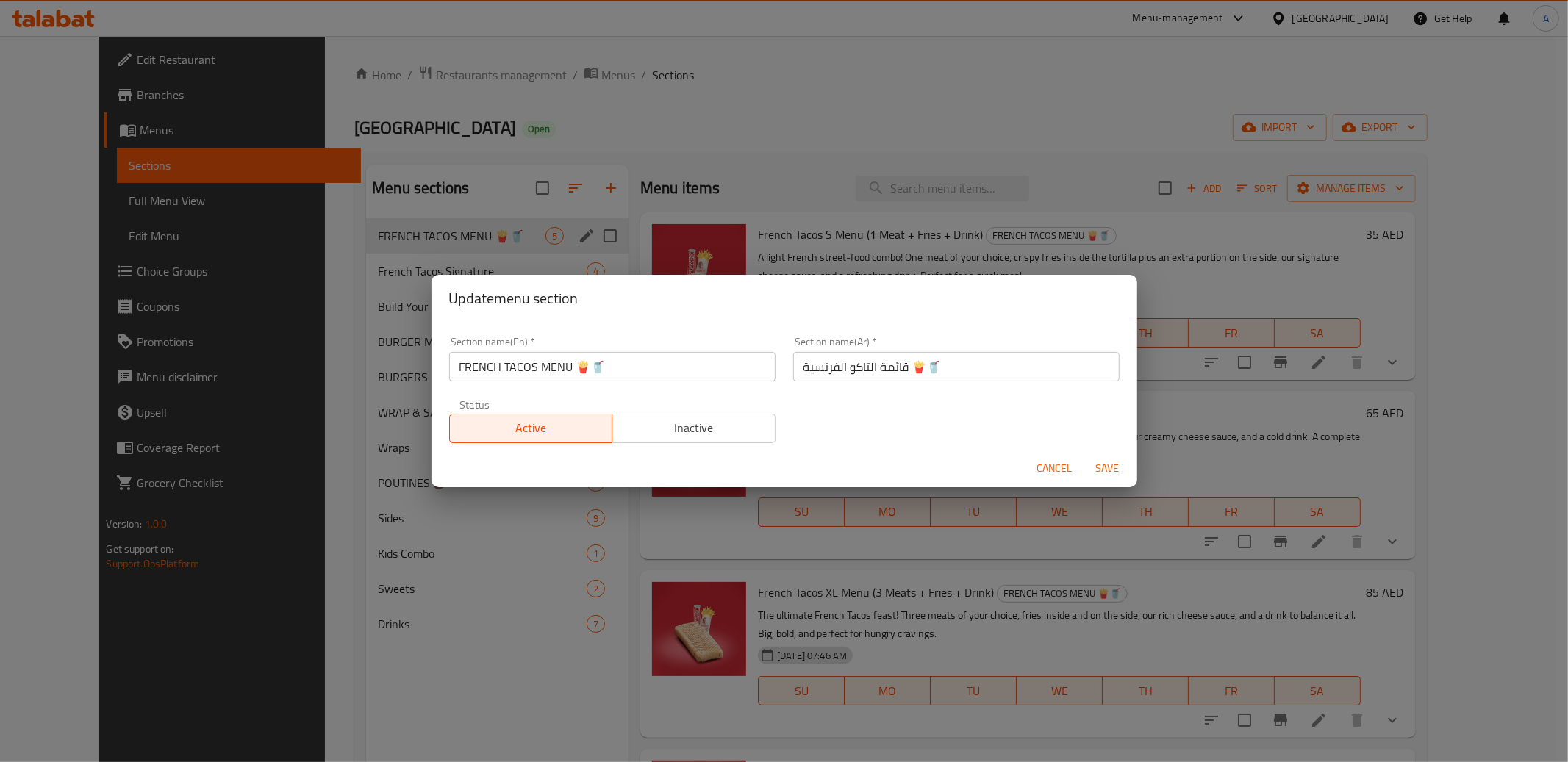
click at [1040, 475] on span "Cancel" at bounding box center [1055, 468] width 35 height 18
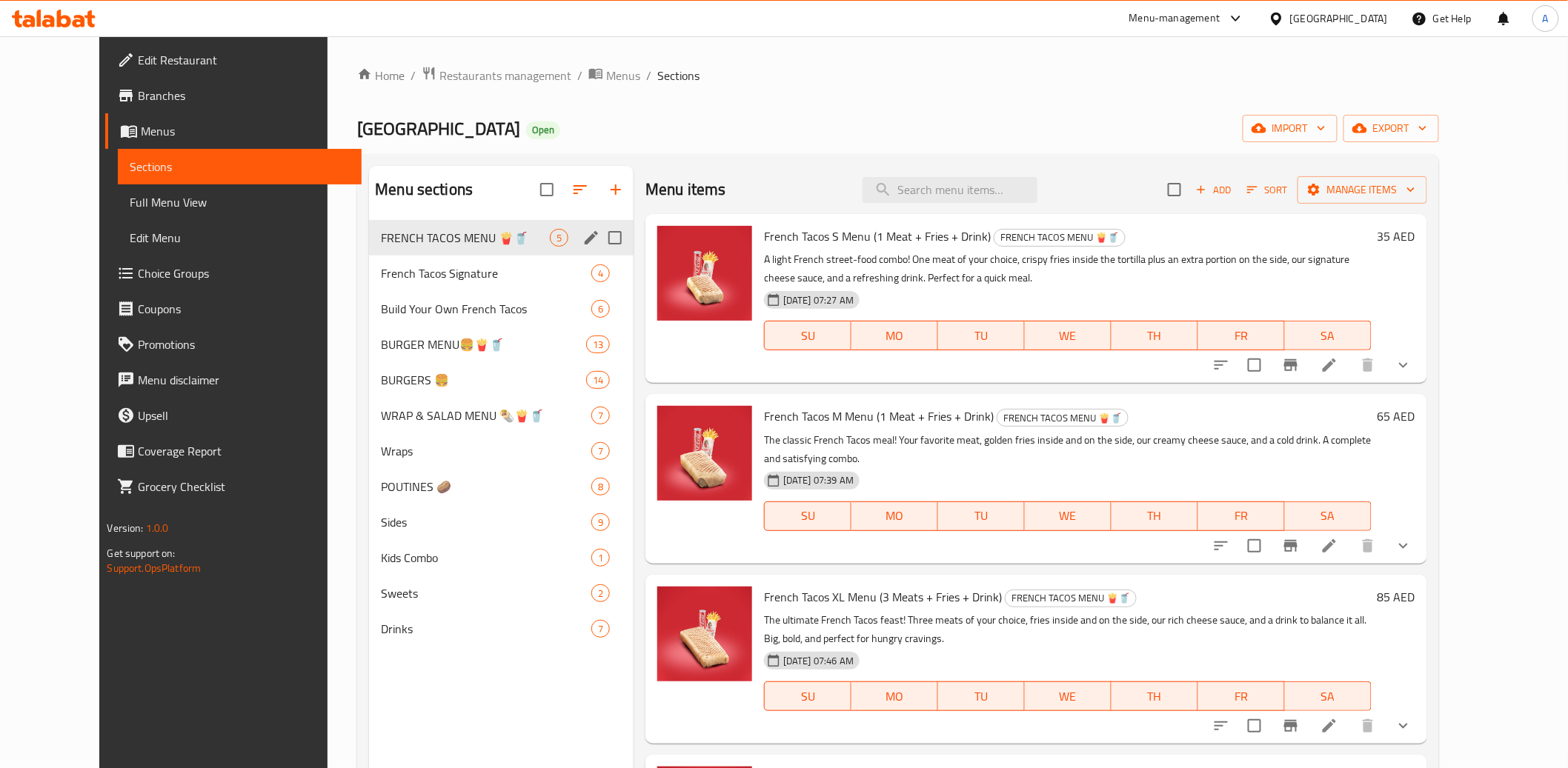
click at [850, 95] on div "Home / Restaurants management / Menus / Sections Tacos Avenue Open import expor…" at bounding box center [897, 505] width 1081 height 880
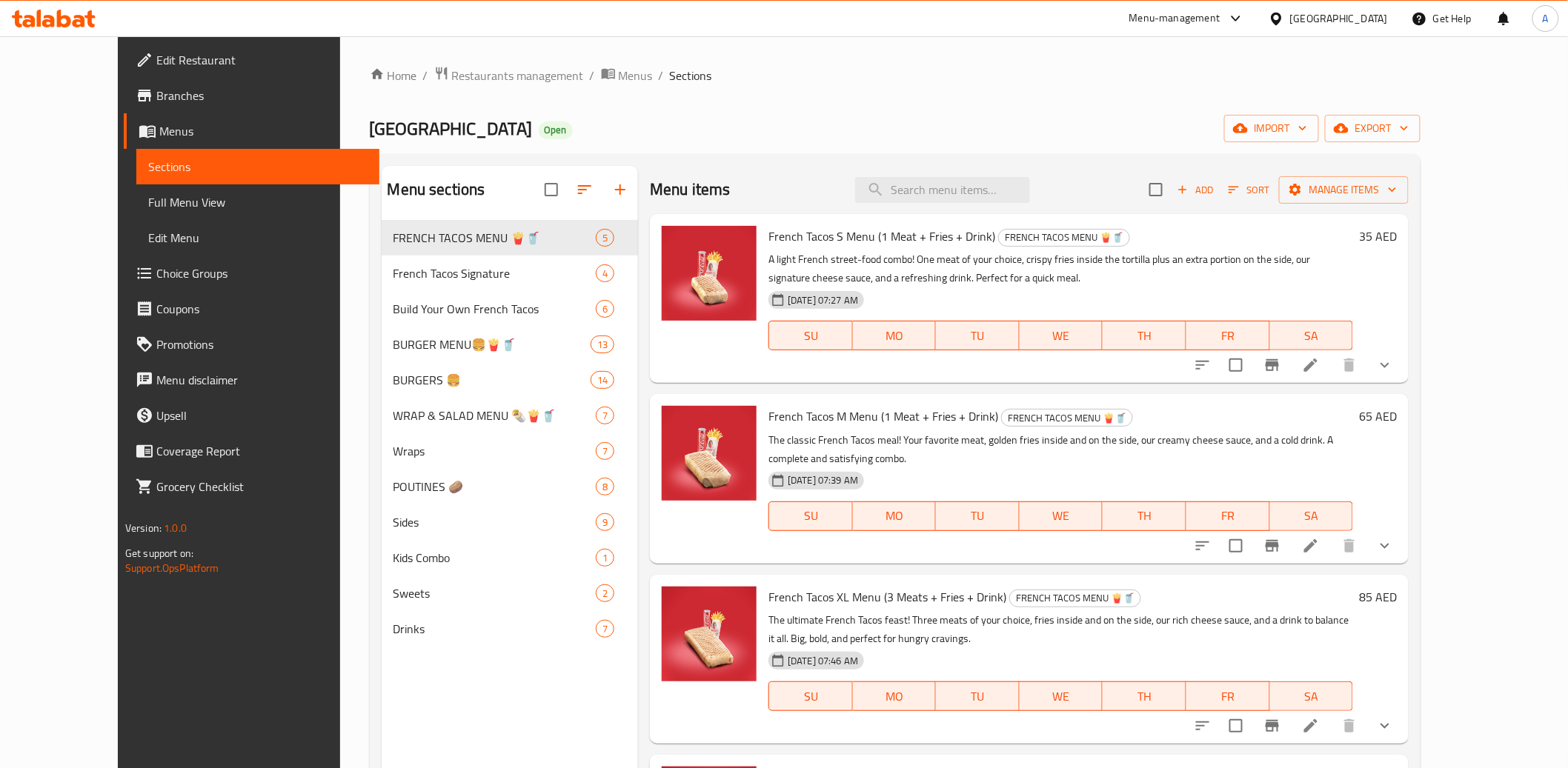
click at [972, 104] on div "Home / Restaurants management / Menus / Sections Tacos Avenue Open import expor…" at bounding box center [895, 505] width 1052 height 880
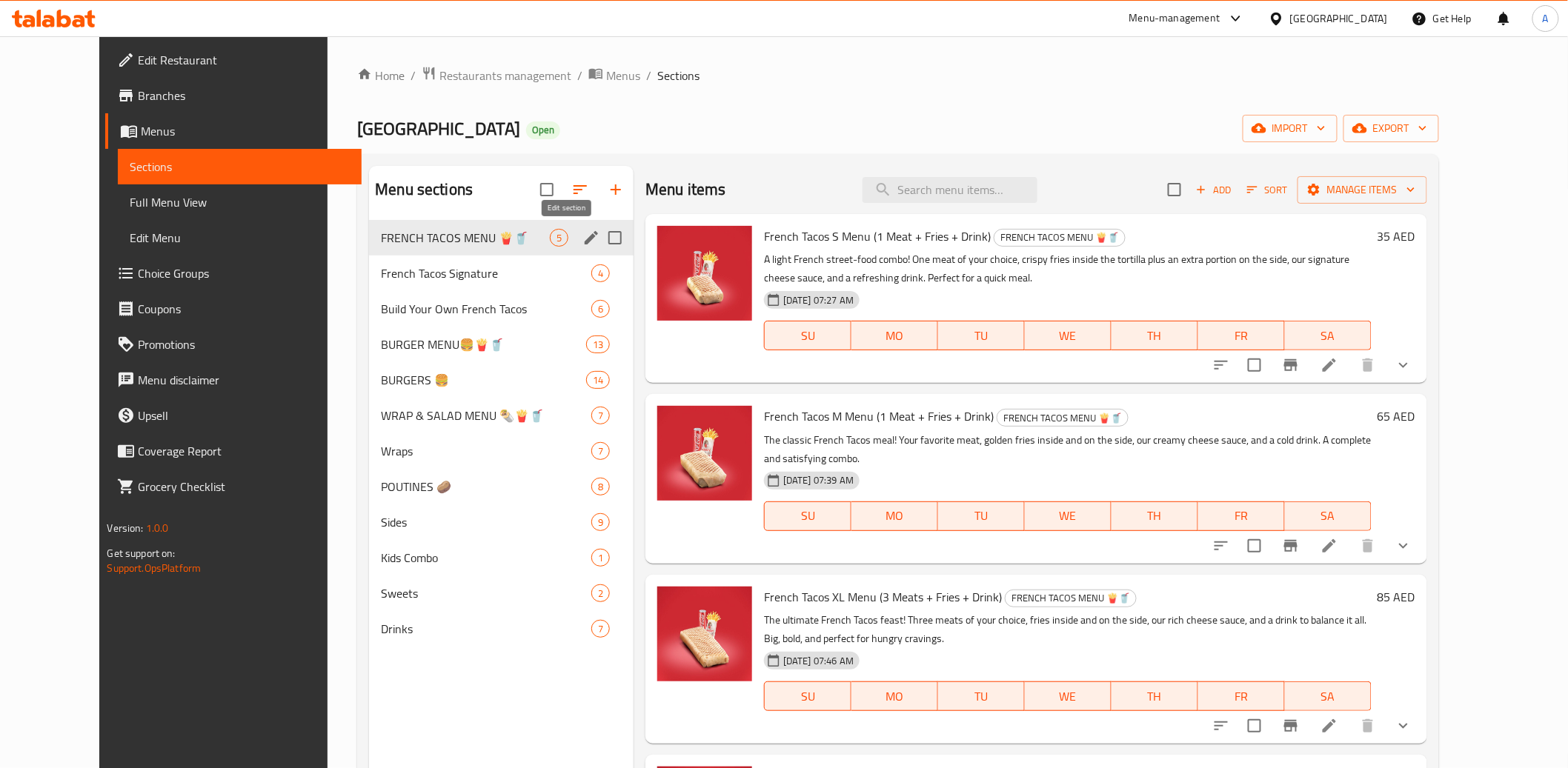
click at [583, 237] on icon "edit" at bounding box center [591, 237] width 18 height 18
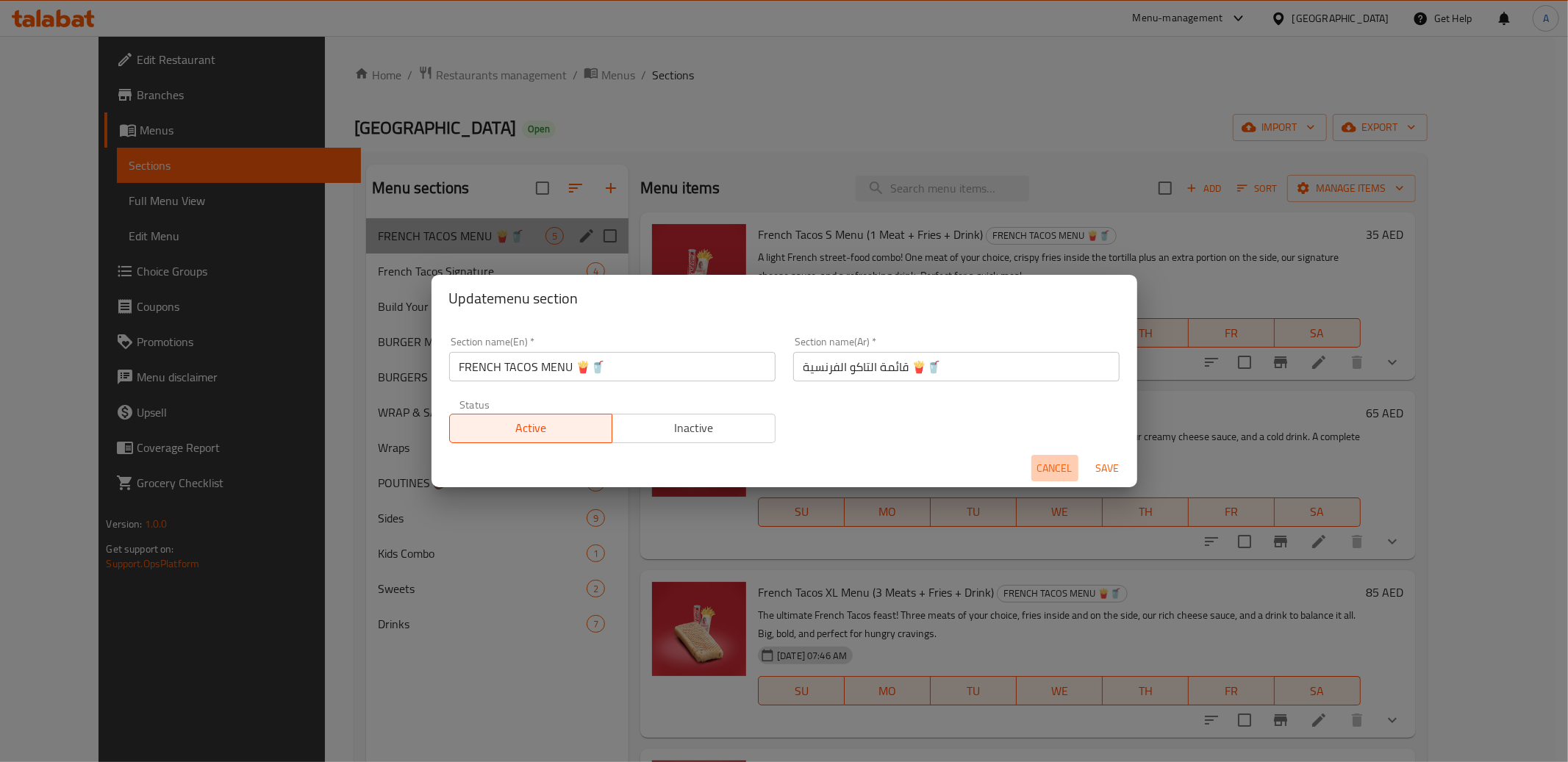
click at [1053, 460] on span "Cancel" at bounding box center [1055, 468] width 35 height 18
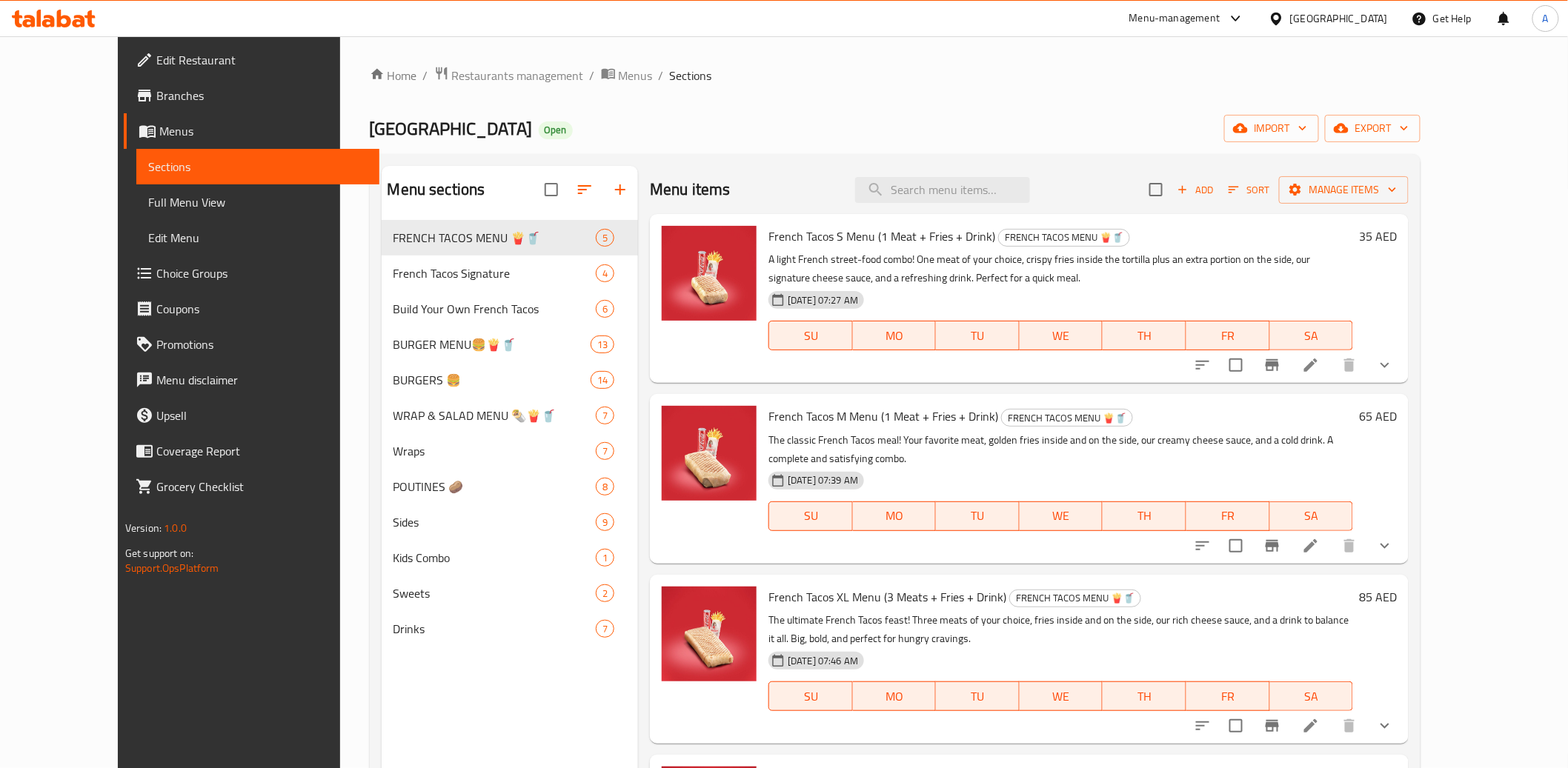
click at [370, 128] on span "[GEOGRAPHIC_DATA]" at bounding box center [451, 128] width 163 height 33
click at [156, 95] on span "Branches" at bounding box center [262, 96] width 211 height 18
